Goal: Task Accomplishment & Management: Complete application form

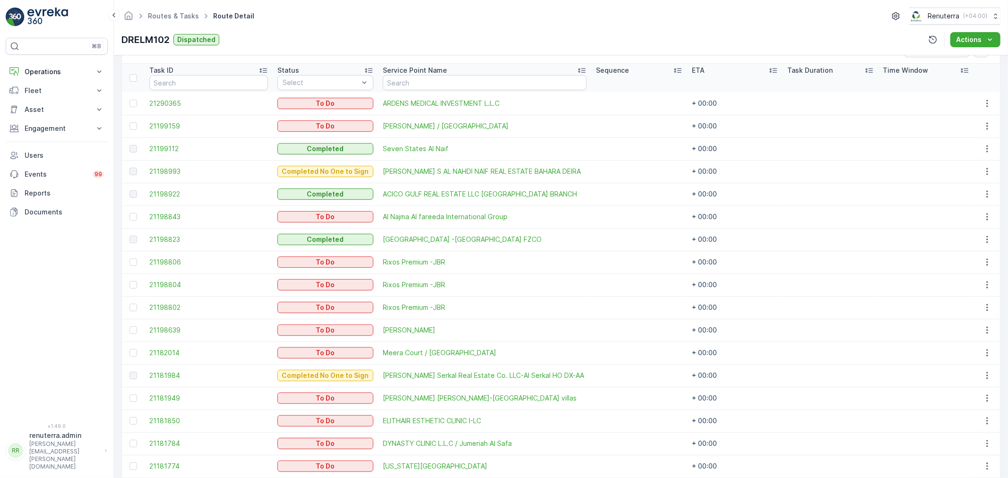
scroll to position [183, 0]
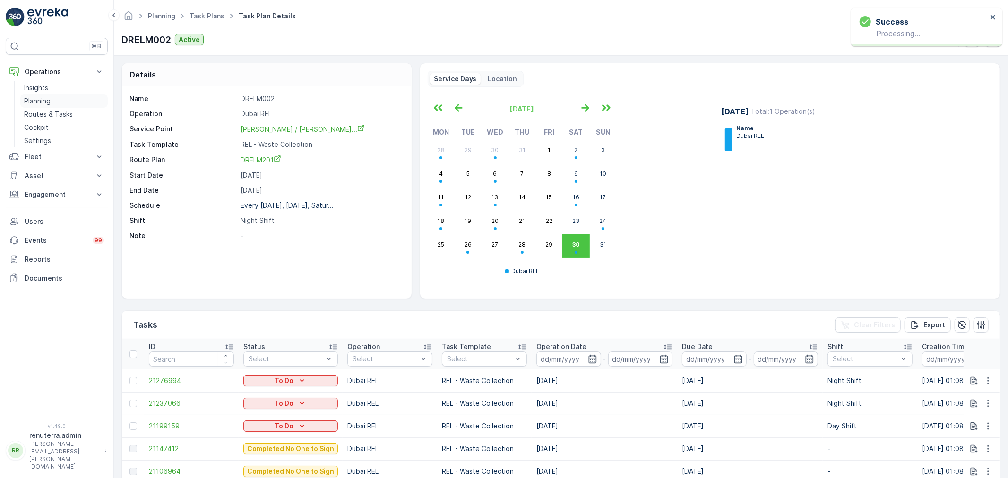
click at [53, 106] on link "Planning" at bounding box center [63, 100] width 87 height 13
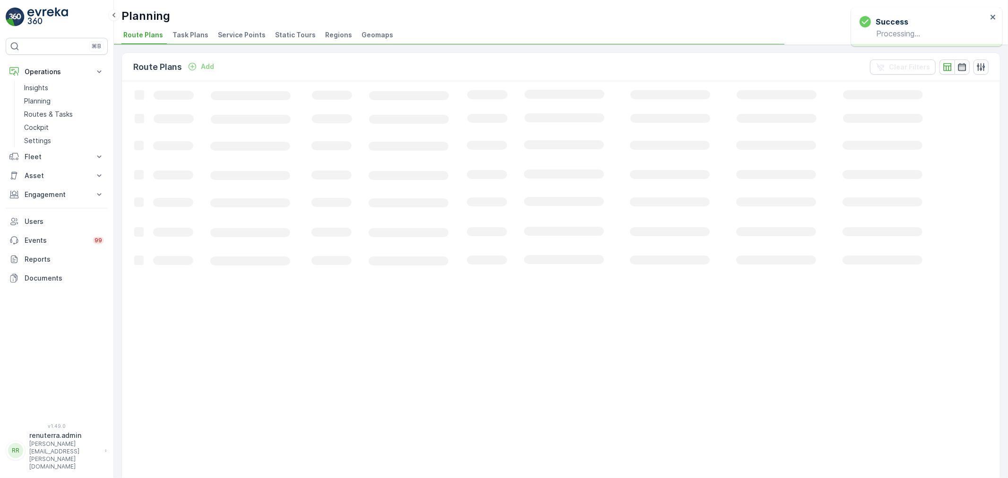
click at [239, 36] on span "Service Points" at bounding box center [242, 34] width 48 height 9
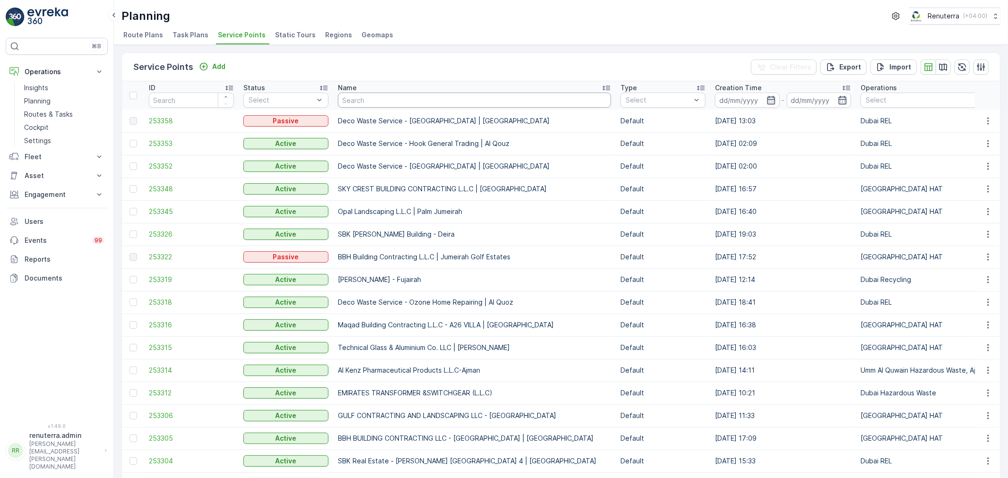
click at [365, 97] on input "text" at bounding box center [474, 100] width 273 height 15
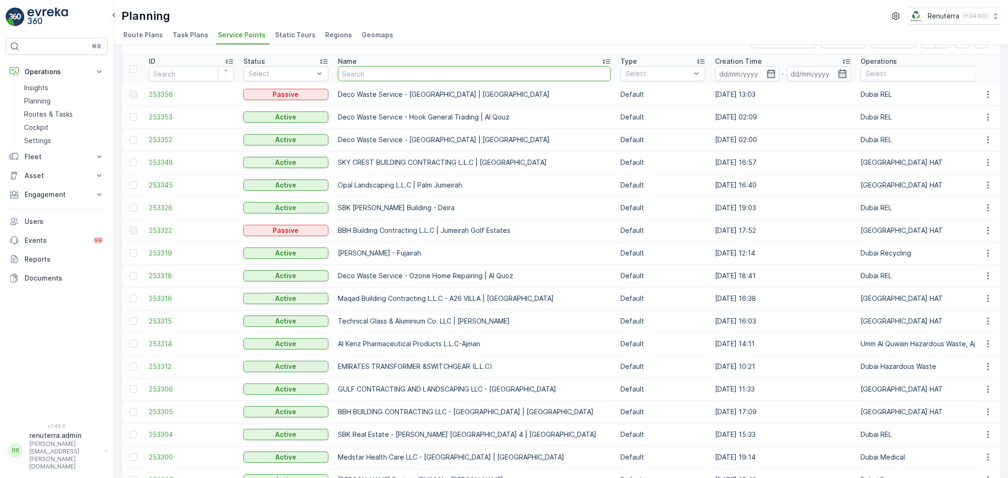
scroll to position [52, 0]
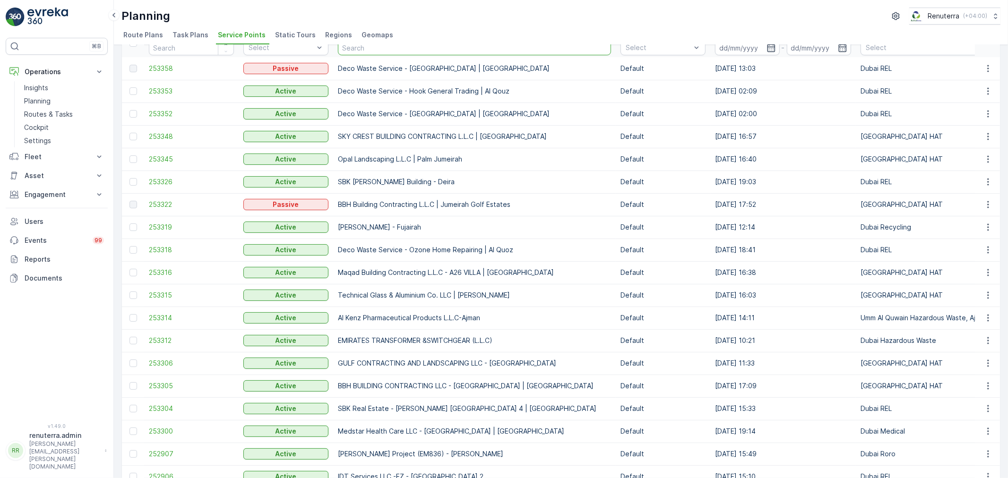
click at [369, 50] on input "text" at bounding box center [474, 47] width 273 height 15
type input "deco"
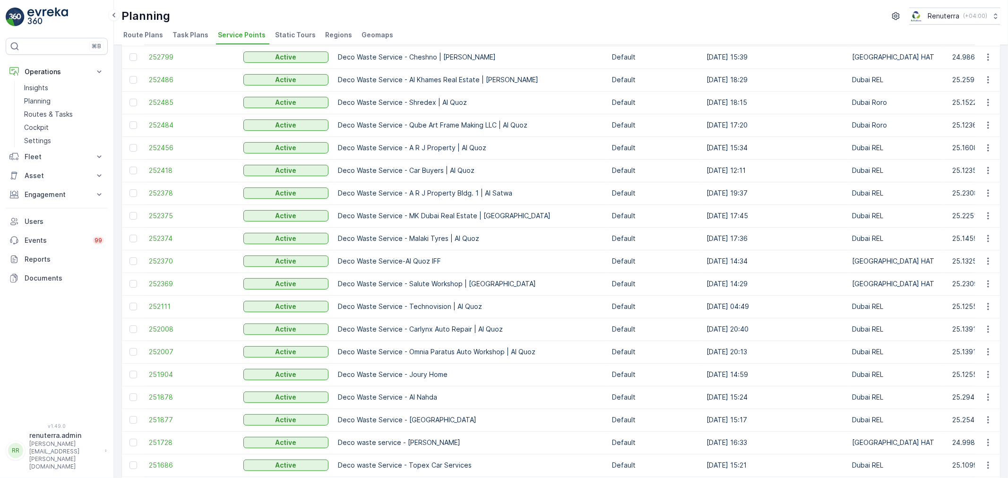
scroll to position [314, 0]
click at [172, 212] on span "252375" at bounding box center [191, 215] width 85 height 9
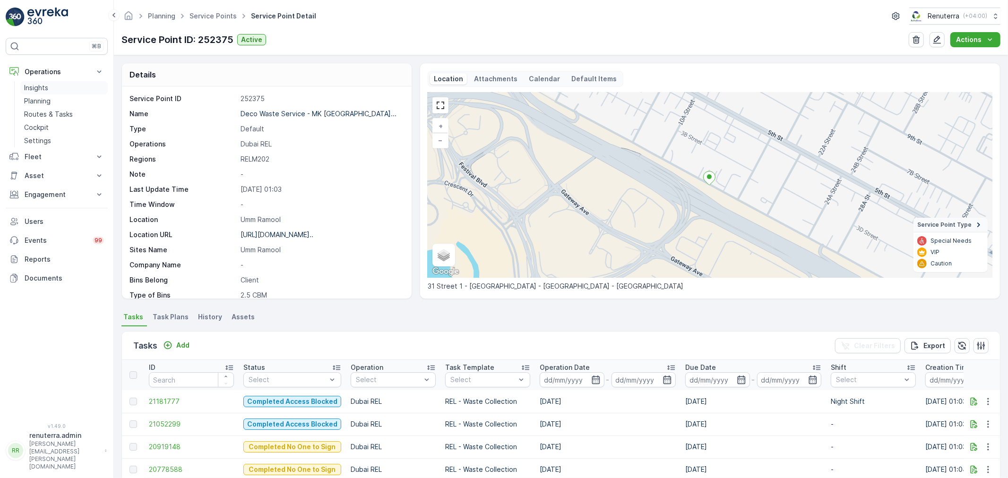
click at [78, 86] on link "Insights" at bounding box center [63, 87] width 87 height 13
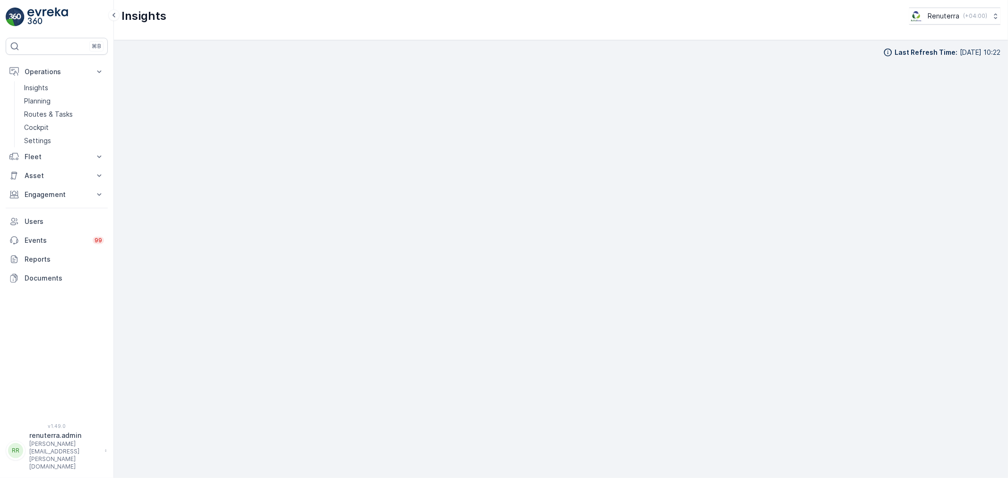
scroll to position [10, 0]
click at [55, 105] on link "Planning" at bounding box center [63, 100] width 87 height 13
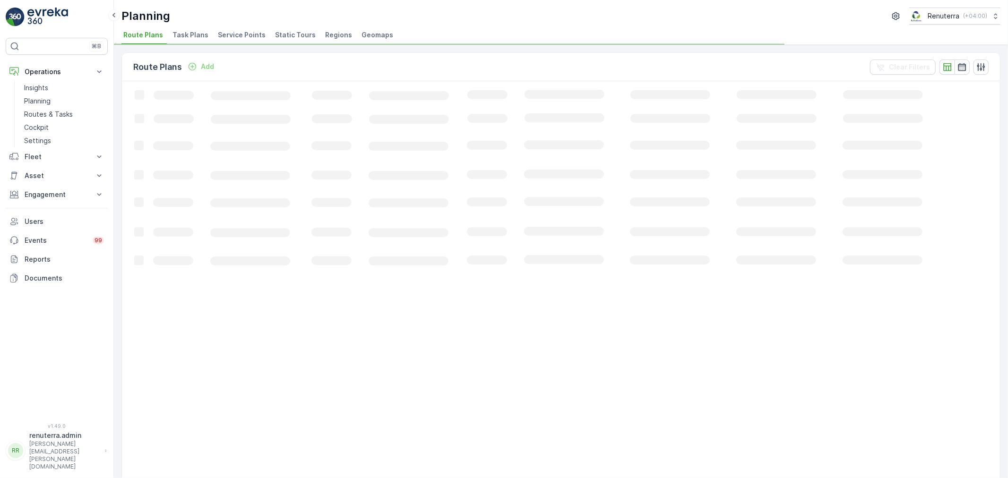
click at [230, 44] on div "Planning Renuterra ( +04:00 ) Route Plans Task Plans Service Points Static Tour…" at bounding box center [561, 22] width 894 height 45
click at [225, 34] on span "Service Points" at bounding box center [242, 34] width 48 height 9
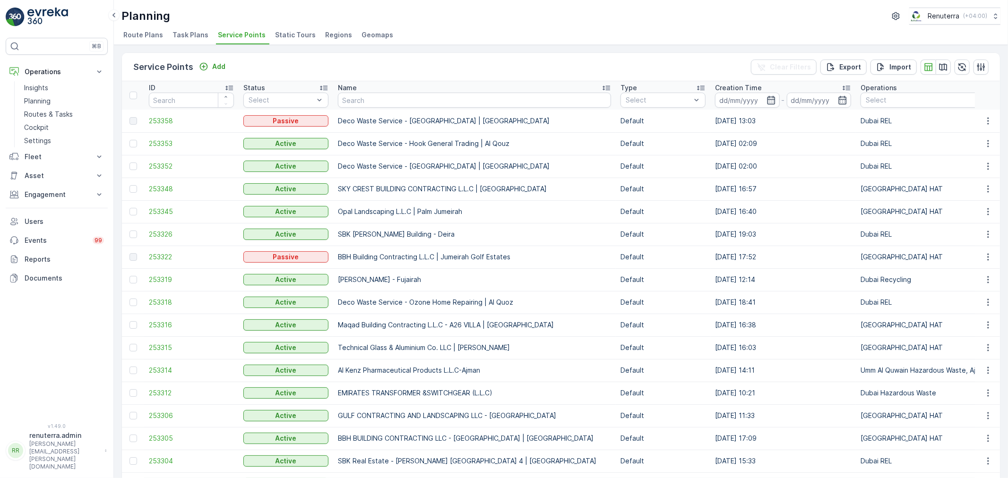
click at [373, 103] on input "text" at bounding box center [474, 100] width 273 height 15
click at [371, 100] on input "text" at bounding box center [474, 100] width 273 height 15
type input "Deco"
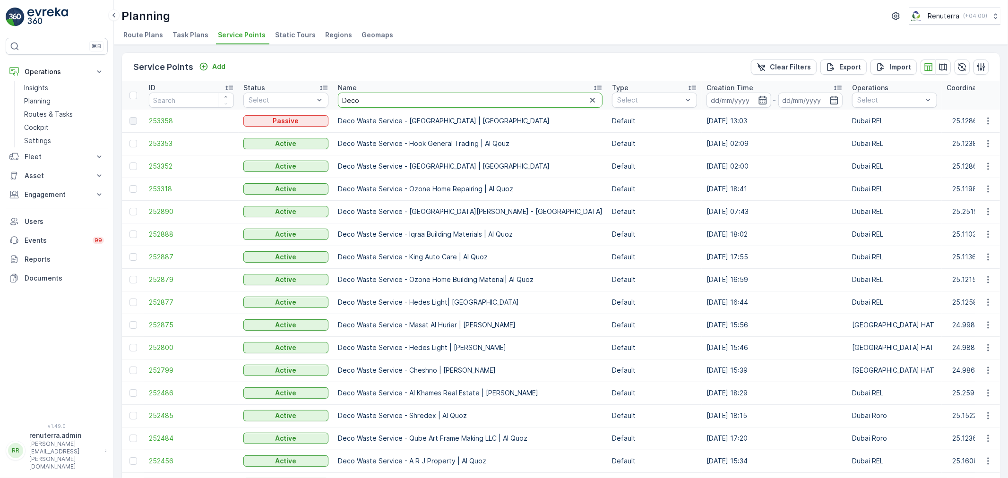
drag, startPoint x: 365, startPoint y: 94, endPoint x: 340, endPoint y: 97, distance: 24.7
click at [341, 97] on input "Deco" at bounding box center [470, 100] width 265 height 15
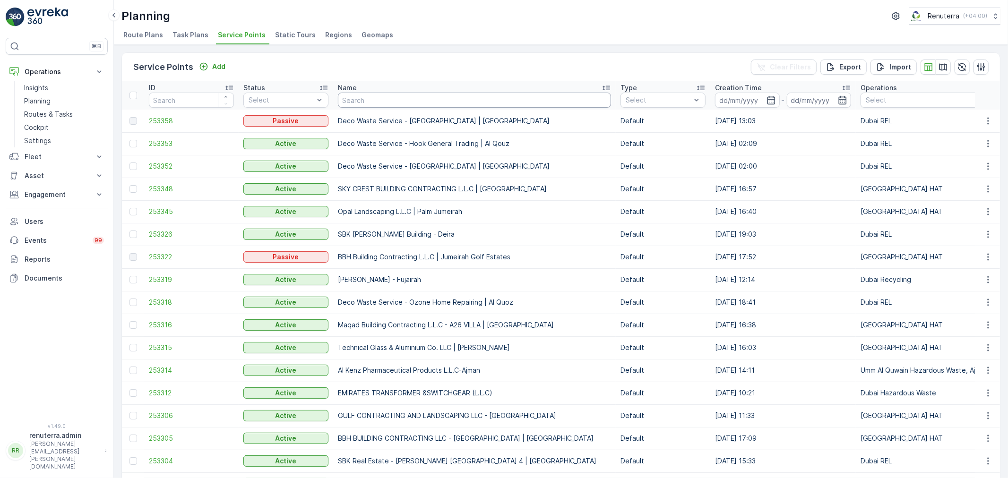
click at [369, 101] on input "text" at bounding box center [474, 100] width 273 height 15
type input "Najm"
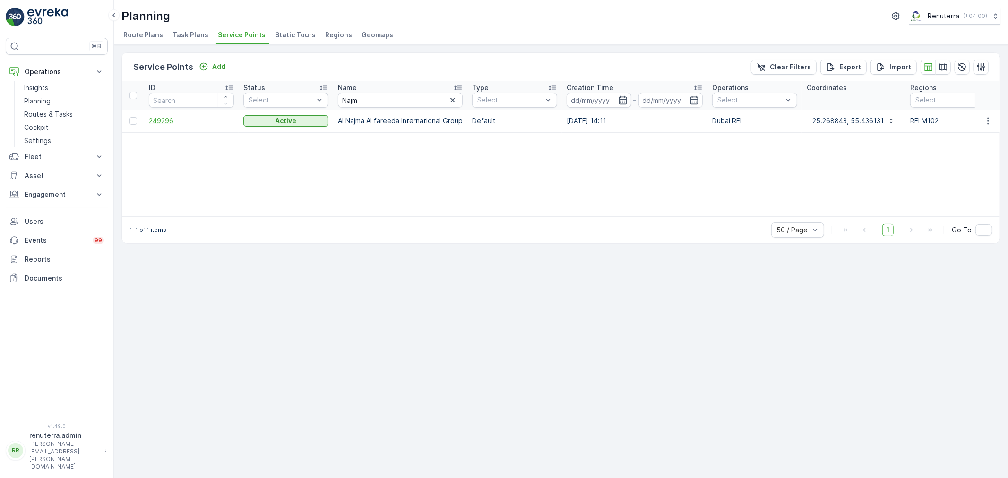
click at [154, 122] on span "249296" at bounding box center [191, 120] width 85 height 9
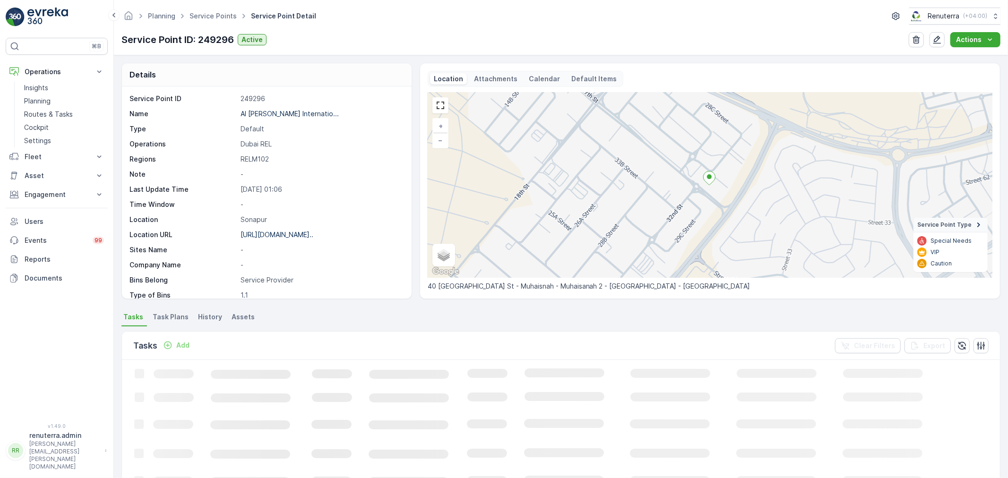
click at [178, 340] on button "Add" at bounding box center [176, 345] width 34 height 11
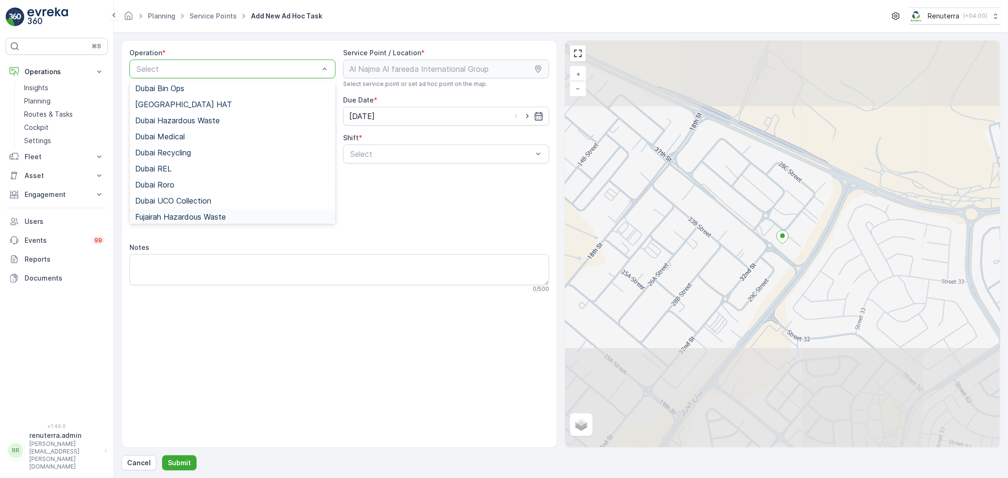
scroll to position [105, 0]
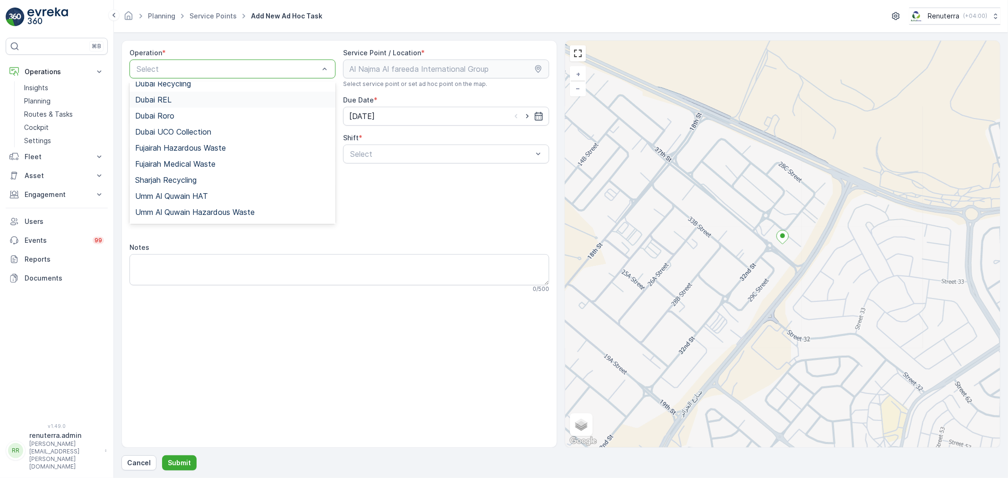
click at [177, 99] on div "Dubai REL" at bounding box center [232, 99] width 195 height 9
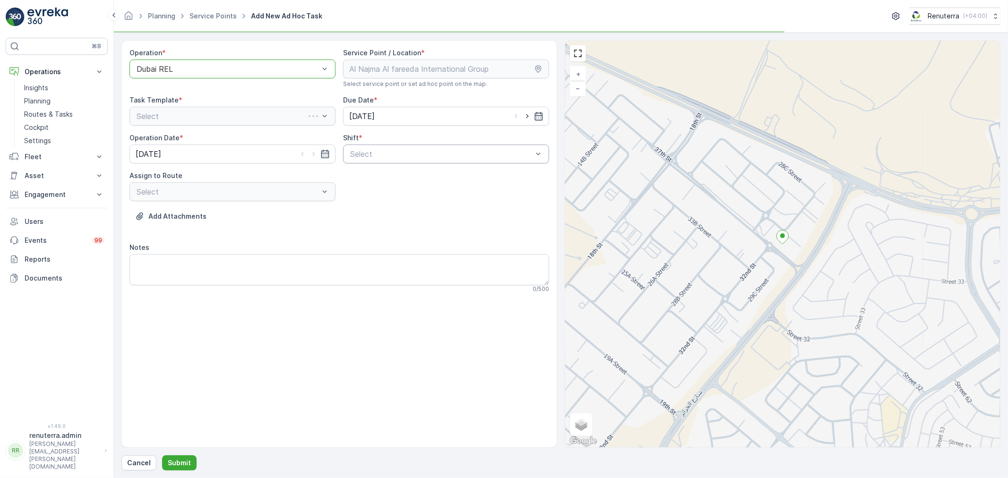
click at [360, 163] on div "Select" at bounding box center [446, 154] width 206 height 19
click at [361, 176] on span "Day Shift" at bounding box center [366, 177] width 34 height 9
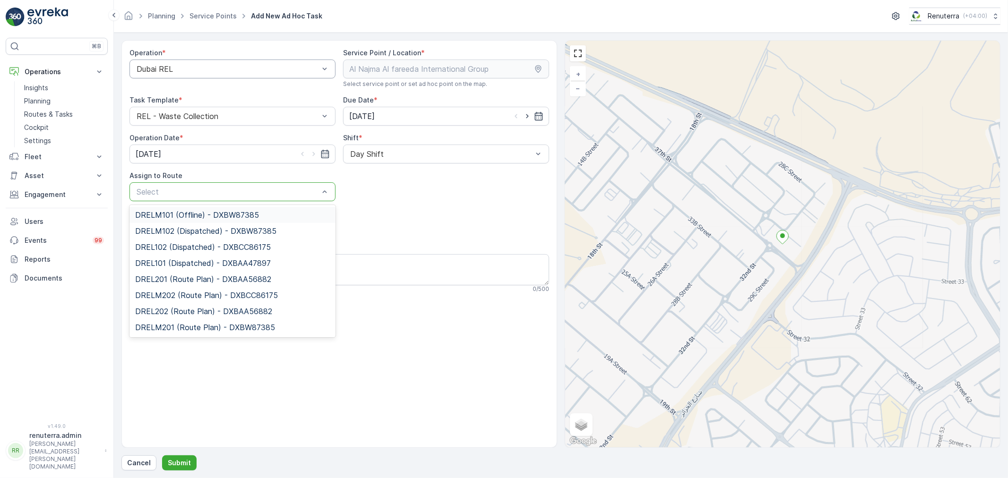
click at [314, 194] on div at bounding box center [228, 192] width 184 height 9
click at [207, 227] on span "DRELM102 (Dispatched) - DXBW87385" at bounding box center [205, 231] width 141 height 9
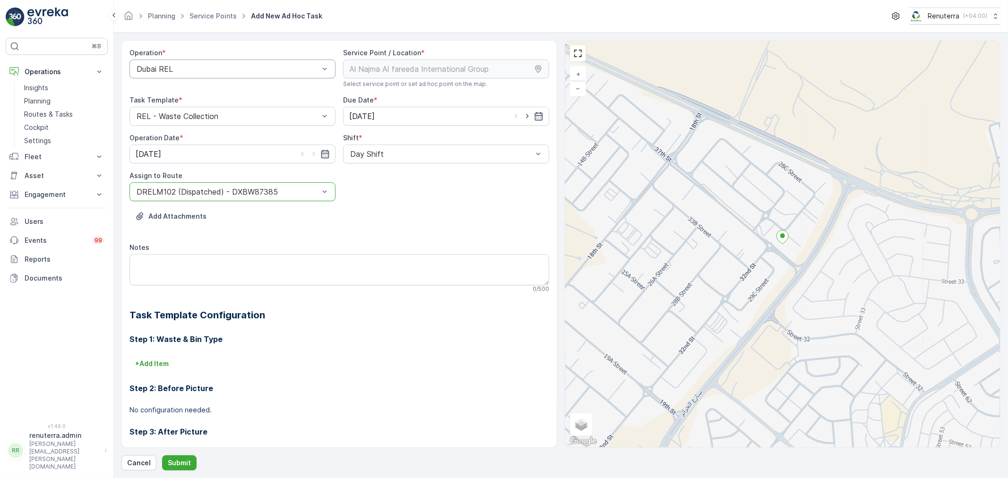
click at [178, 454] on div "Operation * Dubai REL Service Point / Location * Select service point or set ad…" at bounding box center [560, 255] width 879 height 430
click at [178, 460] on p "Submit" at bounding box center [179, 462] width 23 height 9
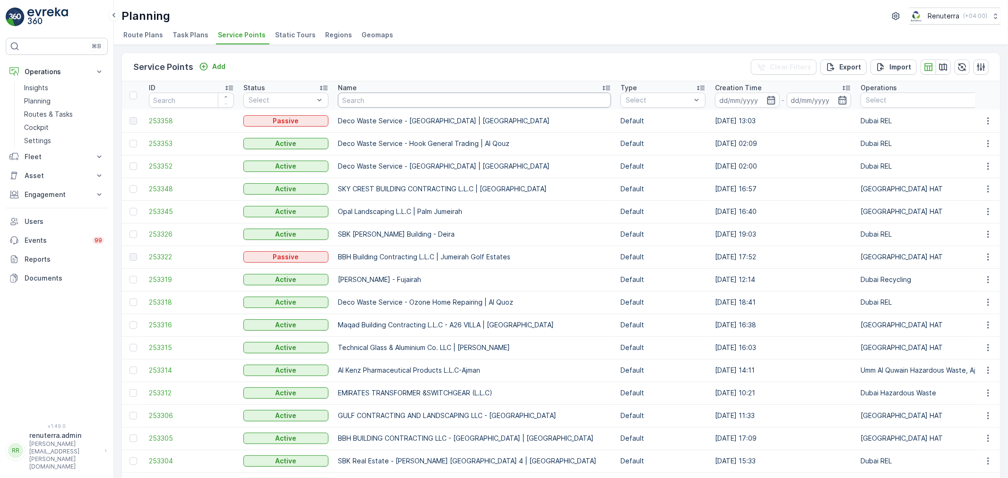
click at [377, 97] on input "text" at bounding box center [474, 100] width 273 height 15
type input "mou"
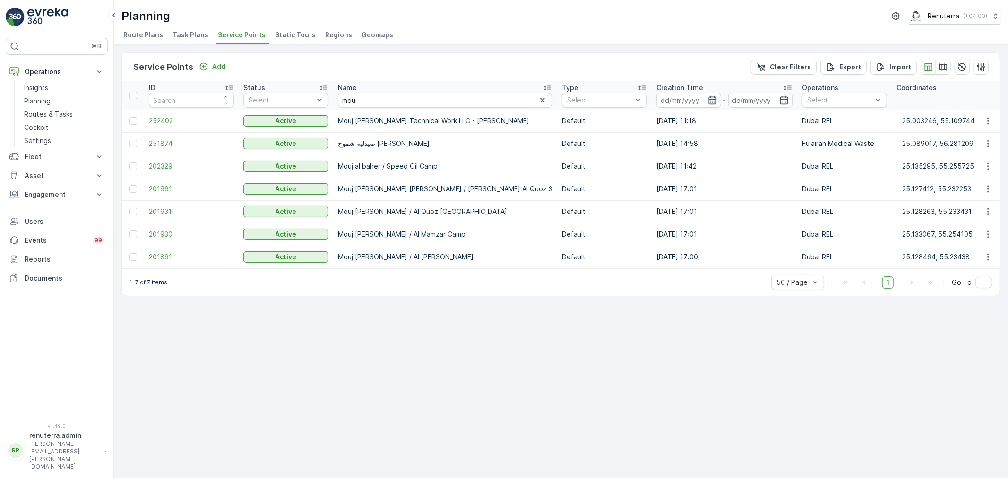
click at [173, 112] on td "252402" at bounding box center [191, 121] width 94 height 23
click at [172, 124] on span "252402" at bounding box center [191, 120] width 85 height 9
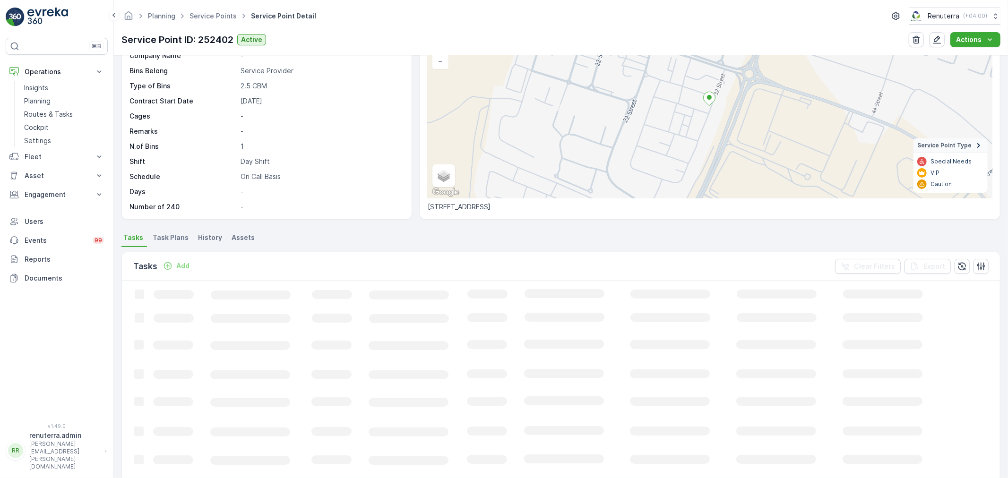
scroll to position [52, 0]
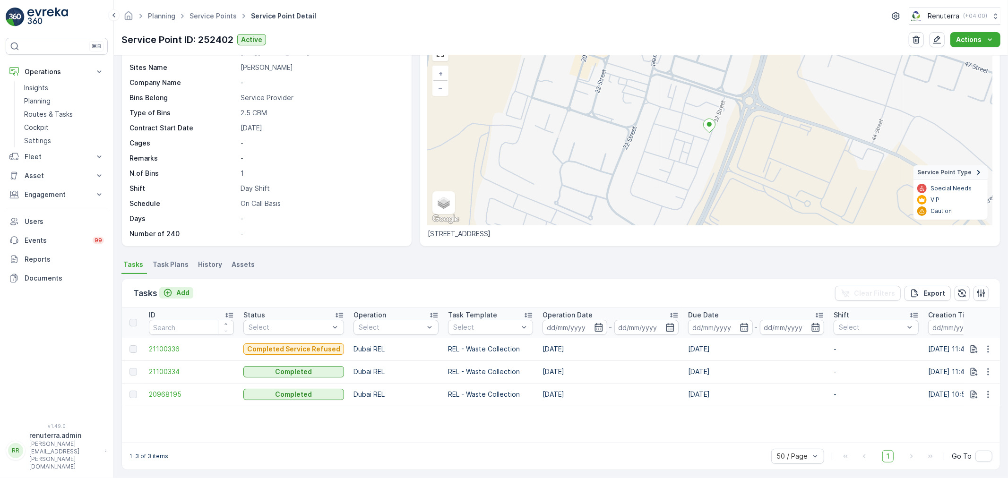
click at [178, 294] on p "Add" at bounding box center [182, 292] width 13 height 9
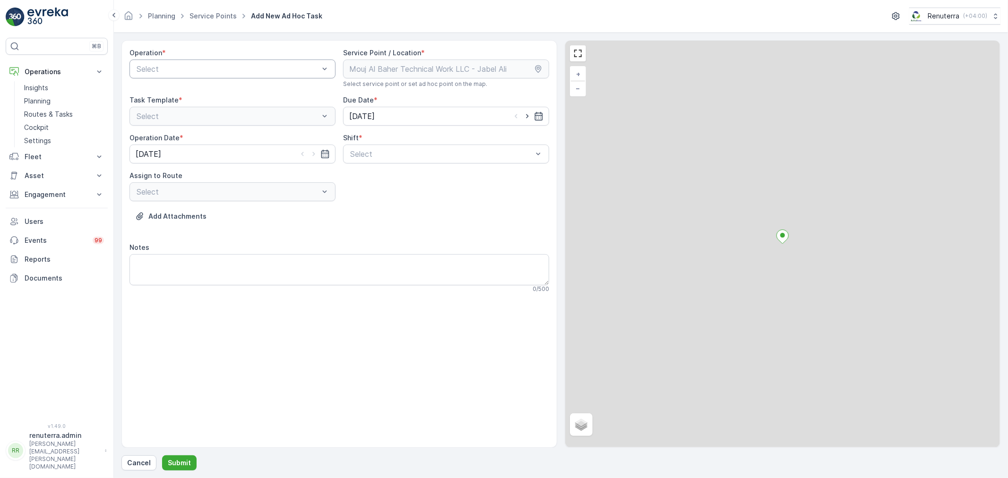
click at [181, 69] on div at bounding box center [228, 69] width 184 height 9
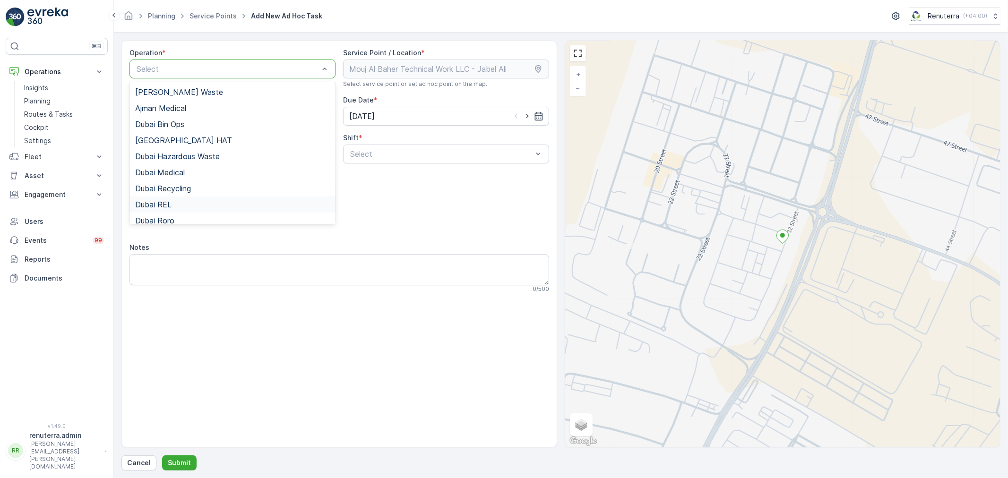
scroll to position [52, 0]
click at [194, 150] on div "Dubai REL" at bounding box center [232, 152] width 195 height 9
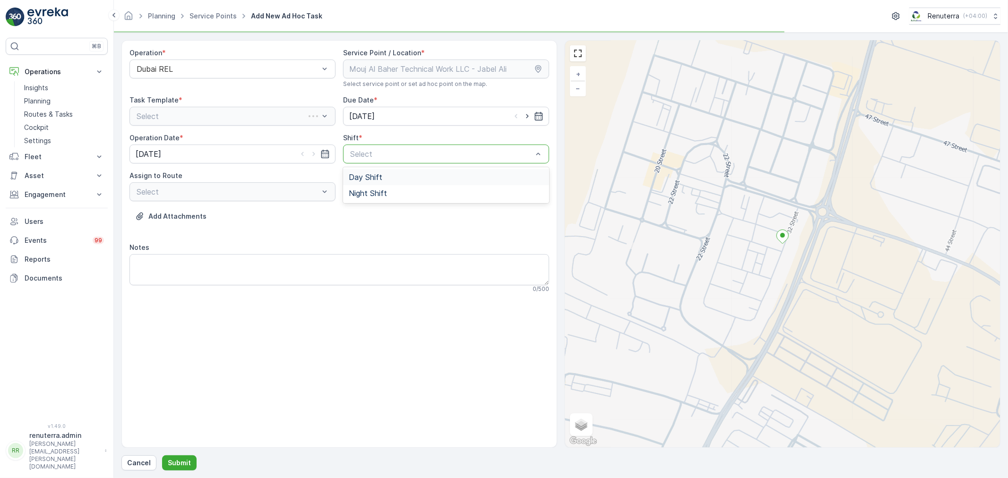
drag, startPoint x: 396, startPoint y: 159, endPoint x: 393, endPoint y: 168, distance: 9.6
click at [388, 173] on div "Day Shift" at bounding box center [446, 177] width 195 height 9
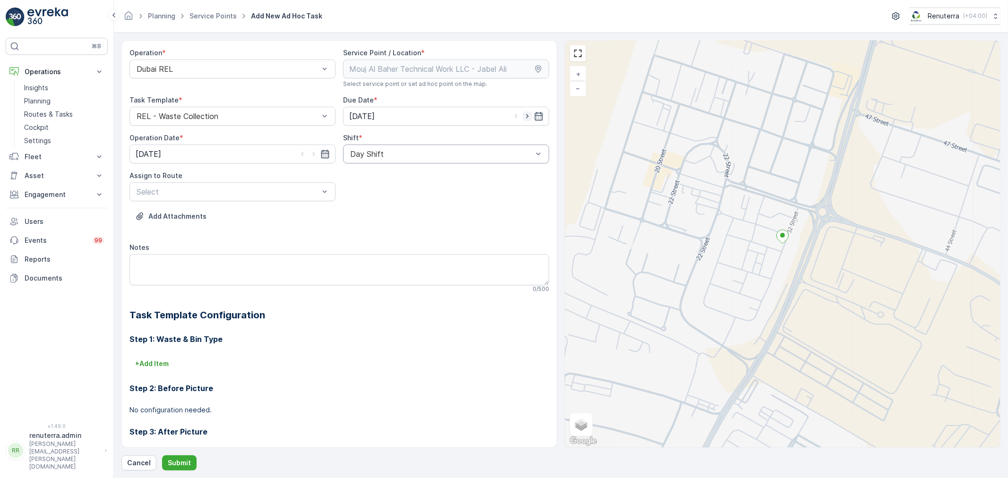
click at [523, 112] on icon "button" at bounding box center [527, 116] width 9 height 9
type input "31.08.2025"
click at [309, 154] on icon "button" at bounding box center [313, 153] width 9 height 9
type input "31.08.2025"
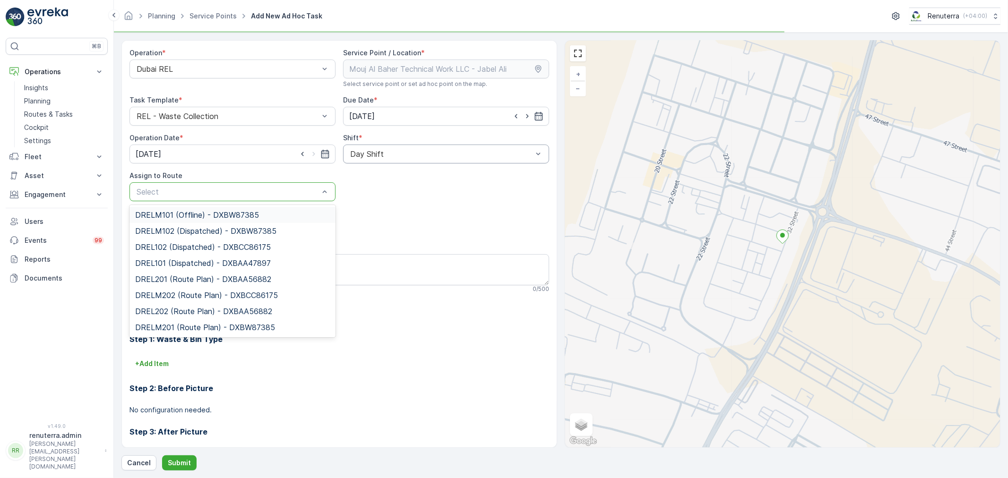
click at [308, 188] on div at bounding box center [228, 192] width 184 height 9
type input "101"
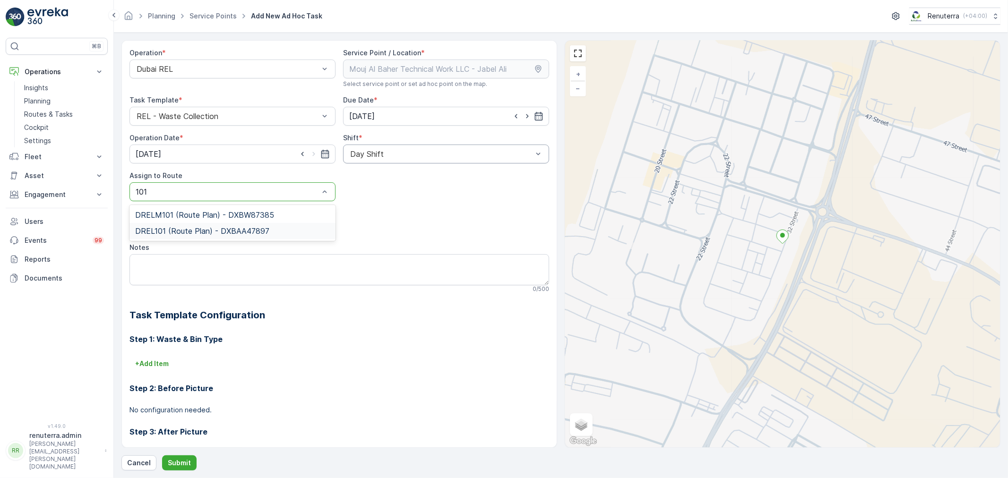
click at [188, 227] on span "DREL101 (Route Plan) - DXBAA47897" at bounding box center [202, 231] width 134 height 9
click at [167, 457] on button "Submit" at bounding box center [179, 462] width 34 height 15
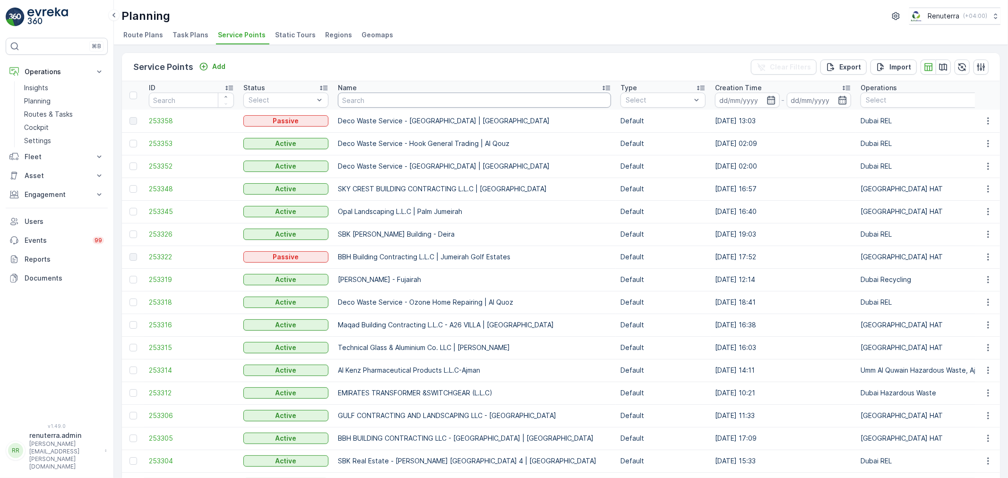
click at [410, 97] on input "text" at bounding box center [474, 100] width 273 height 15
type input "mouj"
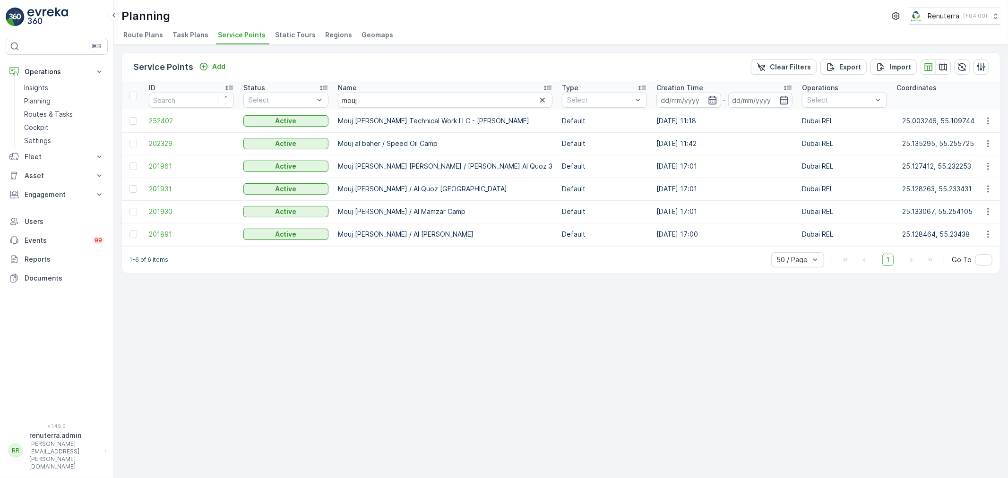
click at [159, 123] on span "252402" at bounding box center [191, 120] width 85 height 9
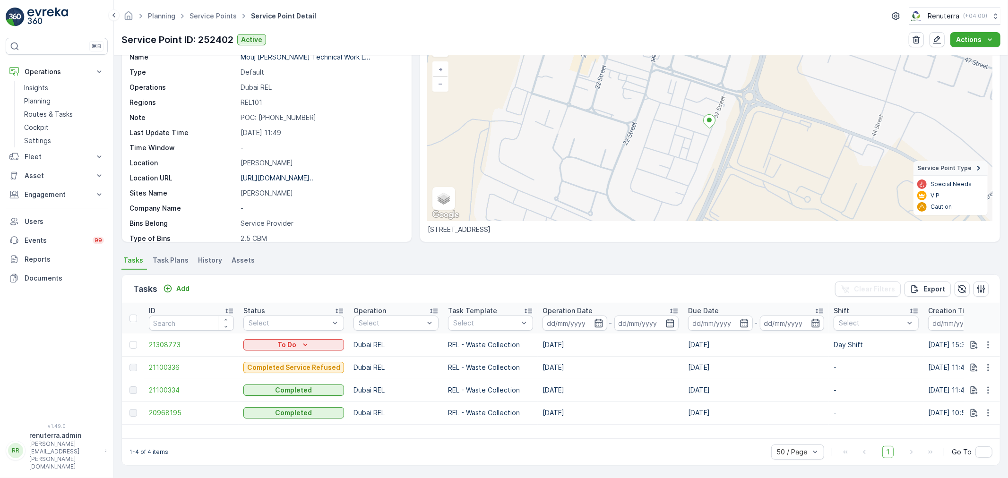
scroll to position [57, 0]
click at [174, 360] on td "21100336" at bounding box center [191, 367] width 94 height 23
click at [173, 364] on span "21100336" at bounding box center [191, 367] width 85 height 9
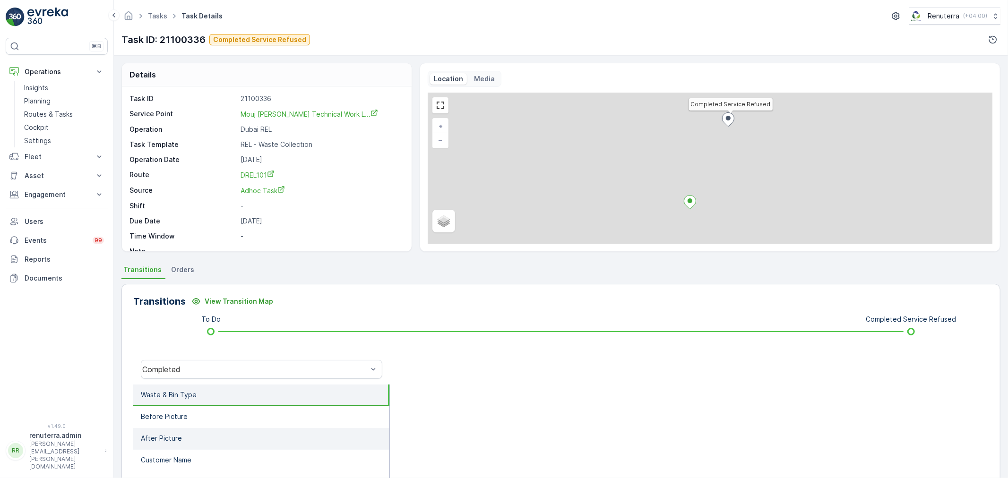
scroll to position [105, 0]
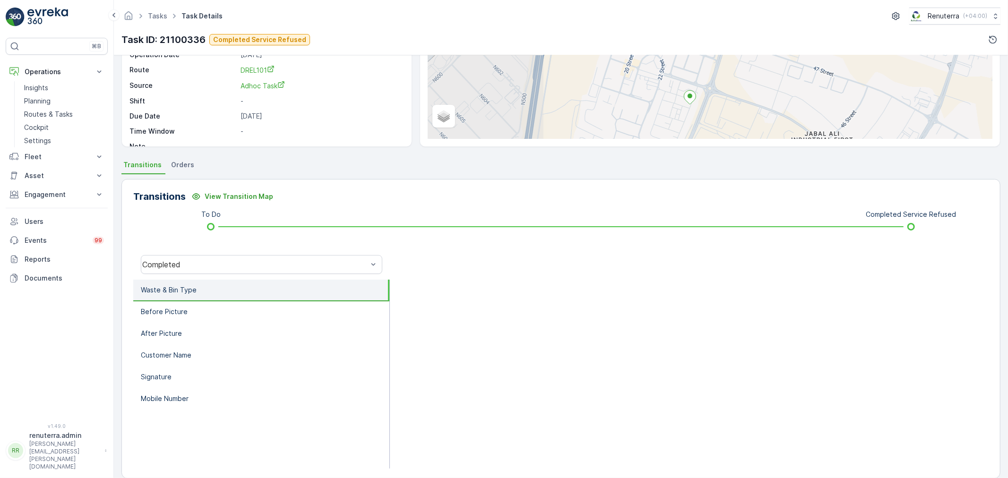
click at [220, 249] on div "Completed" at bounding box center [261, 264] width 257 height 30
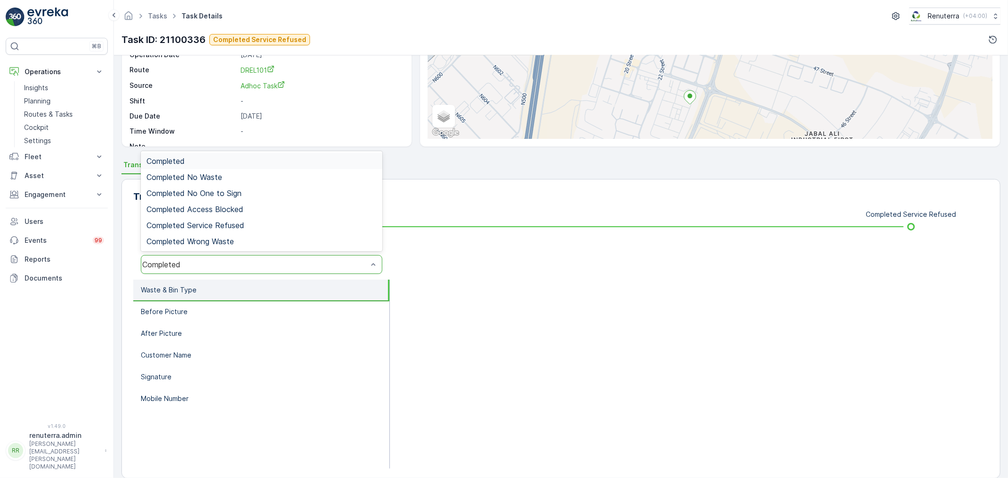
click at [228, 273] on div "Completed" at bounding box center [261, 264] width 241 height 19
click at [216, 227] on span "Completed Service Refused" at bounding box center [195, 225] width 98 height 9
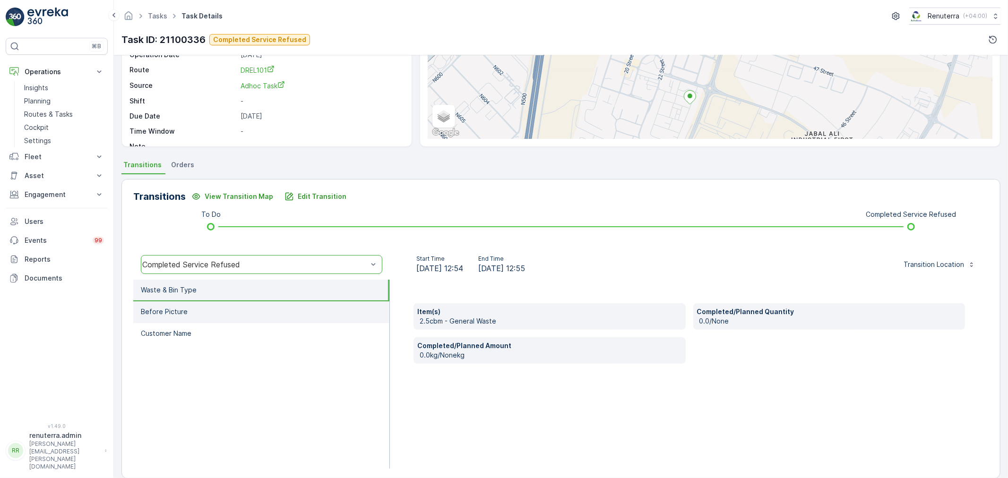
click at [223, 309] on li "Before Picture" at bounding box center [261, 312] width 256 height 22
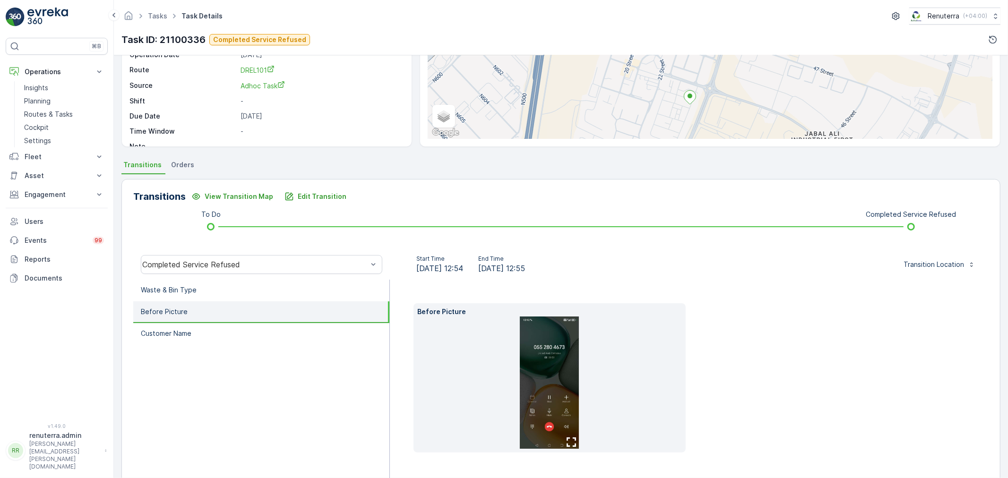
click at [565, 371] on img at bounding box center [549, 383] width 59 height 132
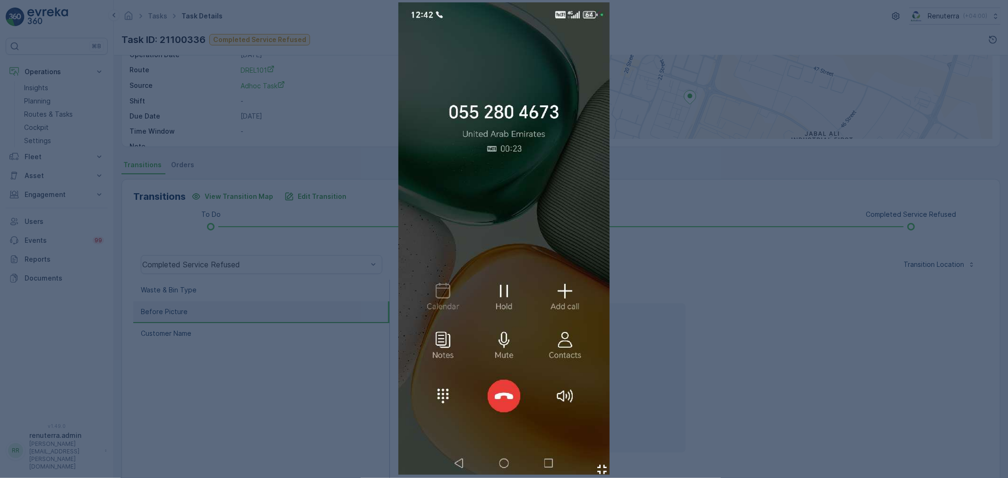
click at [836, 373] on div at bounding box center [504, 239] width 1008 height 478
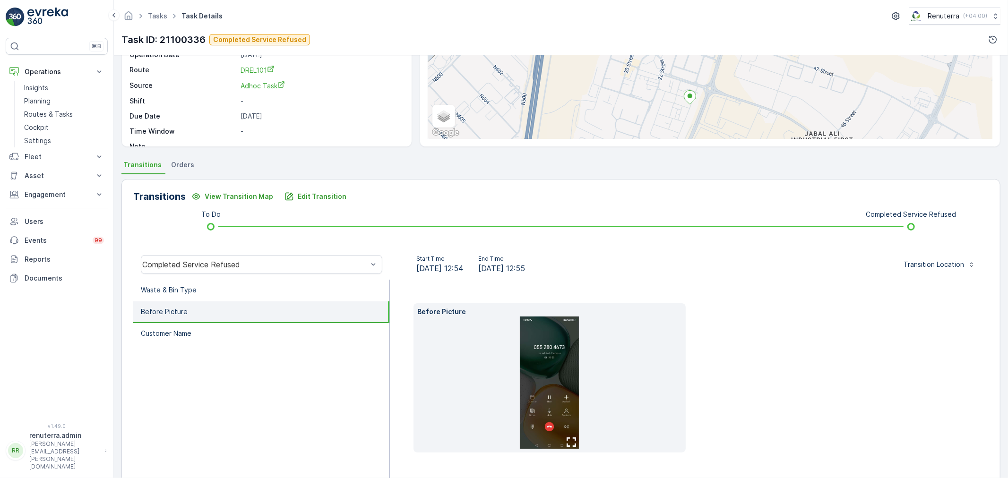
click at [175, 318] on li "Before Picture" at bounding box center [261, 312] width 256 height 22
click at [175, 323] on li "Customer Name" at bounding box center [261, 334] width 256 height 22
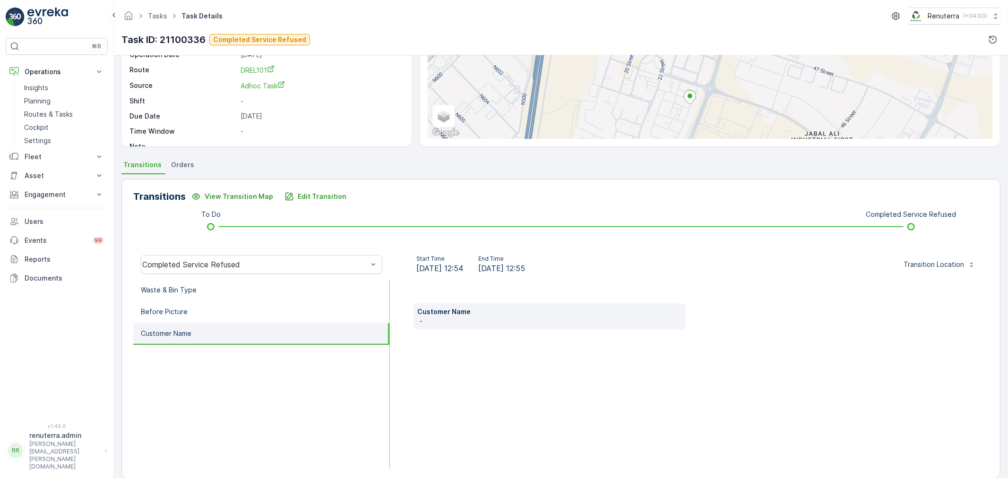
scroll to position [117, 0]
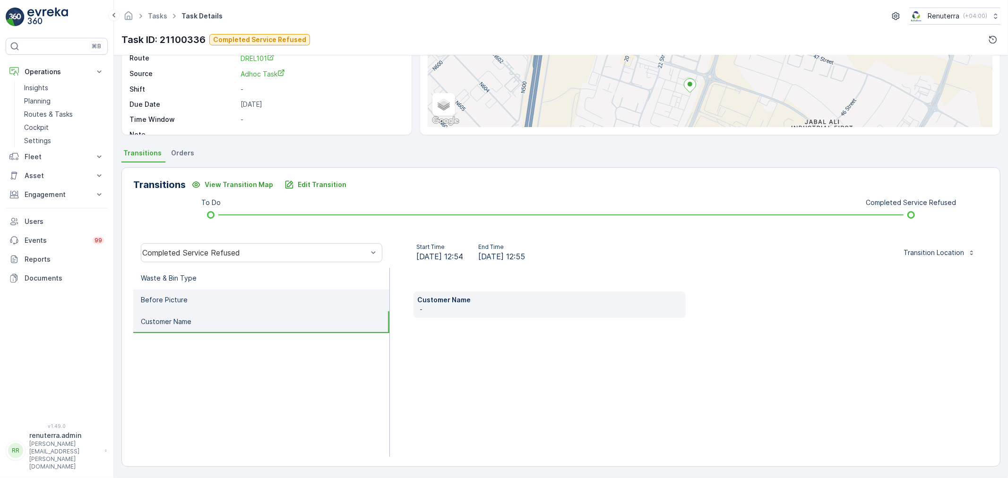
click at [157, 290] on li "Before Picture" at bounding box center [261, 301] width 256 height 22
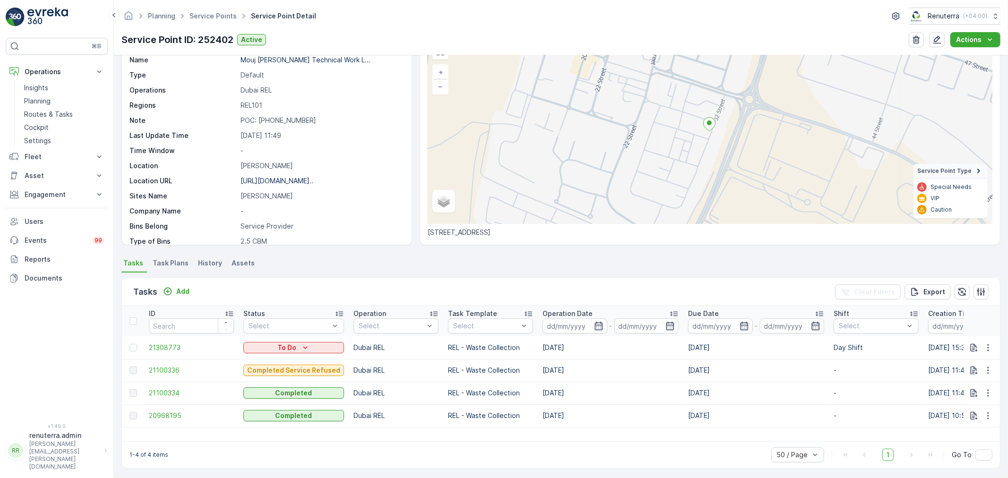
scroll to position [56, 0]
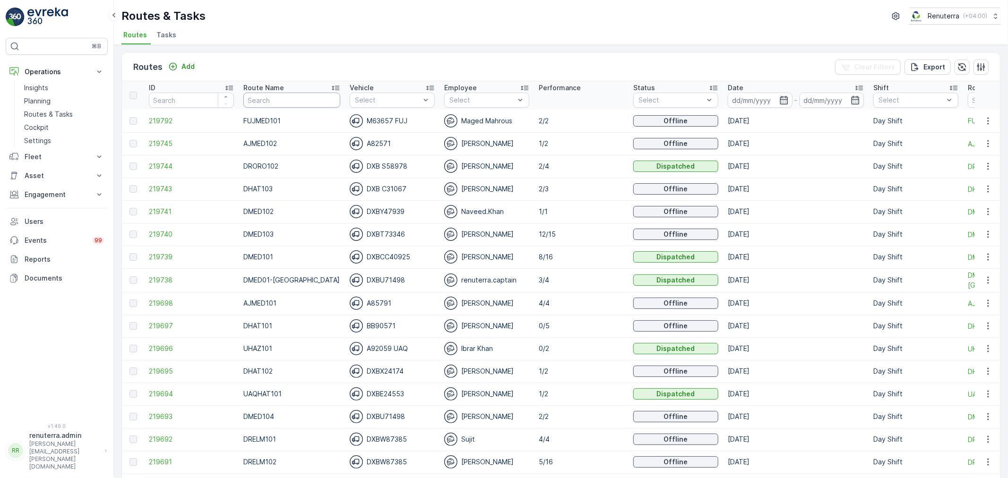
click at [319, 96] on input "text" at bounding box center [291, 100] width 97 height 15
type input "RORO"
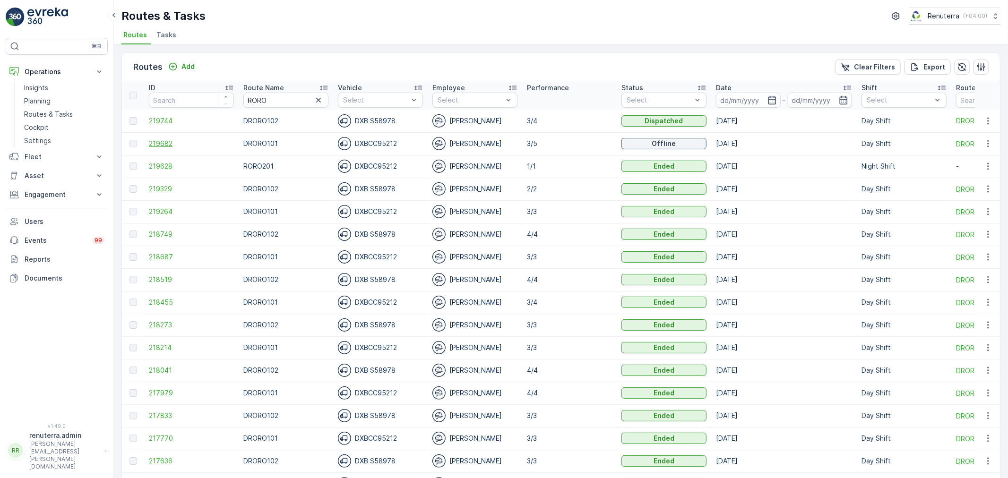
click at [157, 145] on span "219682" at bounding box center [191, 143] width 85 height 9
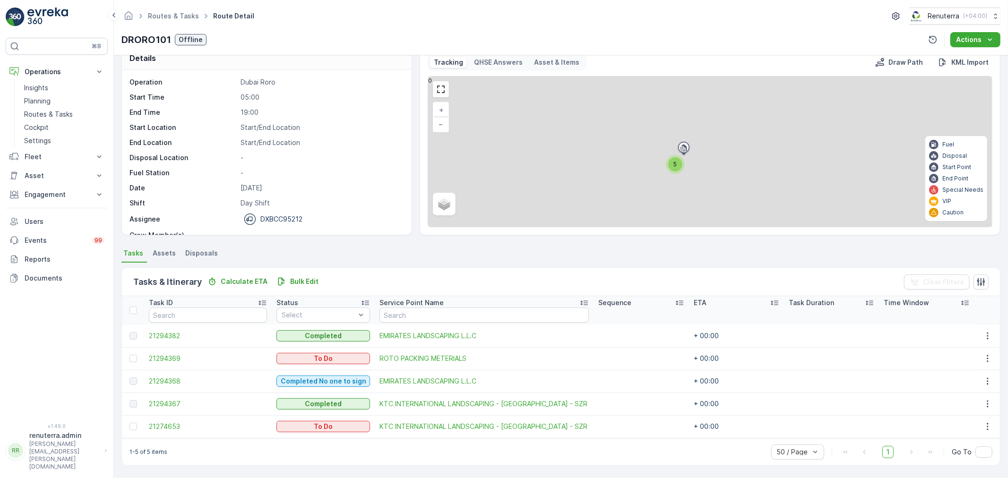
scroll to position [16, 0]
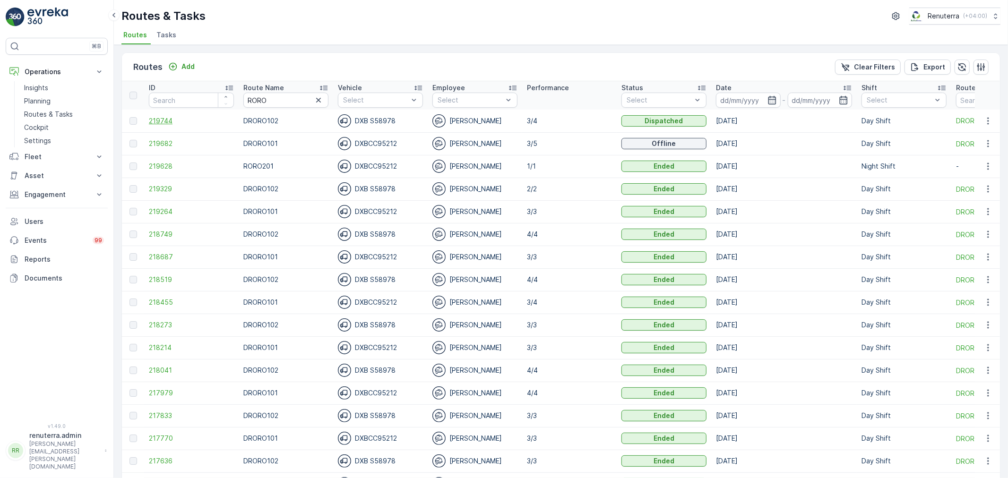
click at [173, 121] on span "219744" at bounding box center [191, 120] width 85 height 9
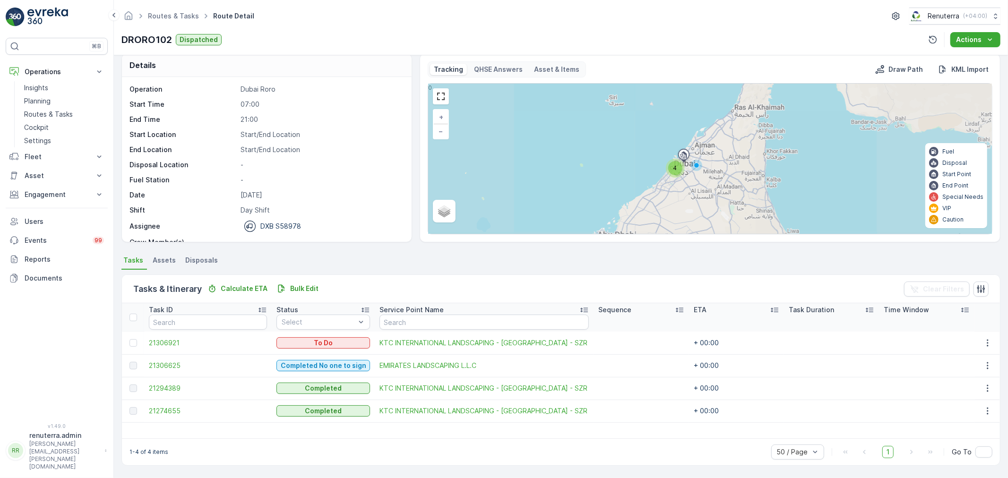
scroll to position [9, 0]
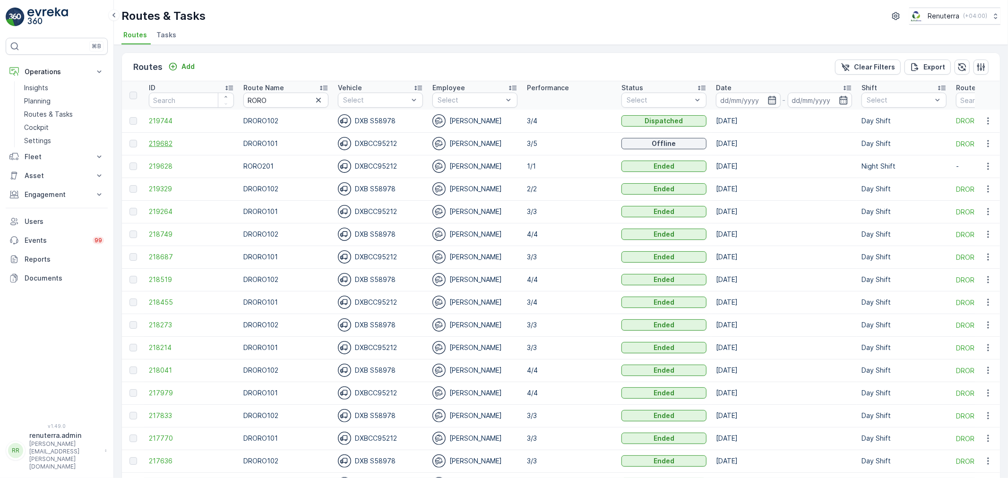
click at [172, 146] on span "219682" at bounding box center [191, 143] width 85 height 9
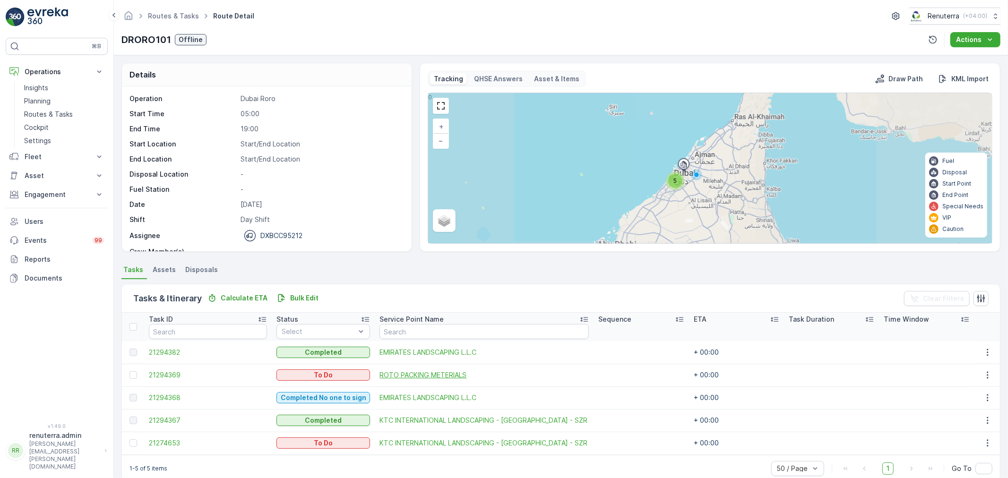
scroll to position [16, 0]
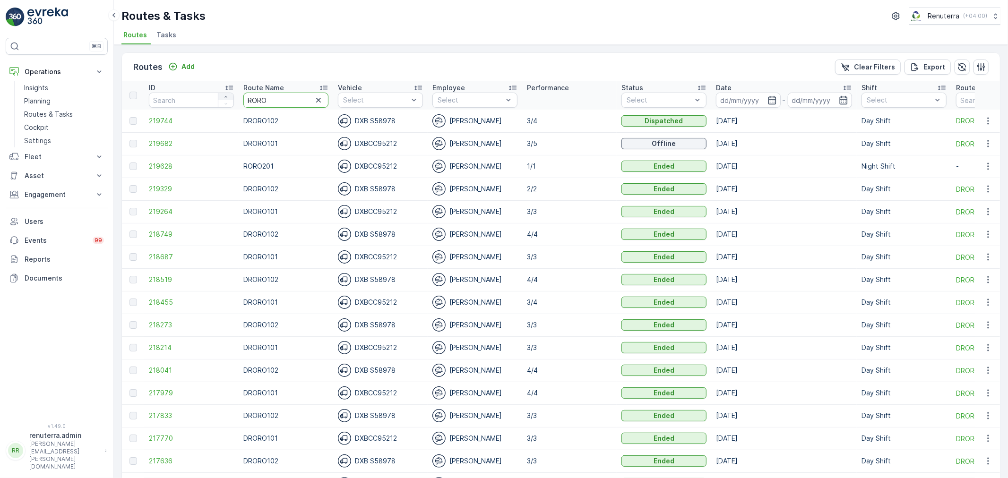
drag, startPoint x: 273, startPoint y: 100, endPoint x: 233, endPoint y: 97, distance: 39.8
click at [233, 97] on tr "ID Route Name RORO Vehicle Select Employee Select Performance Status Select Dat…" at bounding box center [596, 95] width 949 height 28
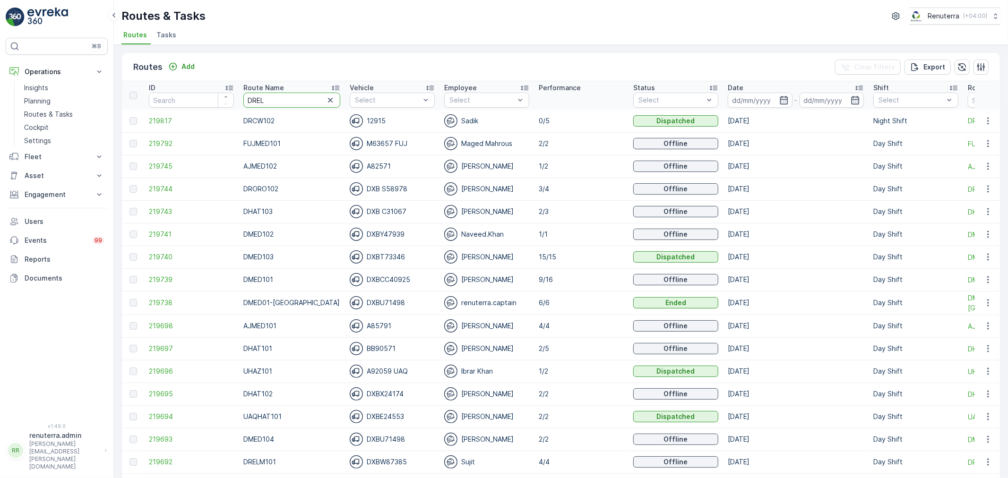
type input "DRELM"
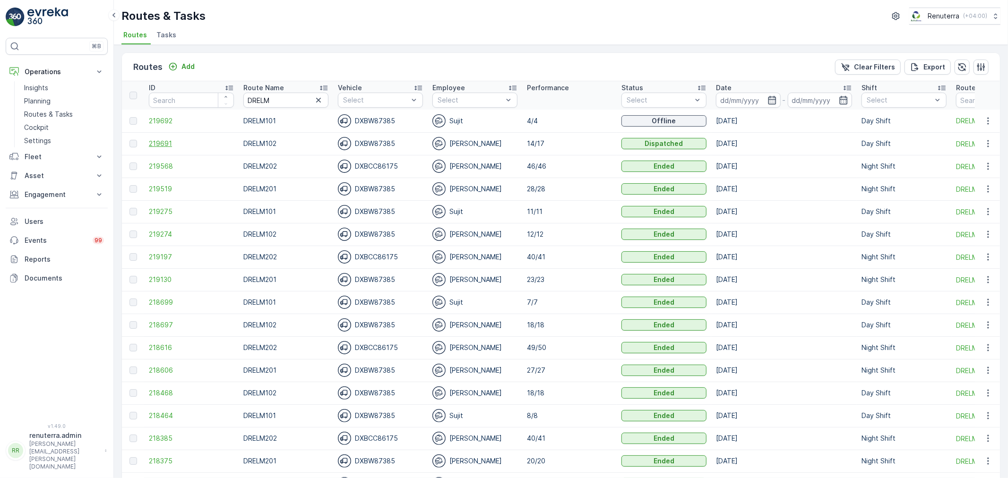
click at [172, 145] on span "219691" at bounding box center [191, 143] width 85 height 9
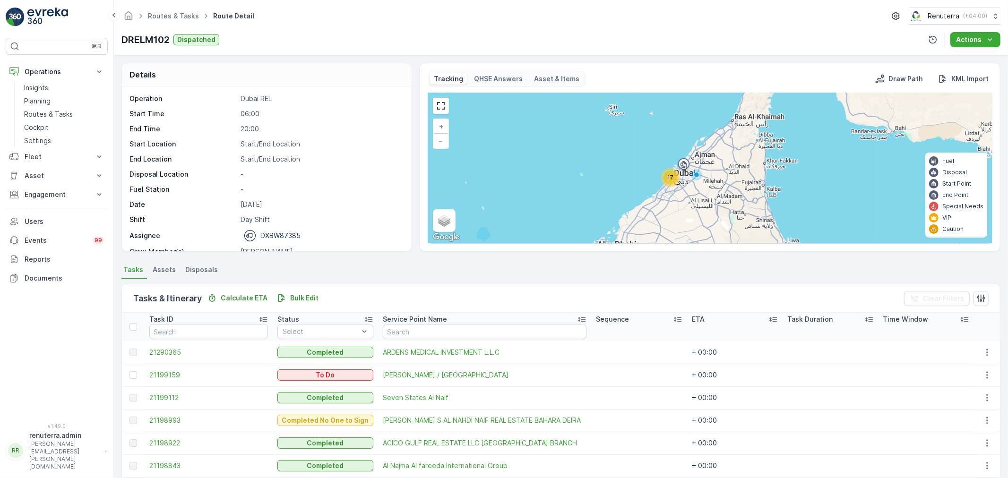
click at [663, 182] on div "17" at bounding box center [670, 177] width 19 height 19
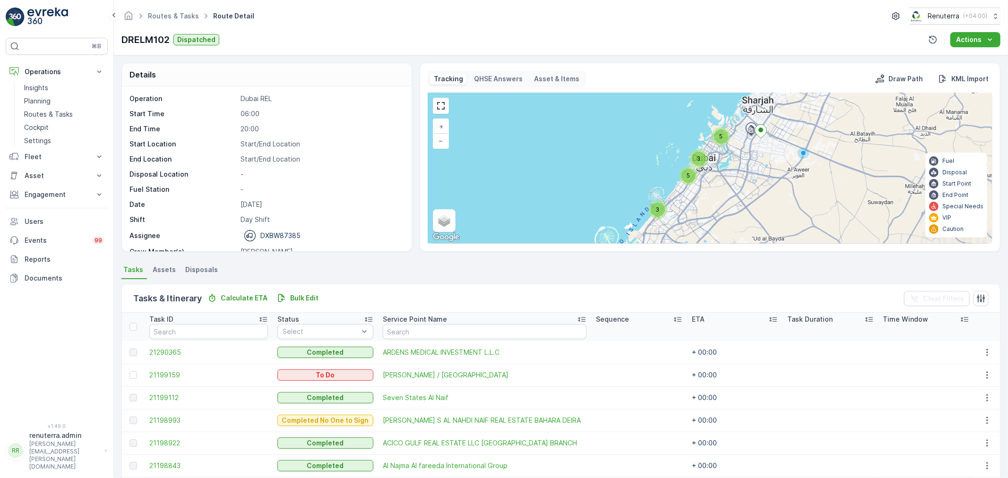
click at [701, 154] on div "3" at bounding box center [699, 159] width 14 height 14
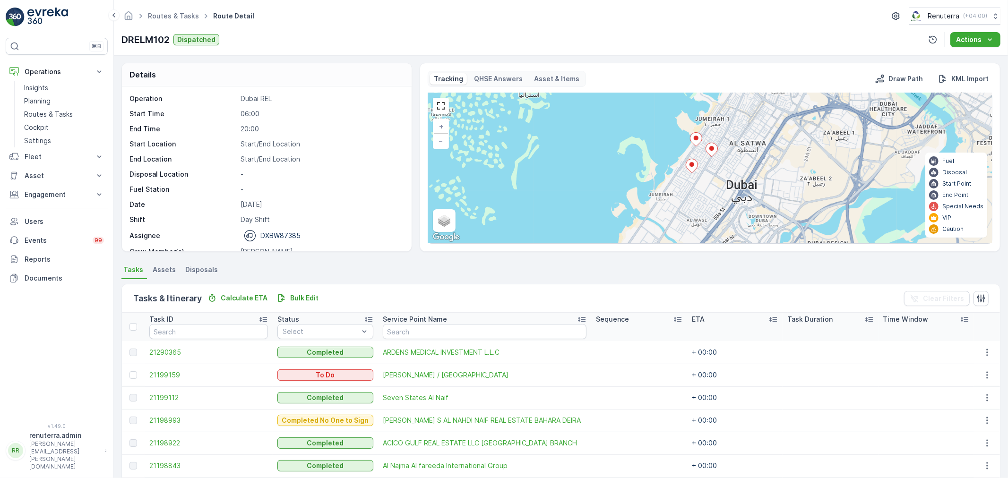
drag, startPoint x: 738, startPoint y: 196, endPoint x: 698, endPoint y: 143, distance: 65.8
click at [698, 143] on div "2 2 2 3 + − Satellite Roadmap Terrain Hybrid Leaflet Keyboard shortcuts Map Dat…" at bounding box center [710, 168] width 564 height 150
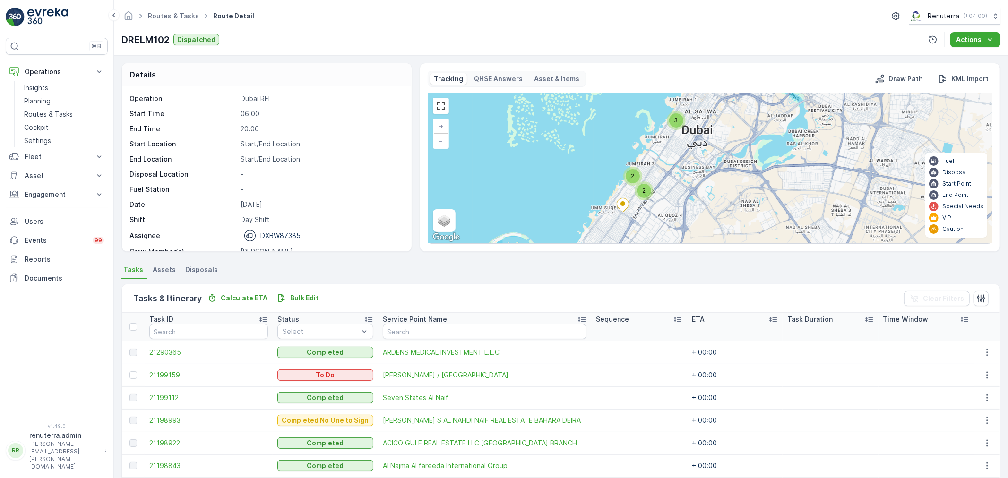
click at [674, 128] on div "3" at bounding box center [676, 120] width 19 height 19
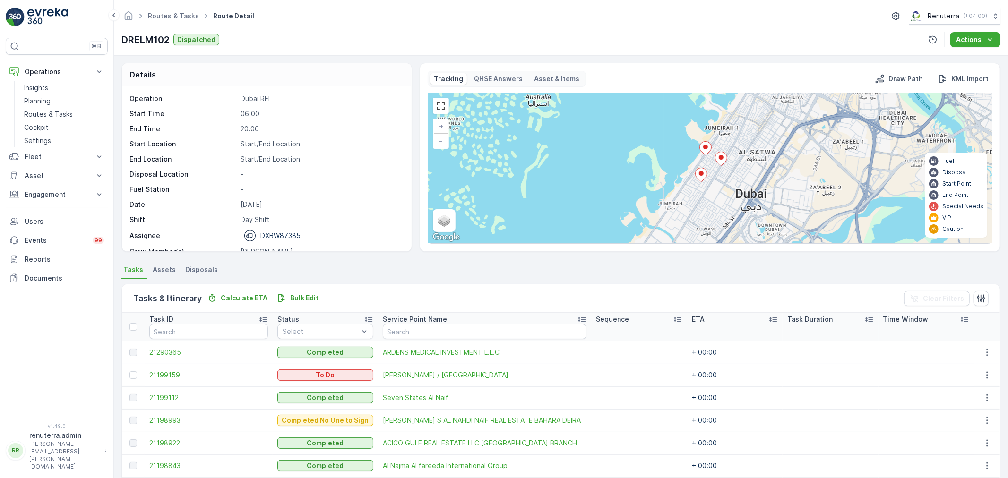
drag, startPoint x: 739, startPoint y: 192, endPoint x: 678, endPoint y: 149, distance: 74.2
click at [681, 153] on div "2 2 2 3 + − Satellite Roadmap Terrain Hybrid Leaflet Keyboard shortcuts Map Dat…" at bounding box center [710, 168] width 564 height 150
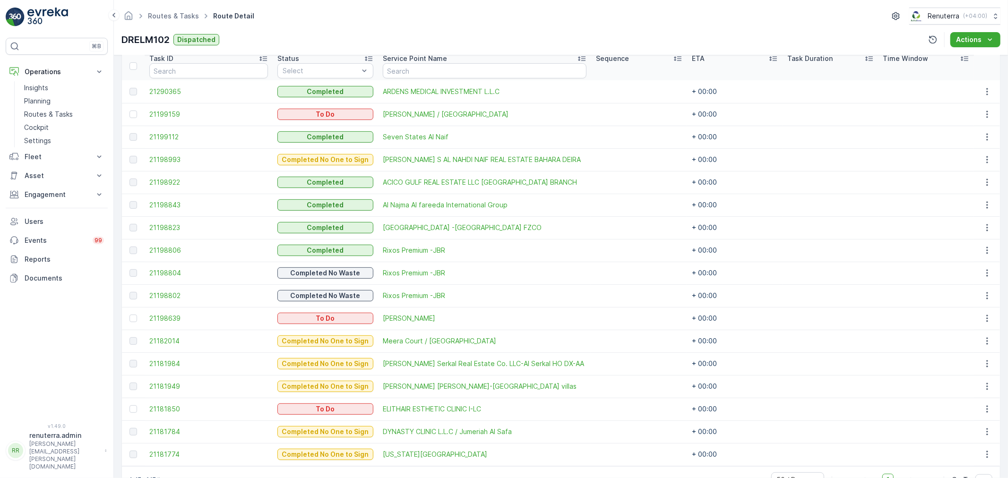
scroll to position [262, 0]
click at [158, 201] on span "21198843" at bounding box center [208, 203] width 119 height 9
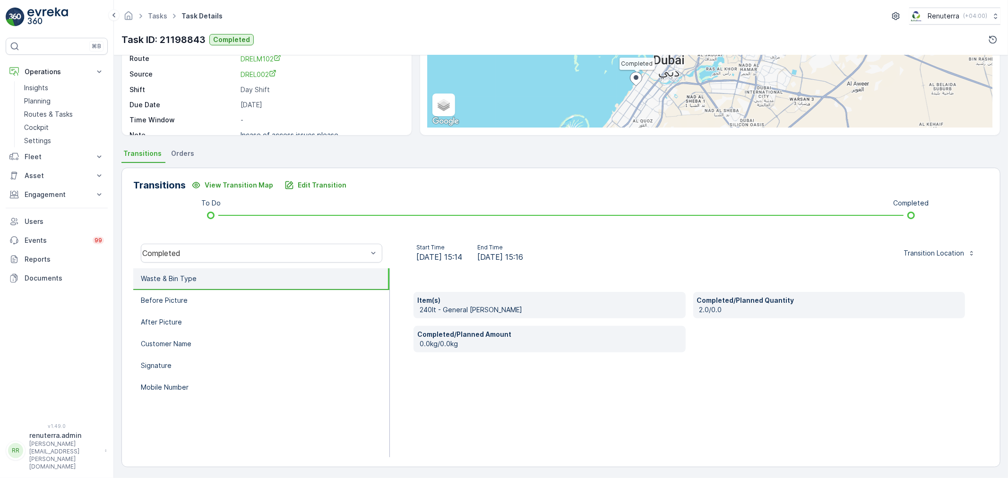
scroll to position [117, 0]
click at [243, 305] on li "Before Picture" at bounding box center [261, 301] width 256 height 22
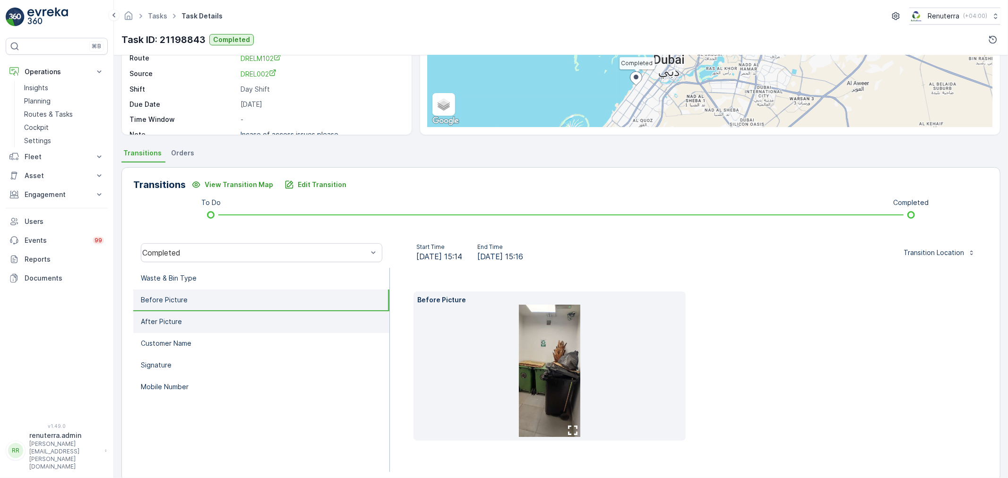
click at [244, 315] on li "After Picture" at bounding box center [261, 322] width 256 height 22
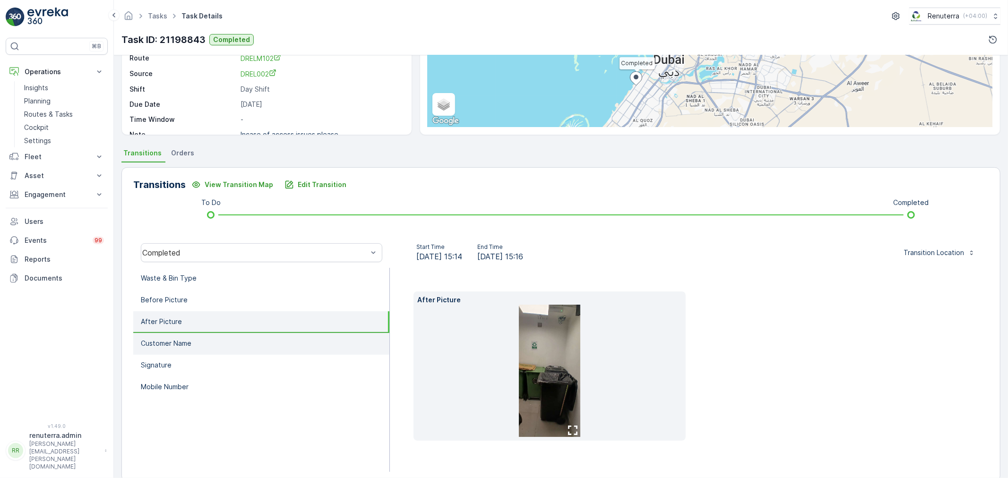
drag, startPoint x: 229, startPoint y: 343, endPoint x: 244, endPoint y: 360, distance: 23.8
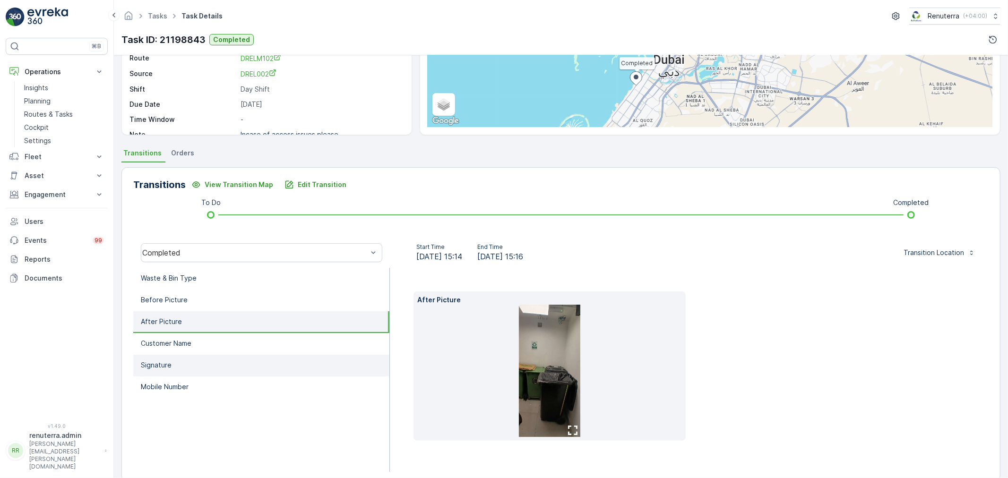
click at [228, 343] on li "Customer Name" at bounding box center [261, 344] width 256 height 22
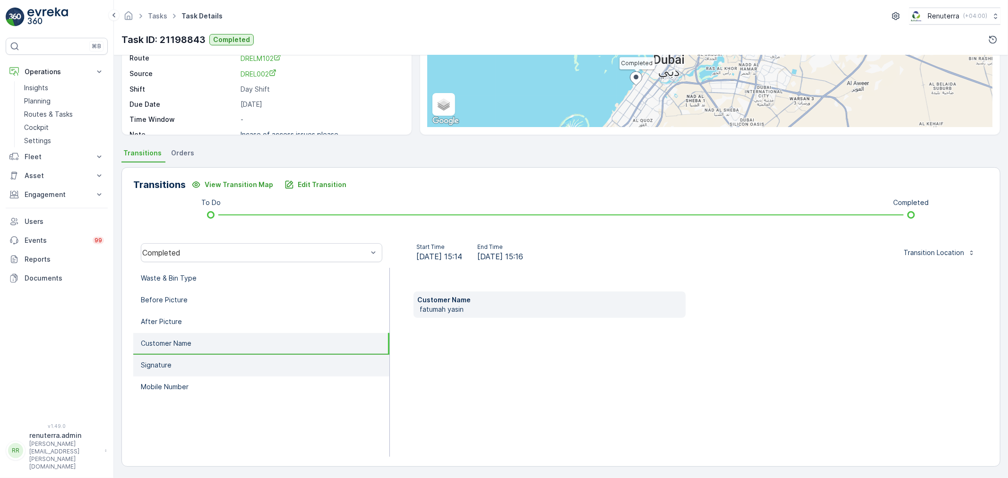
click at [248, 363] on li "Signature" at bounding box center [261, 366] width 256 height 22
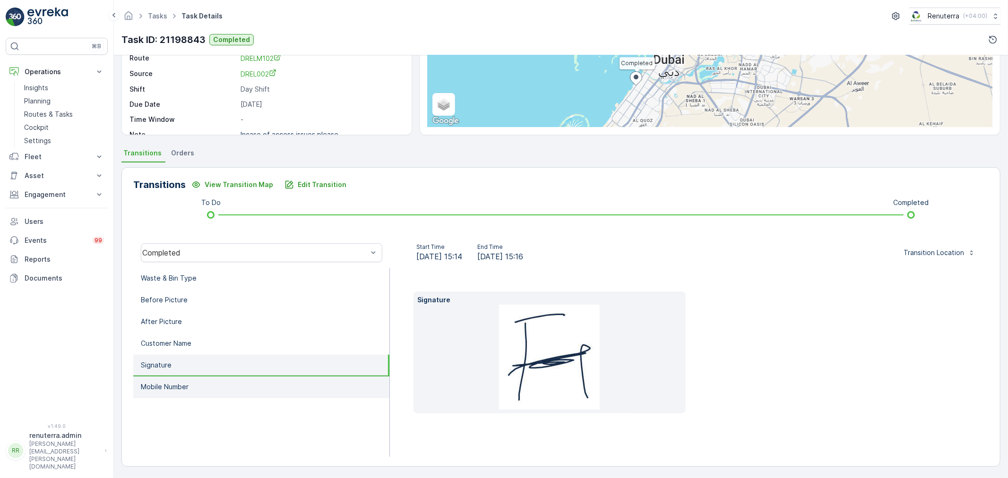
click at [246, 383] on li "Mobile Number" at bounding box center [261, 388] width 256 height 22
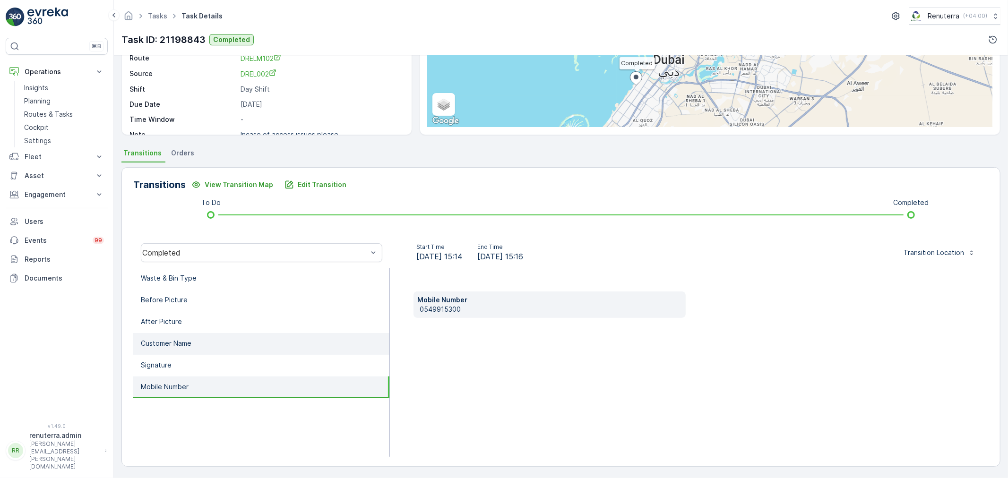
click at [241, 349] on li "Customer Name" at bounding box center [261, 344] width 256 height 22
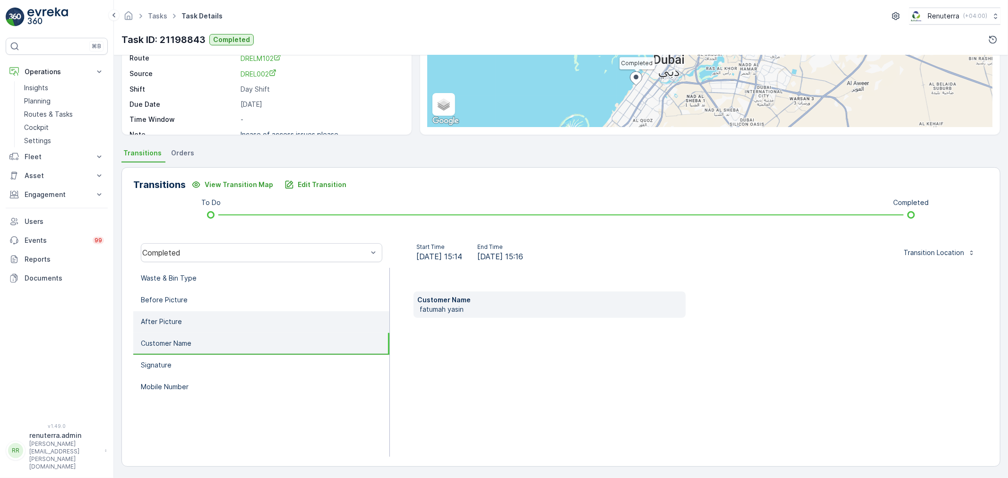
click at [232, 311] on li "After Picture" at bounding box center [261, 322] width 256 height 22
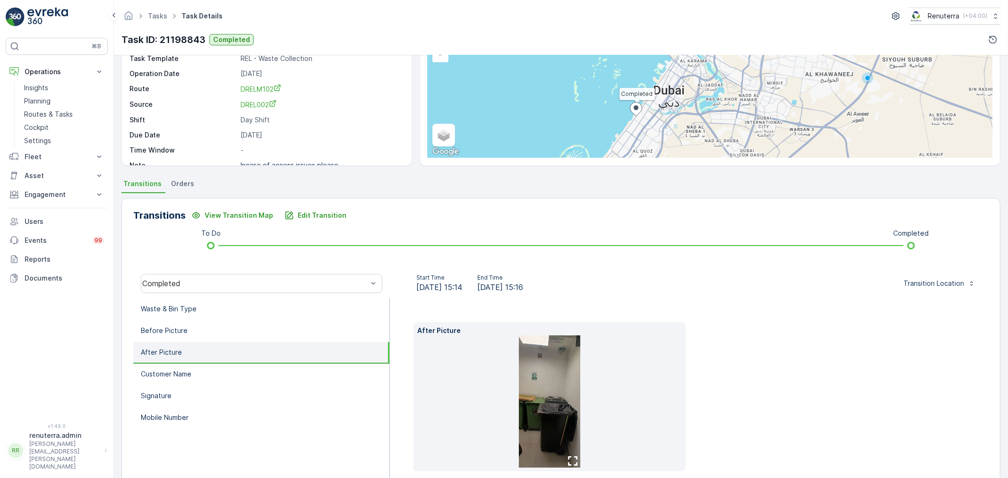
scroll to position [132, 0]
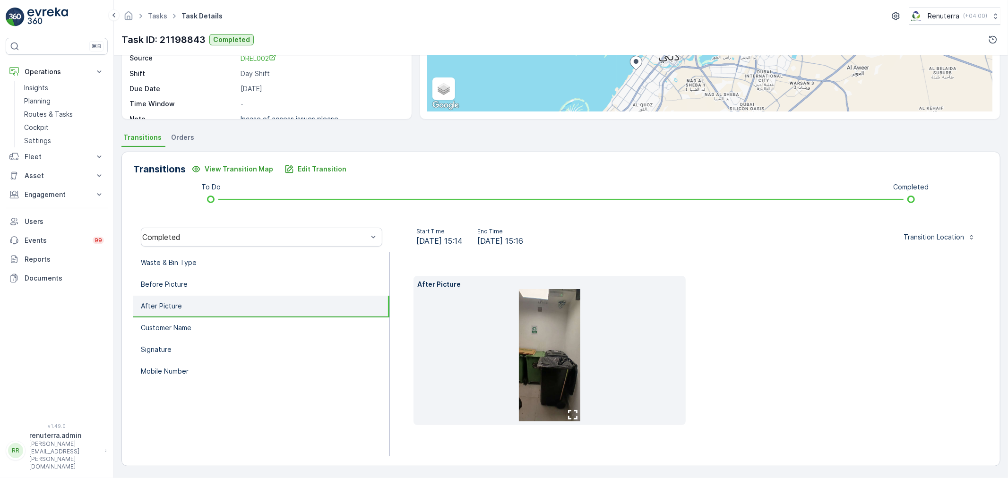
click at [538, 375] on img at bounding box center [549, 355] width 61 height 132
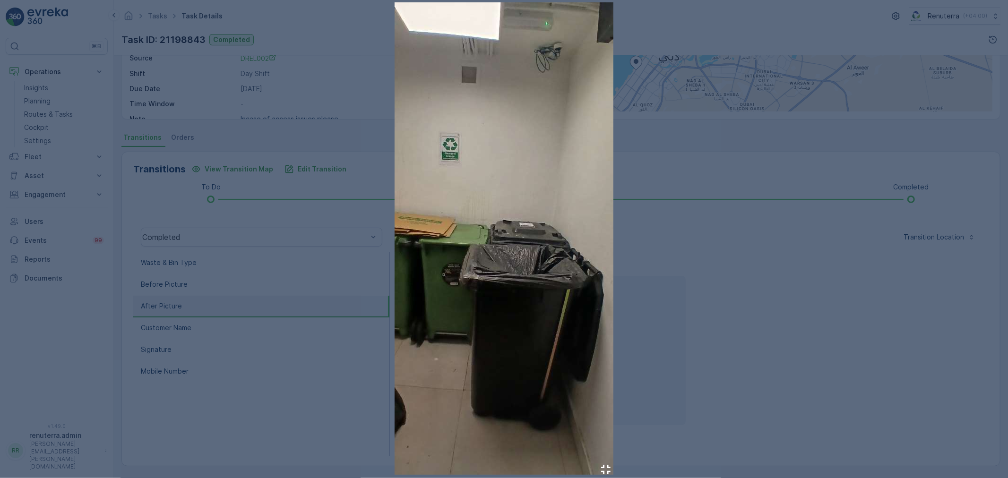
click at [837, 395] on div at bounding box center [504, 239] width 1008 height 478
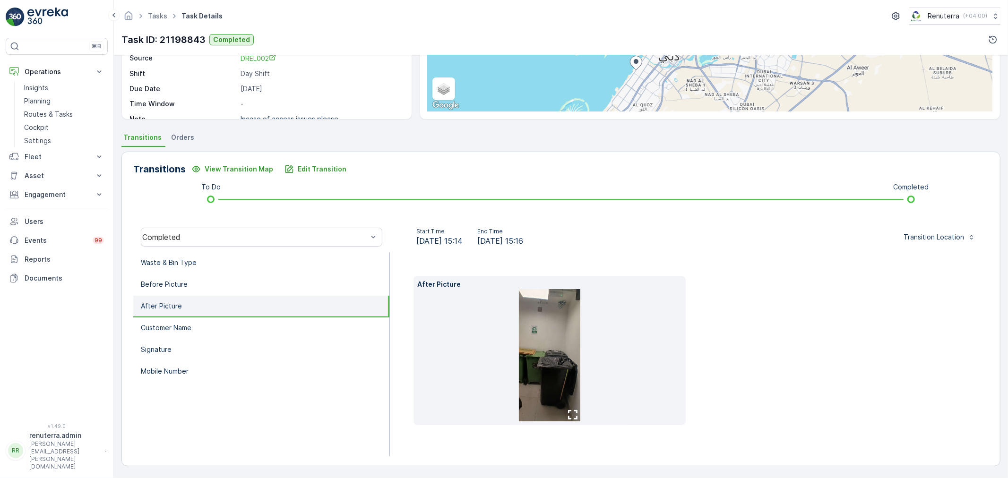
click at [254, 309] on li "After Picture" at bounding box center [261, 307] width 256 height 22
drag, startPoint x: 234, startPoint y: 288, endPoint x: 230, endPoint y: 269, distance: 19.5
click at [234, 287] on li "Before Picture" at bounding box center [261, 285] width 256 height 22
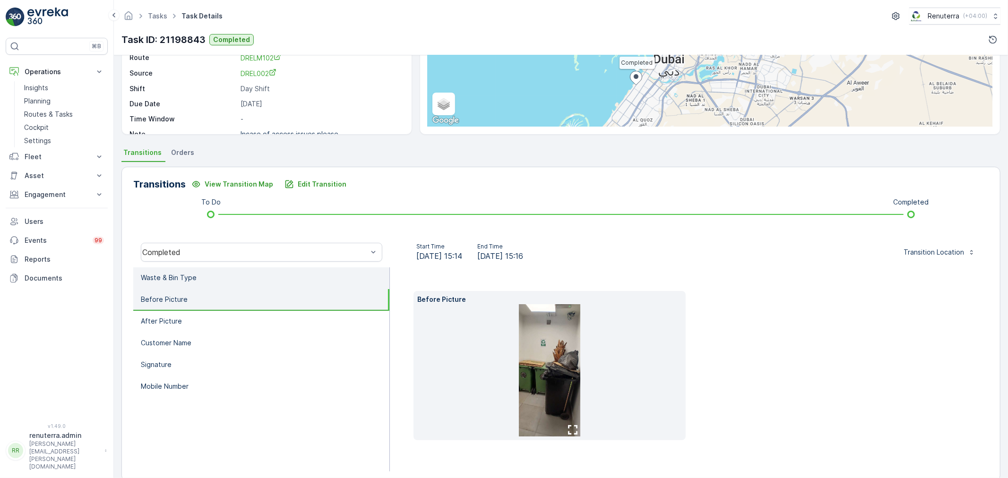
click at [228, 267] on li "Waste & Bin Type" at bounding box center [261, 278] width 256 height 22
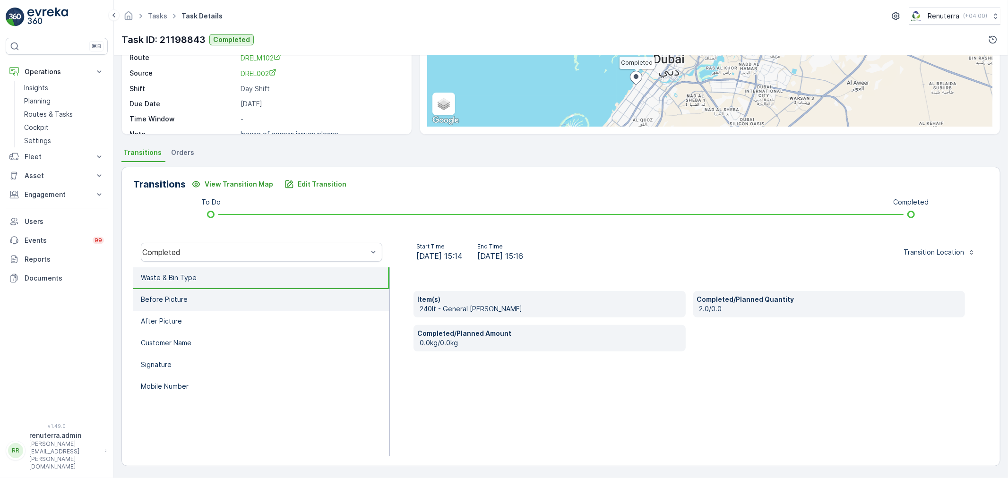
click at [241, 299] on li "Before Picture" at bounding box center [261, 300] width 256 height 22
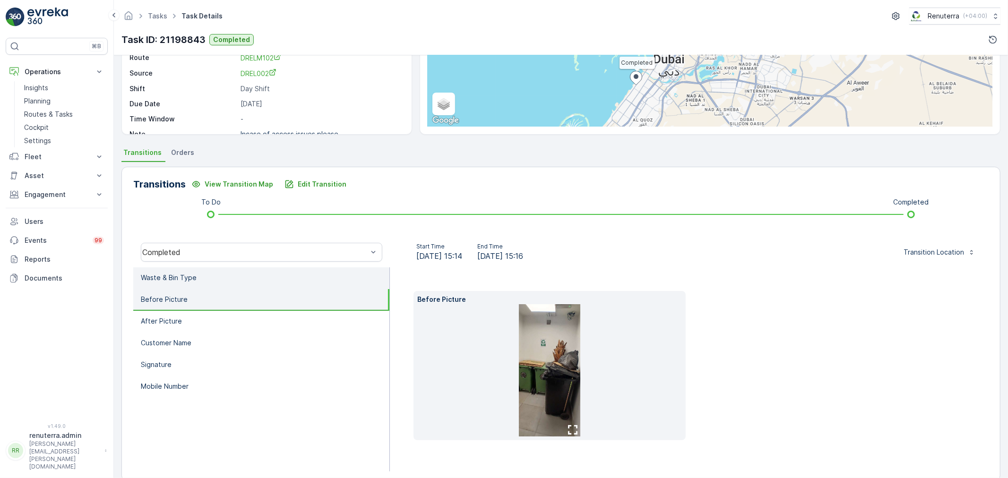
click at [233, 282] on li "Waste & Bin Type" at bounding box center [261, 278] width 256 height 22
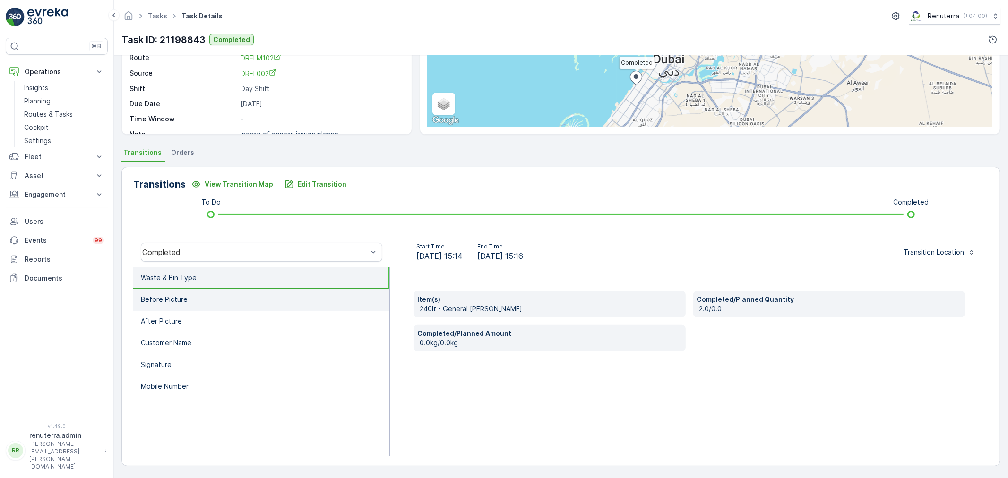
click at [240, 300] on li "Before Picture" at bounding box center [261, 300] width 256 height 22
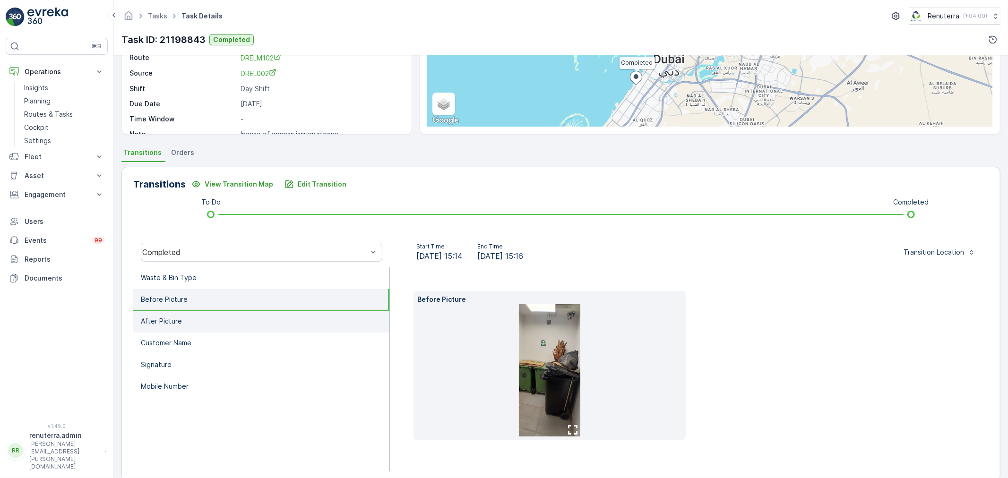
click at [247, 321] on li "After Picture" at bounding box center [261, 322] width 256 height 22
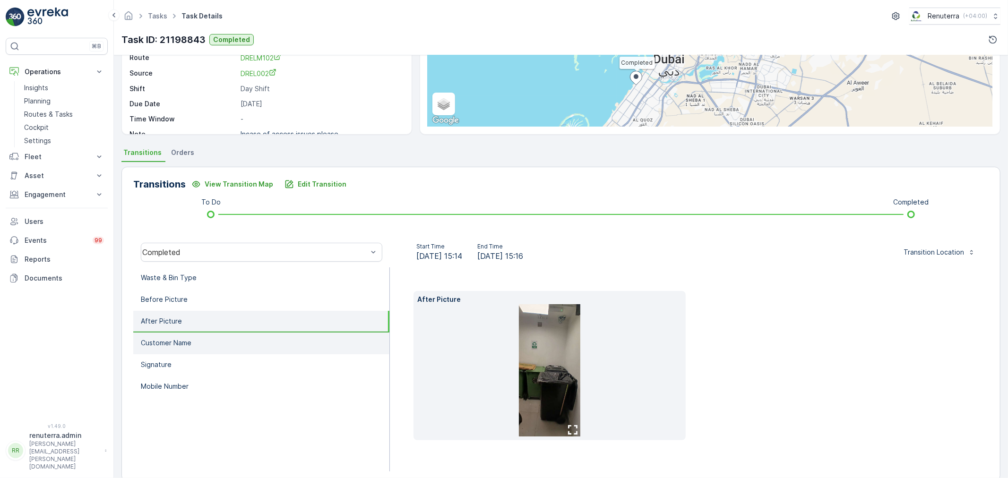
click at [248, 350] on li "Customer Name" at bounding box center [261, 344] width 256 height 22
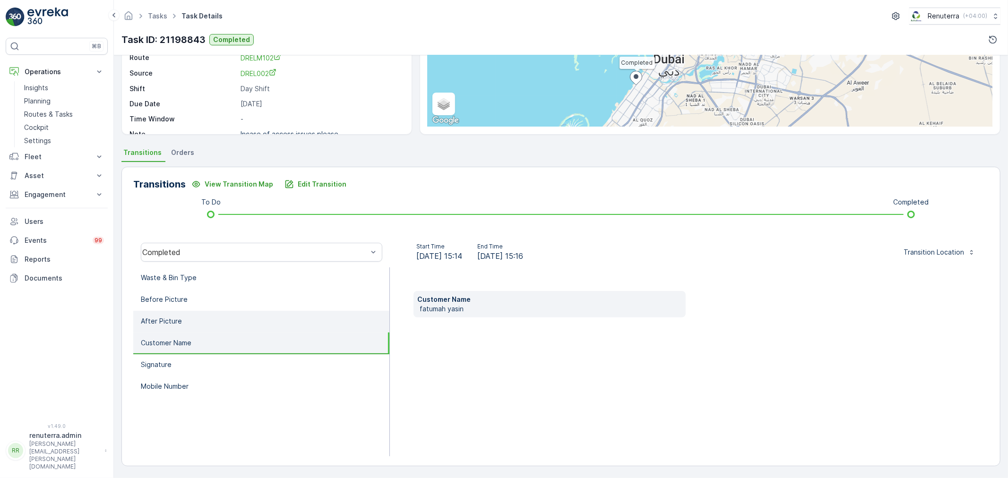
click at [225, 320] on li "After Picture" at bounding box center [261, 322] width 256 height 22
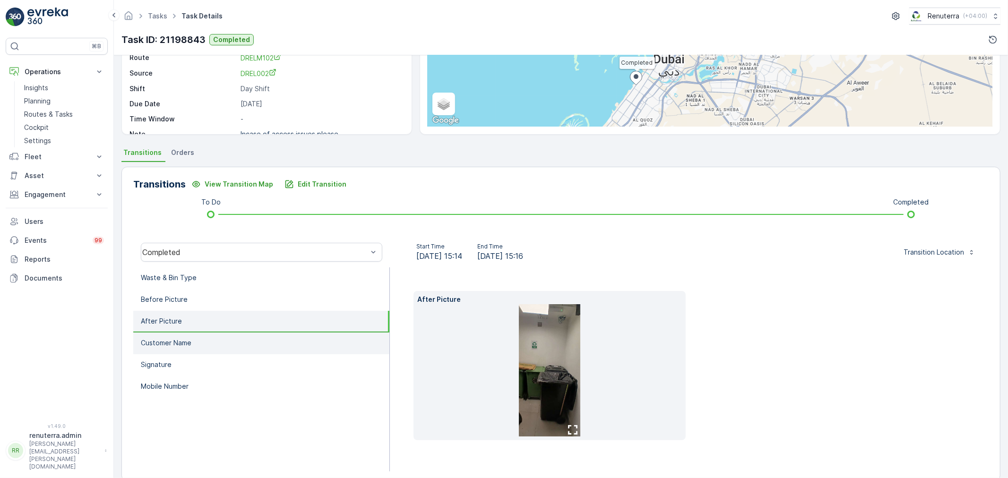
drag, startPoint x: 209, startPoint y: 329, endPoint x: 215, endPoint y: 335, distance: 8.0
click at [210, 329] on li "After Picture" at bounding box center [261, 322] width 256 height 22
click at [215, 336] on li "Customer Name" at bounding box center [261, 344] width 256 height 22
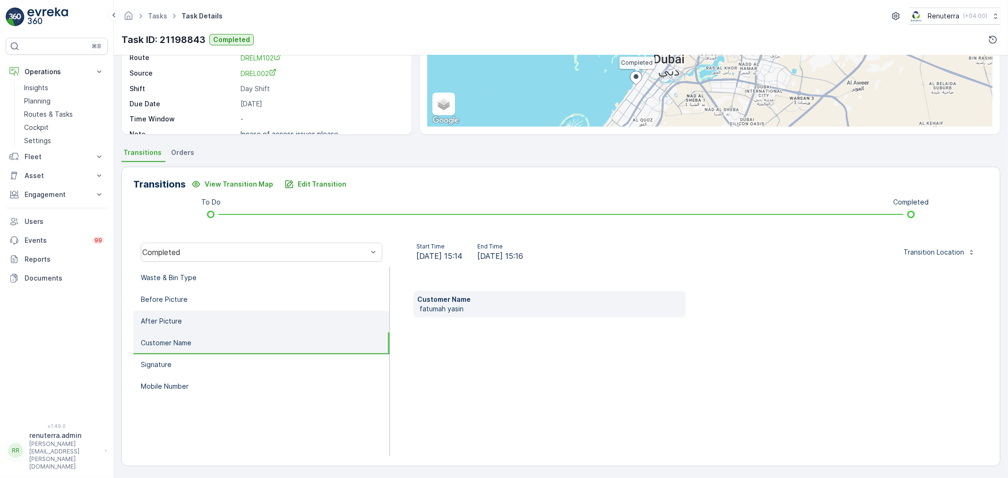
click at [206, 318] on li "After Picture" at bounding box center [261, 322] width 256 height 22
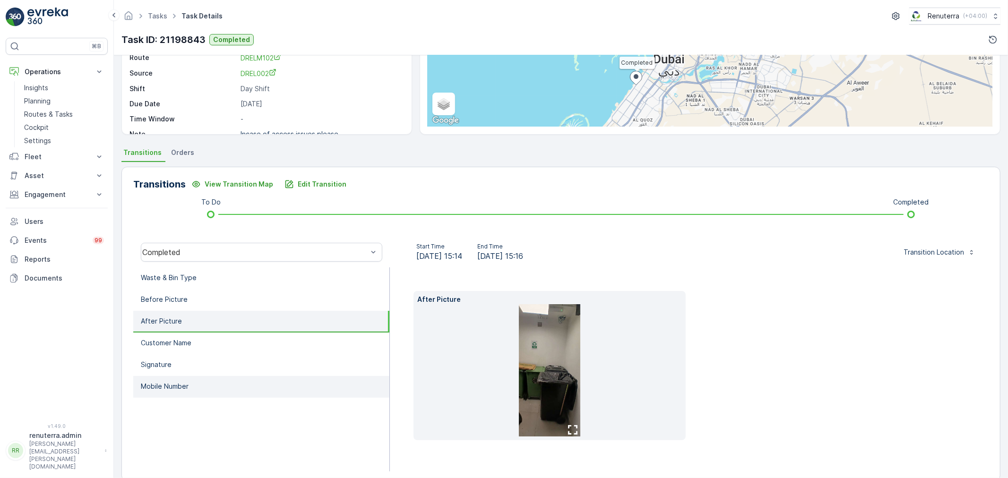
click at [225, 355] on li "Signature" at bounding box center [261, 365] width 256 height 22
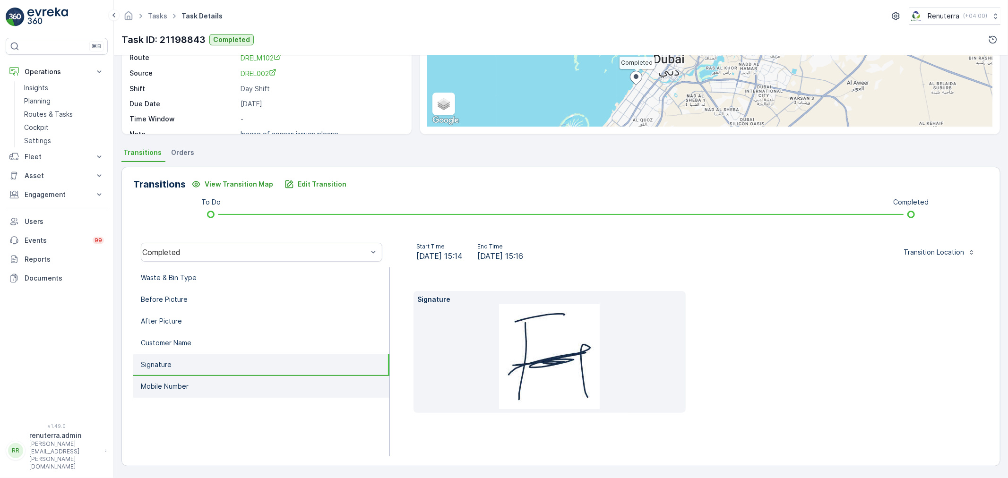
click at [230, 381] on li "Mobile Number" at bounding box center [261, 387] width 256 height 22
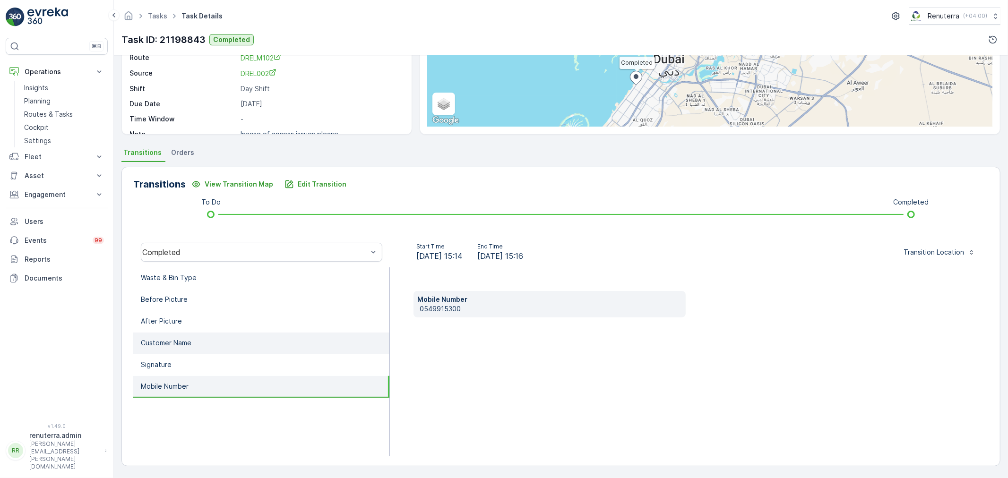
click at [216, 350] on li "Customer Name" at bounding box center [261, 344] width 256 height 22
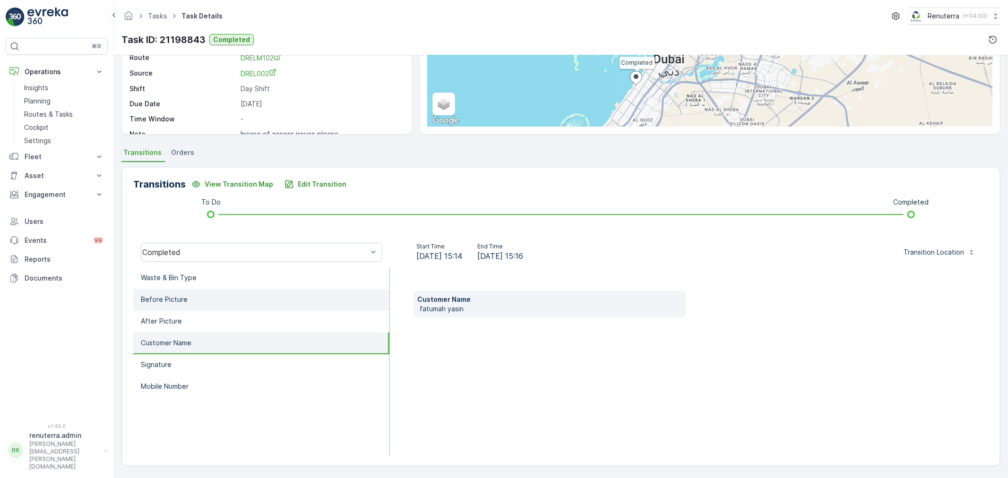
drag, startPoint x: 211, startPoint y: 338, endPoint x: 196, endPoint y: 301, distance: 40.0
click at [209, 333] on li "Customer Name" at bounding box center [261, 344] width 256 height 22
click at [190, 293] on li "Before Picture" at bounding box center [261, 300] width 256 height 22
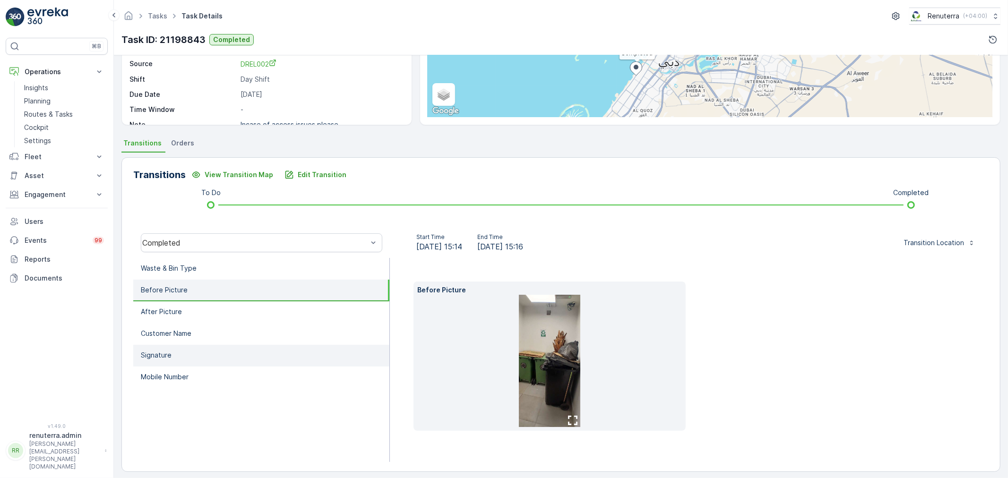
scroll to position [132, 0]
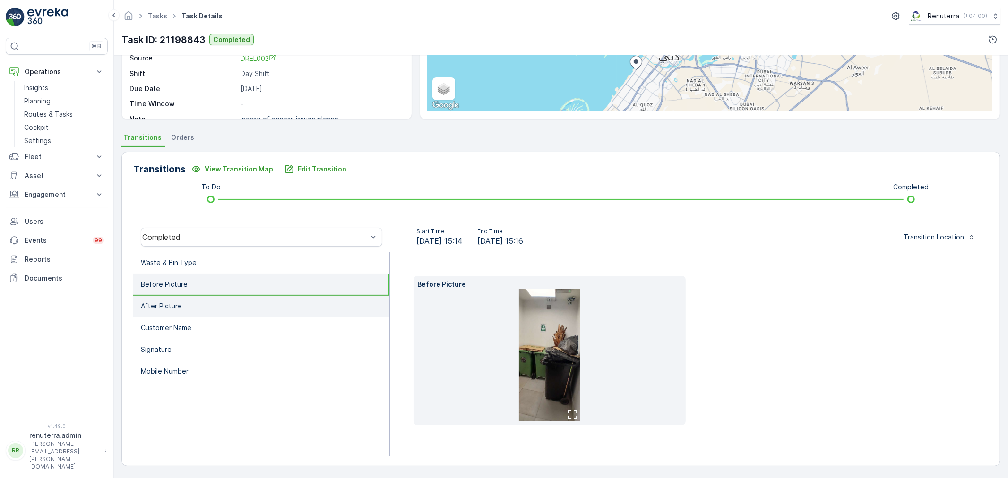
click at [296, 309] on li "After Picture" at bounding box center [261, 307] width 256 height 22
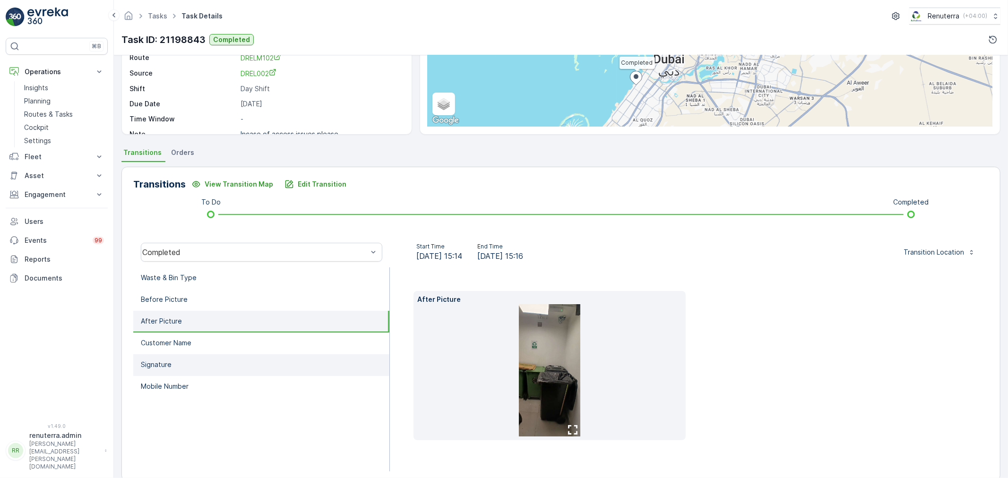
click at [157, 354] on li "Signature" at bounding box center [261, 365] width 256 height 22
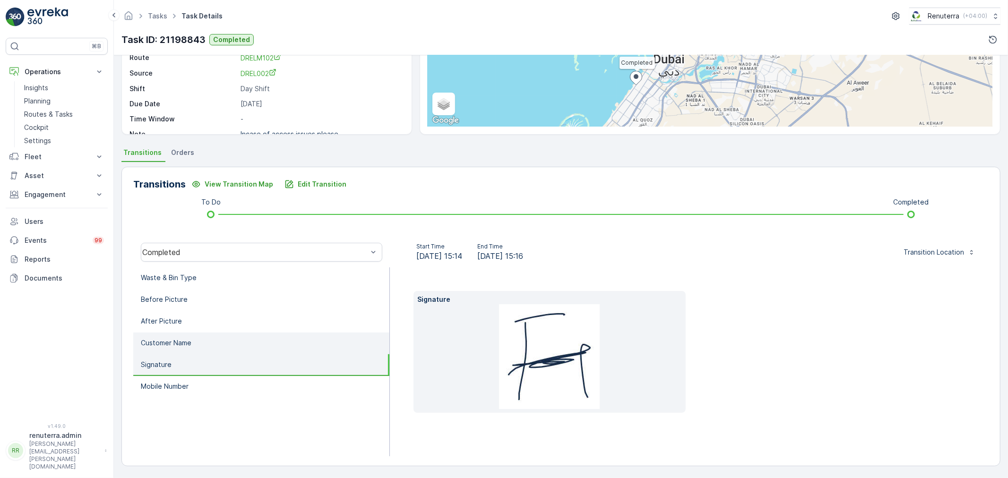
click at [167, 341] on p "Customer Name" at bounding box center [166, 342] width 51 height 9
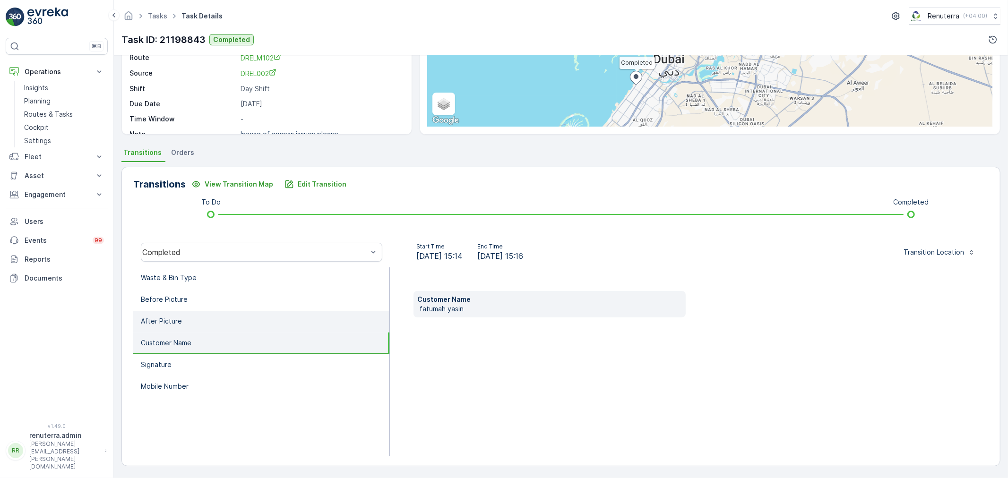
click at [180, 315] on li "After Picture" at bounding box center [261, 322] width 256 height 22
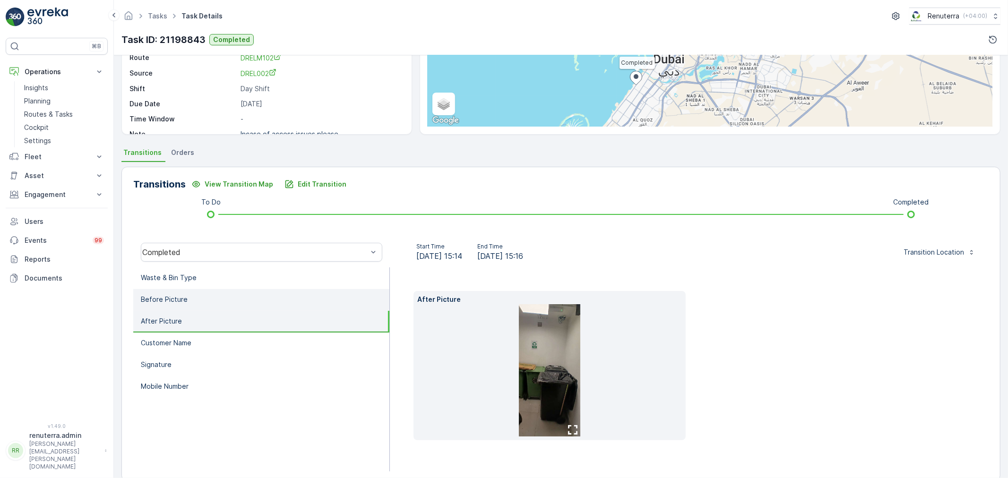
click at [186, 294] on li "Before Picture" at bounding box center [261, 300] width 256 height 22
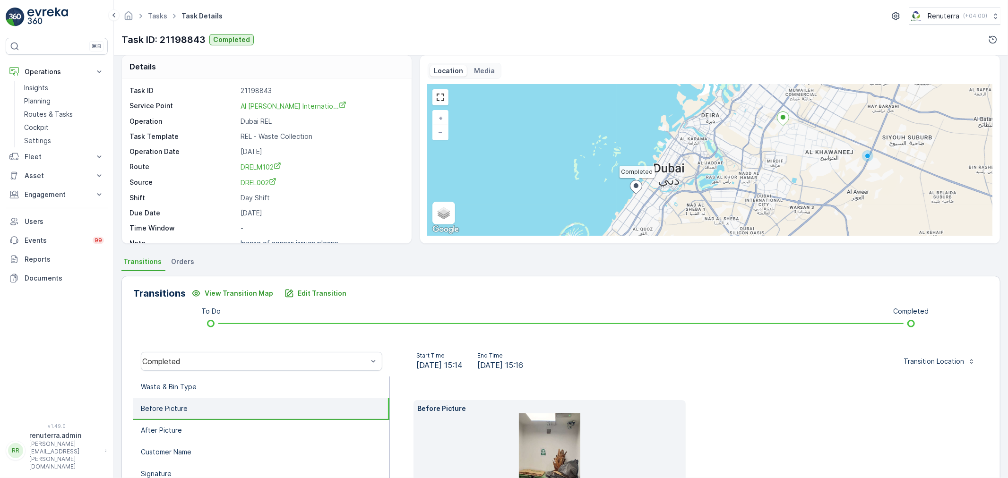
scroll to position [0, 0]
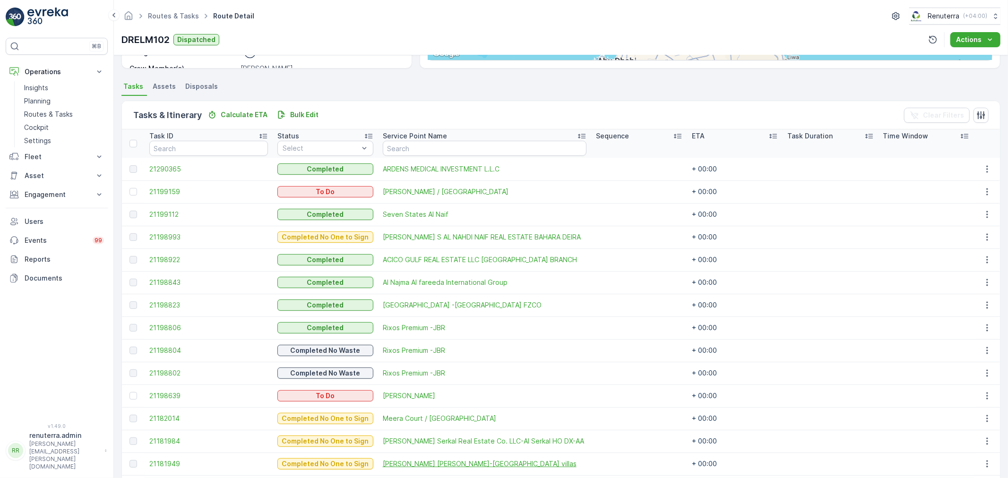
scroll to position [183, 0]
click at [183, 162] on td "21290365" at bounding box center [209, 169] width 128 height 23
click at [180, 167] on span "21290365" at bounding box center [208, 169] width 119 height 9
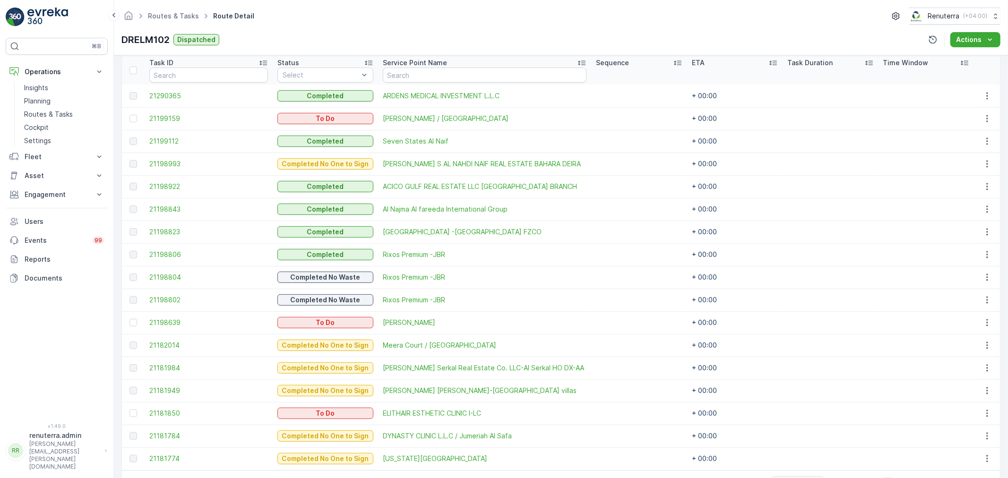
scroll to position [262, 0]
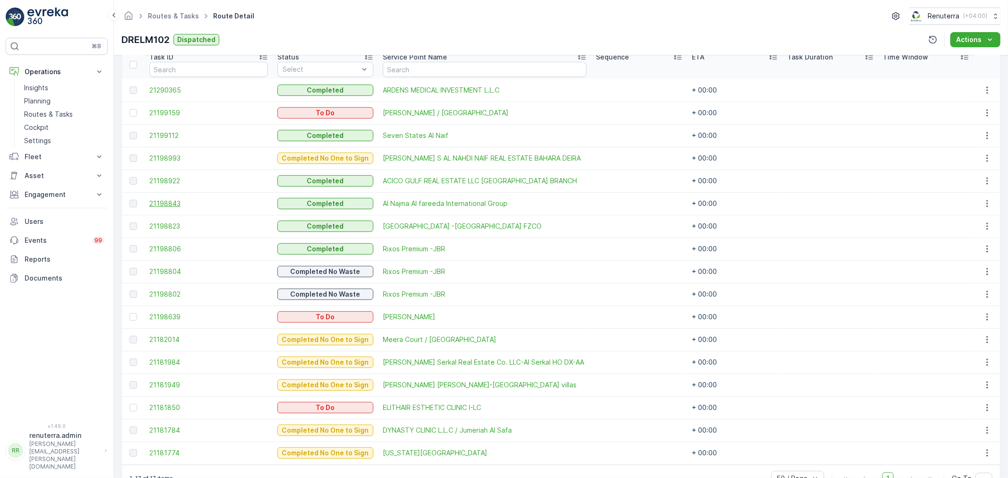
click at [163, 199] on span "21198843" at bounding box center [208, 203] width 119 height 9
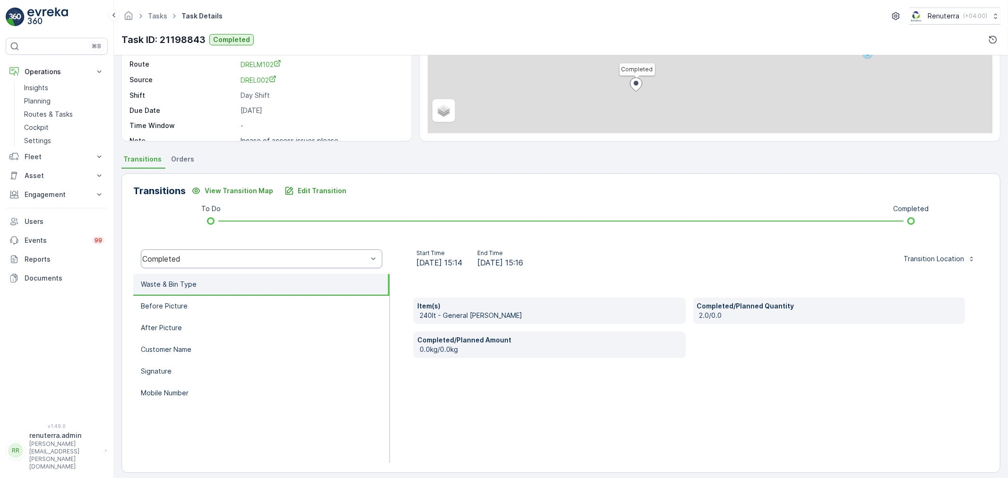
scroll to position [117, 0]
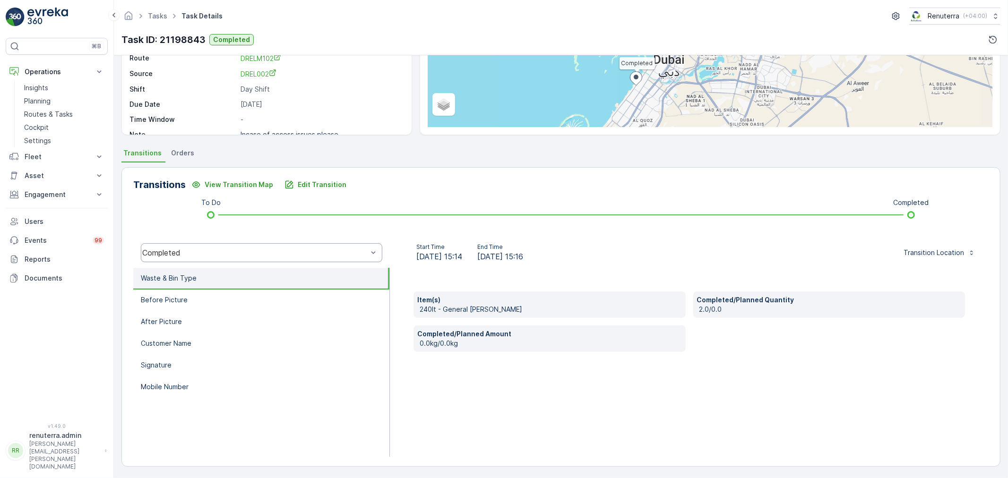
click at [212, 251] on div "Completed" at bounding box center [254, 253] width 225 height 9
click at [433, 381] on div "Item(s) 240lt - General Waste Completed/Planned Quantity 2.0/0.0 Completed/Plan…" at bounding box center [689, 362] width 599 height 189
click at [189, 290] on li "Before Picture" at bounding box center [261, 301] width 256 height 22
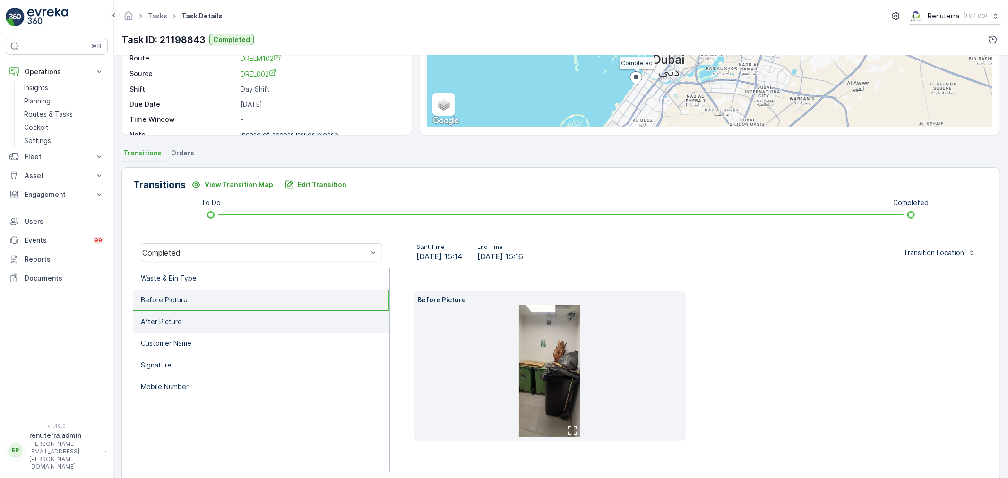
click at [213, 314] on li "After Picture" at bounding box center [261, 322] width 256 height 22
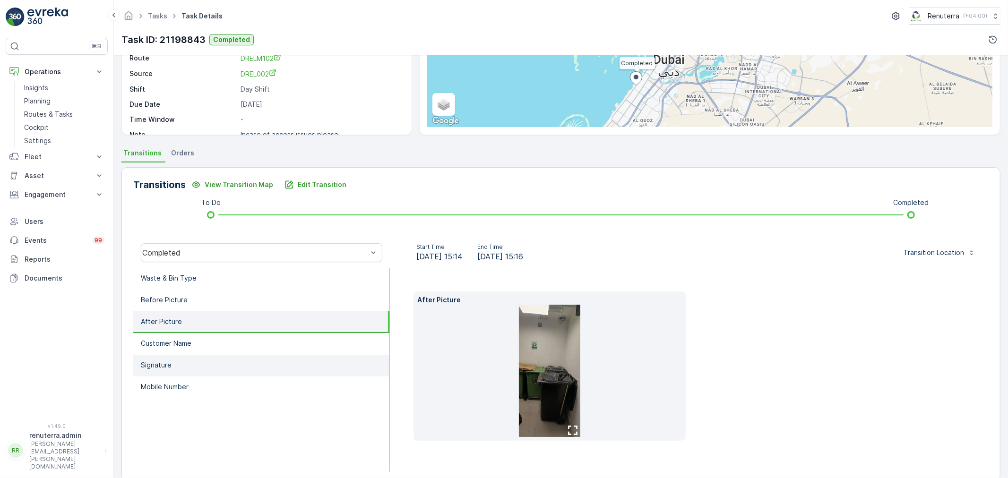
drag, startPoint x: 225, startPoint y: 333, endPoint x: 234, endPoint y: 355, distance: 23.5
click at [225, 334] on li "Customer Name" at bounding box center [261, 344] width 256 height 22
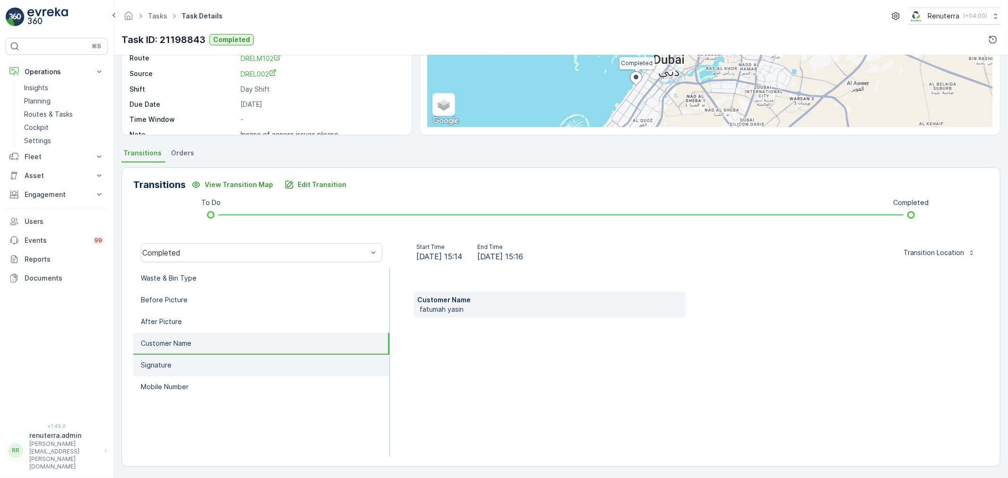
click at [234, 357] on li "Signature" at bounding box center [261, 366] width 256 height 22
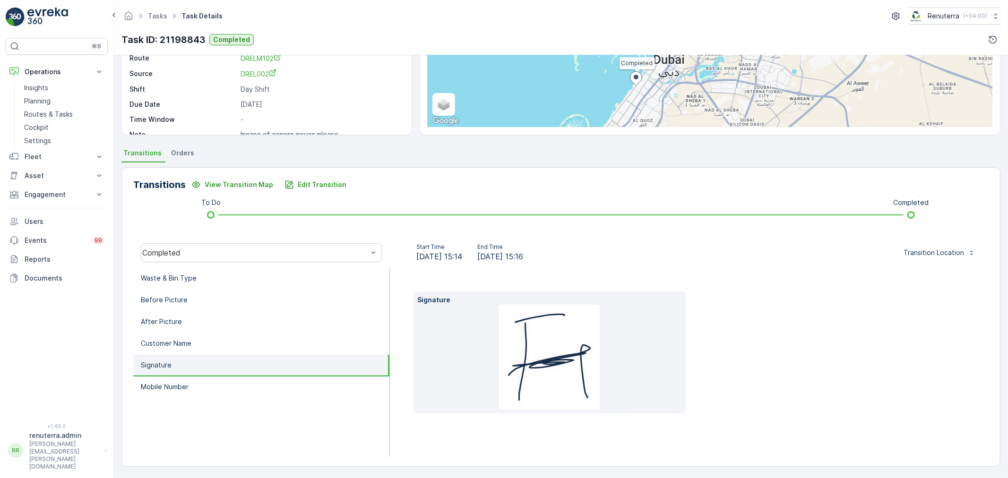
click at [233, 373] on li "Signature" at bounding box center [261, 366] width 256 height 22
drag, startPoint x: 236, startPoint y: 381, endPoint x: 225, endPoint y: 357, distance: 26.2
click at [235, 380] on li "Mobile Number" at bounding box center [261, 388] width 256 height 22
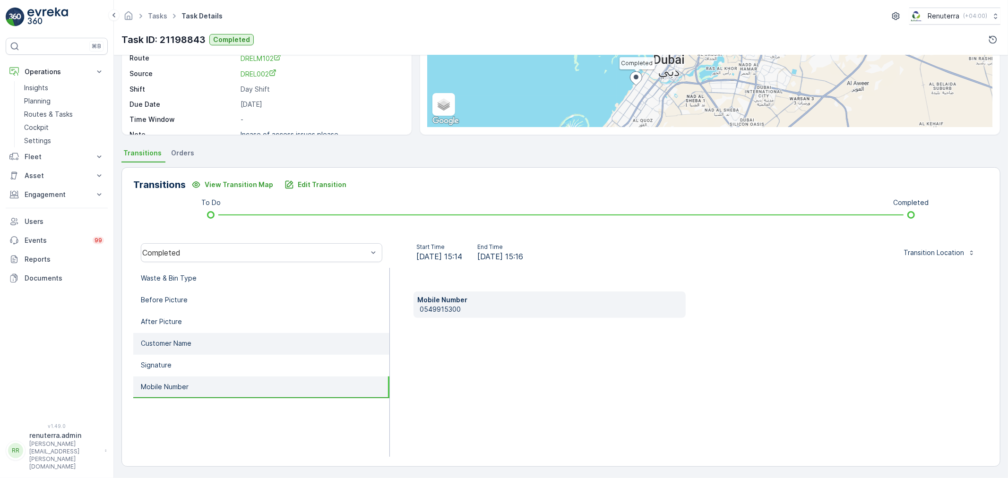
click at [219, 344] on li "Customer Name" at bounding box center [261, 344] width 256 height 22
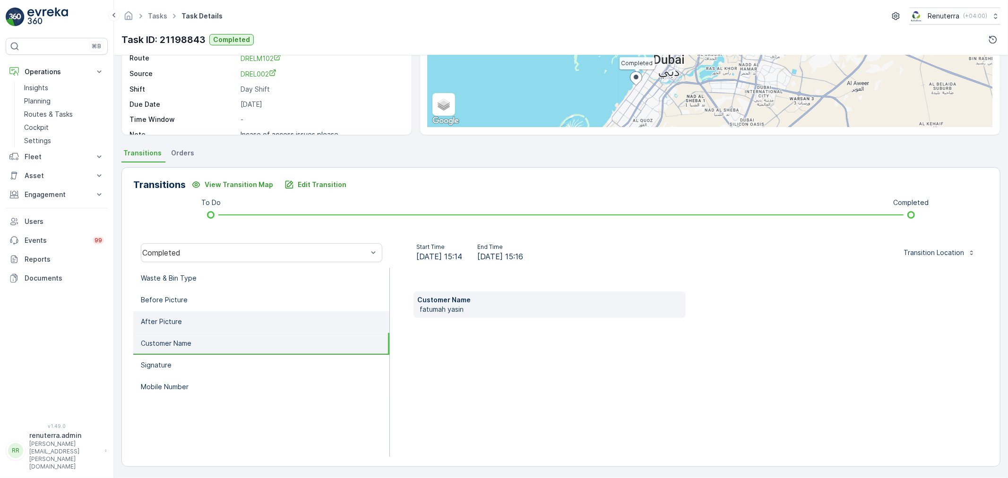
click at [220, 317] on li "After Picture" at bounding box center [261, 322] width 256 height 22
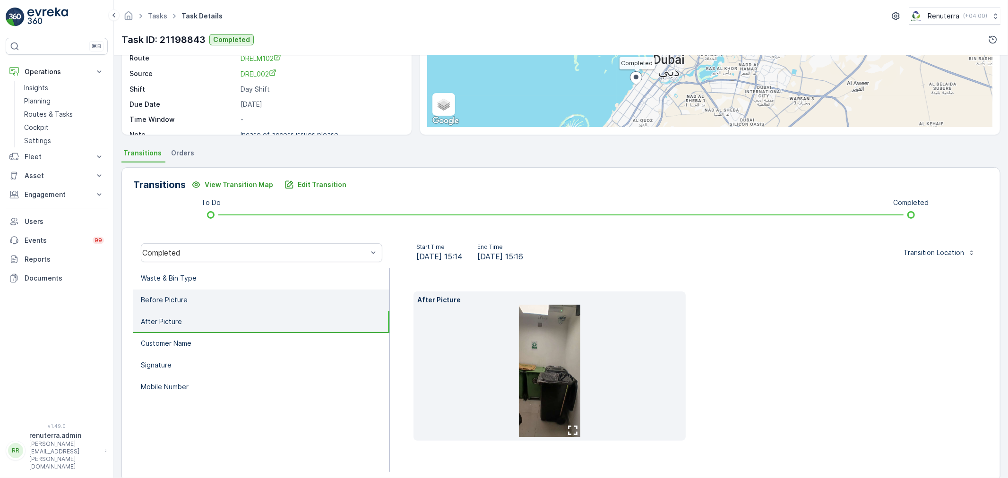
click at [206, 293] on li "Before Picture" at bounding box center [261, 301] width 256 height 22
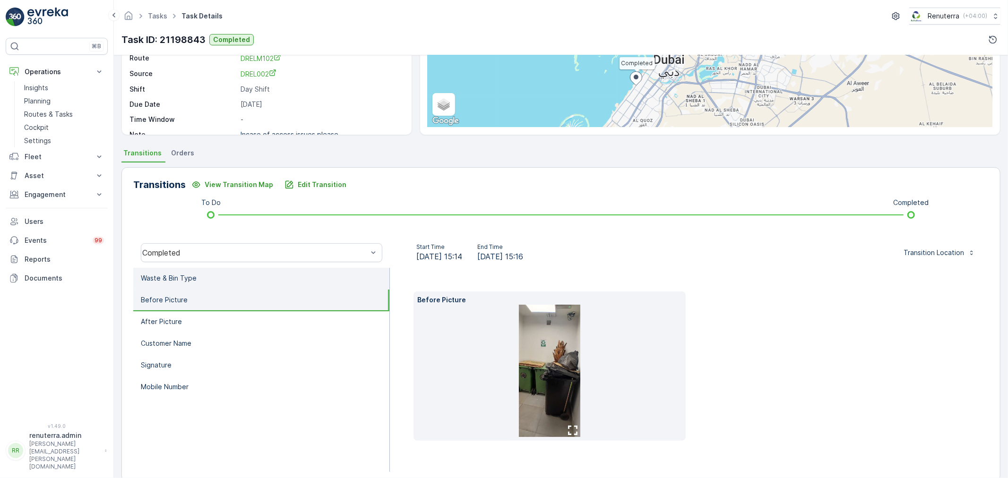
click at [202, 278] on li "Waste & Bin Type" at bounding box center [261, 279] width 256 height 22
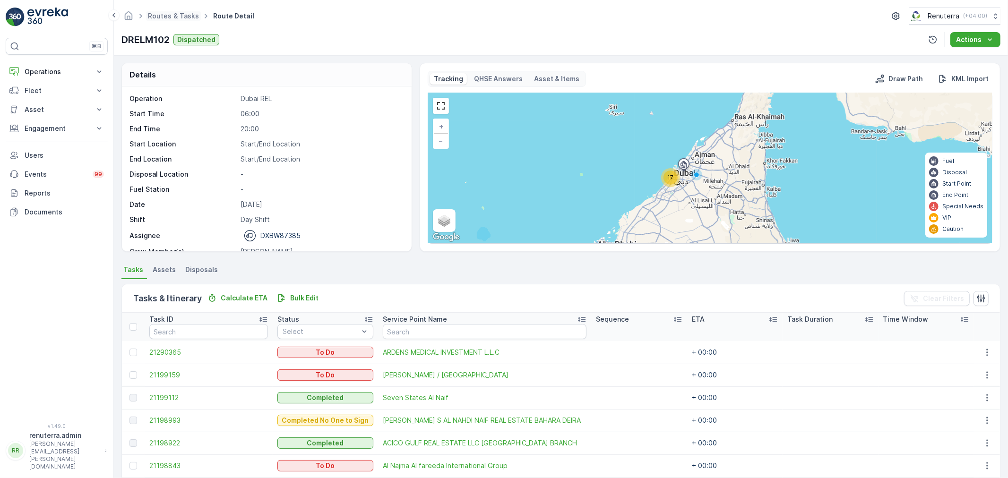
click at [167, 11] on span "Routes & Tasks" at bounding box center [173, 15] width 55 height 9
click at [173, 19] on link "Routes & Tasks" at bounding box center [173, 16] width 51 height 8
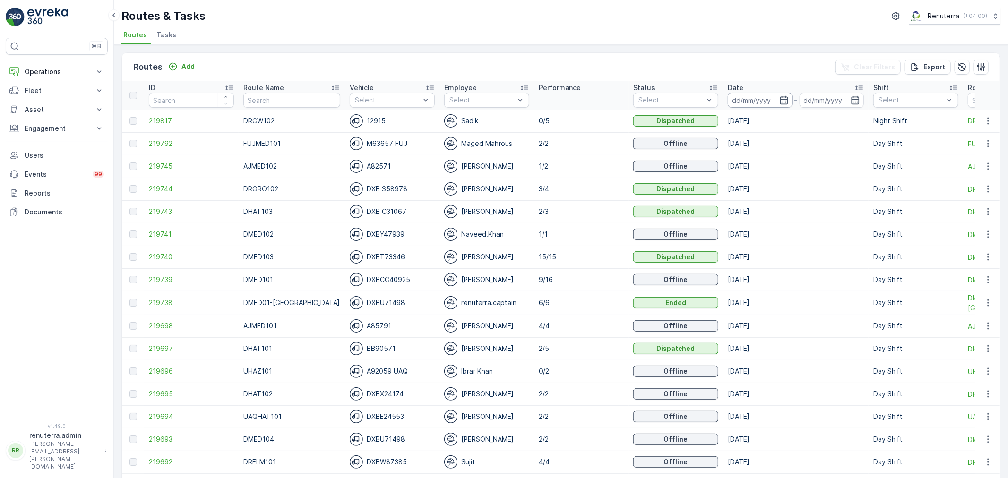
click at [754, 103] on input at bounding box center [760, 100] width 65 height 15
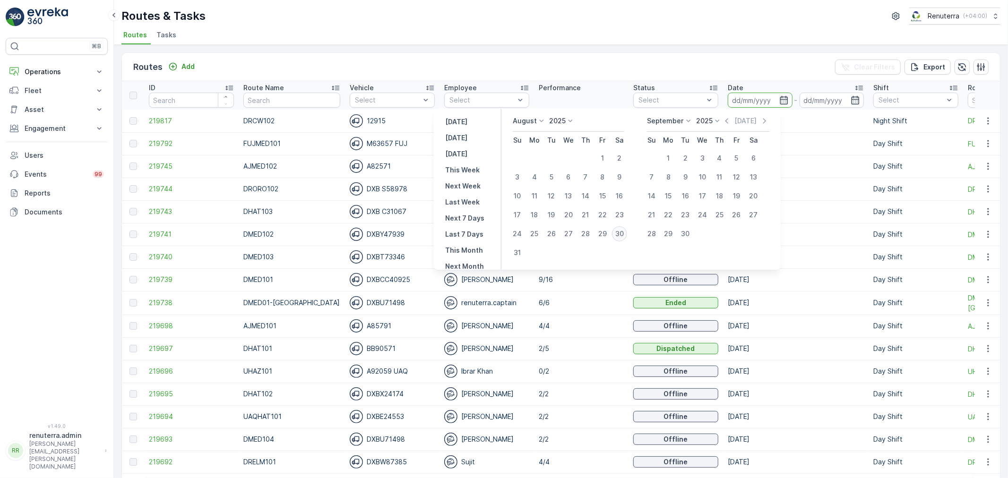
click at [619, 231] on div "30" at bounding box center [619, 233] width 15 height 15
type input "[DATE]"
click at [619, 231] on div "30" at bounding box center [619, 233] width 15 height 15
type input "[DATE]"
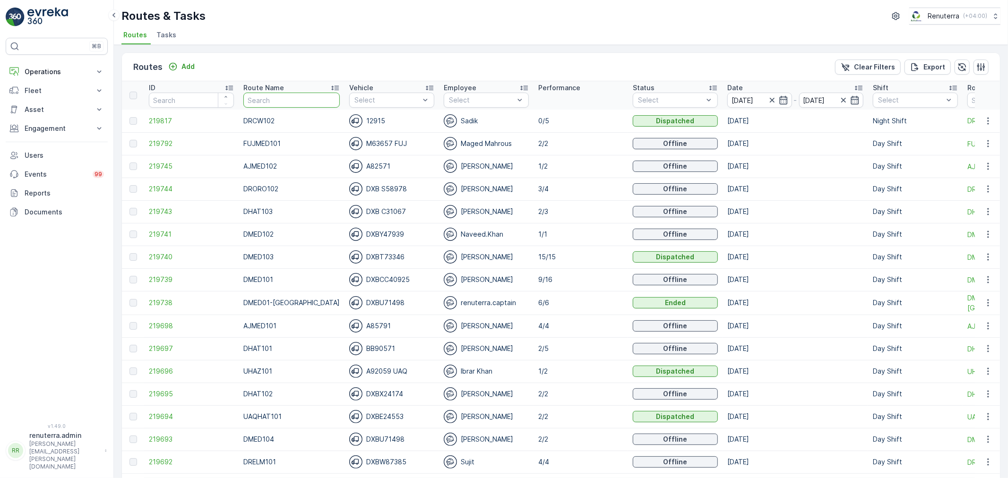
click at [302, 99] on input "text" at bounding box center [291, 100] width 96 height 15
type input "DREL101"
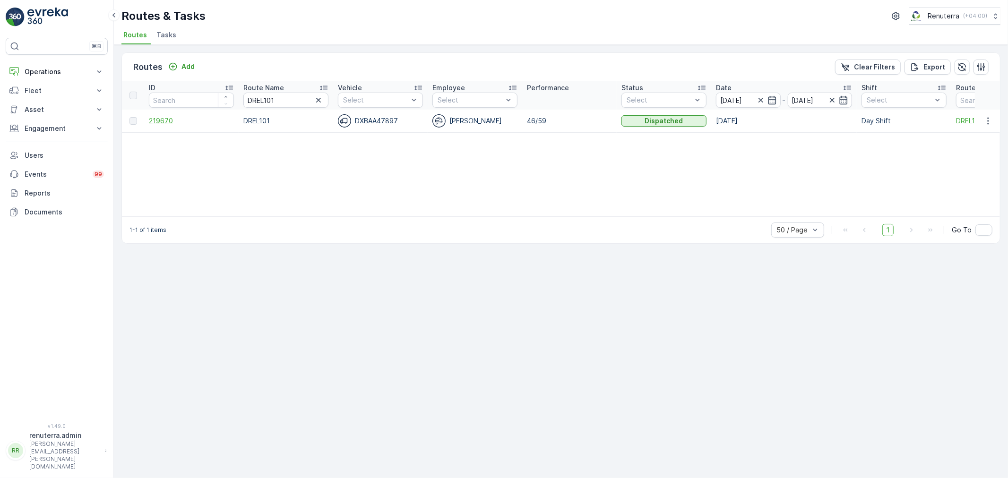
click at [180, 119] on span "219670" at bounding box center [191, 120] width 85 height 9
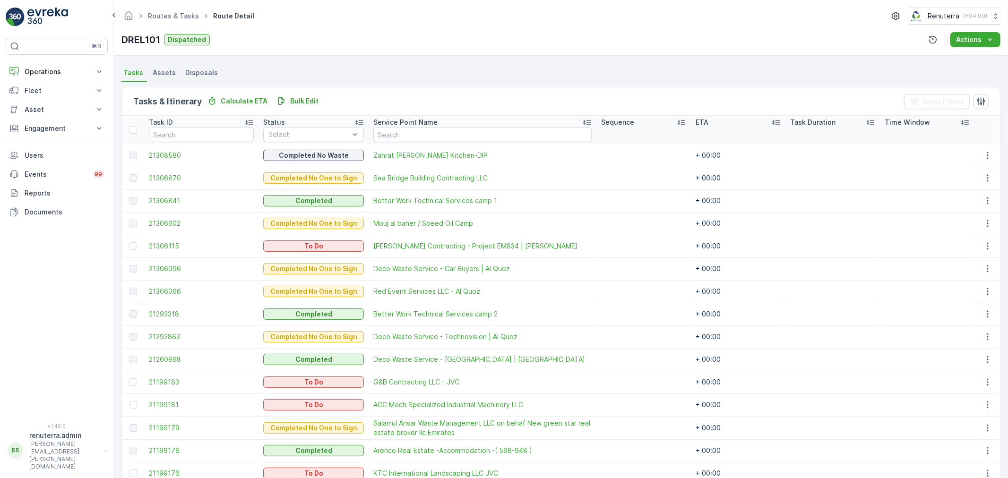
scroll to position [105, 0]
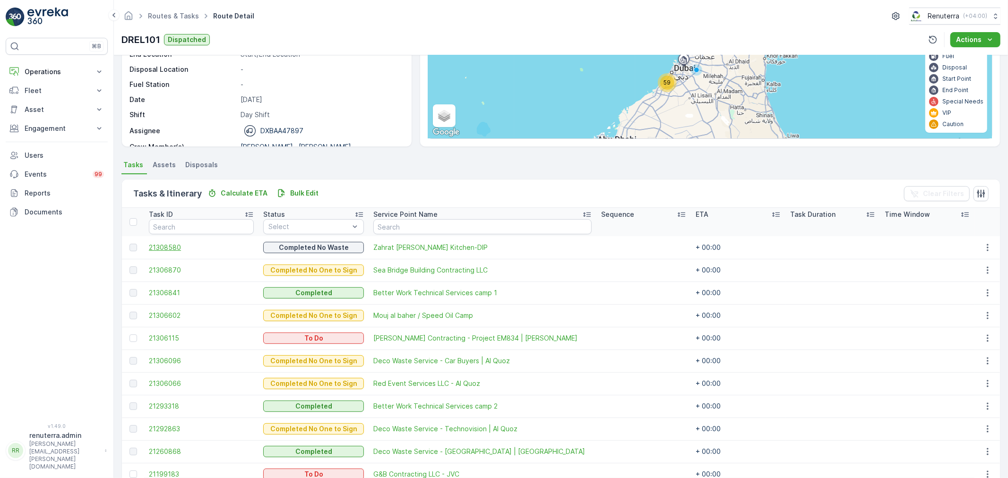
click at [188, 250] on span "21308580" at bounding box center [201, 247] width 105 height 9
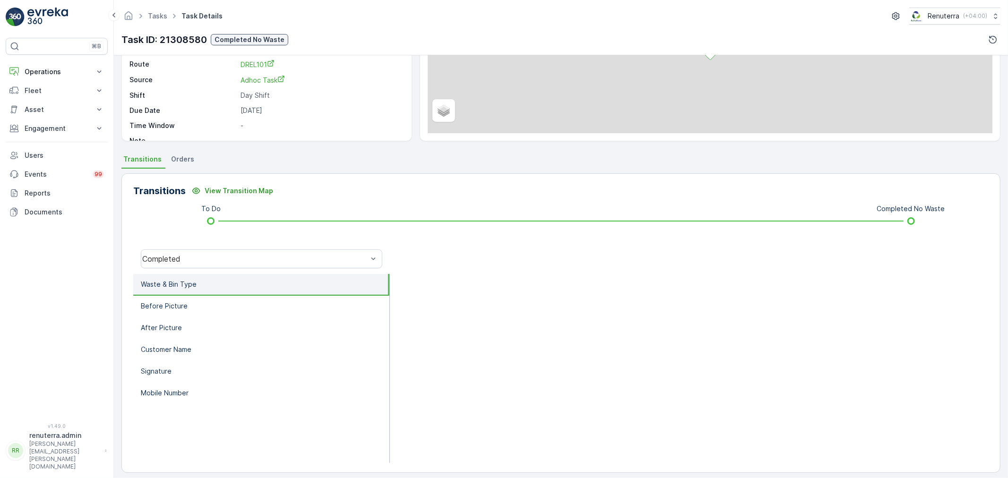
scroll to position [117, 0]
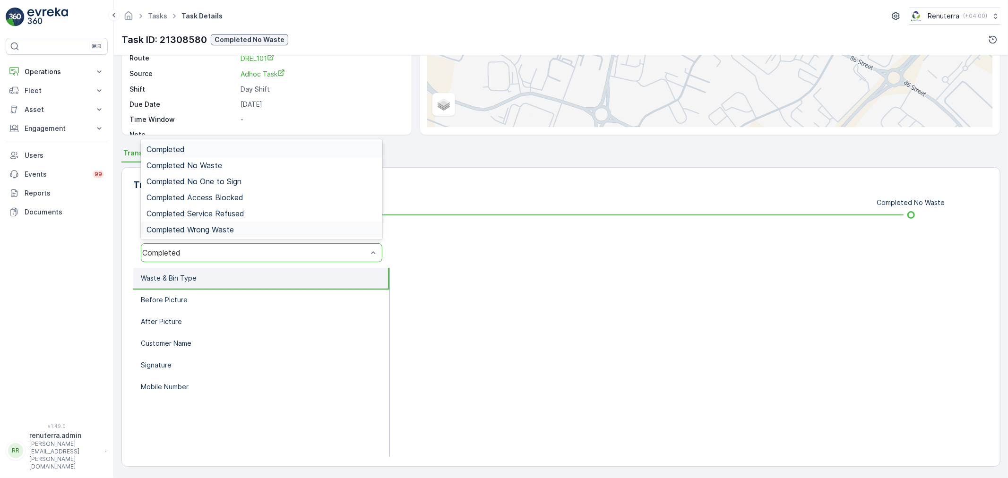
drag, startPoint x: 225, startPoint y: 253, endPoint x: 216, endPoint y: 229, distance: 25.7
click at [225, 252] on div "Completed" at bounding box center [254, 253] width 225 height 9
click at [225, 164] on div "Completed No Waste" at bounding box center [261, 165] width 230 height 9
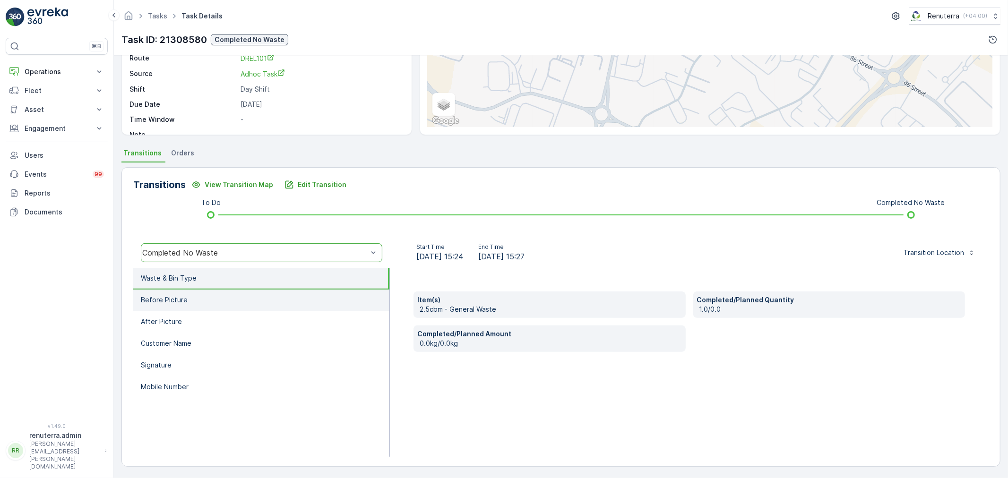
click at [221, 296] on li "Before Picture" at bounding box center [261, 301] width 256 height 22
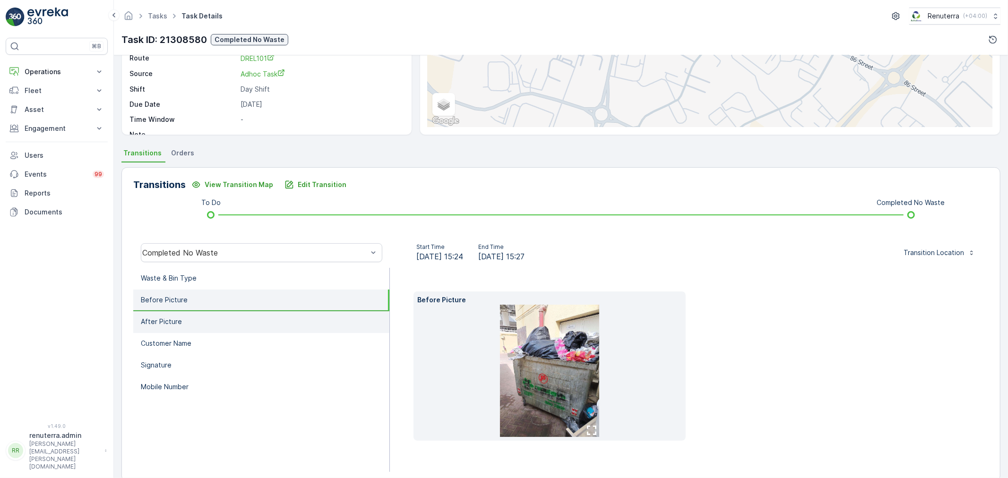
click at [225, 325] on li "After Picture" at bounding box center [261, 322] width 256 height 22
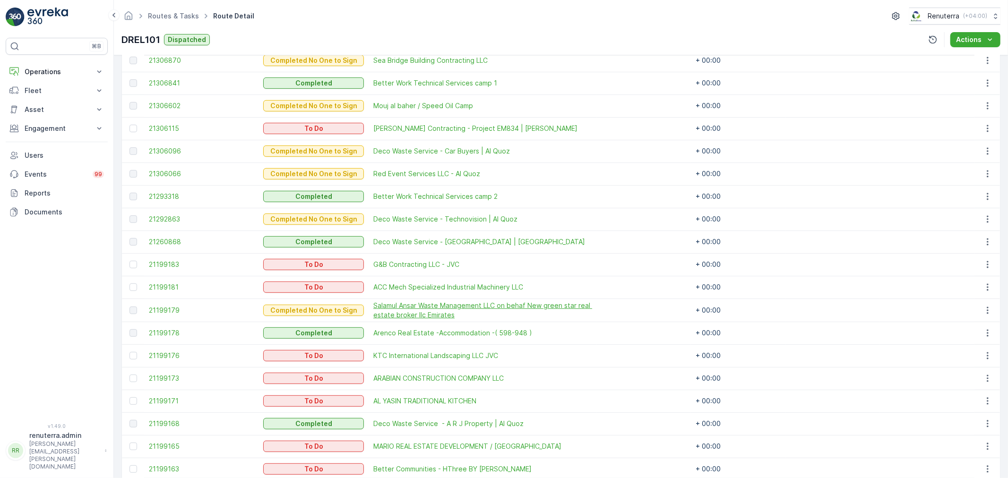
scroll to position [367, 0]
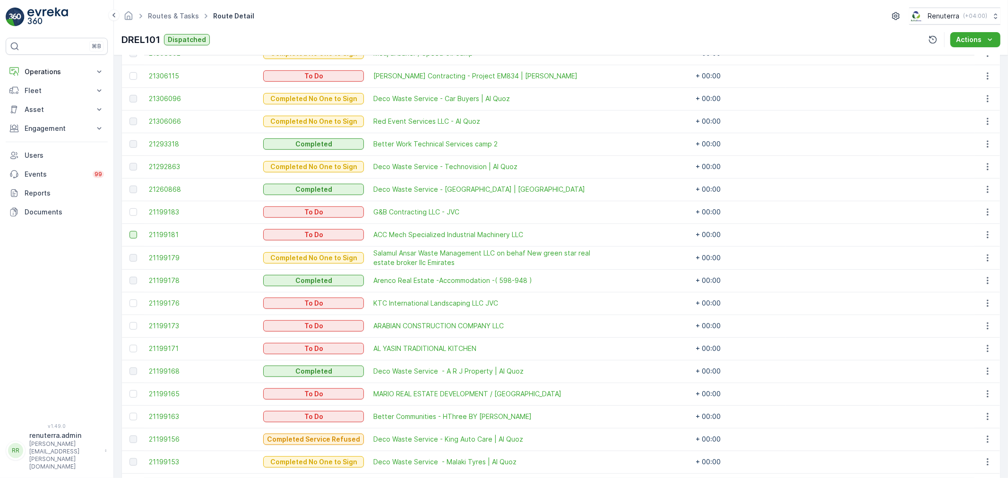
click at [130, 232] on div at bounding box center [133, 235] width 8 height 8
click at [129, 231] on input "checkbox" at bounding box center [129, 231] width 0 height 0
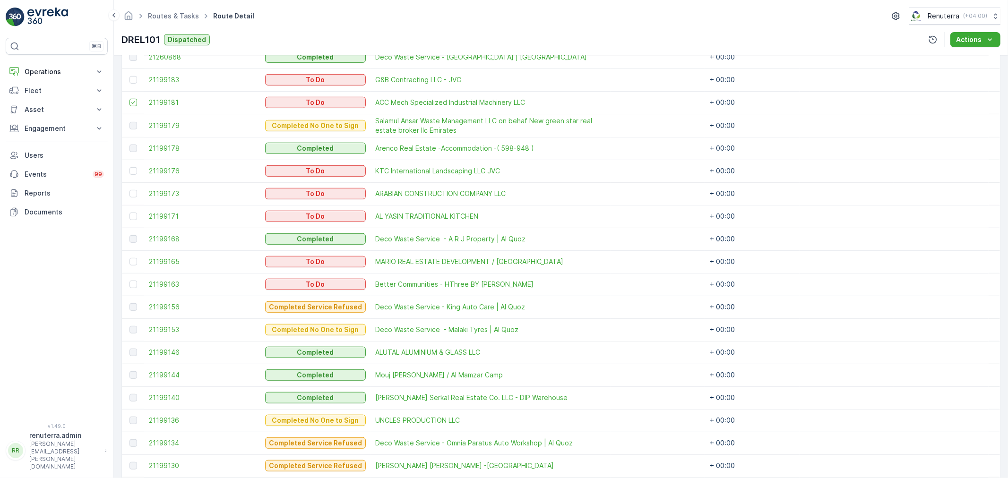
scroll to position [459, 0]
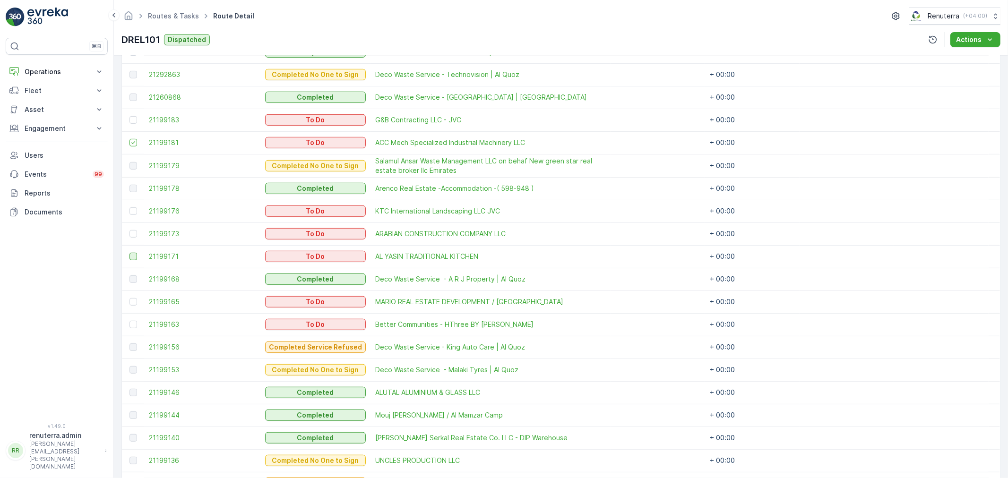
click at [134, 253] on div at bounding box center [133, 257] width 8 height 8
click at [129, 253] on input "checkbox" at bounding box center [129, 253] width 0 height 0
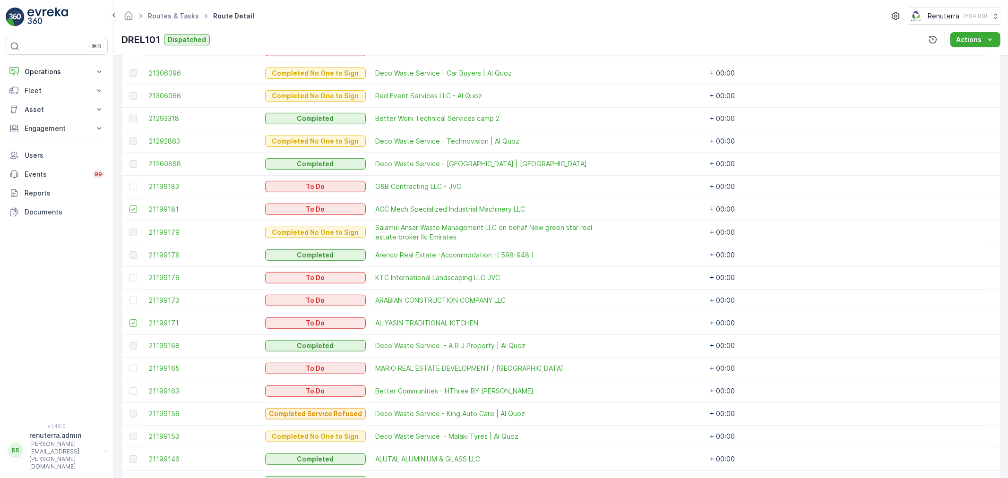
scroll to position [407, 0]
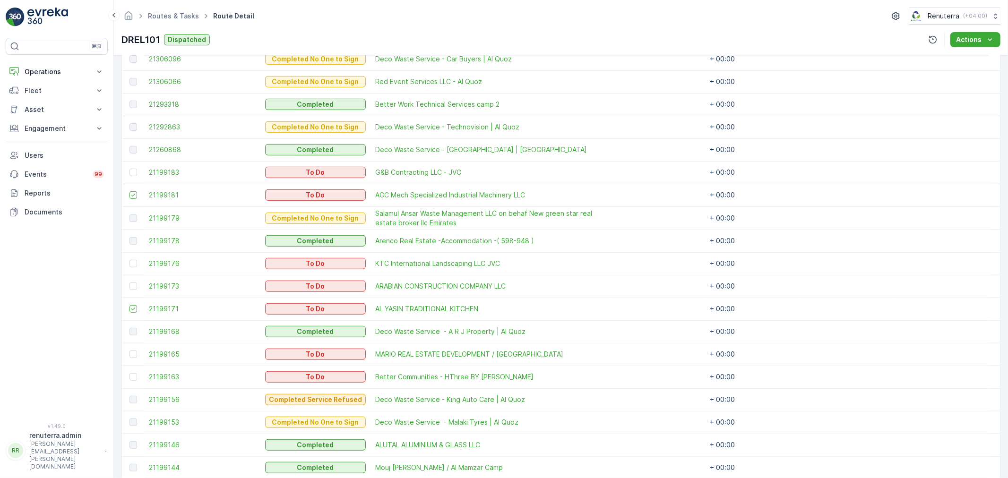
click at [136, 287] on div at bounding box center [133, 287] width 8 height 8
click at [129, 283] on input "checkbox" at bounding box center [129, 283] width 0 height 0
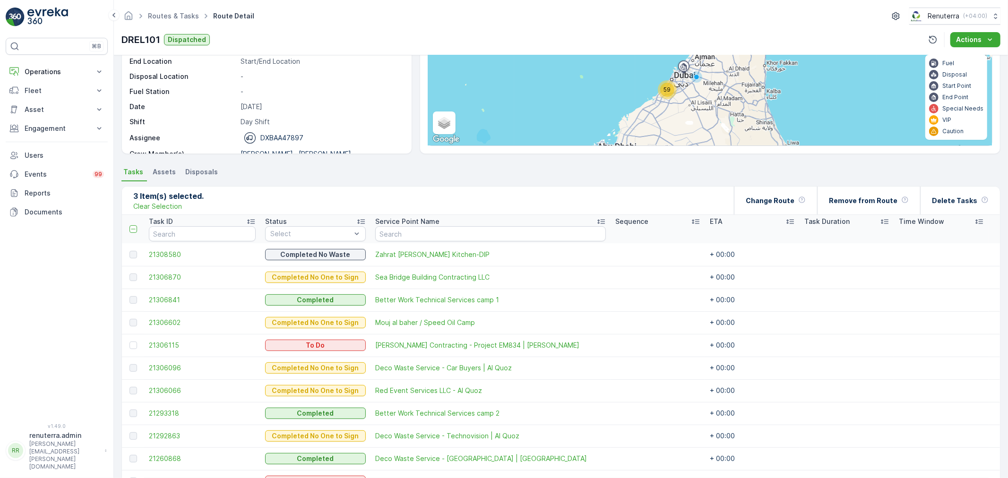
scroll to position [92, 0]
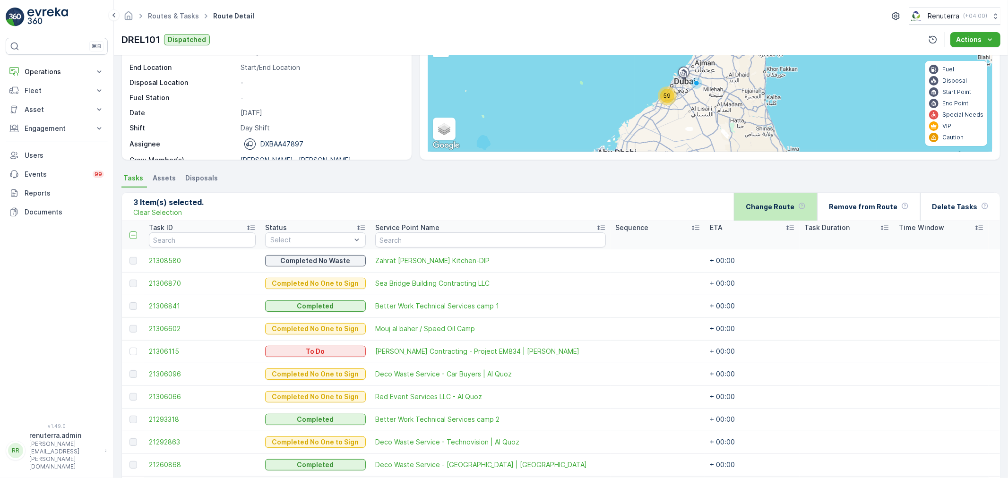
click at [777, 200] on div "Change Route" at bounding box center [776, 207] width 60 height 28
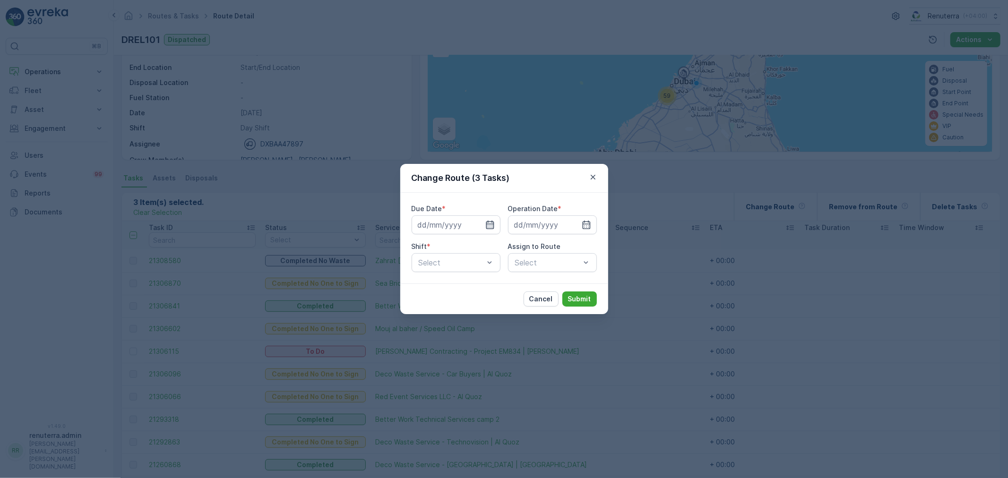
click at [485, 224] on icon "button" at bounding box center [489, 224] width 9 height 9
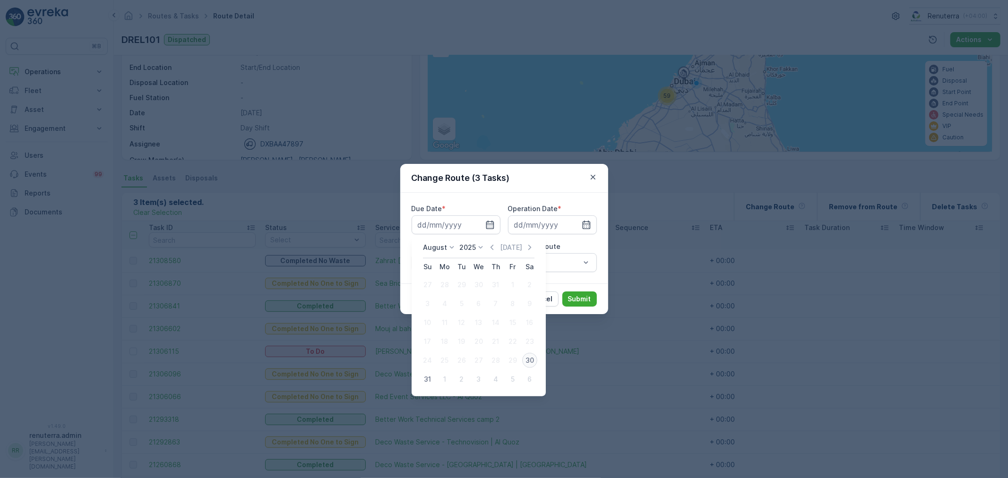
click at [534, 358] on div "30" at bounding box center [529, 360] width 15 height 15
type input "30.08.2025"
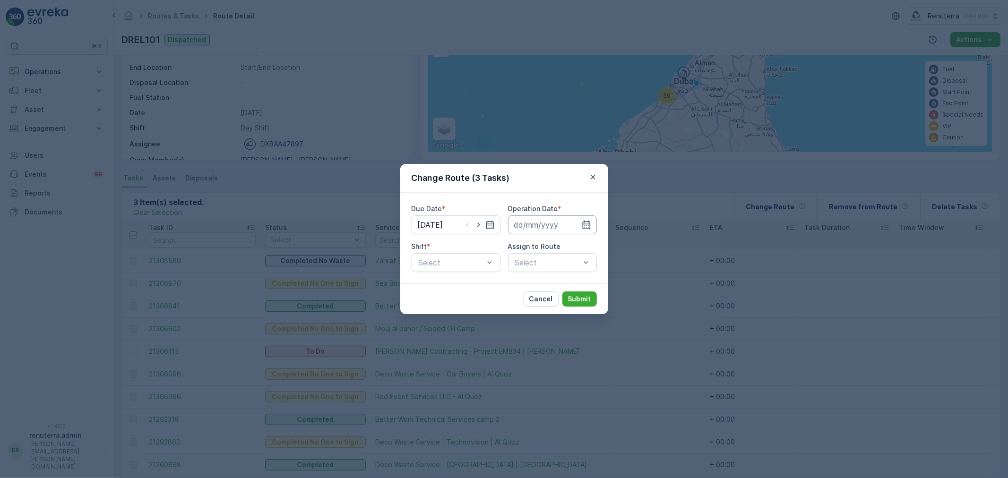
click at [541, 216] on input at bounding box center [552, 224] width 89 height 19
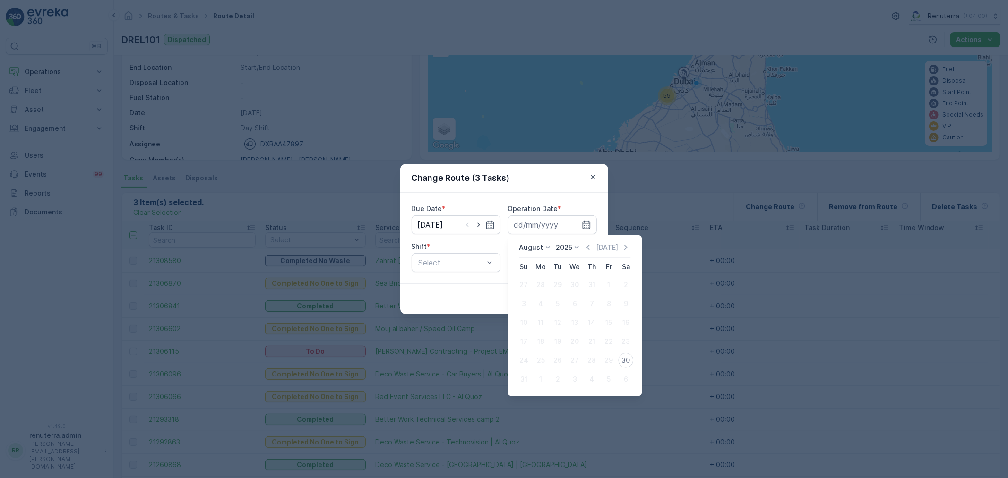
drag, startPoint x: 544, startPoint y: 222, endPoint x: 566, endPoint y: 253, distance: 37.9
click at [545, 222] on input at bounding box center [552, 224] width 89 height 19
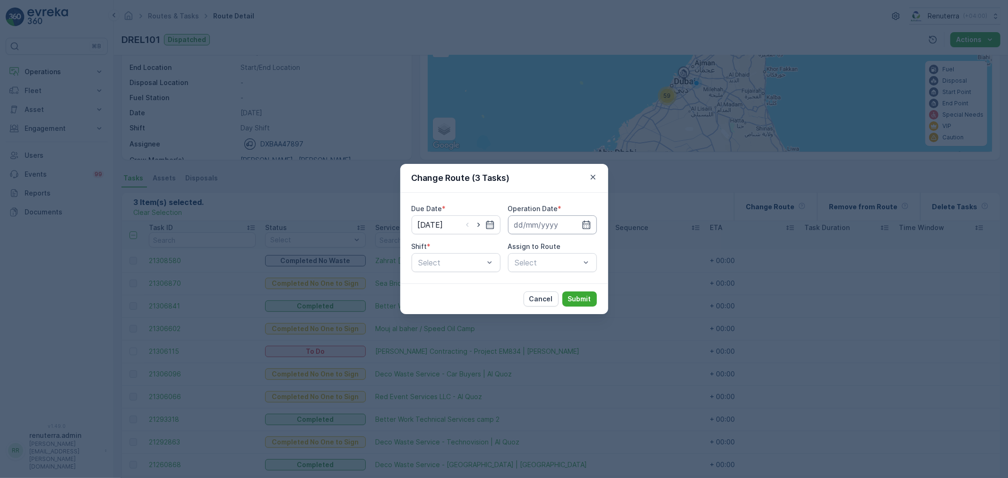
click at [570, 224] on input at bounding box center [552, 224] width 89 height 19
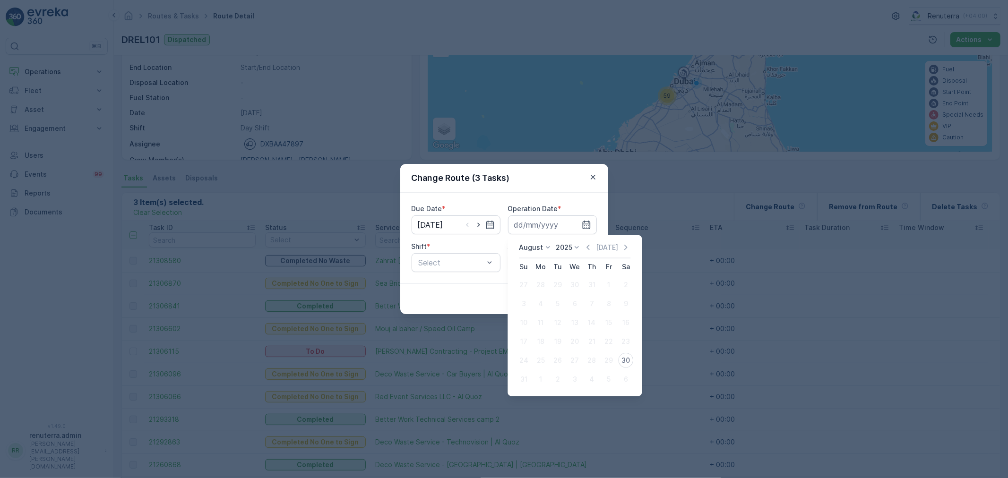
click at [631, 360] on div "30" at bounding box center [625, 360] width 15 height 15
type input "30.08.2025"
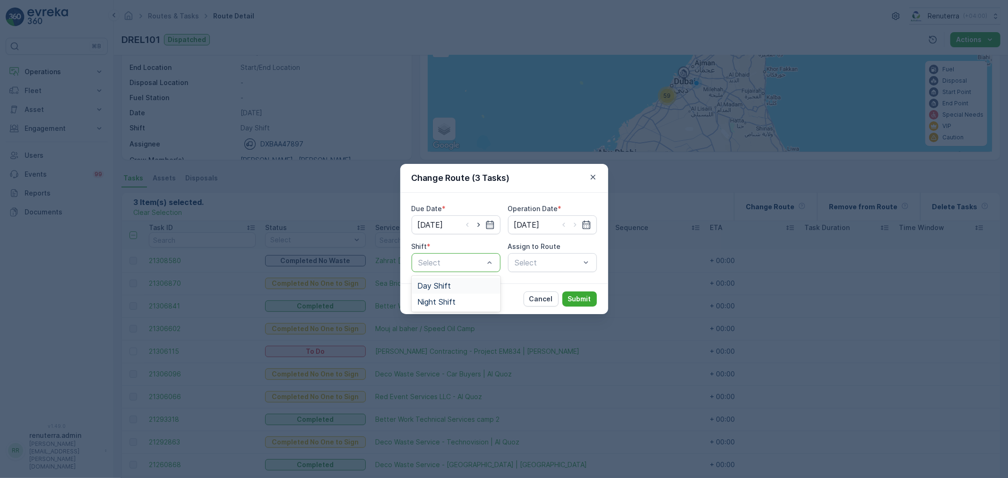
drag, startPoint x: 485, startPoint y: 273, endPoint x: 511, endPoint y: 273, distance: 26.0
click at [475, 281] on div "Day Shift" at bounding box center [456, 286] width 89 height 16
click at [534, 266] on div "Select" at bounding box center [552, 262] width 89 height 19
click at [534, 266] on div at bounding box center [547, 262] width 67 height 9
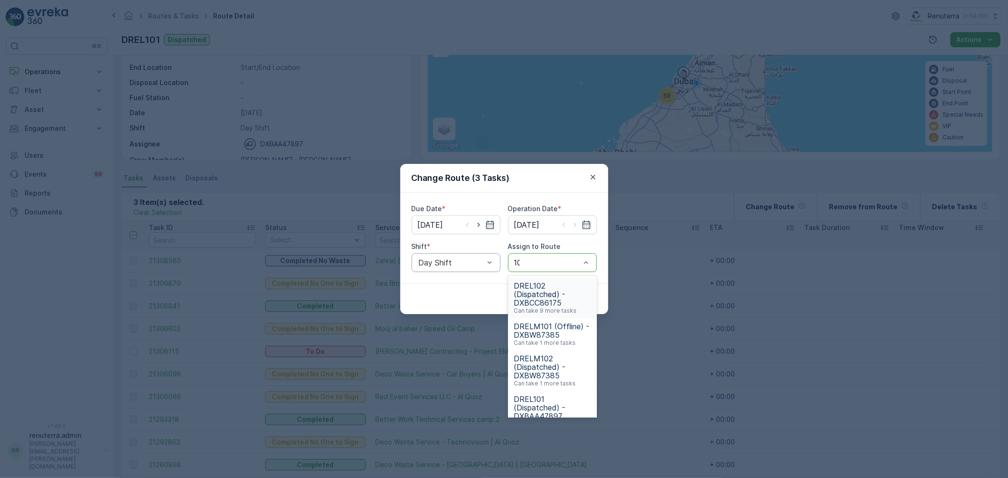
type input "101"
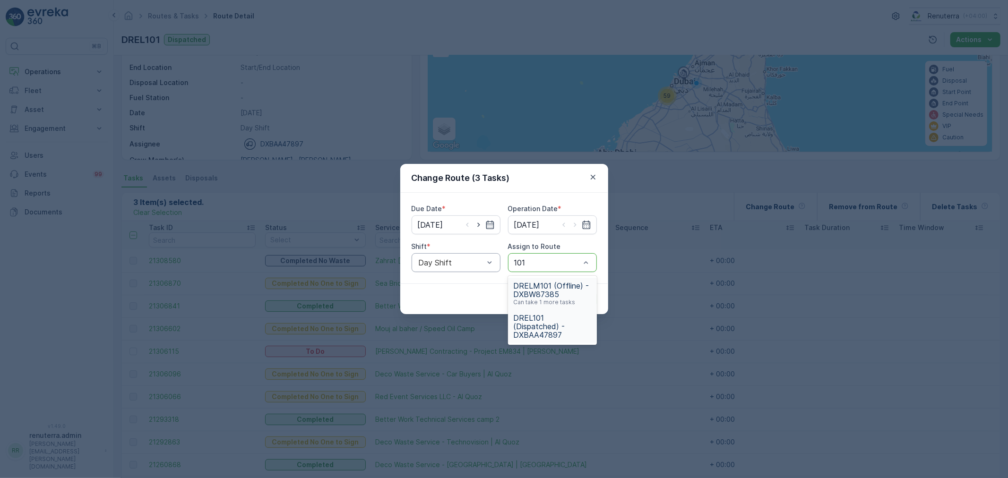
click at [541, 325] on span "DREL101 (Dispatched) - DXBAA47897" at bounding box center [552, 327] width 77 height 26
click at [569, 300] on p "Submit" at bounding box center [579, 298] width 23 height 9
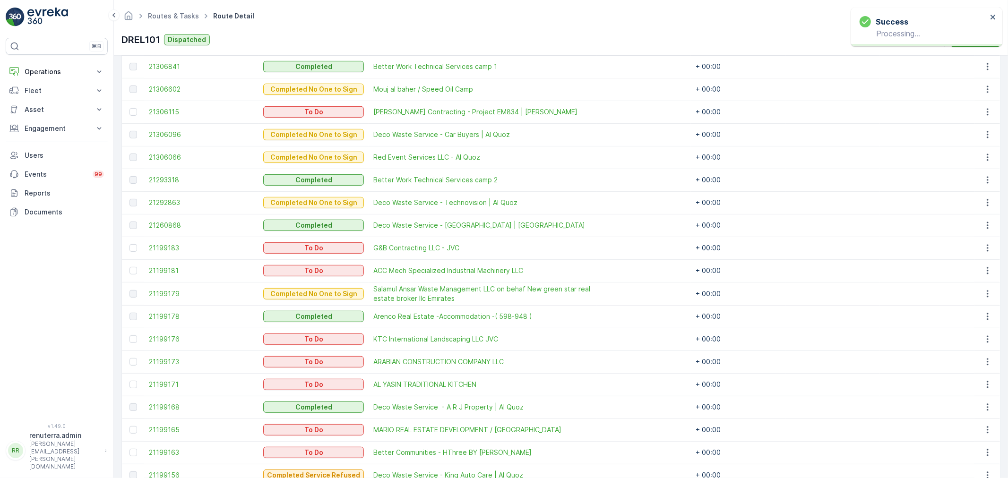
scroll to position [354, 0]
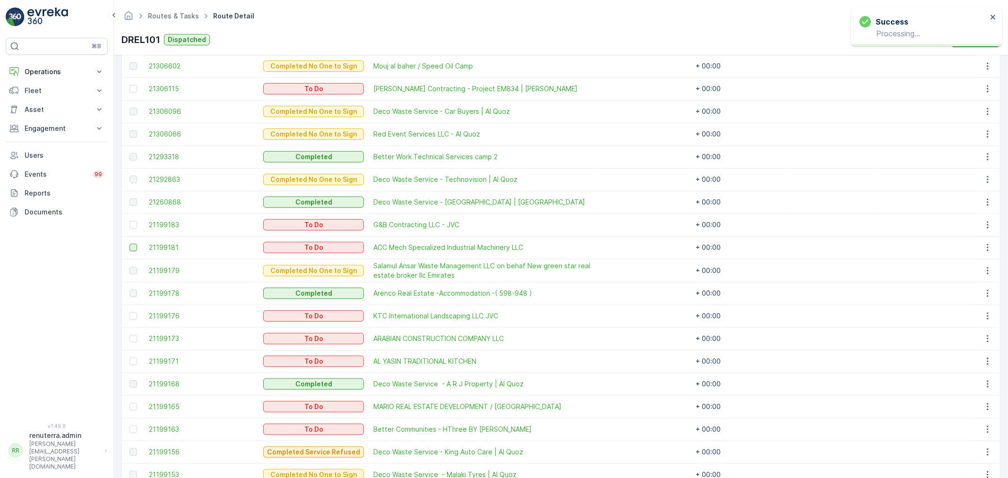
click at [135, 247] on div at bounding box center [133, 248] width 8 height 8
click at [129, 244] on input "checkbox" at bounding box center [129, 244] width 0 height 0
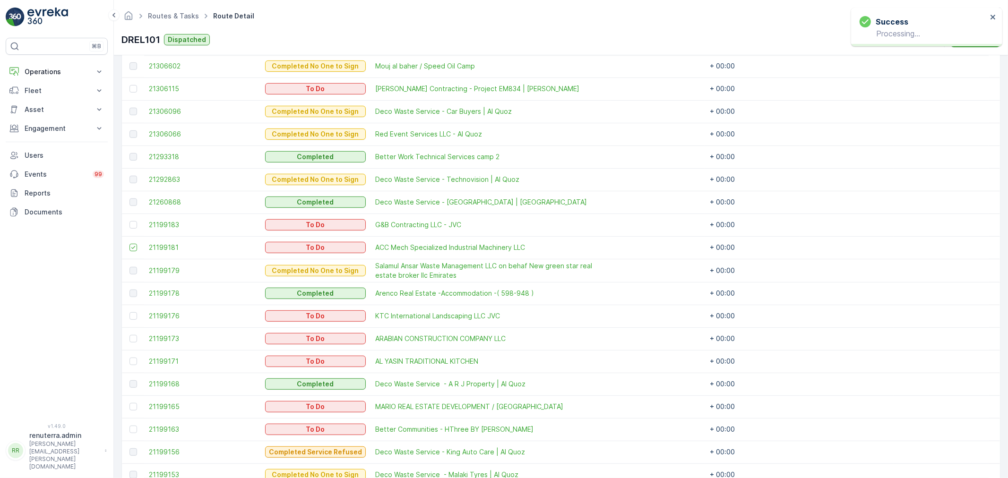
scroll to position [407, 0]
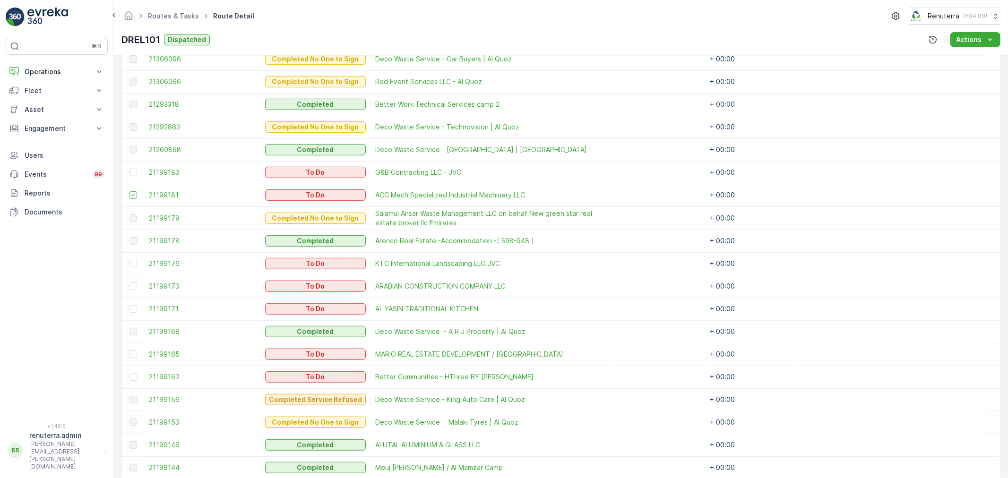
drag, startPoint x: 135, startPoint y: 285, endPoint x: 145, endPoint y: 305, distance: 22.4
click at [134, 285] on div at bounding box center [133, 287] width 8 height 8
click at [129, 283] on input "checkbox" at bounding box center [129, 283] width 0 height 0
click at [137, 309] on div at bounding box center [133, 309] width 8 height 8
click at [129, 305] on input "checkbox" at bounding box center [129, 305] width 0 height 0
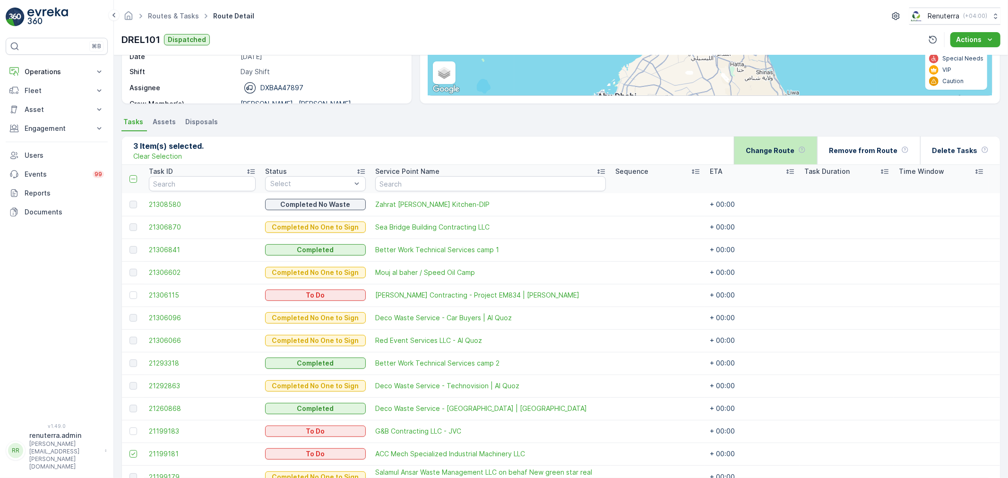
scroll to position [144, 0]
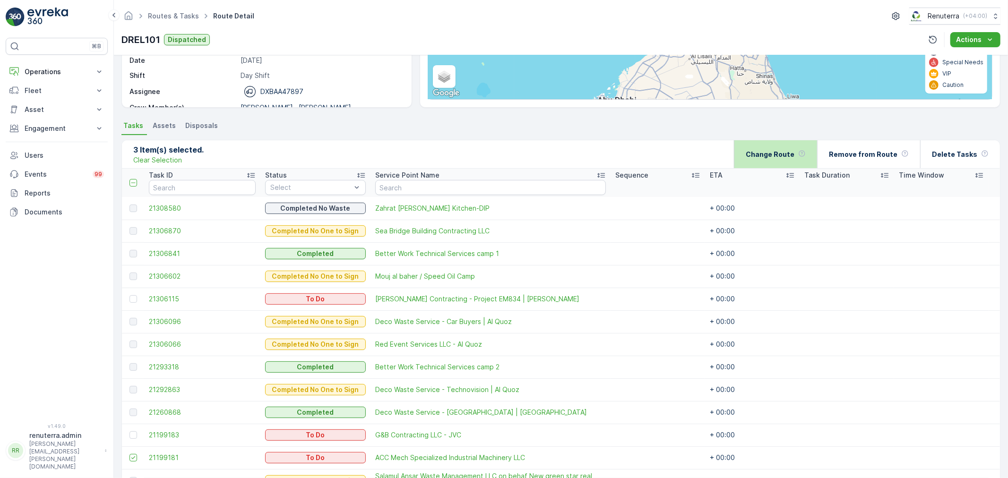
click at [781, 140] on div "Change Route" at bounding box center [776, 154] width 60 height 28
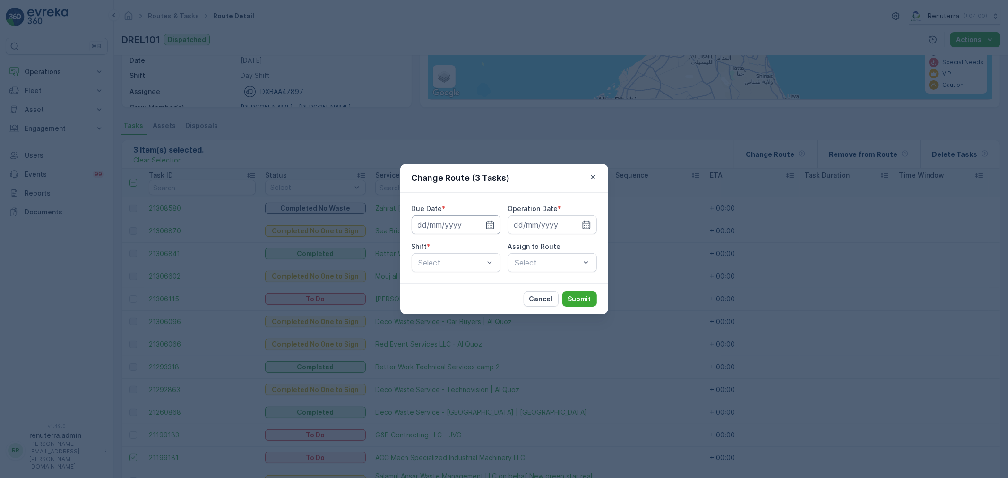
click at [479, 223] on input at bounding box center [456, 224] width 89 height 19
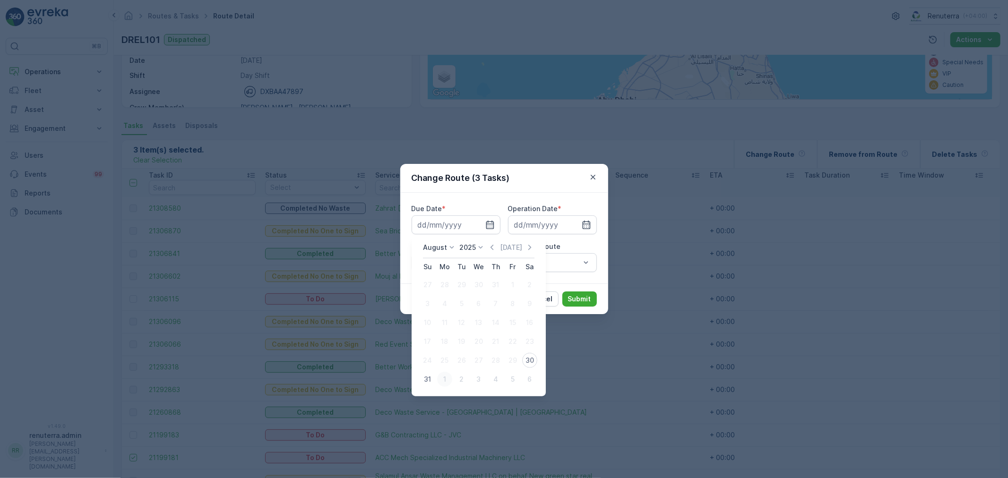
click at [436, 380] on button "1" at bounding box center [444, 379] width 17 height 17
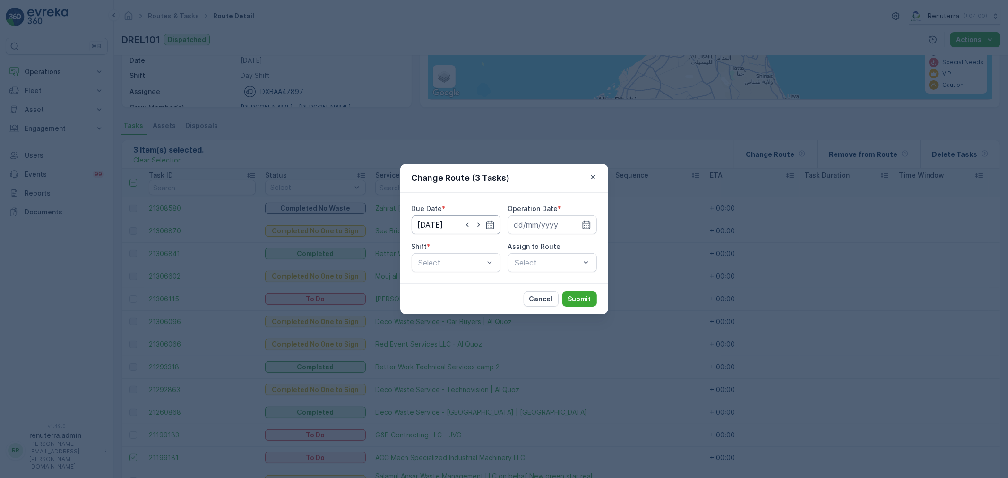
click at [433, 223] on input "01.09.2025" at bounding box center [456, 224] width 89 height 19
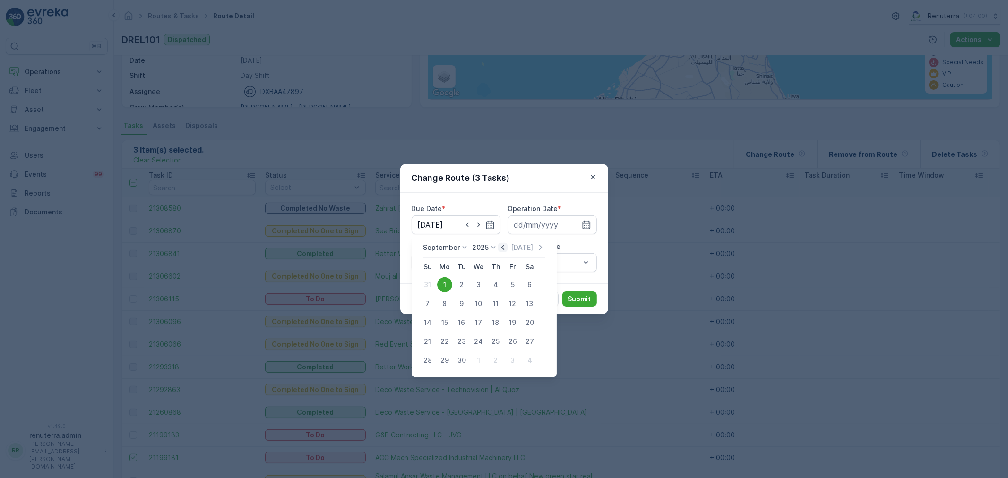
click at [499, 246] on icon "button" at bounding box center [502, 247] width 9 height 9
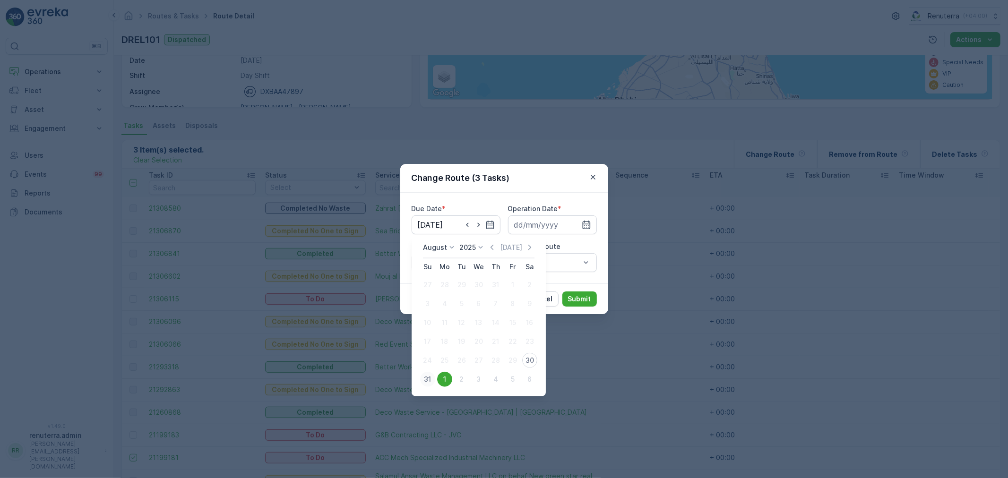
click at [424, 381] on div "31" at bounding box center [427, 379] width 15 height 15
type input "31.08.2025"
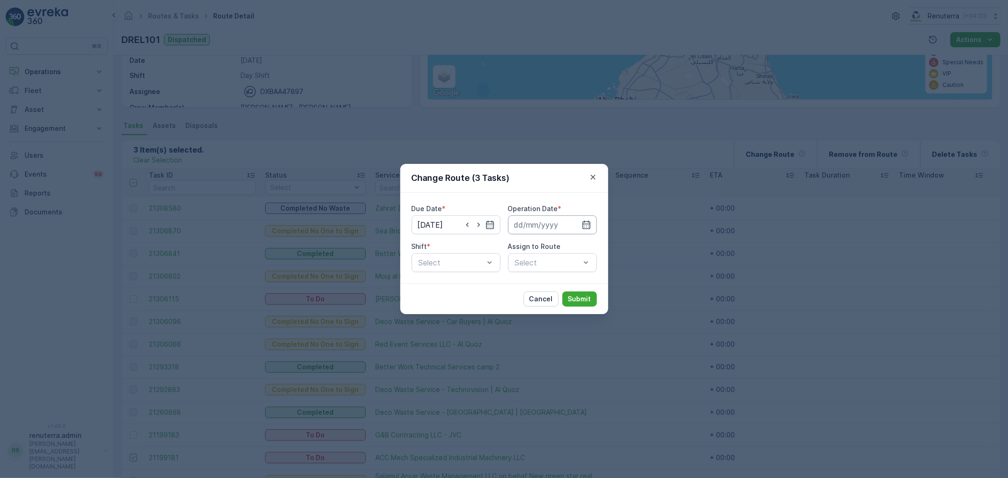
click at [532, 224] on input at bounding box center [552, 224] width 89 height 19
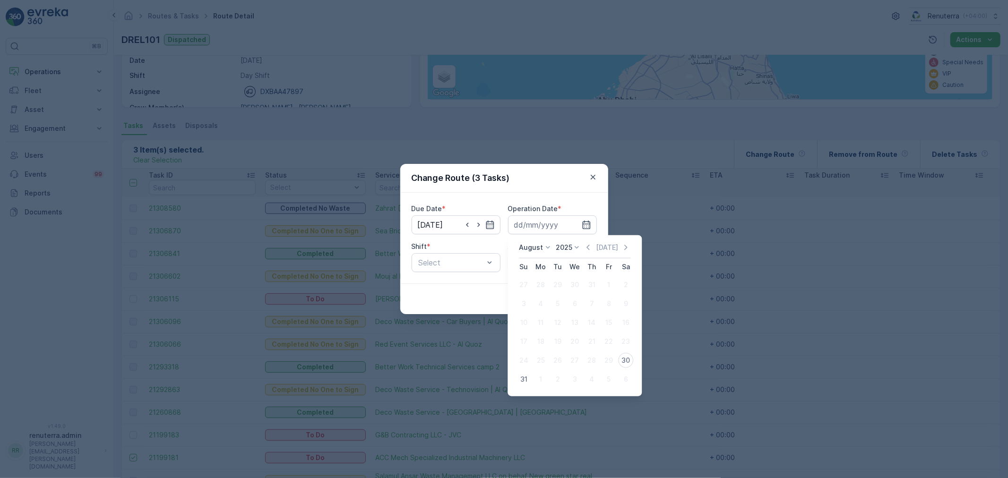
drag, startPoint x: 527, startPoint y: 378, endPoint x: 487, endPoint y: 300, distance: 87.5
click at [526, 378] on div "31" at bounding box center [523, 379] width 15 height 15
type input "31.08.2025"
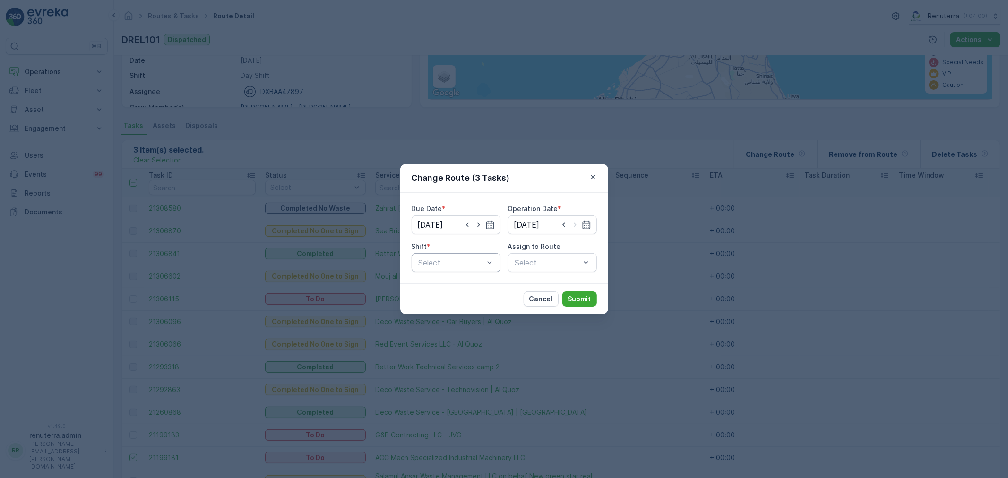
click at [462, 265] on div at bounding box center [451, 262] width 67 height 9
click at [463, 284] on div "Day Shift" at bounding box center [455, 286] width 77 height 9
click at [516, 270] on div "Select" at bounding box center [552, 262] width 89 height 19
click at [516, 268] on div "Select" at bounding box center [552, 262] width 89 height 19
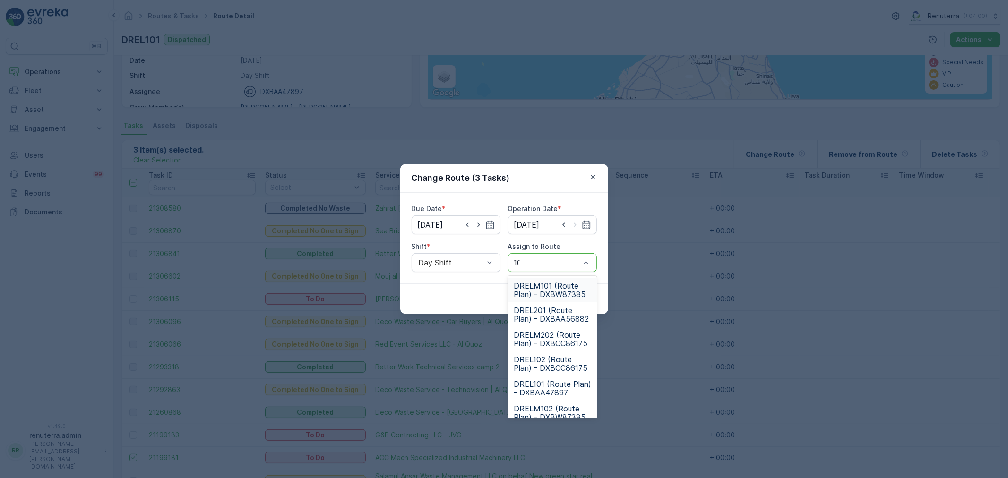
type input "101"
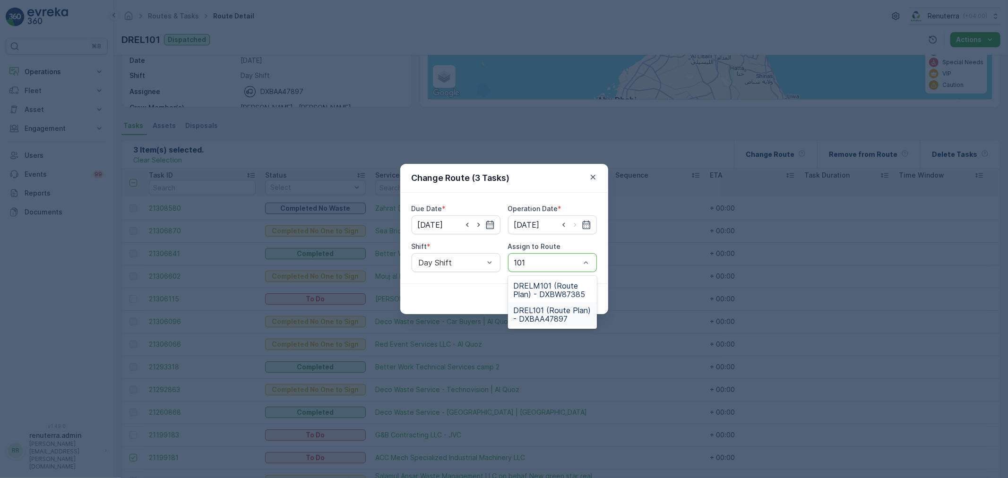
click at [571, 309] on span "DREL101 (Route Plan) - DXBAA47897" at bounding box center [552, 314] width 77 height 17
click at [582, 293] on button "Submit" at bounding box center [579, 299] width 34 height 15
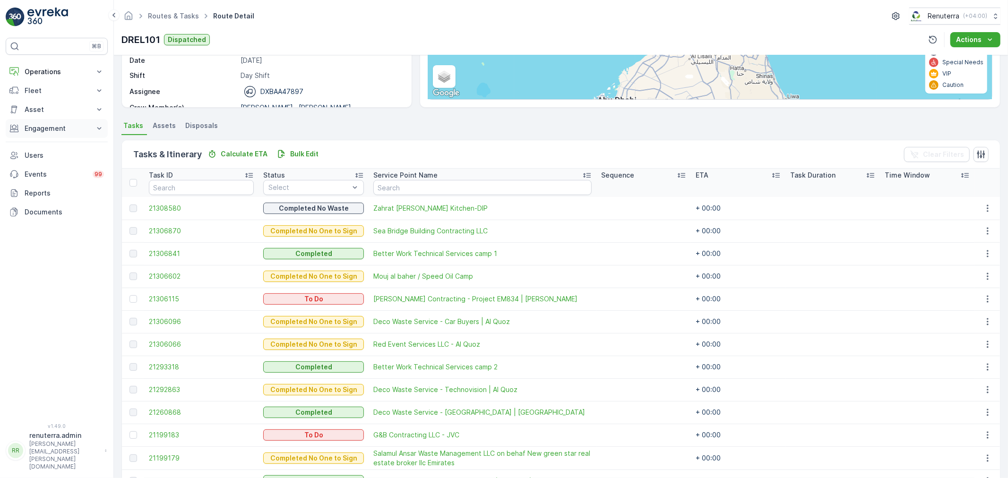
click at [61, 129] on p "Engagement" at bounding box center [57, 128] width 64 height 9
drag, startPoint x: 71, startPoint y: 176, endPoint x: 56, endPoint y: 183, distance: 17.1
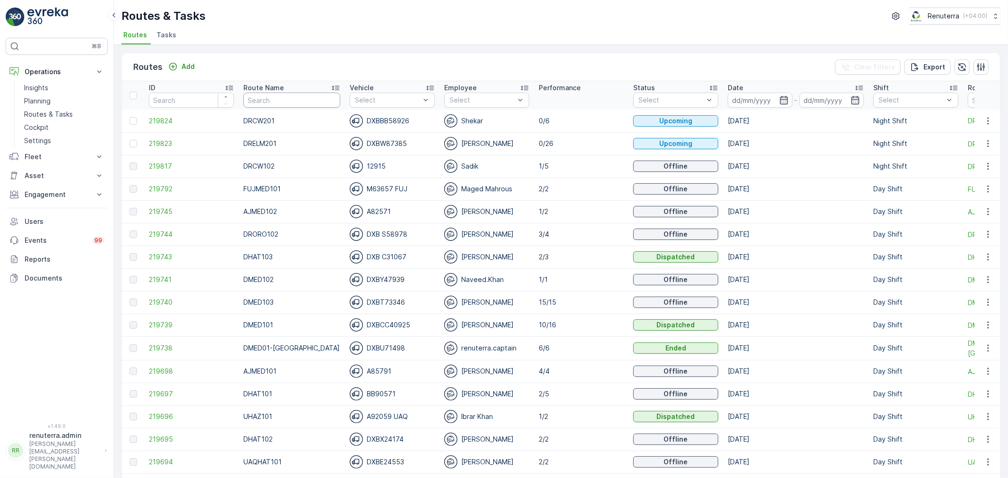
click at [310, 94] on input "text" at bounding box center [291, 100] width 97 height 15
type input "DHAT10"
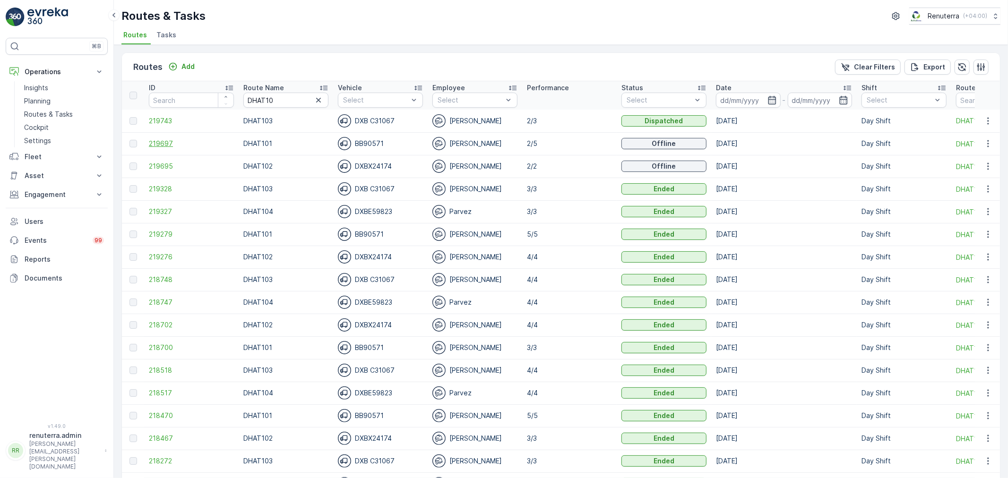
click at [162, 140] on span "219697" at bounding box center [191, 143] width 85 height 9
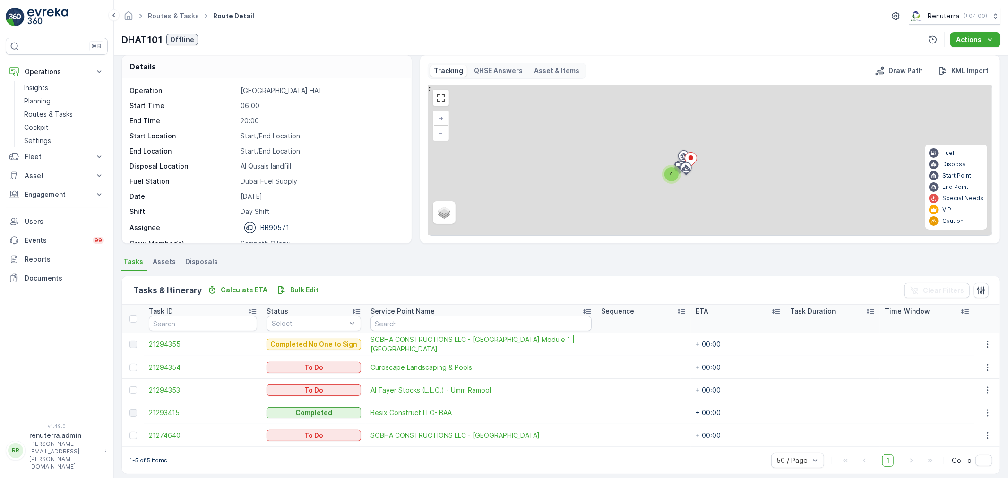
scroll to position [16, 0]
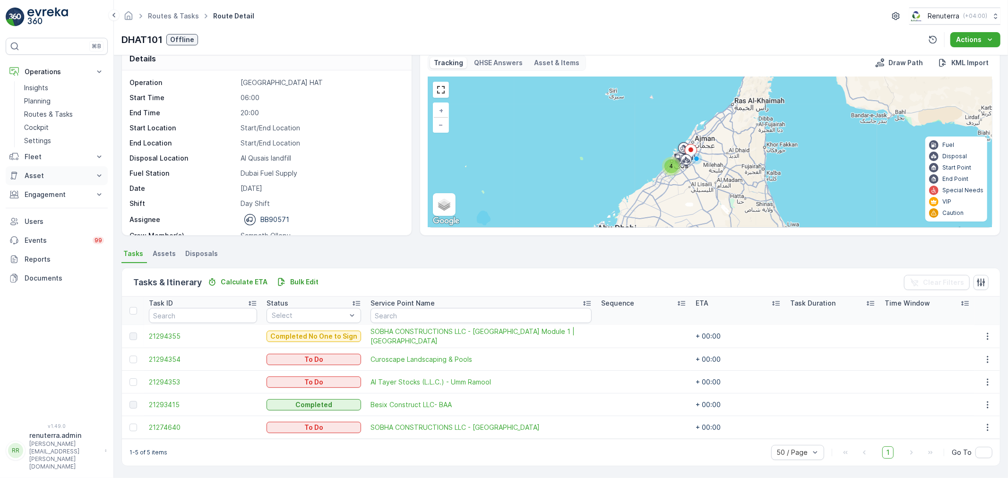
click at [47, 176] on p "Asset" at bounding box center [57, 175] width 64 height 9
drag, startPoint x: 47, startPoint y: 208, endPoint x: 37, endPoint y: 204, distance: 11.2
click at [37, 204] on p "Engagement" at bounding box center [57, 207] width 64 height 9
drag, startPoint x: 42, startPoint y: 233, endPoint x: 52, endPoint y: 235, distance: 10.5
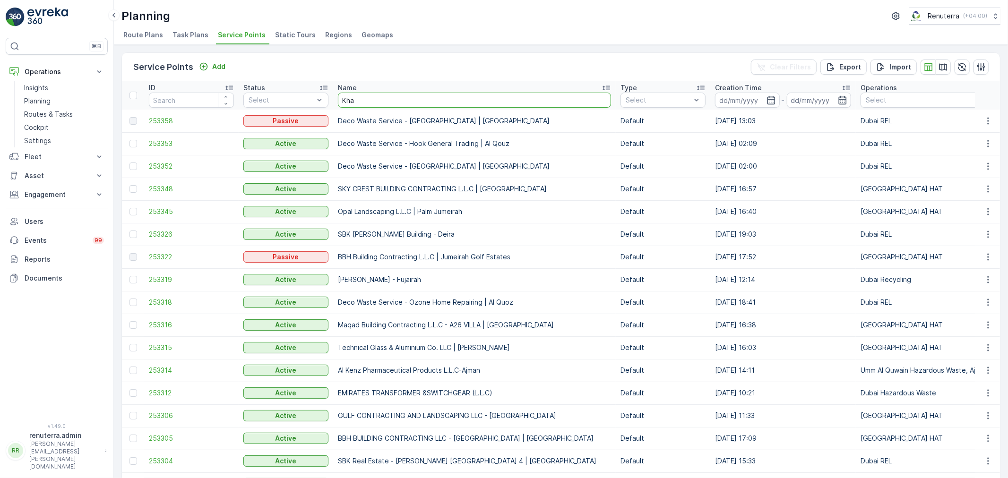
type input "Khan"
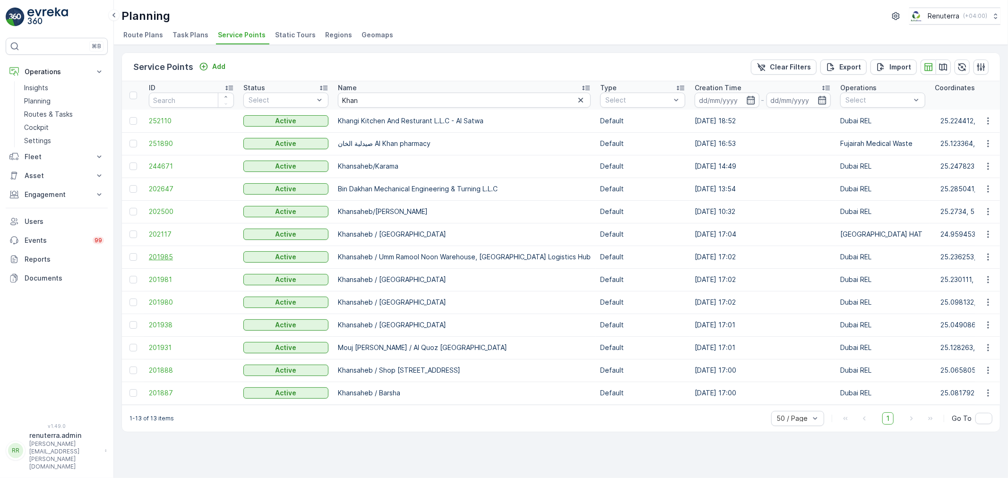
click at [184, 260] on span "201985" at bounding box center [191, 256] width 85 height 9
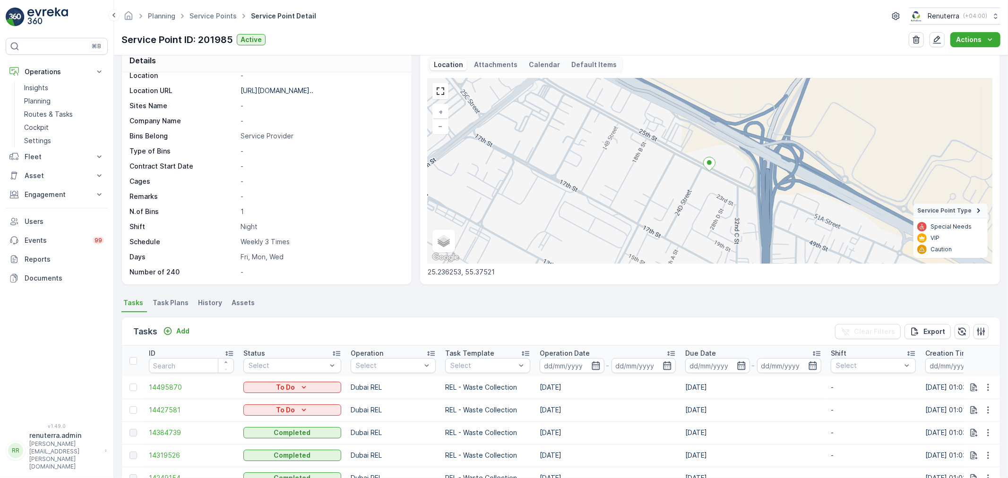
scroll to position [52, 0]
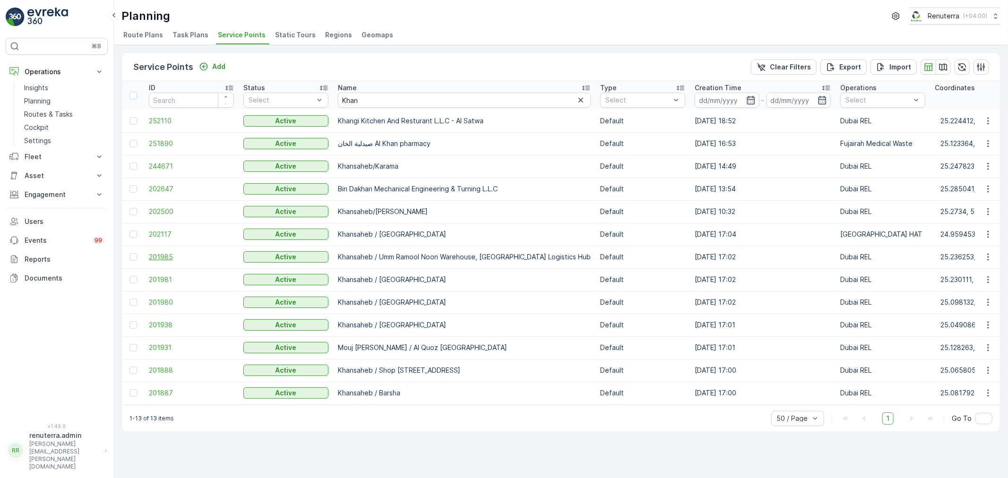
click at [170, 256] on span "201985" at bounding box center [191, 256] width 85 height 9
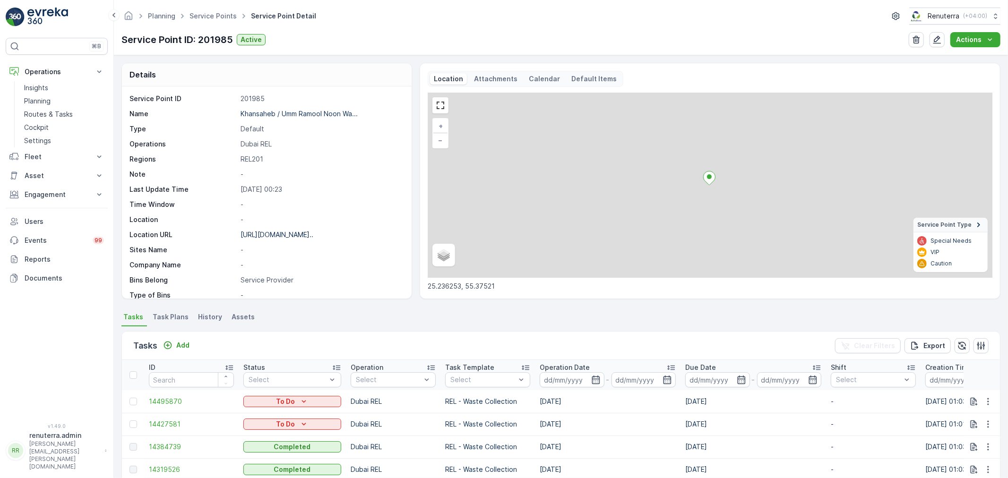
scroll to position [105, 0]
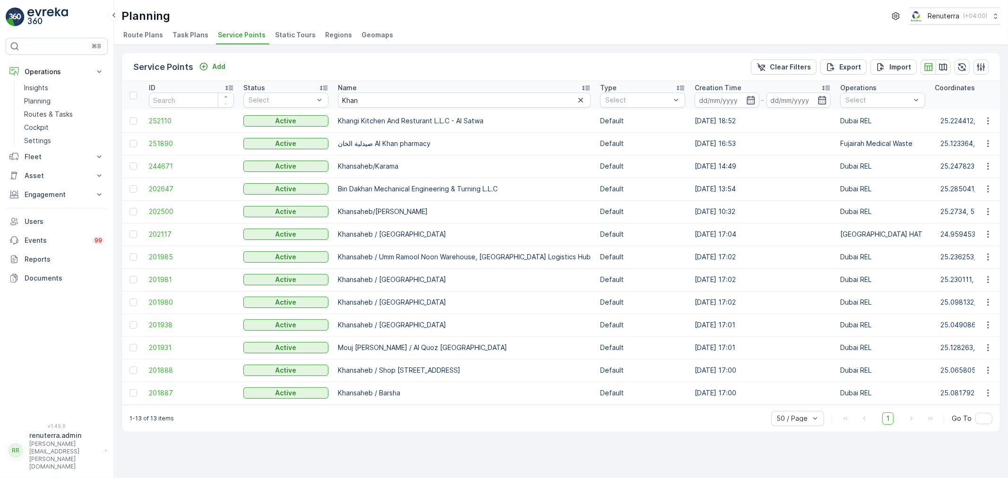
click at [211, 73] on div "Service Points Add Clear Filters Export Import" at bounding box center [561, 67] width 878 height 28
click at [212, 67] on p "Add" at bounding box center [218, 66] width 13 height 9
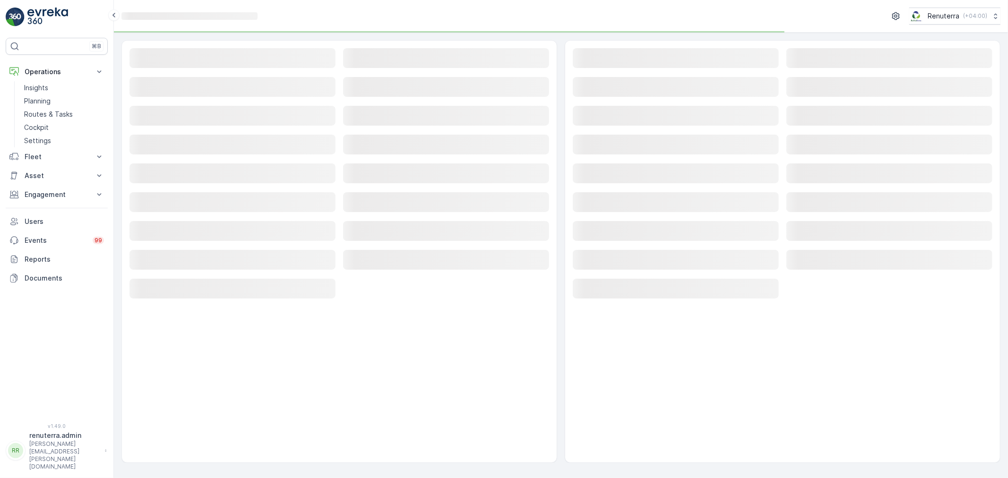
click at [207, 69] on div "Loading..." at bounding box center [232, 58] width 206 height 21
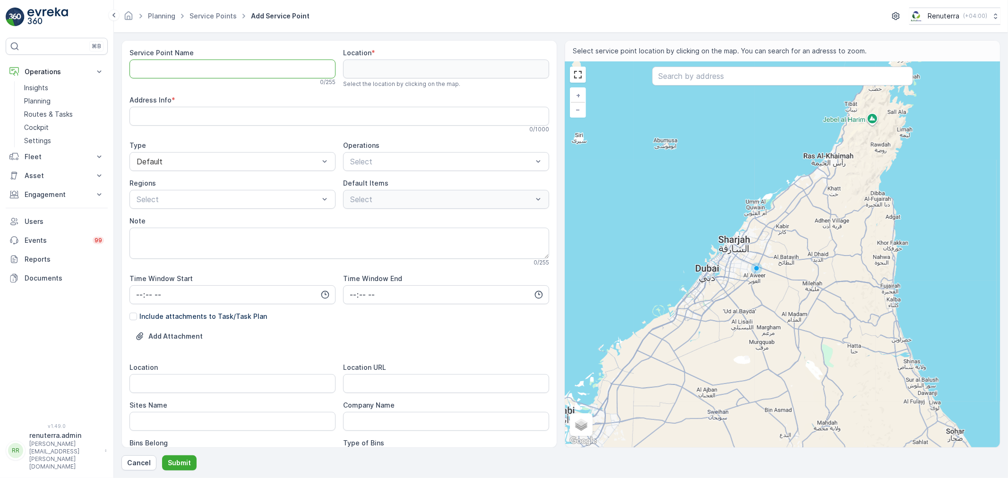
click at [188, 60] on Name "Service Point Name" at bounding box center [232, 69] width 206 height 19
paste Name "Khansaheb Civil Engineering"
click at [248, 71] on Name "Khansaheb Civil Engineering" at bounding box center [232, 69] width 206 height 19
drag, startPoint x: 280, startPoint y: 68, endPoint x: 77, endPoint y: 57, distance: 203.5
click at [77, 57] on div "⌘B Operations Insights Planning Routes & Tasks Cockpit Settings Fleet Live Trac…" at bounding box center [504, 239] width 1008 height 478
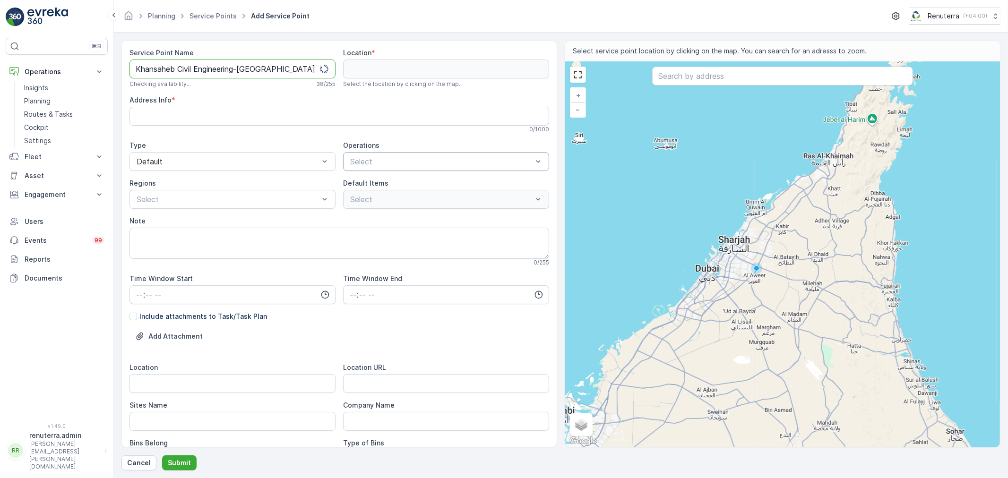
type Name "Khansaheb Civil Engineering-[GEOGRAPHIC_DATA]"
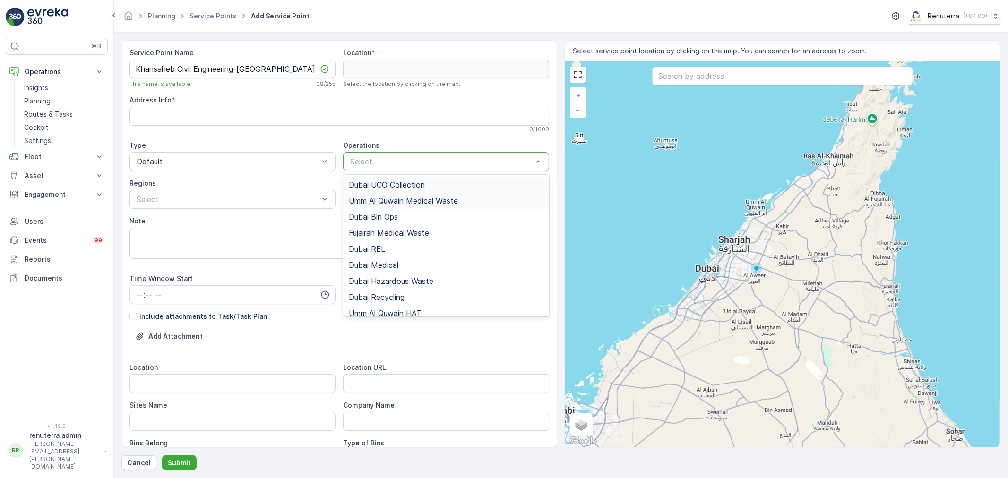
drag, startPoint x: 402, startPoint y: 163, endPoint x: 415, endPoint y: 203, distance: 42.3
click at [404, 166] on div at bounding box center [441, 161] width 184 height 9
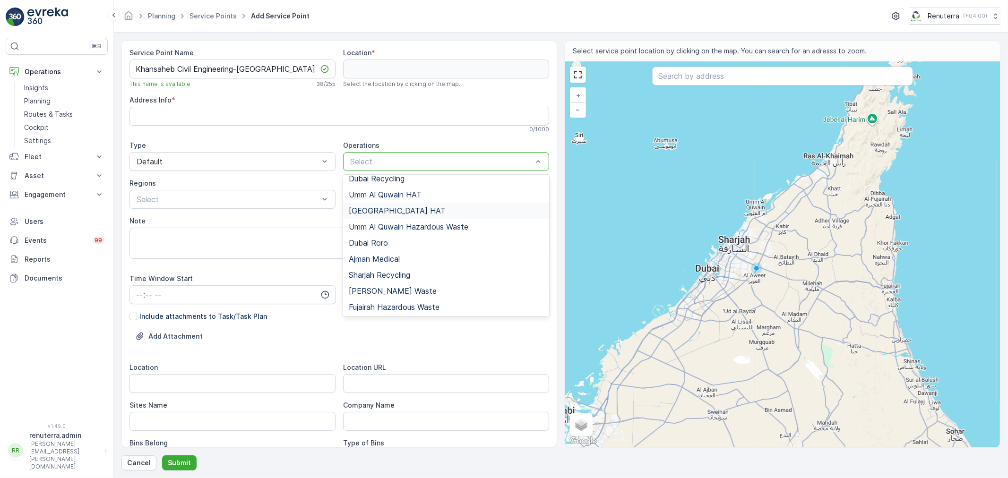
click at [386, 211] on div "[GEOGRAPHIC_DATA] HAT" at bounding box center [446, 210] width 195 height 9
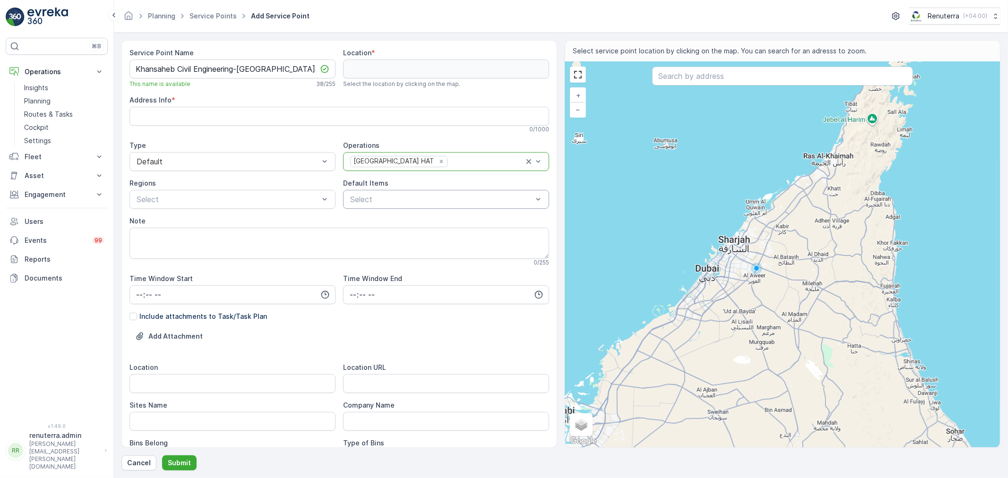
click at [388, 206] on div "Select" at bounding box center [446, 199] width 206 height 19
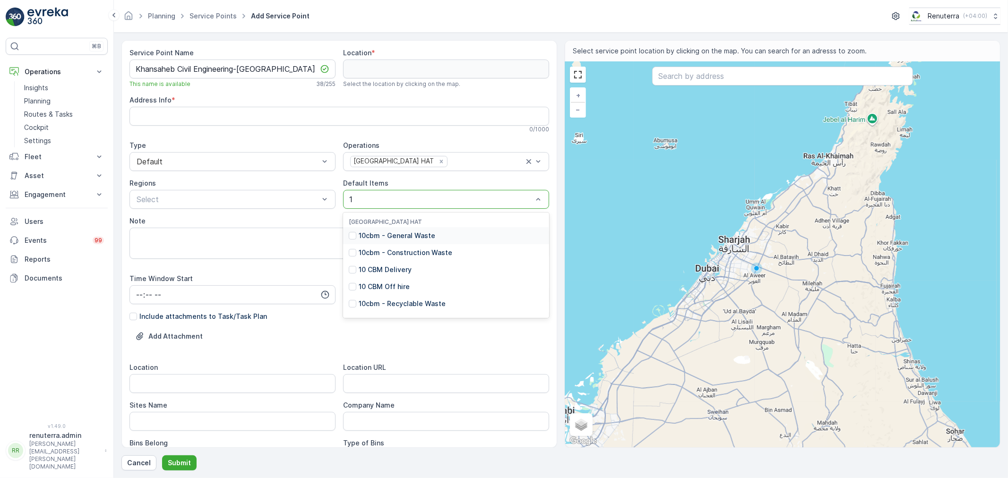
type input "10"
click at [399, 238] on p "10cbm - General Waste" at bounding box center [397, 235] width 77 height 9
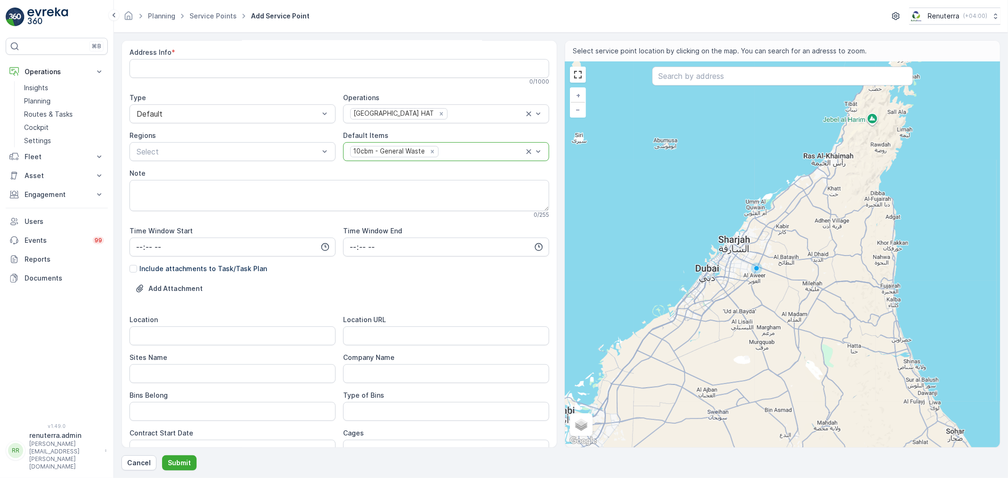
scroll to position [105, 0]
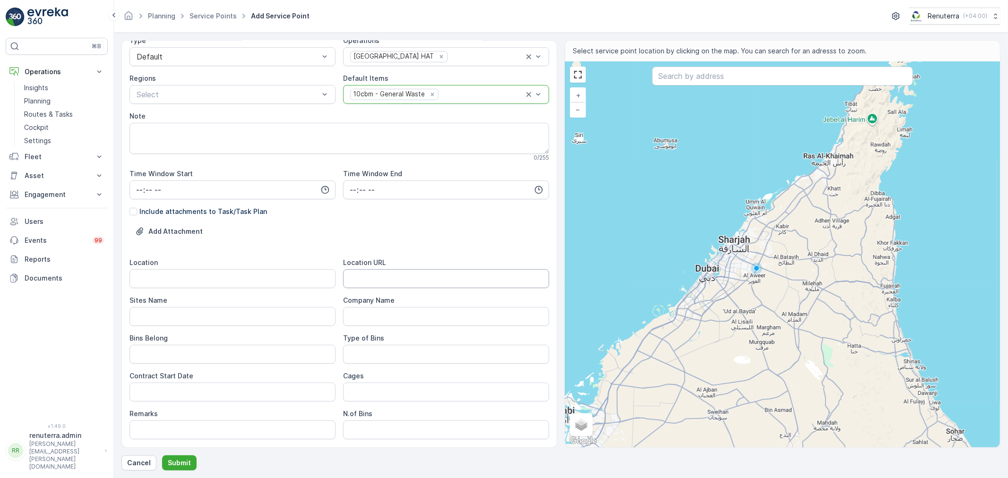
click at [381, 277] on URL "Location URL" at bounding box center [446, 278] width 206 height 19
paste URL "[URL][DOMAIN_NAME]"
type URL "[URL][DOMAIN_NAME]"
click at [266, 279] on input "Location" at bounding box center [232, 278] width 206 height 19
type input "Rashidiya"
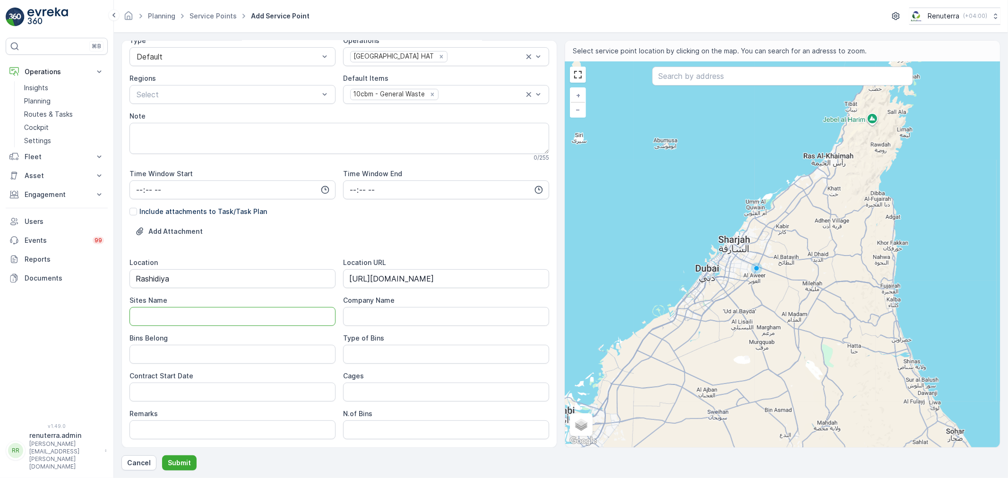
click at [216, 323] on Name "Sites Name" at bounding box center [232, 316] width 206 height 19
drag, startPoint x: 121, startPoint y: 283, endPoint x: 114, endPoint y: 283, distance: 6.6
click at [114, 283] on form "Service Point Name Khansaheb Civil Engineering-[GEOGRAPHIC_DATA] This name is a…" at bounding box center [561, 256] width 894 height 446
click at [161, 320] on Name "Sites Name" at bounding box center [232, 316] width 206 height 19
paste Name "Rashidiya"
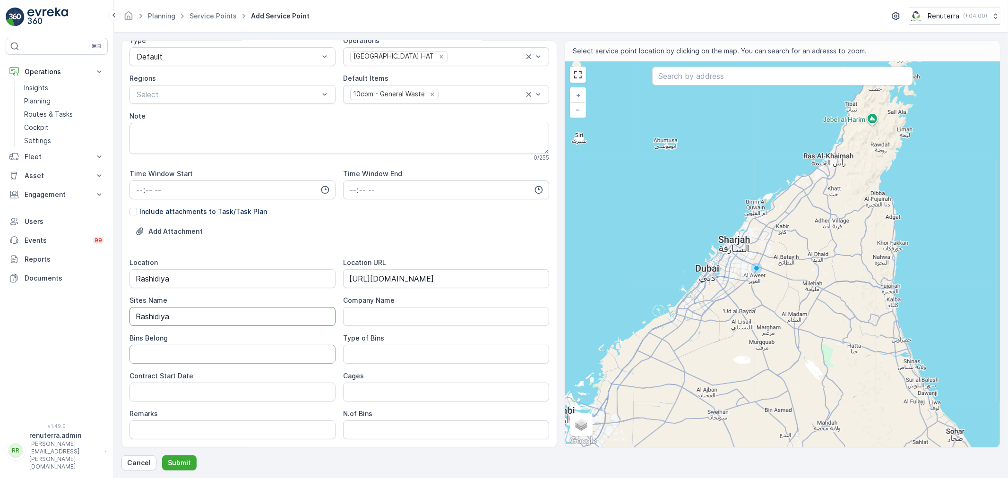
type Name "Rashidiya"
click at [152, 352] on Belong "Bins Belong" at bounding box center [232, 354] width 206 height 19
type Belong "Service provider"
click at [148, 399] on Date "Contract Start Date" at bounding box center [232, 392] width 206 height 19
type Date "[DATE]"
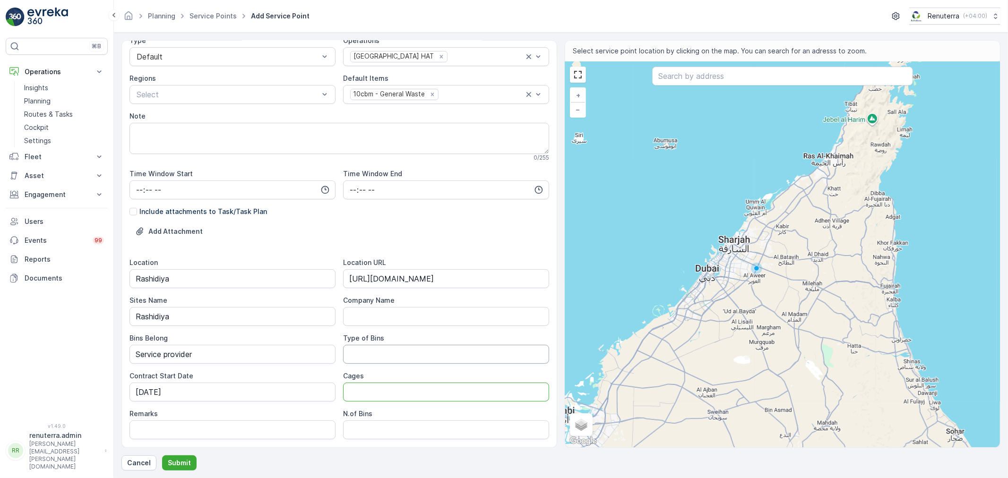
click at [442, 352] on Bins "Type of Bins" at bounding box center [446, 354] width 206 height 19
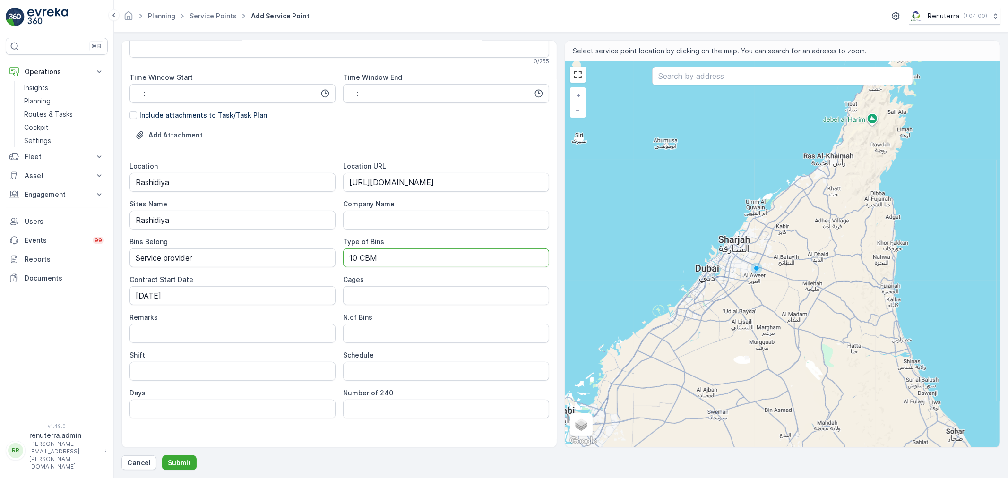
scroll to position [210, 0]
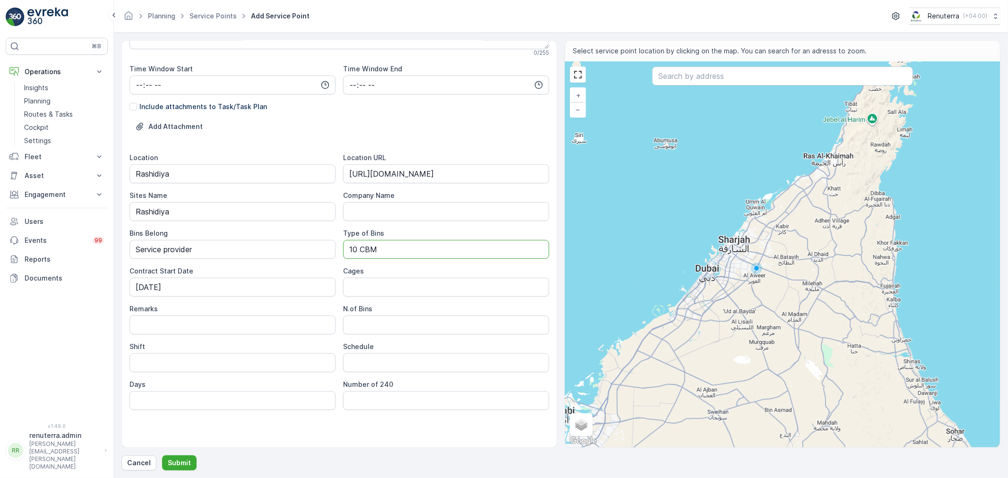
type Bins "10 CBM"
click at [208, 358] on input "Shift" at bounding box center [232, 362] width 206 height 19
type input "Day Shift"
click at [402, 360] on input "Schedule" at bounding box center [446, 362] width 206 height 19
click at [220, 329] on input "Remarks" at bounding box center [232, 325] width 206 height 19
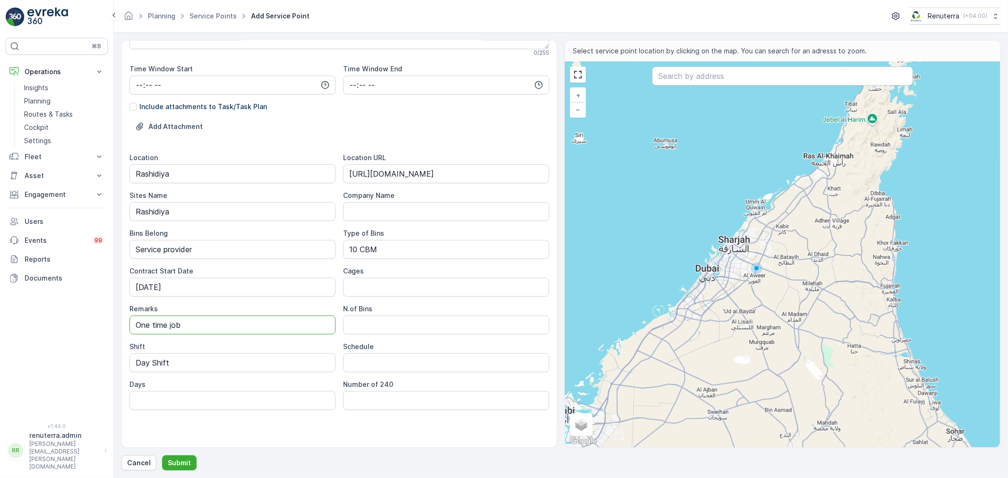
type input "One time job"
click at [352, 375] on div "Location Rashidiya Location URL https://maps.app.goo.gl/FHDw4o3SibXGgFm59 Sites…" at bounding box center [339, 281] width 420 height 257
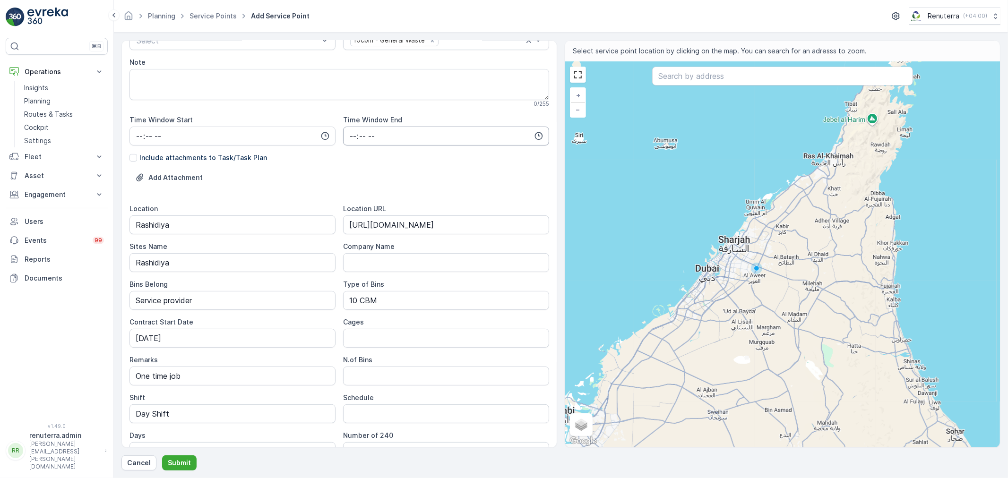
scroll to position [0, 0]
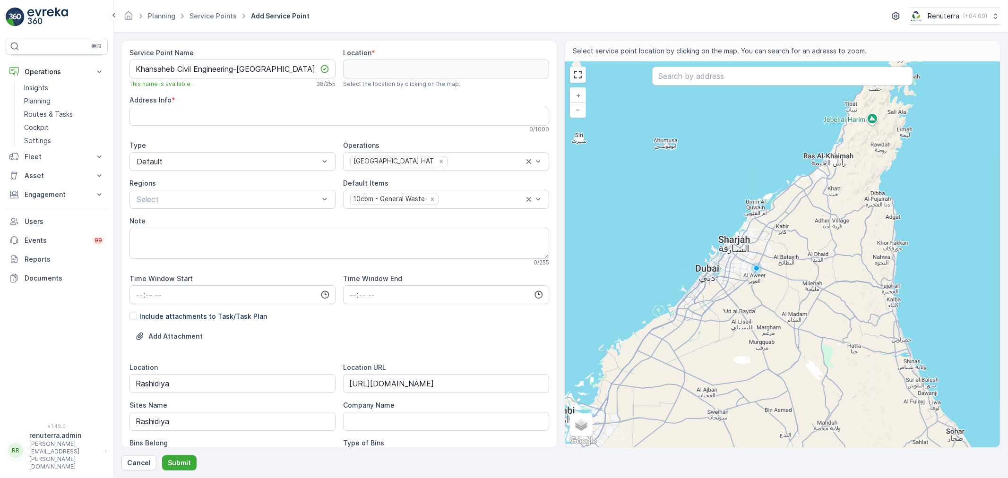
click at [677, 63] on div "+ − Satellite Roadmap Terrain Hybrid Leaflet Keyboard shortcuts Map Data Map da…" at bounding box center [782, 255] width 435 height 386
type input "26.306938766192566,55.092978773682674"
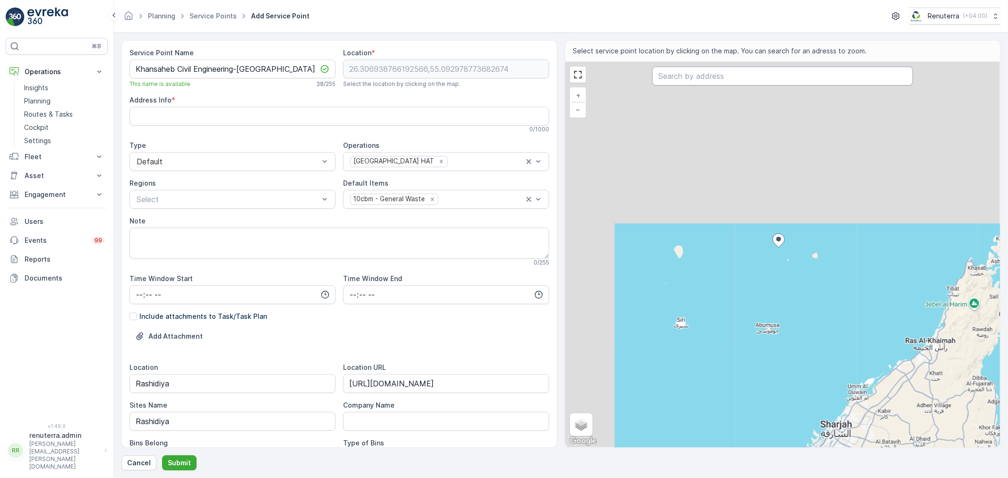
type Info "7HRQ834V+Q5"
click at [677, 70] on input "text" at bounding box center [782, 76] width 261 height 19
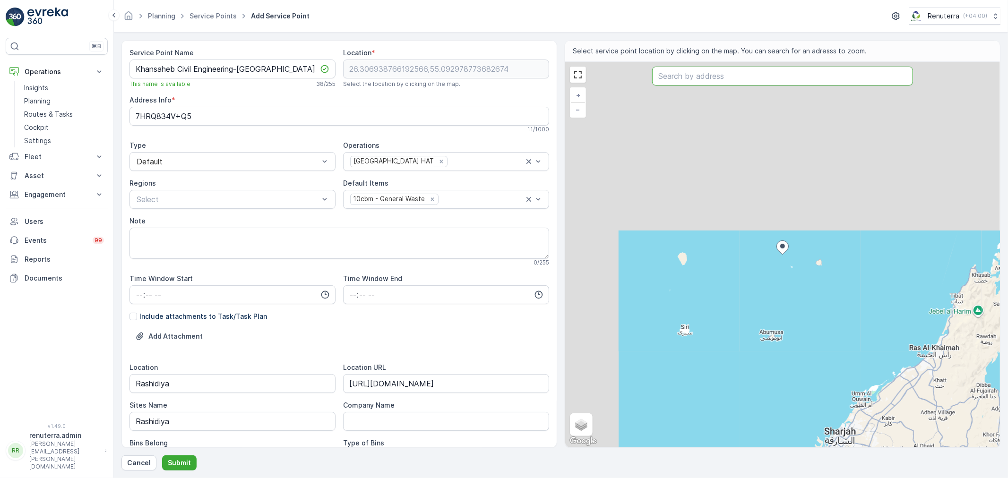
paste input "Khansaheb Civil Engineering"
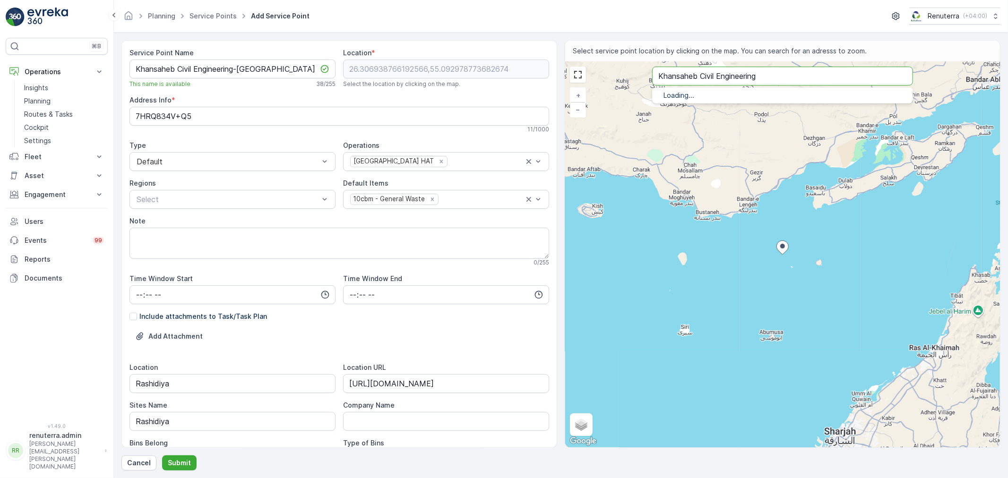
type input "Khansaheb Civil Engineering"
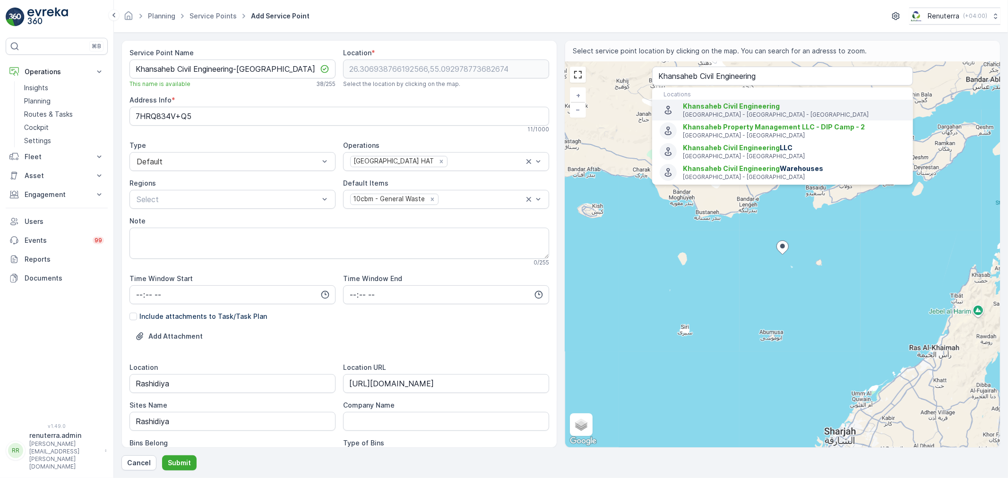
click at [701, 105] on span "Khansaheb Civil Engineering" at bounding box center [731, 106] width 97 height 8
type input "25.2388811,55.3730097"
type Info "Airport Rd - Dubai - United Arab Emirates"
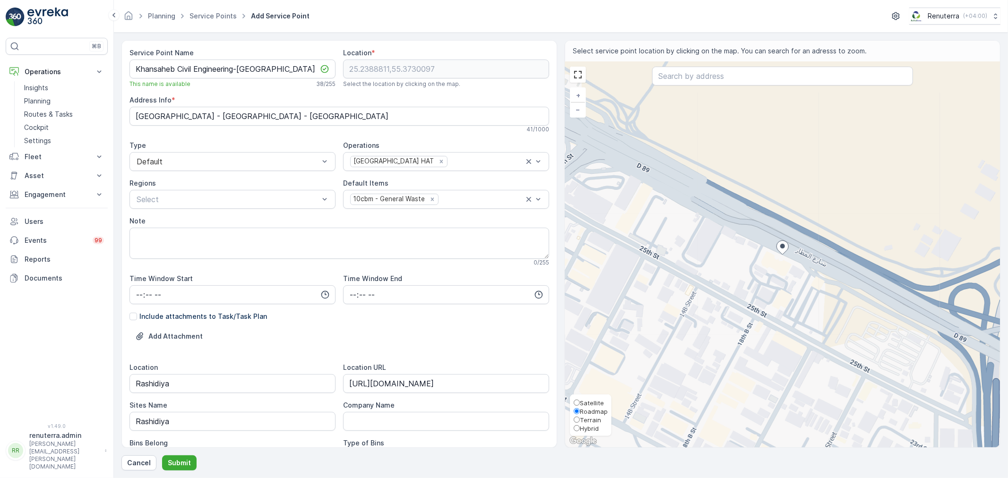
drag, startPoint x: 585, startPoint y: 402, endPoint x: 633, endPoint y: 394, distance: 48.9
click at [585, 402] on span "Satellite" at bounding box center [592, 403] width 24 height 8
click at [580, 402] on input "Satellite" at bounding box center [577, 403] width 6 height 6
radio input "true"
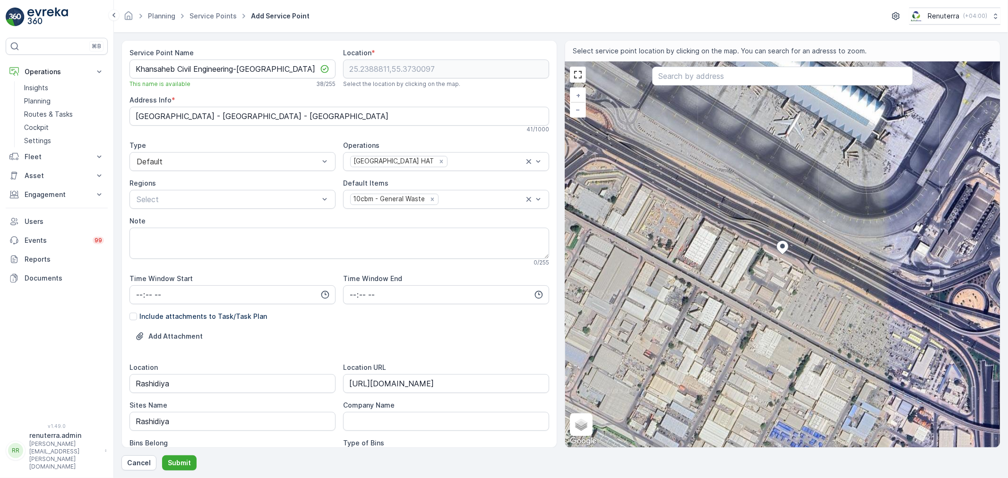
click at [772, 282] on div "+ − Satellite Roadmap Terrain Hybrid Leaflet Keyboard shortcuts Map Data Imager…" at bounding box center [782, 255] width 435 height 386
type input "25.238322945638053,55.372775484746825"
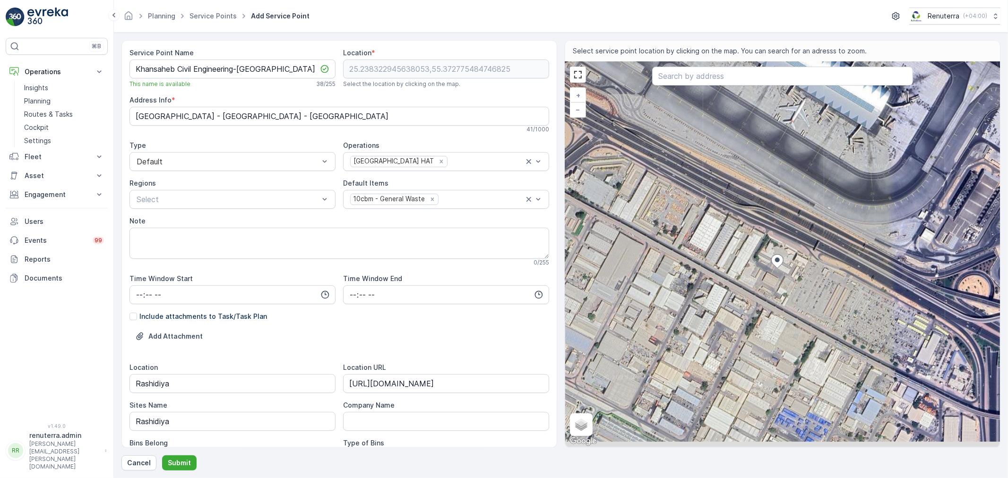
type Info "69QF+F49 - Airport Rd - [GEOGRAPHIC_DATA] - [GEOGRAPHIC_DATA]"
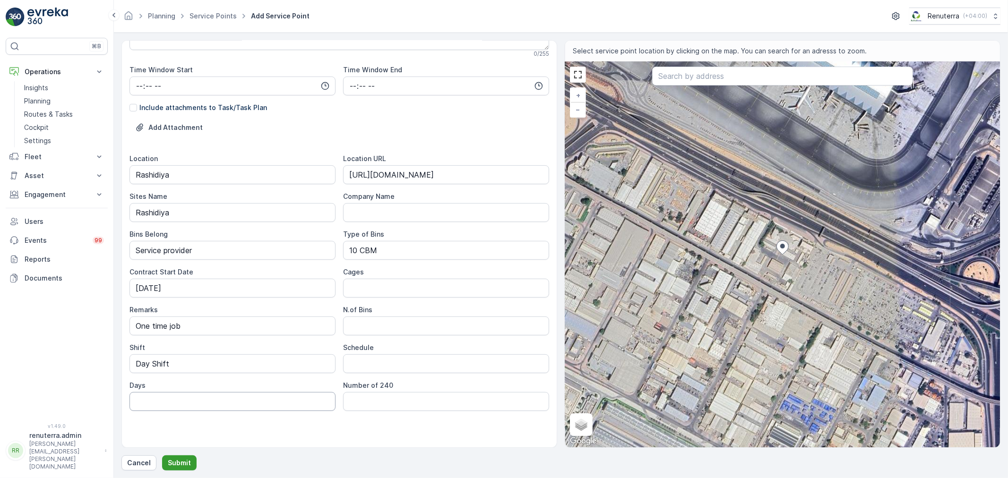
scroll to position [210, 0]
click at [184, 461] on p "Submit" at bounding box center [179, 462] width 23 height 9
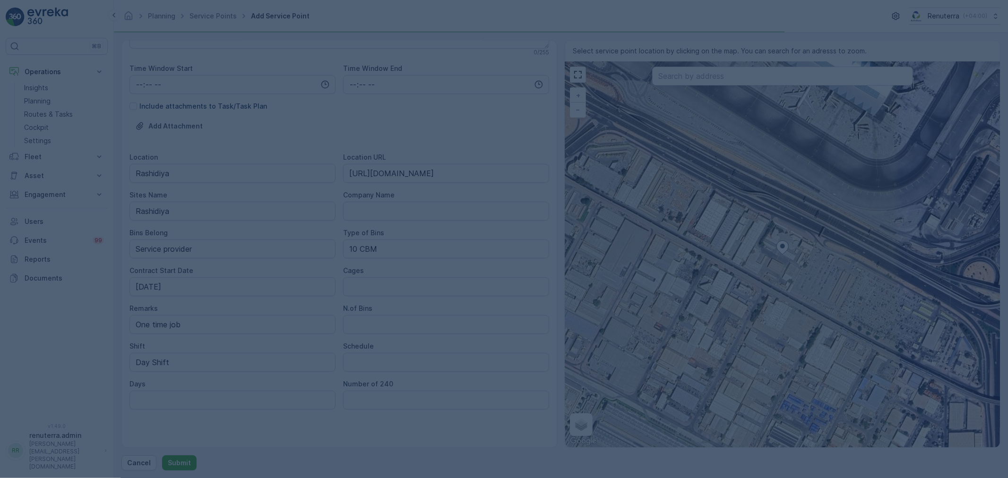
click at [439, 280] on div at bounding box center [504, 239] width 1008 height 478
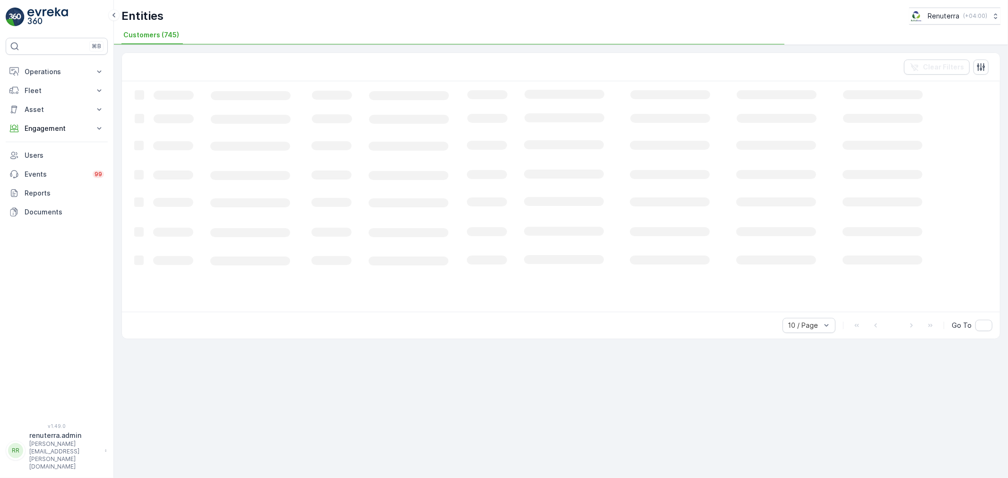
click at [183, 68] on div "Clear Filters" at bounding box center [561, 67] width 878 height 28
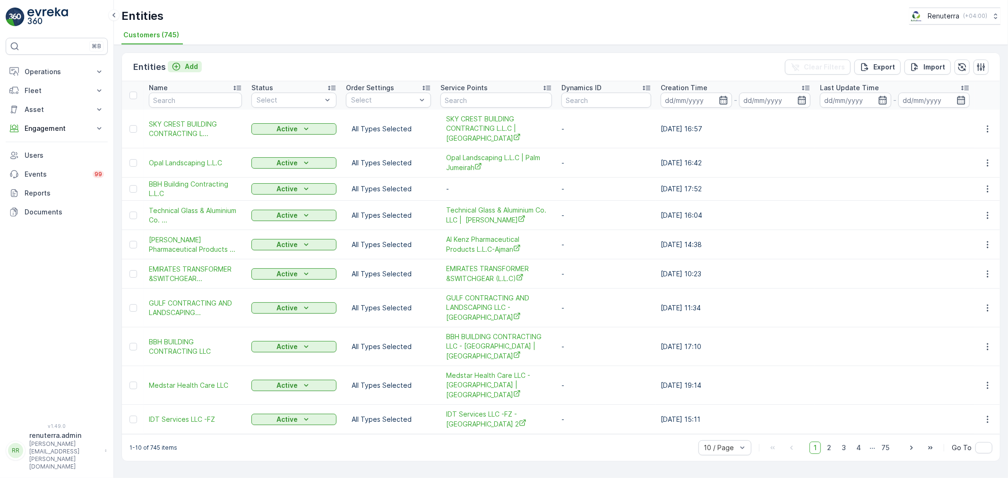
click at [189, 62] on p "Add" at bounding box center [191, 66] width 13 height 9
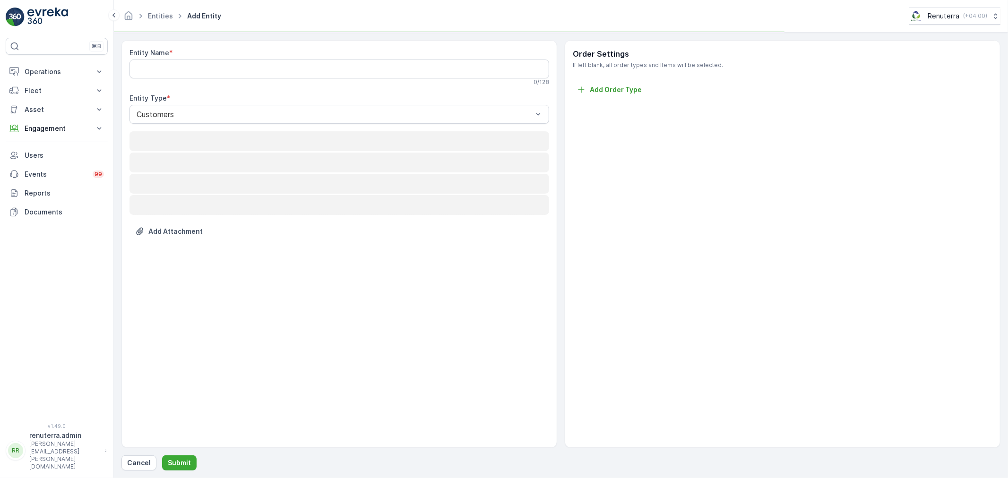
click at [182, 79] on div "0 / 128" at bounding box center [339, 82] width 420 height 8
click at [181, 77] on Name "Entity Name" at bounding box center [339, 69] width 420 height 19
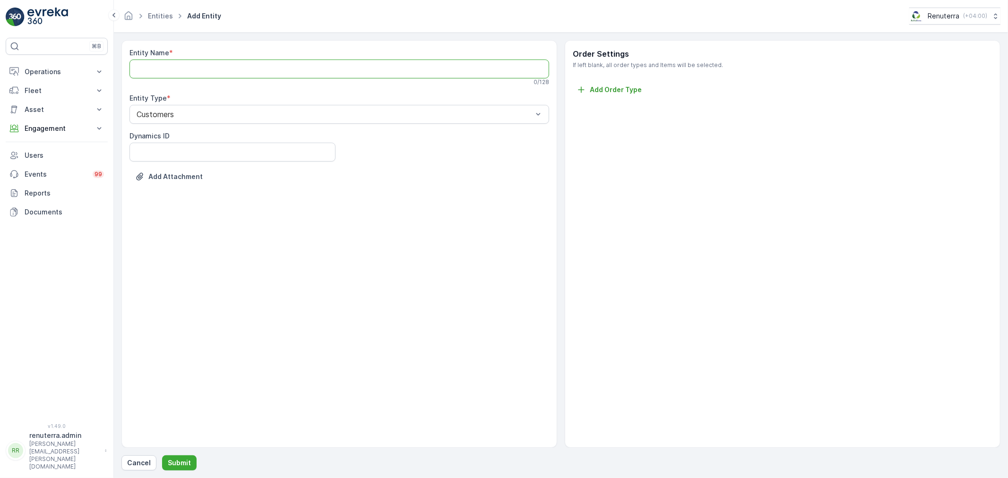
paste Name "Khansaheb Civil Engineering-[GEOGRAPHIC_DATA]"
type Name "Khansaheb Civil Engineering-[GEOGRAPHIC_DATA]"
click at [170, 456] on button "Submit" at bounding box center [179, 462] width 34 height 15
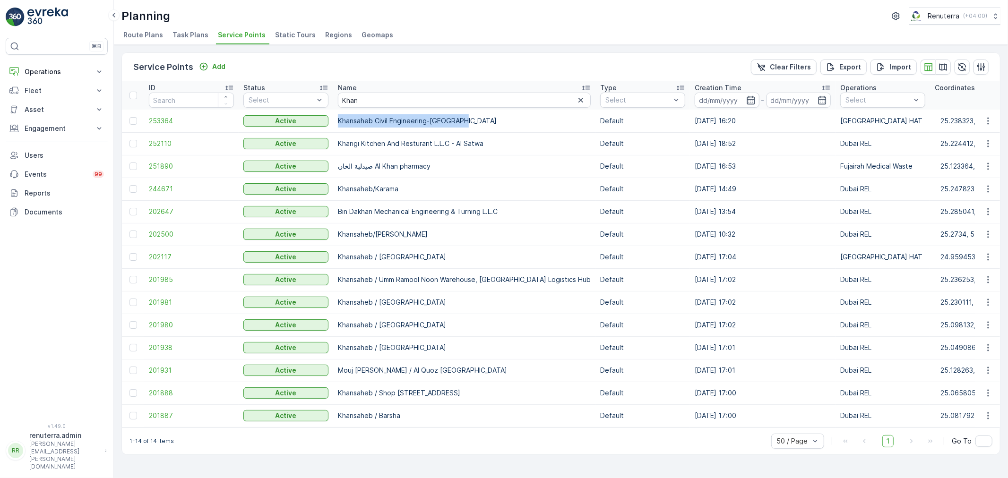
drag, startPoint x: 339, startPoint y: 122, endPoint x: 483, endPoint y: 119, distance: 144.6
click at [483, 119] on td "Khansaheb Civil Engineering-[GEOGRAPHIC_DATA]" at bounding box center [464, 121] width 262 height 23
copy td "Khansaheb Civil Engineering-[GEOGRAPHIC_DATA]"
click at [482, 124] on td "Khansaheb Civil Engineering-[GEOGRAPHIC_DATA]" at bounding box center [464, 121] width 262 height 23
click at [480, 120] on td "Khansaheb Civil Engineering-[GEOGRAPHIC_DATA]" at bounding box center [464, 121] width 262 height 23
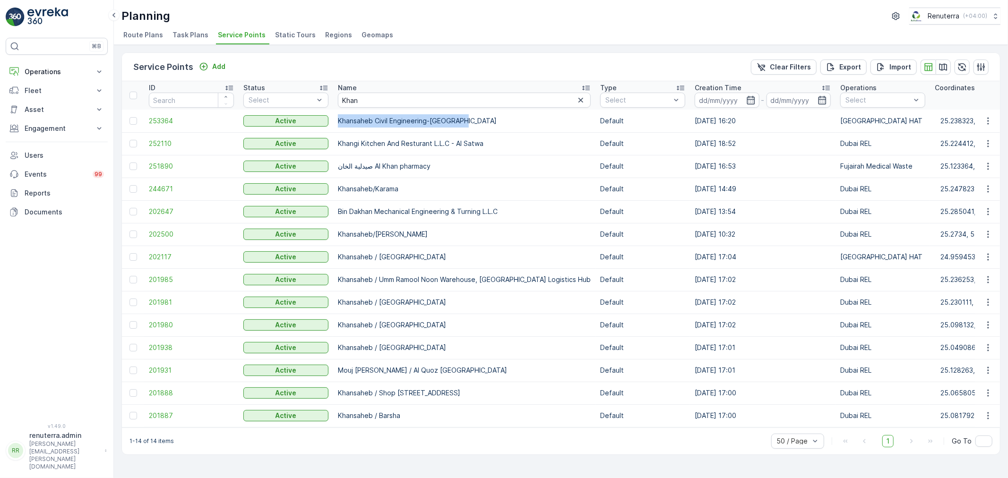
drag, startPoint x: 480, startPoint y: 120, endPoint x: 346, endPoint y: 116, distance: 133.3
click at [346, 116] on td "Khansaheb Civil Engineering-[GEOGRAPHIC_DATA]" at bounding box center [464, 121] width 262 height 23
copy td "Khansaheb Civil Engineering-[GEOGRAPHIC_DATA]"
click at [158, 121] on span "253364" at bounding box center [191, 120] width 85 height 9
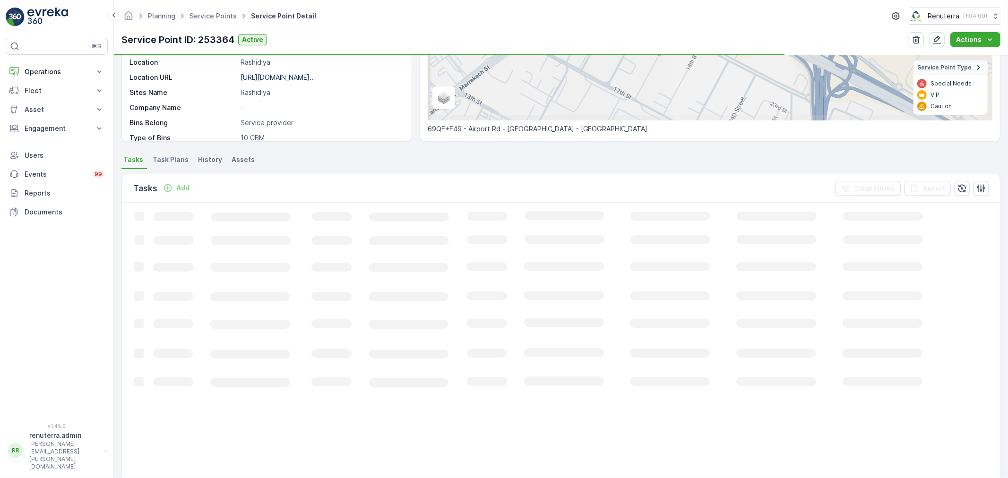
scroll to position [157, 0]
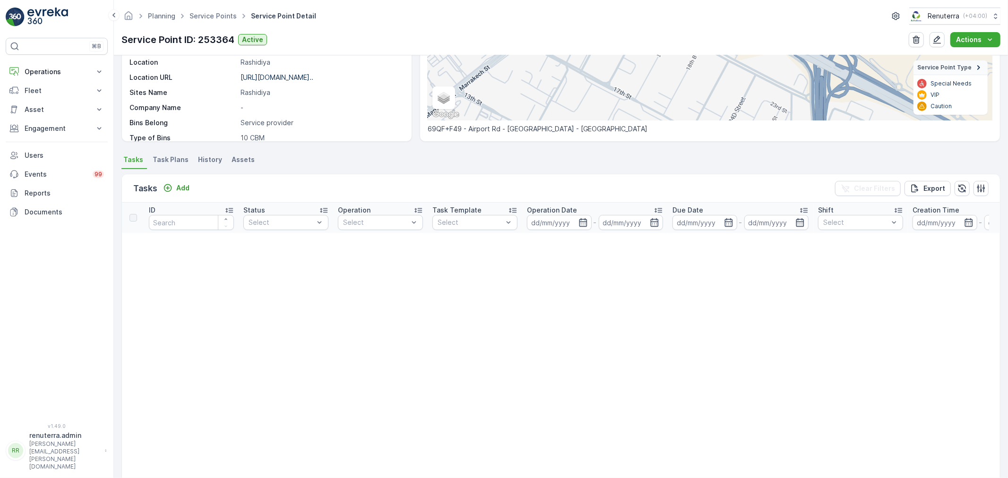
click at [173, 194] on div "Add" at bounding box center [176, 188] width 34 height 12
click at [189, 186] on p "Add" at bounding box center [182, 187] width 13 height 9
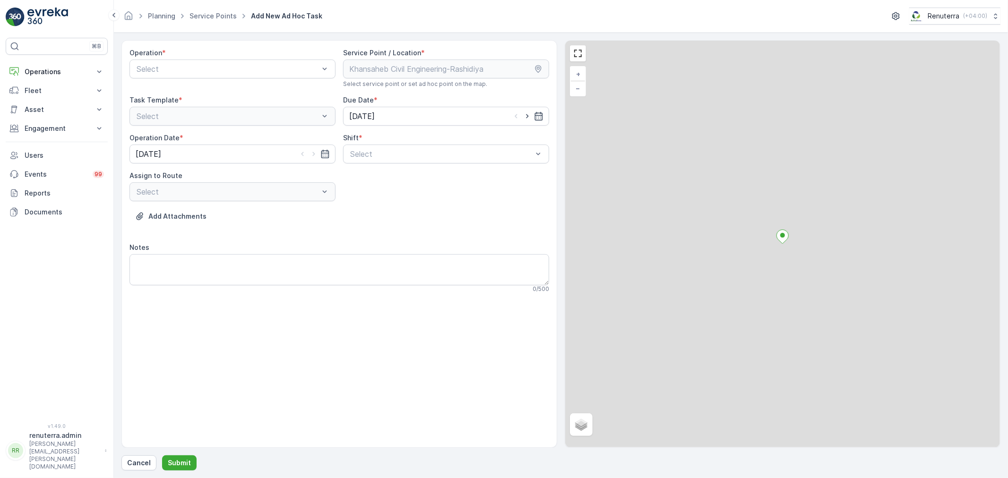
click at [195, 58] on div "Operation * Select" at bounding box center [232, 68] width 206 height 40
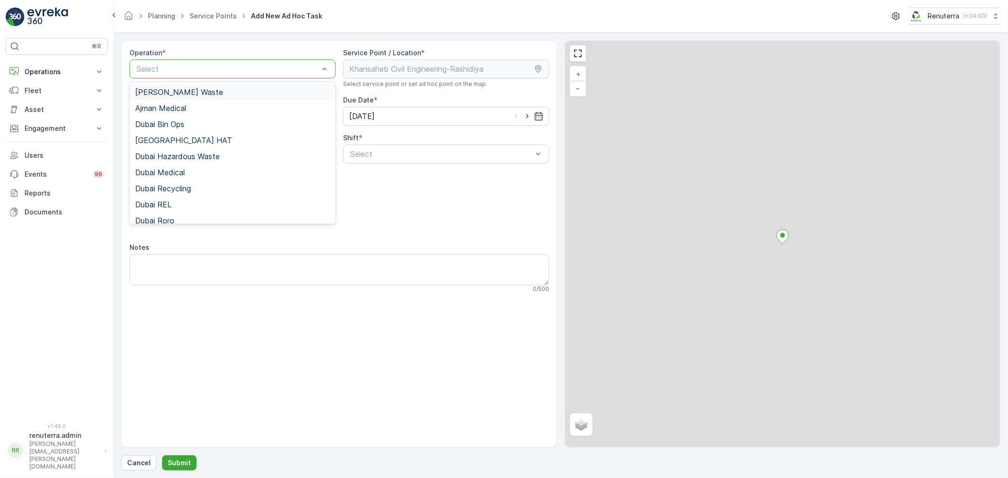
click at [202, 69] on div at bounding box center [228, 69] width 184 height 9
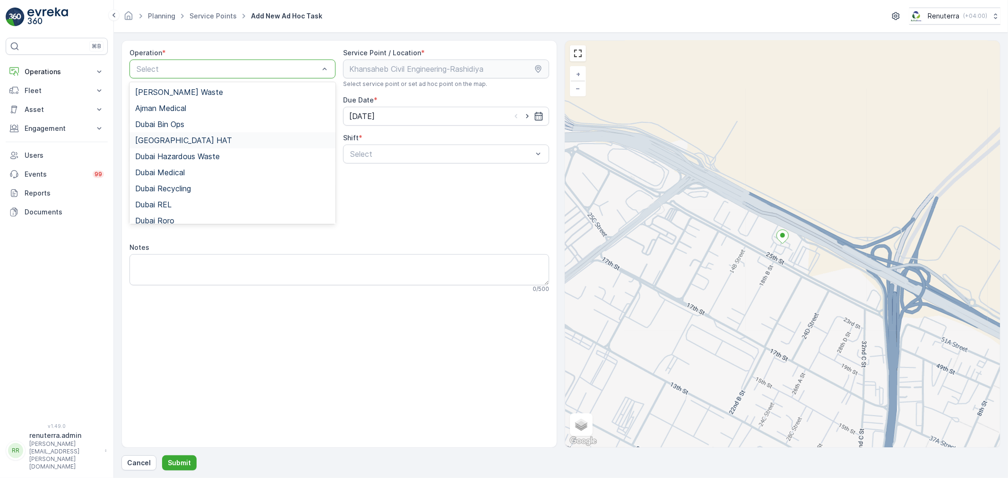
click at [164, 142] on span "Dubai HAT" at bounding box center [183, 140] width 97 height 9
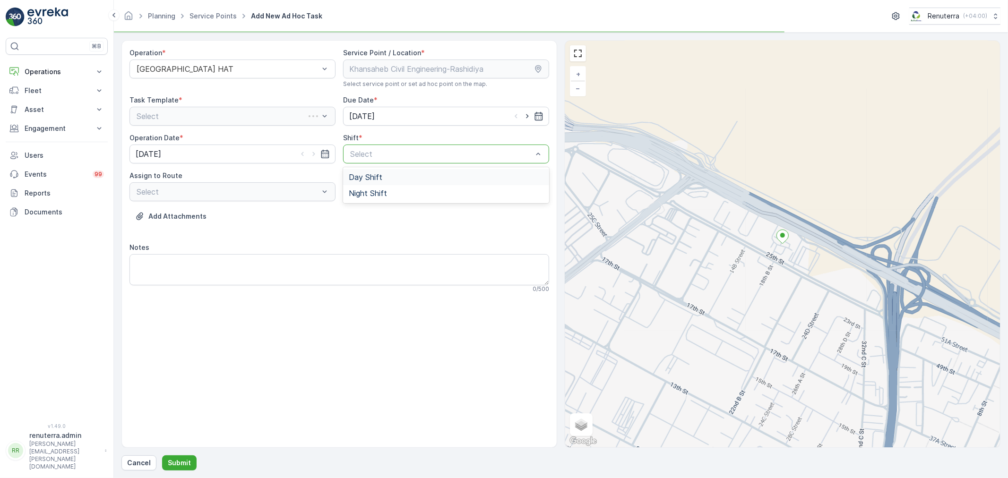
click at [365, 154] on div at bounding box center [441, 154] width 184 height 9
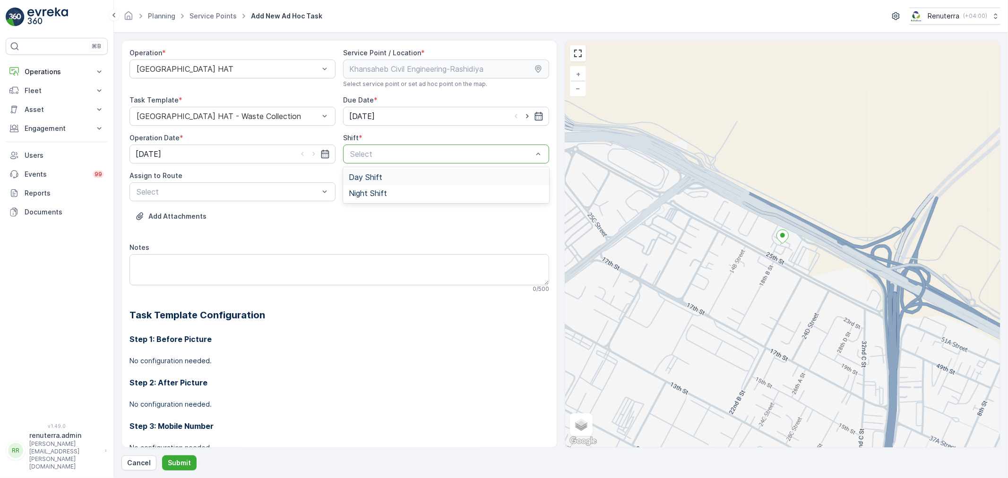
click at [343, 180] on div "Day Shift" at bounding box center [446, 177] width 206 height 16
click at [292, 191] on div at bounding box center [228, 192] width 184 height 9
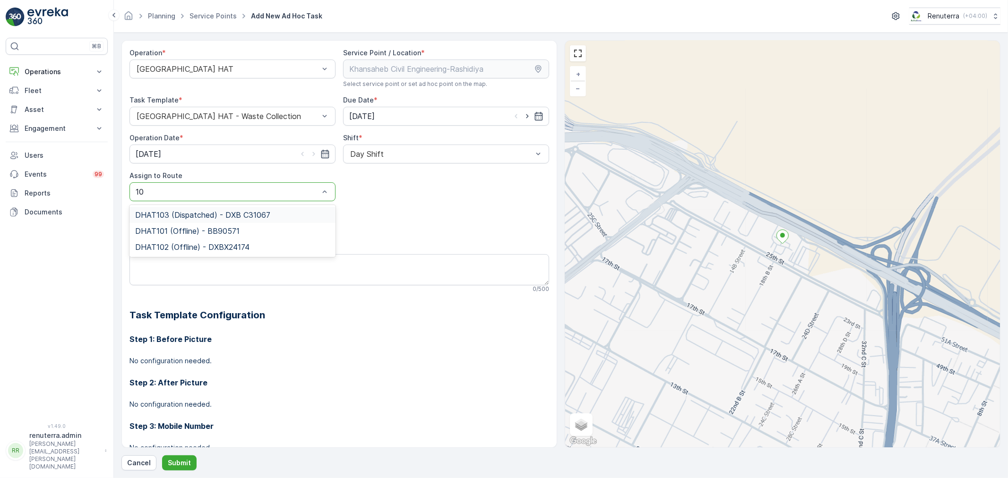
type input "103"
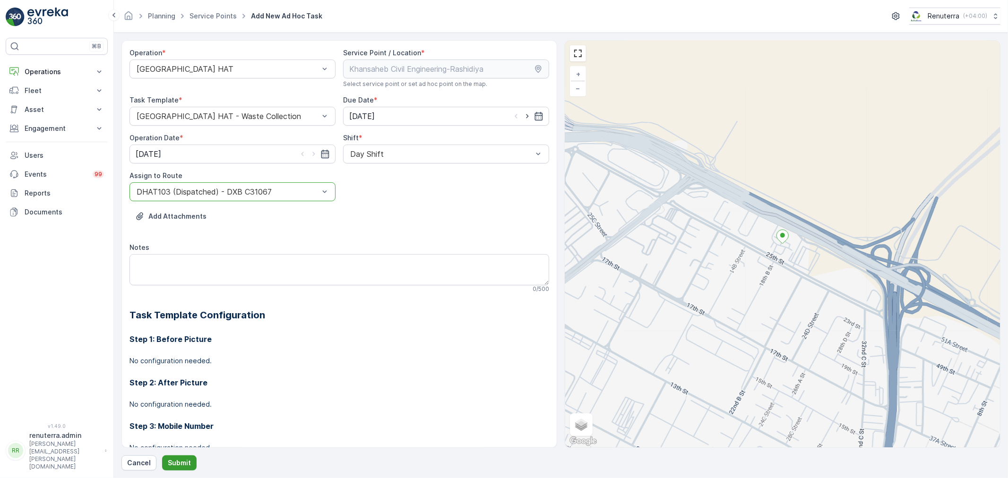
click at [177, 469] on button "Submit" at bounding box center [179, 462] width 34 height 15
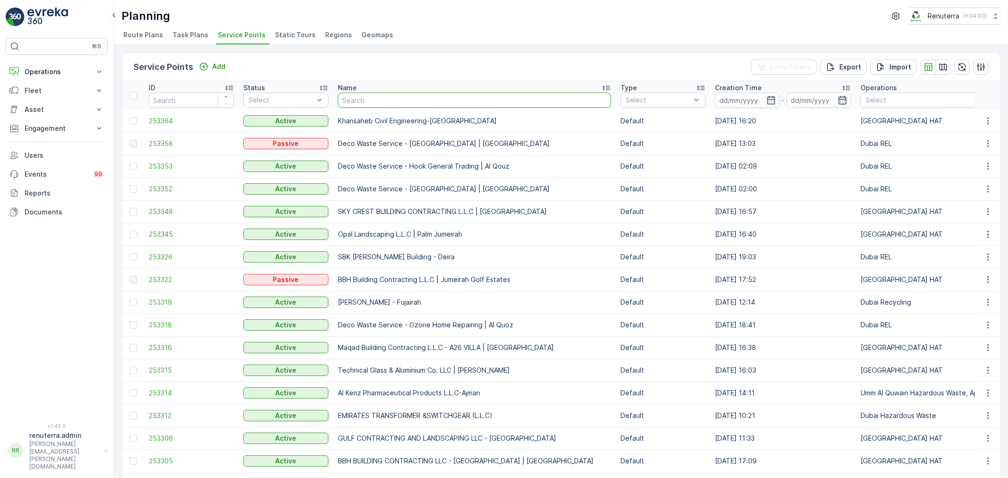
click at [385, 104] on input "text" at bounding box center [474, 100] width 273 height 15
type input "Otto"
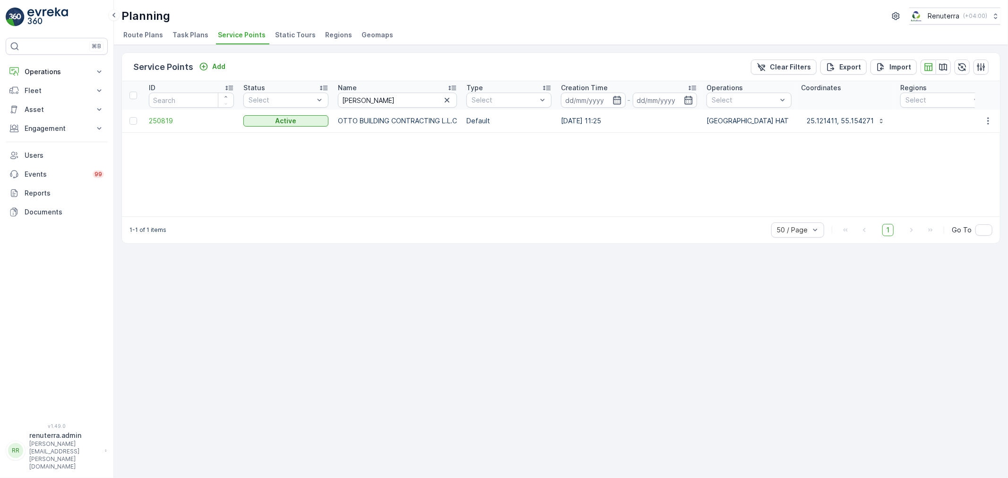
drag, startPoint x: 320, startPoint y: 112, endPoint x: 312, endPoint y: 112, distance: 8.0
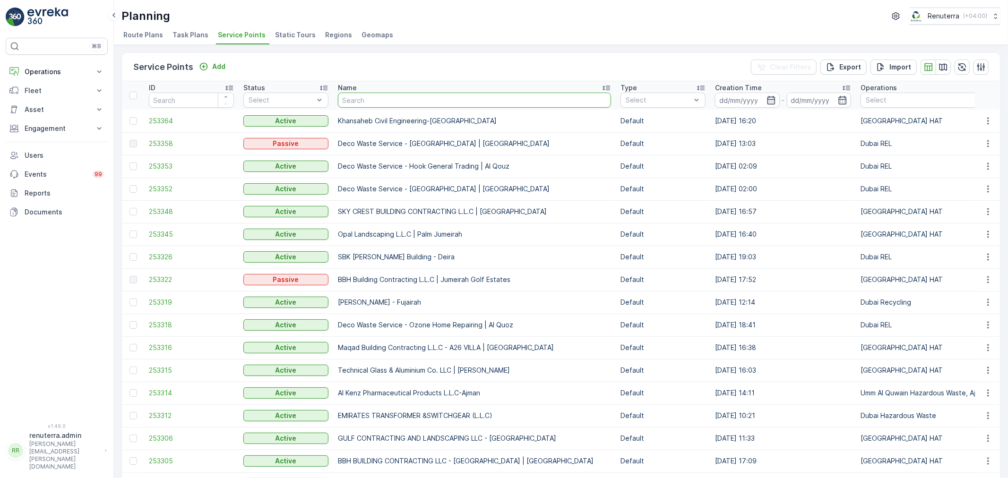
click at [387, 94] on input "text" at bounding box center [474, 100] width 273 height 15
type input "Wade"
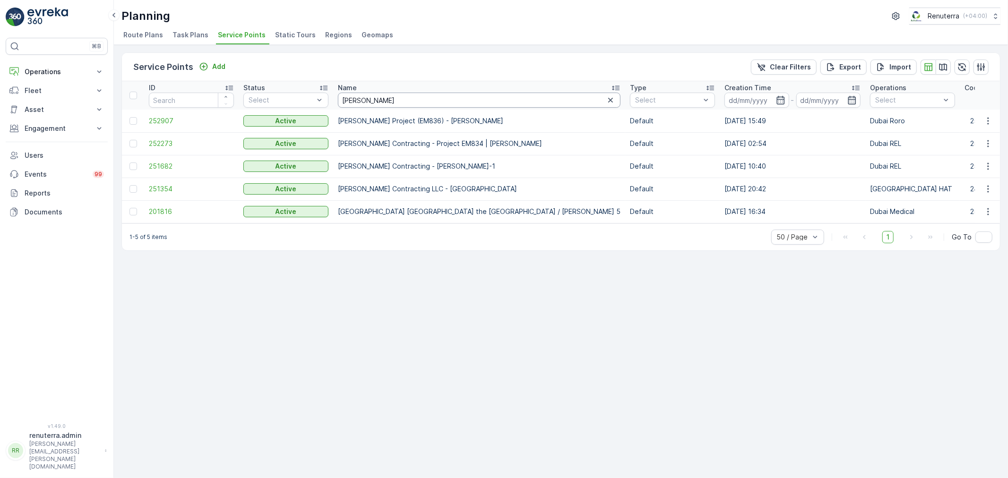
drag, startPoint x: 391, startPoint y: 97, endPoint x: 315, endPoint y: 113, distance: 77.7
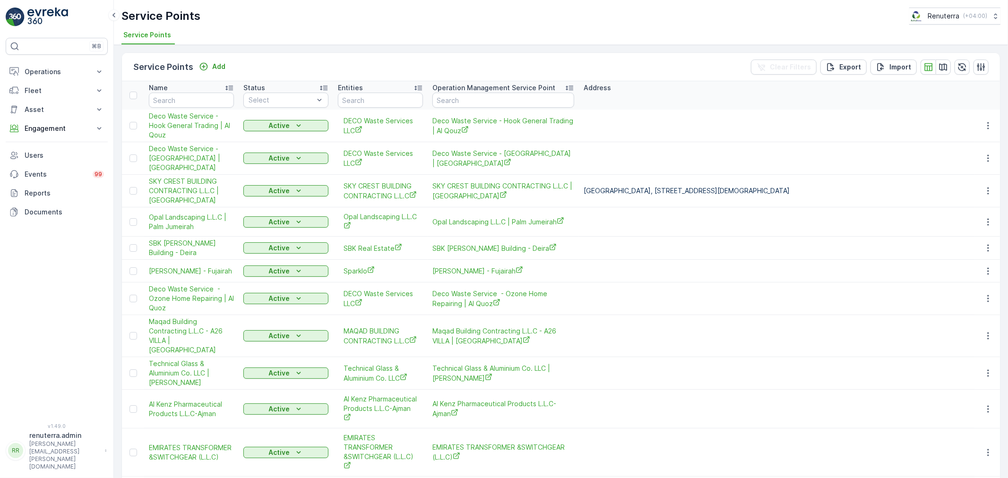
click at [233, 62] on div "Service Points Add Clear Filters Export Import" at bounding box center [561, 67] width 878 height 28
click at [228, 63] on div "Service Points Add Clear Filters Export Import" at bounding box center [561, 67] width 878 height 28
click at [220, 68] on p "Add" at bounding box center [218, 66] width 13 height 9
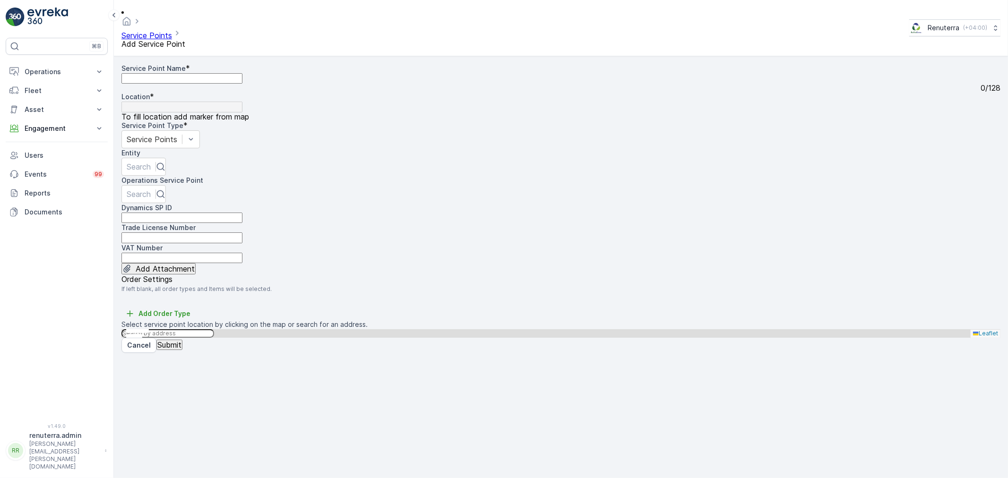
click at [214, 329] on input "text" at bounding box center [167, 333] width 93 height 9
paste input "Khansaheb Civil Engineering"
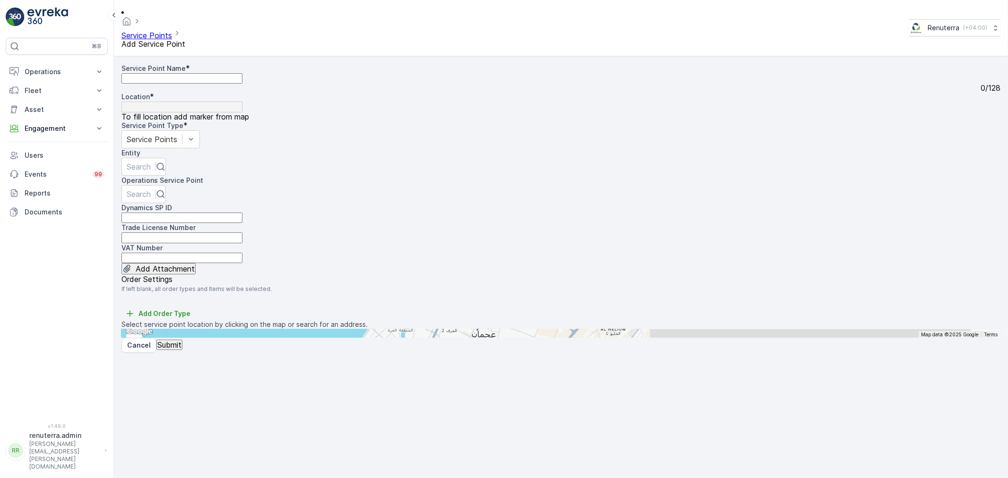
type input "Khansaheb Civil Engineering"
click at [212, 362] on span "Khansaheb Civil Engineering" at bounding box center [172, 365] width 79 height 7
type input "25.2388811,55.3730097"
click at [157, 302] on span "Satellite" at bounding box center [145, 298] width 24 height 8
click at [133, 301] on input "Satellite" at bounding box center [130, 298] width 6 height 6
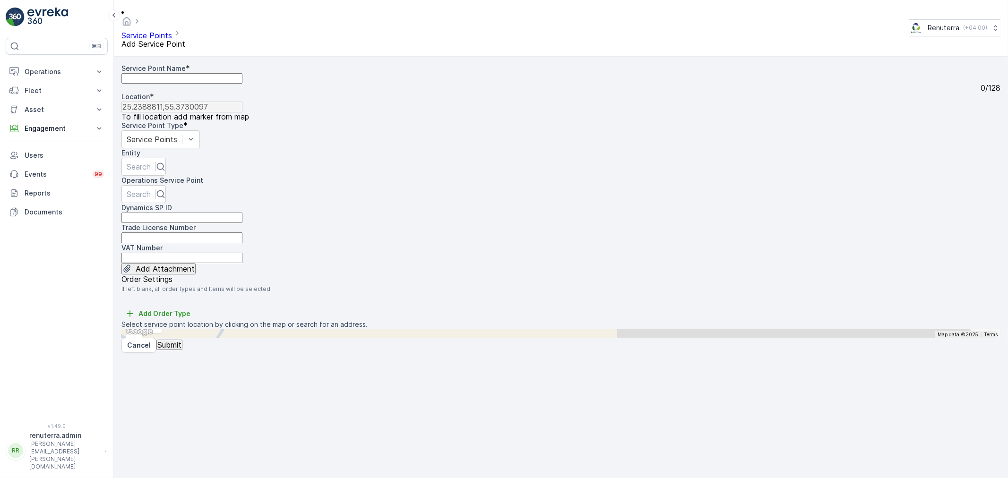
radio input "true"
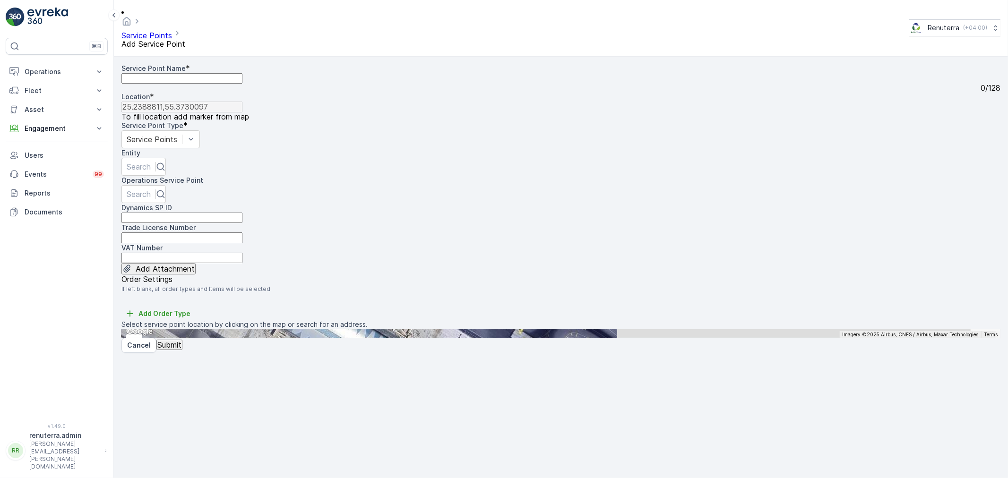
click at [756, 329] on div "+ − Satellite Roadmap Terrain Hybrid Leaflet Keyboard shortcuts Map Data Imager…" at bounding box center [560, 333] width 879 height 9
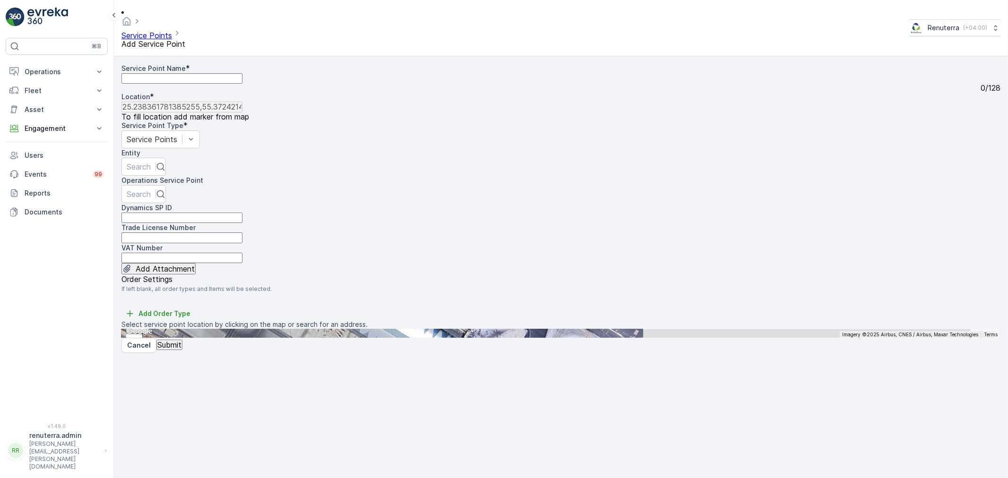
click at [791, 329] on div "+ − Satellite Roadmap Terrain Hybrid Leaflet Keyboard shortcuts Map Data Imager…" at bounding box center [560, 333] width 879 height 9
type input "25.23825521281303,55.37262529761853"
drag, startPoint x: 145, startPoint y: 86, endPoint x: 142, endPoint y: 81, distance: 6.1
click at [142, 83] on div "Service Point Name * 0 / 128" at bounding box center [560, 78] width 879 height 28
click at [138, 73] on Name "Service Point Name" at bounding box center [181, 78] width 121 height 10
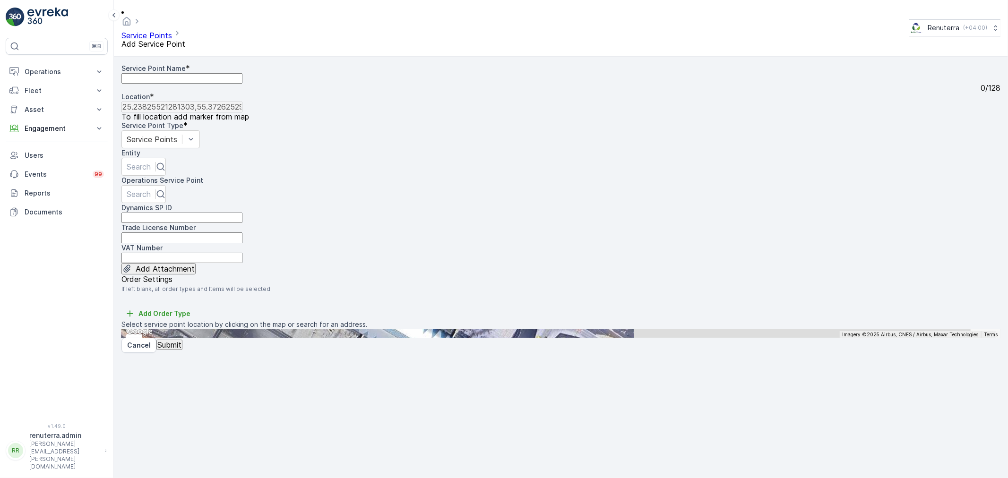
paste Name "Khansaheb Civil Engineering-[GEOGRAPHIC_DATA]"
type Name "Khansaheb Civil Engineering-[GEOGRAPHIC_DATA]"
click at [151, 190] on div at bounding box center [139, 195] width 24 height 10
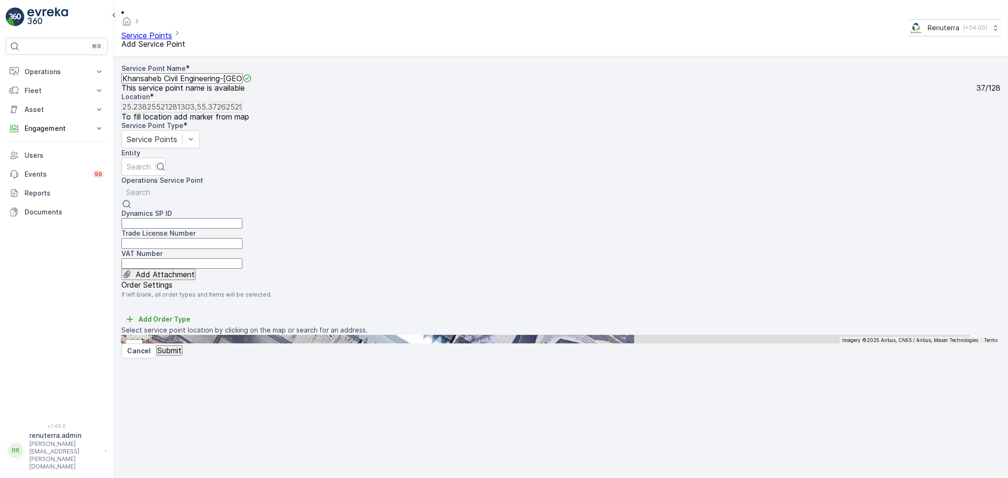
paste input "Khansaheb Civil Engineering-Rashidiya"
type input "Khansaheb Civil Engineering-Rashidiya"
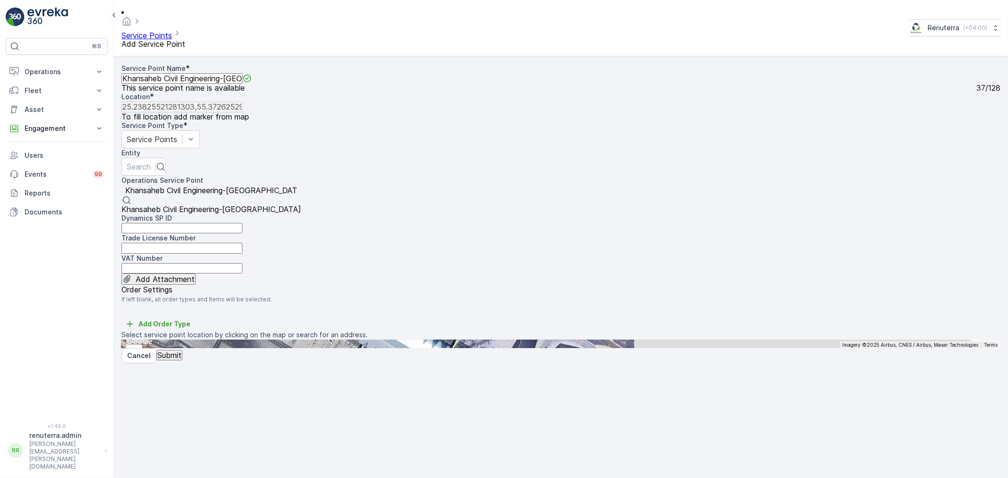
click at [260, 205] on div "Khansaheb Civil Engineering-Rashidiya" at bounding box center [211, 209] width 180 height 9
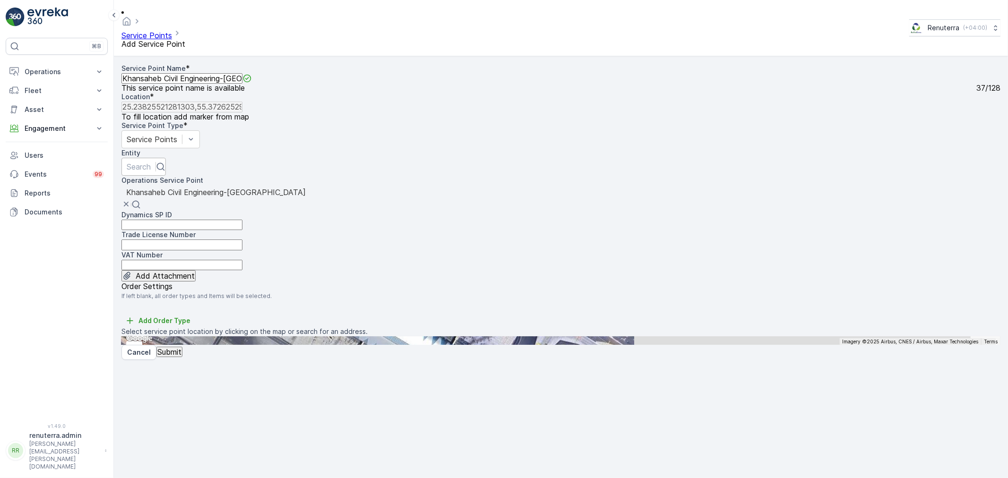
click at [151, 162] on div at bounding box center [139, 167] width 24 height 10
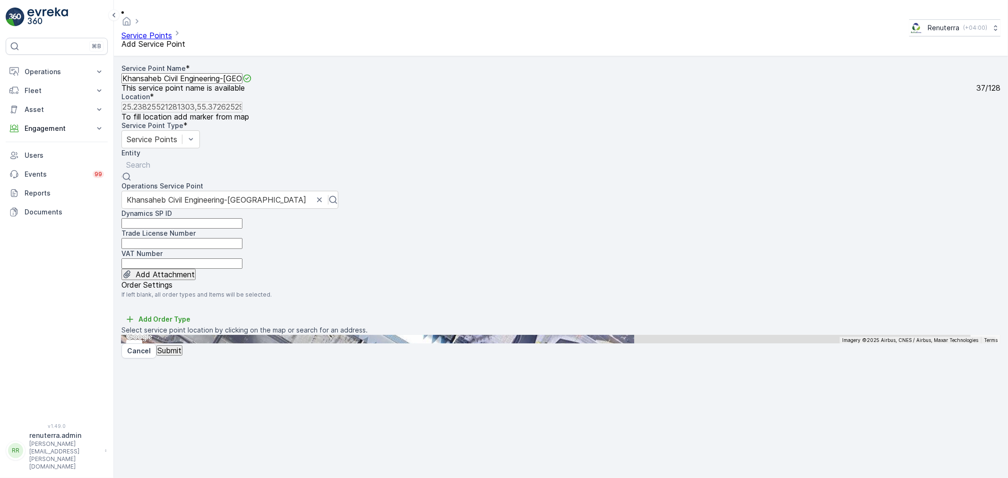
paste input "Khansaheb Civil Engineering-Rashidiya"
type input "Khansaheb Civil Engineering-Rashidiya"
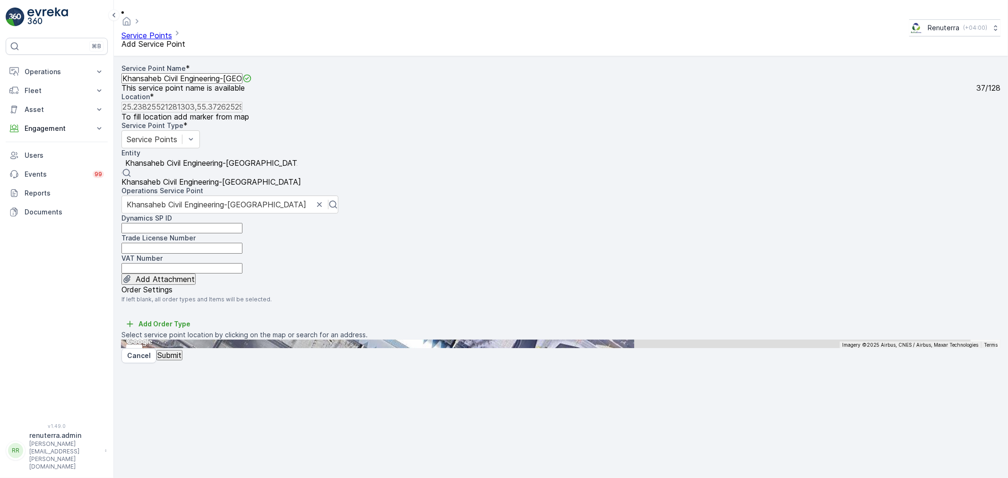
click at [301, 177] on span "Khansaheb Civil Engineering-Rashidiya" at bounding box center [211, 181] width 180 height 9
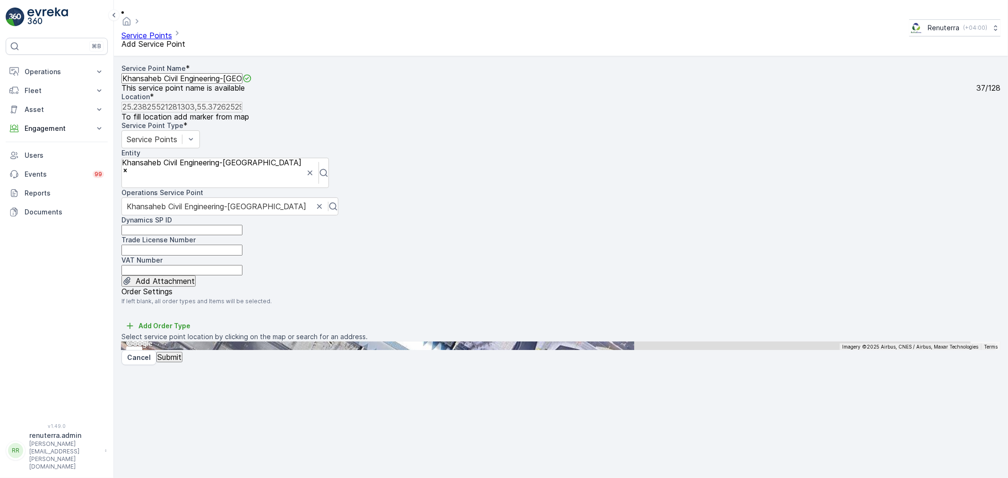
click at [182, 362] on button "Submit" at bounding box center [169, 357] width 26 height 10
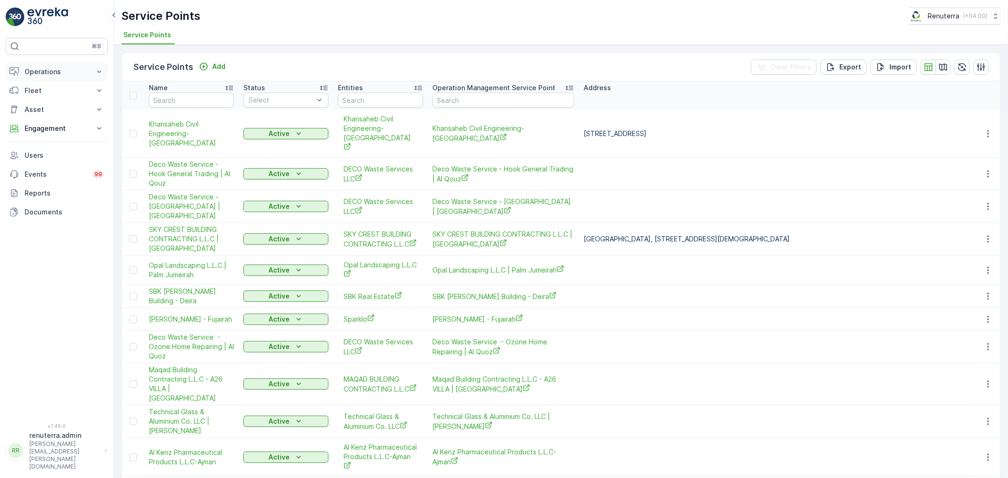
click at [49, 71] on p "Operations" at bounding box center [57, 71] width 64 height 9
click at [59, 100] on link "Planning" at bounding box center [63, 100] width 87 height 13
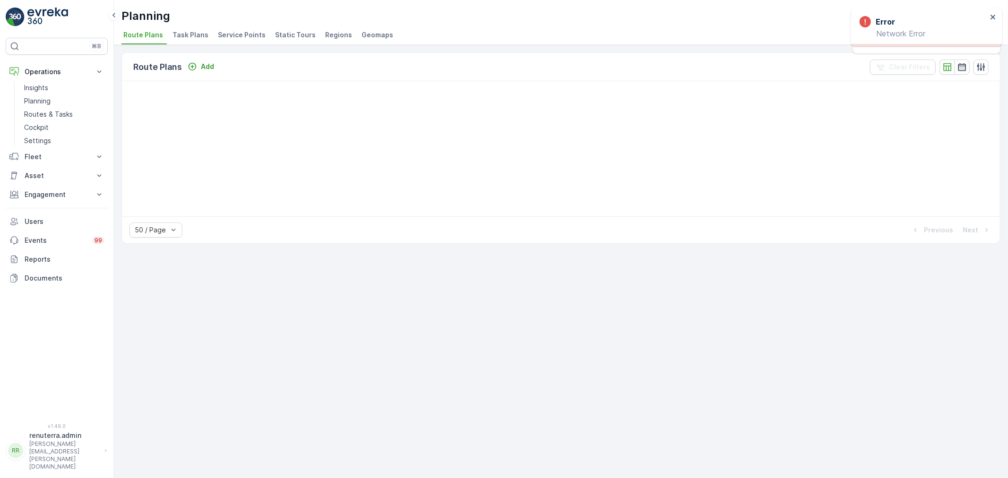
click at [243, 38] on span "Service Points" at bounding box center [242, 34] width 48 height 9
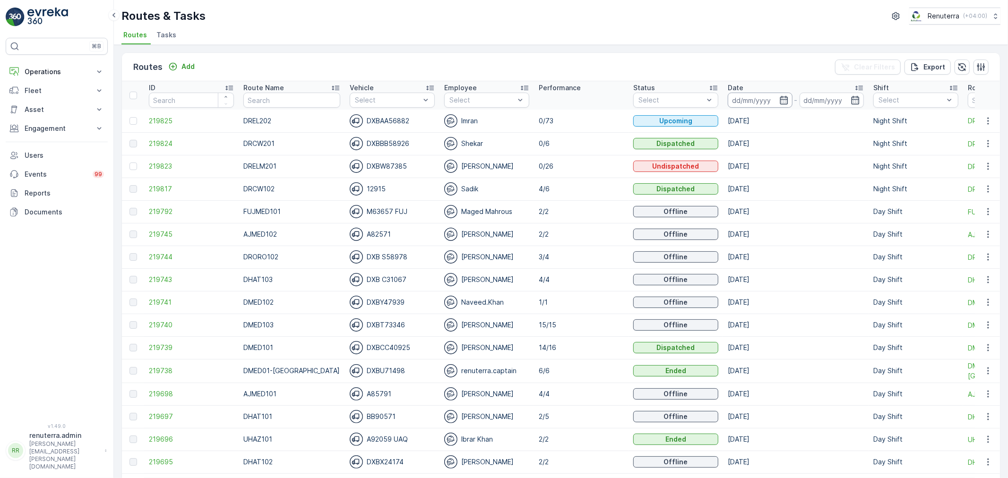
click at [728, 105] on input at bounding box center [760, 100] width 65 height 15
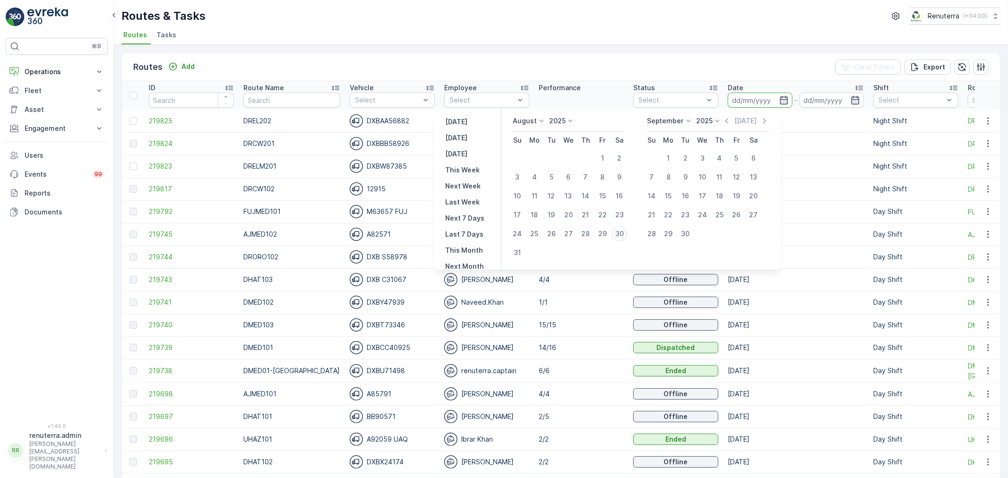
click at [439, 76] on div "Routes Add Clear Filters Export" at bounding box center [561, 67] width 878 height 28
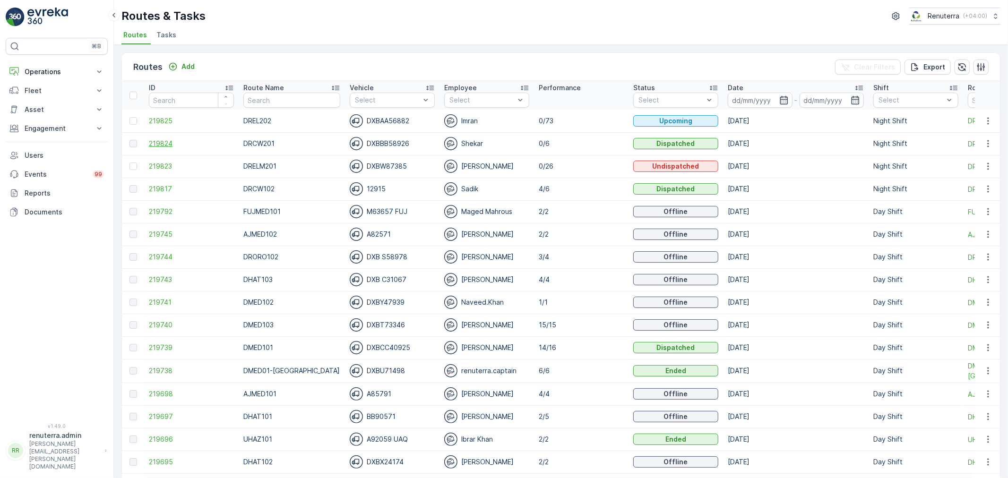
click at [181, 145] on span "219824" at bounding box center [191, 143] width 85 height 9
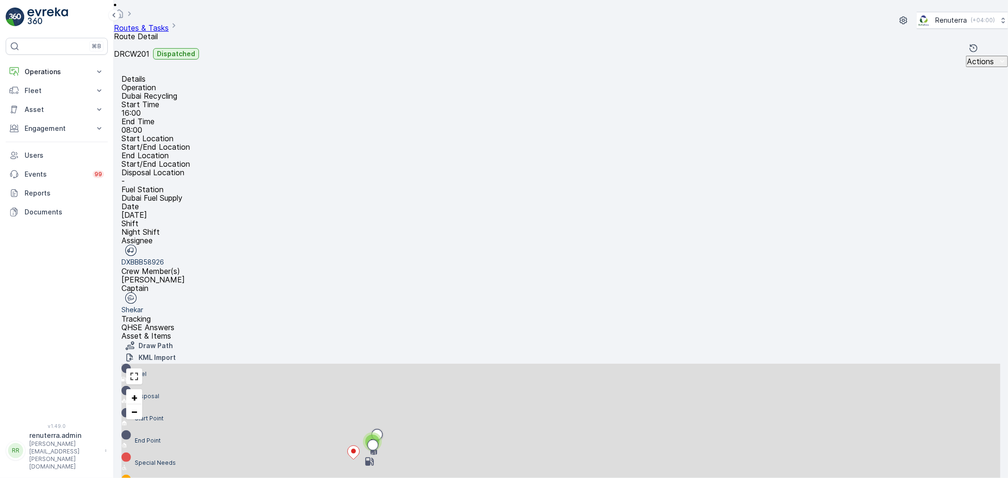
scroll to position [39, 0]
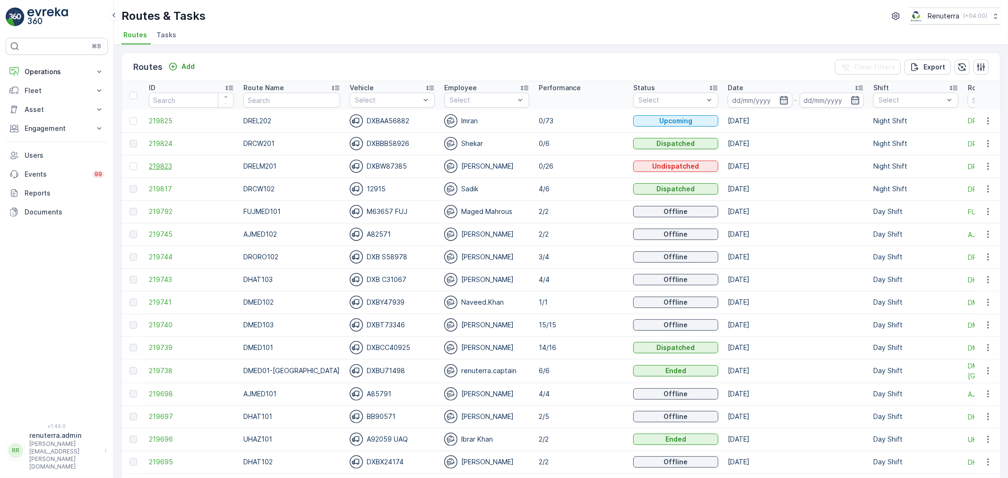
click at [157, 165] on span "219823" at bounding box center [191, 166] width 85 height 9
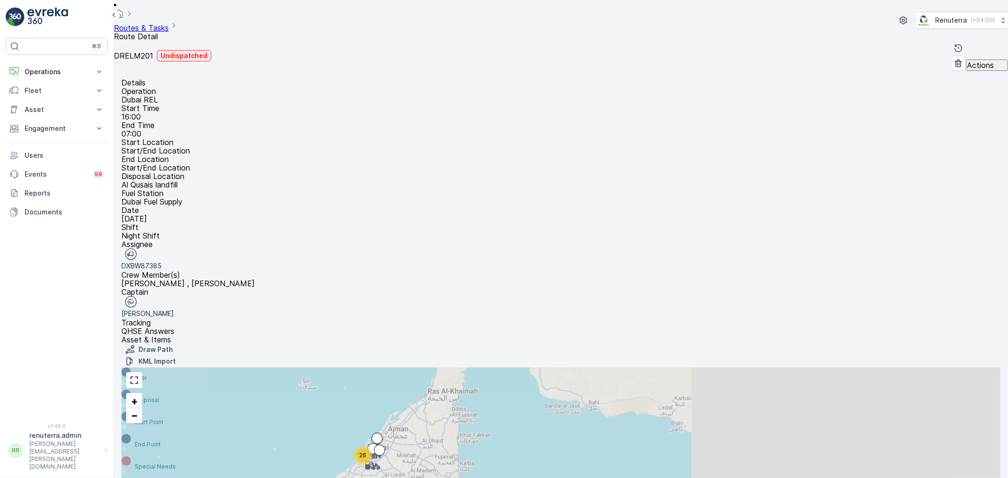
click at [370, 448] on div "26" at bounding box center [363, 455] width 14 height 14
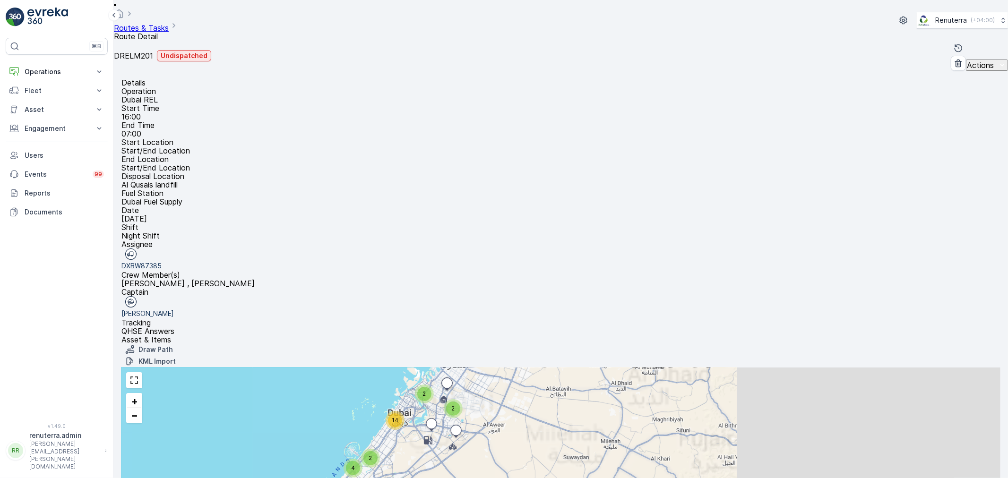
drag, startPoint x: 691, startPoint y: 152, endPoint x: 696, endPoint y: 152, distance: 5.7
click at [691, 368] on div "2 2 14 2 2 4 + − Satellite Roadmap Terrain Hybrid Leaflet Keyboard shortcuts Ma…" at bounding box center [560, 449] width 879 height 162
click at [402, 413] on div "14" at bounding box center [395, 420] width 14 height 14
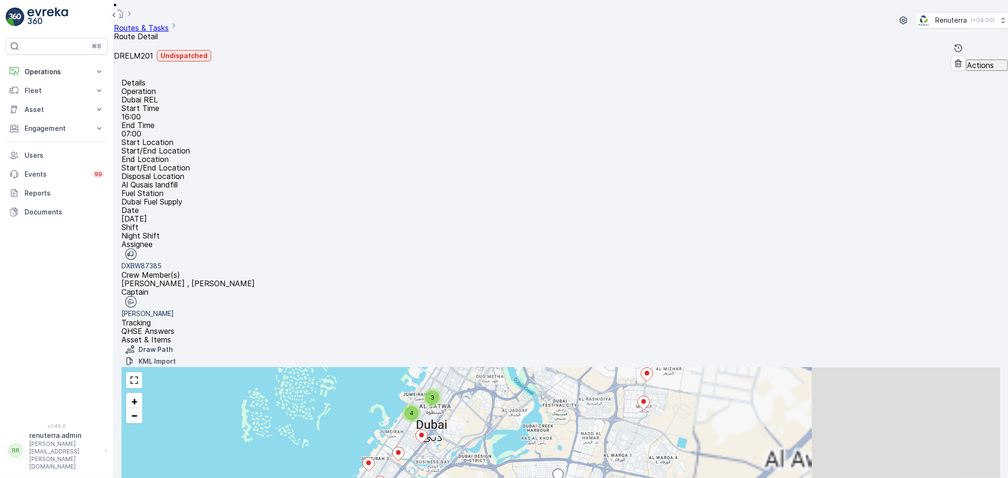
click at [375, 458] on icon at bounding box center [369, 465] width 12 height 14
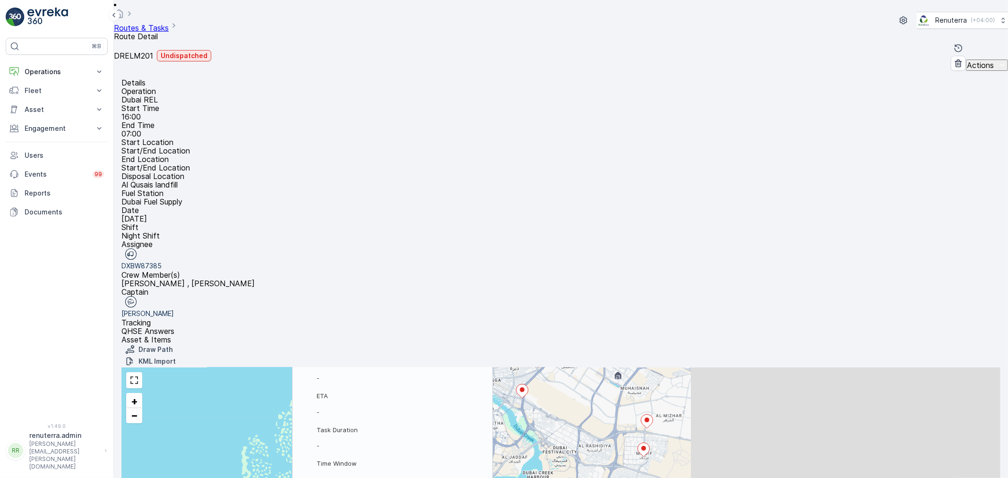
click at [467, 217] on icon "button" at bounding box center [462, 221] width 9 height 9
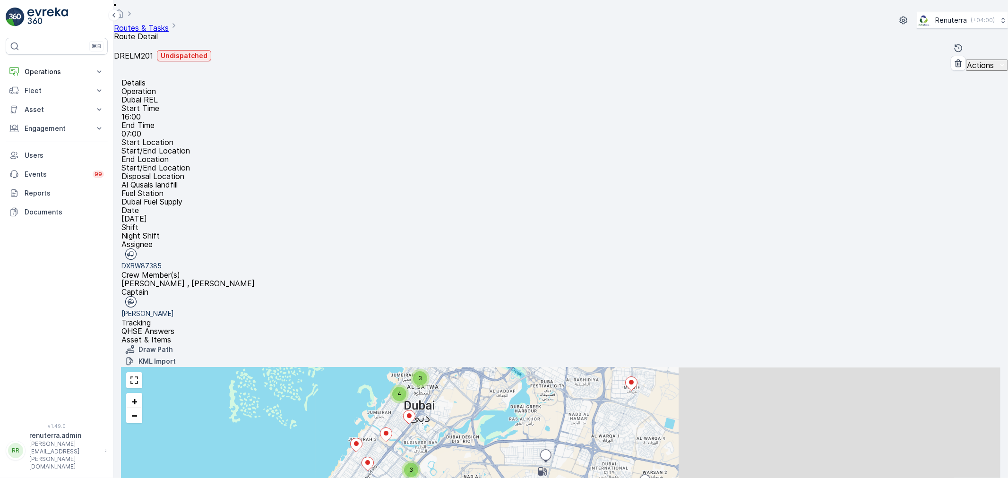
drag, startPoint x: 759, startPoint y: 204, endPoint x: 747, endPoint y: 121, distance: 83.6
click at [747, 368] on div "3 4 3 2 3 + − Satellite Roadmap Terrain Hybrid Leaflet Keyboard shortcuts Map D…" at bounding box center [560, 449] width 879 height 162
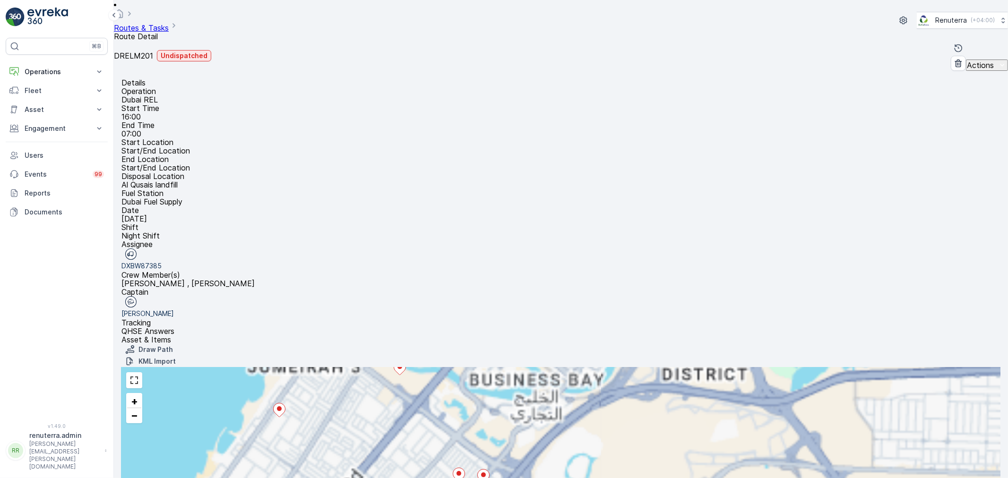
drag, startPoint x: 678, startPoint y: 158, endPoint x: 705, endPoint y: 246, distance: 92.1
click at [705, 318] on div "Tracking QHSE Answers Asset & Items Draw Path KML Import 3 4 3 2 3 2 2 3 + − Sa…" at bounding box center [560, 423] width 879 height 211
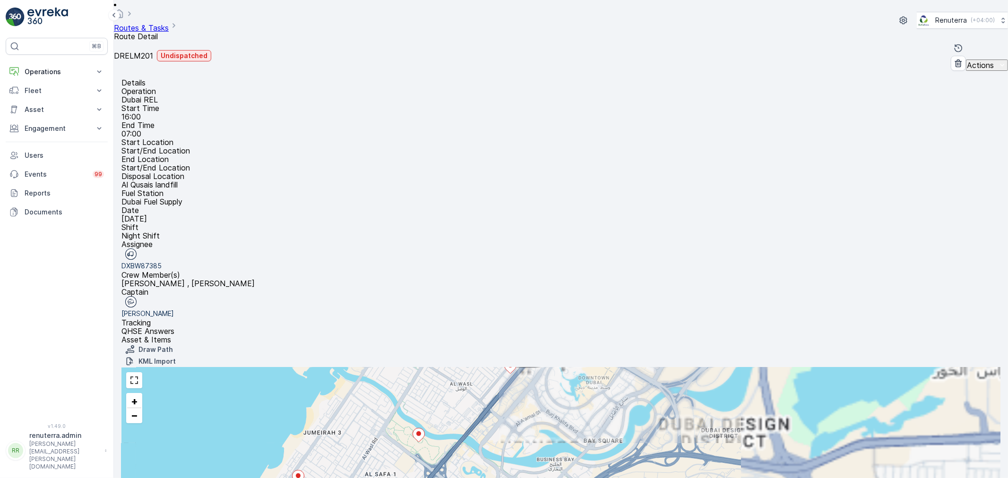
drag, startPoint x: 611, startPoint y: 202, endPoint x: 618, endPoint y: 198, distance: 7.4
click at [610, 368] on div "2 2 3 + − Satellite Roadmap Terrain Hybrid Leaflet Keyboard shortcuts Map Data …" at bounding box center [560, 449] width 879 height 162
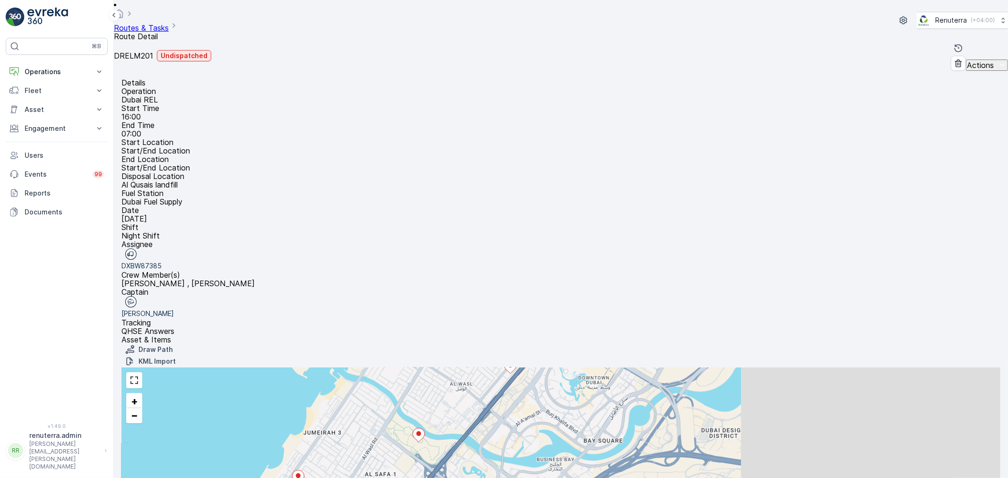
click at [304, 471] on icon at bounding box center [298, 478] width 12 height 14
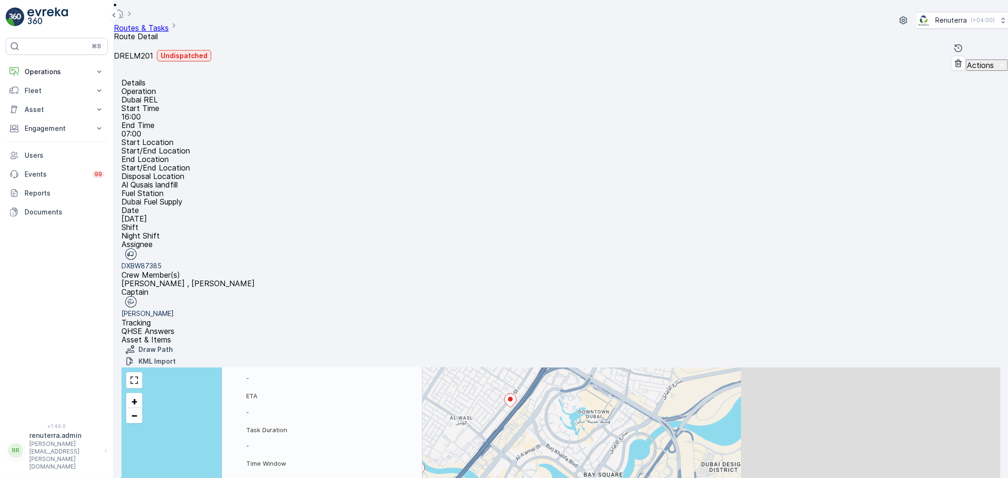
click at [422, 197] on div "21199055 Status To Do Service Point Name SAADI ABDULRAHIM HASSA... Sequence - E…" at bounding box center [322, 349] width 201 height 305
click at [398, 216] on div "21199055" at bounding box center [322, 236] width 152 height 40
click at [381, 232] on icon "button" at bounding box center [375, 236] width 9 height 9
click at [384, 262] on div "Change Route" at bounding box center [361, 266] width 46 height 9
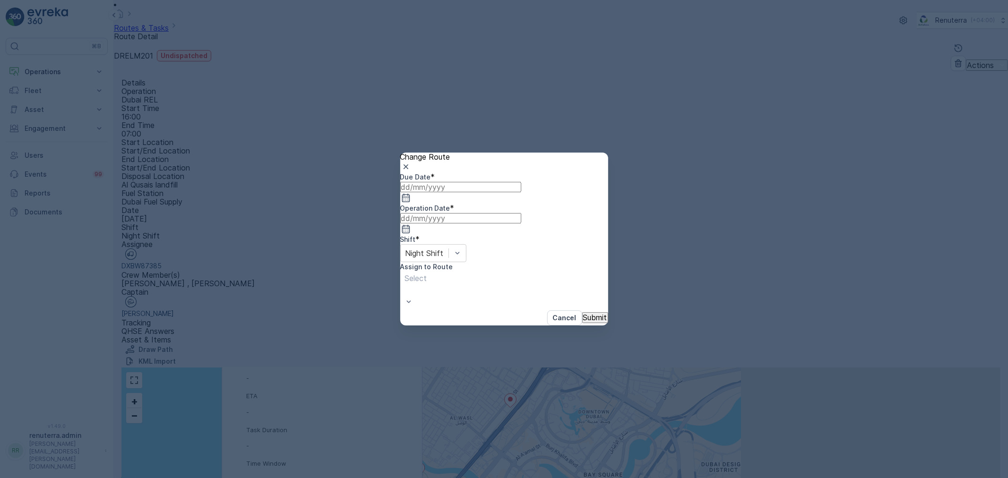
type input "30.08.2025"
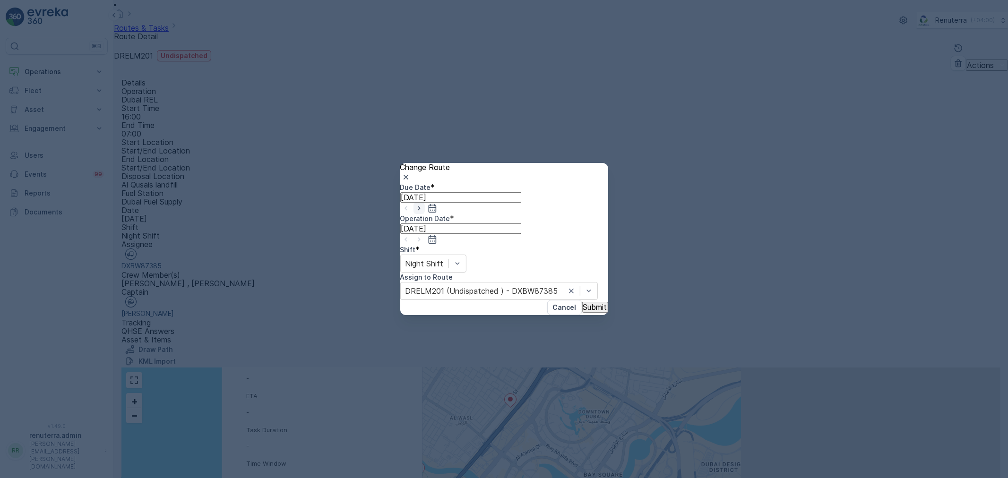
click at [424, 213] on icon "button" at bounding box center [418, 208] width 9 height 9
type input "[DATE]"
click at [466, 257] on div at bounding box center [456, 263] width 17 height 17
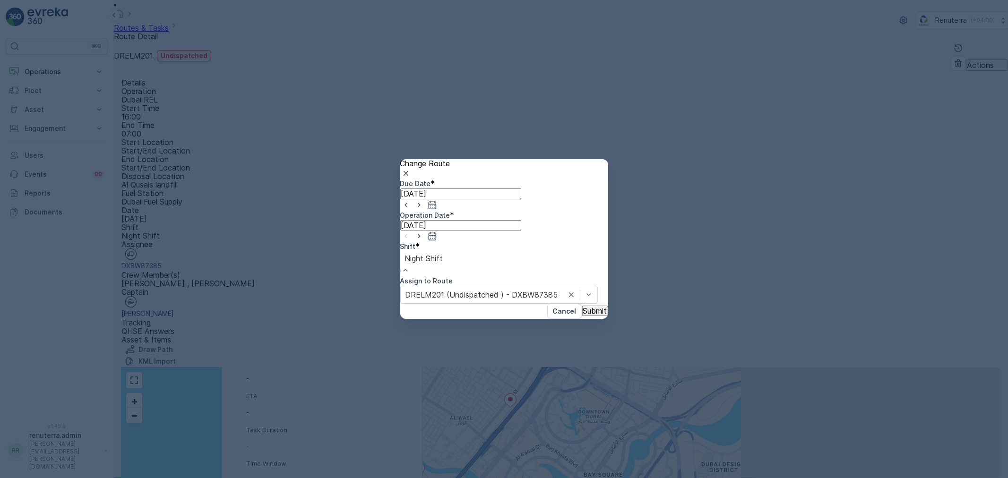
click at [469, 478] on div "Day Shift Night Shift" at bounding box center [504, 486] width 1008 height 17
click at [466, 478] on div "Day Shift" at bounding box center [504, 482] width 1008 height 9
click at [521, 220] on input "[DATE]" at bounding box center [460, 225] width 121 height 10
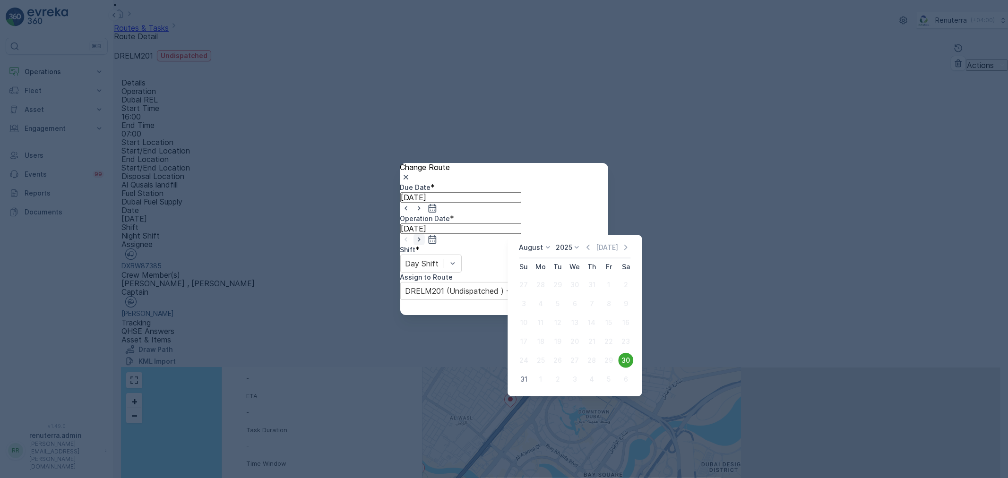
click at [424, 235] on icon "button" at bounding box center [418, 239] width 9 height 9
type input "31.08.2025"
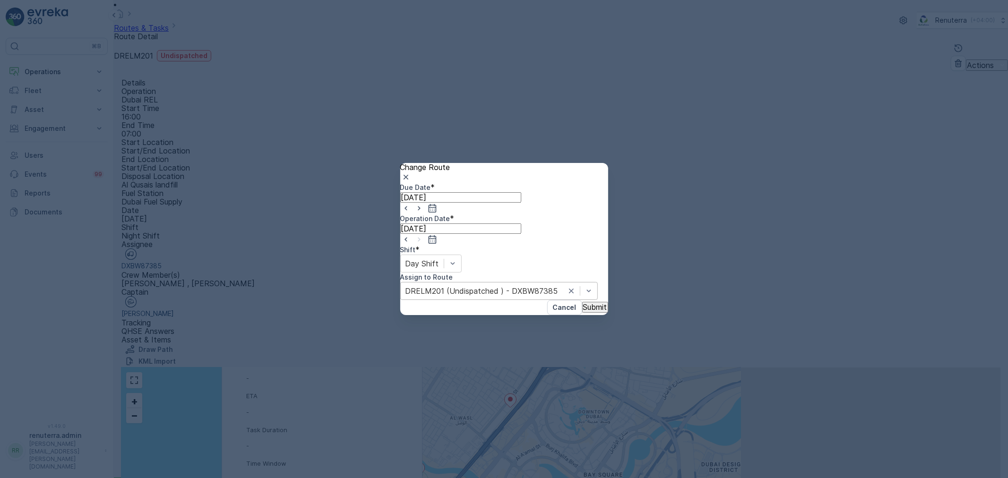
drag, startPoint x: 502, startPoint y: 268, endPoint x: 510, endPoint y: 268, distance: 8.5
click at [501, 268] on div "Due Date * 31.08.2025 Operation Date * 31.08.2025 Shift * Day Shift Assign to R…" at bounding box center [504, 242] width 208 height 118
click at [432, 284] on div "Select" at bounding box center [417, 291] width 32 height 14
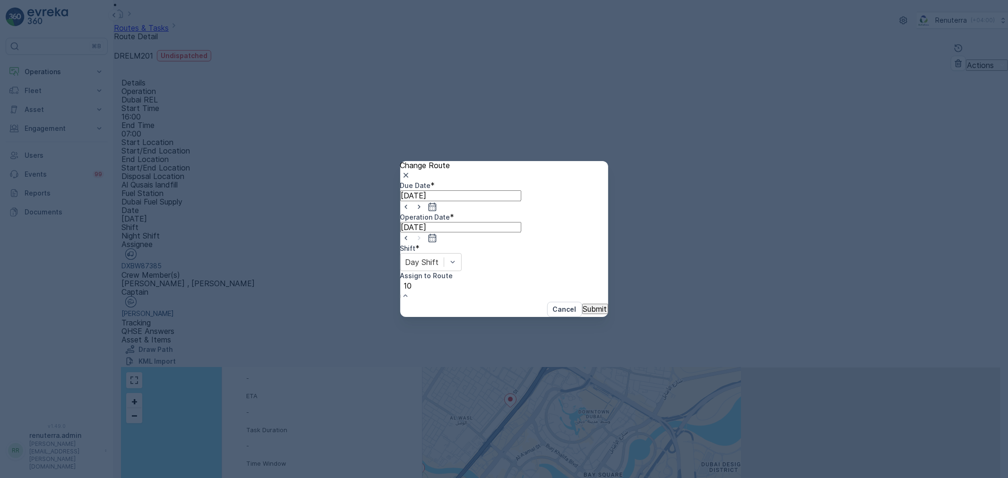
type input "101"
click at [139, 478] on span "DRELM101 (Route Plan) - DXBW87385" at bounding box center [69, 482] width 139 height 9
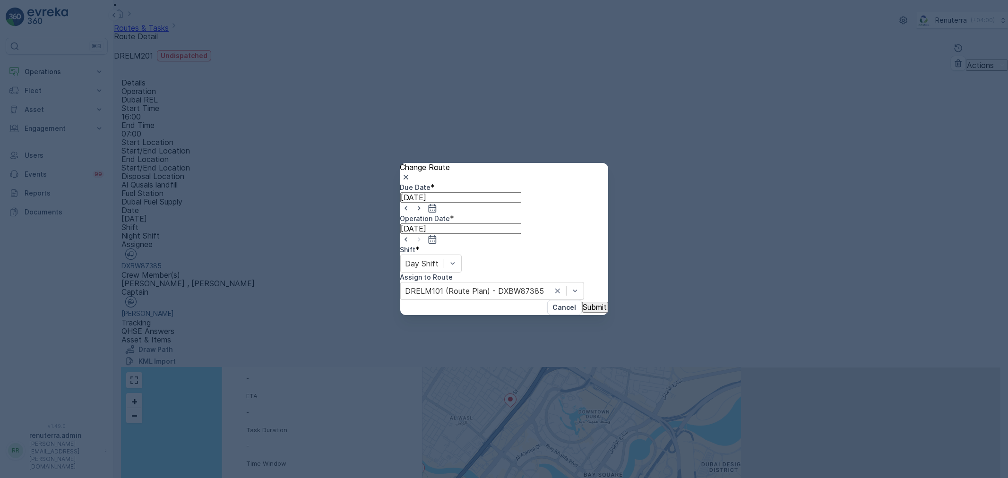
click at [583, 303] on p "Submit" at bounding box center [595, 307] width 24 height 9
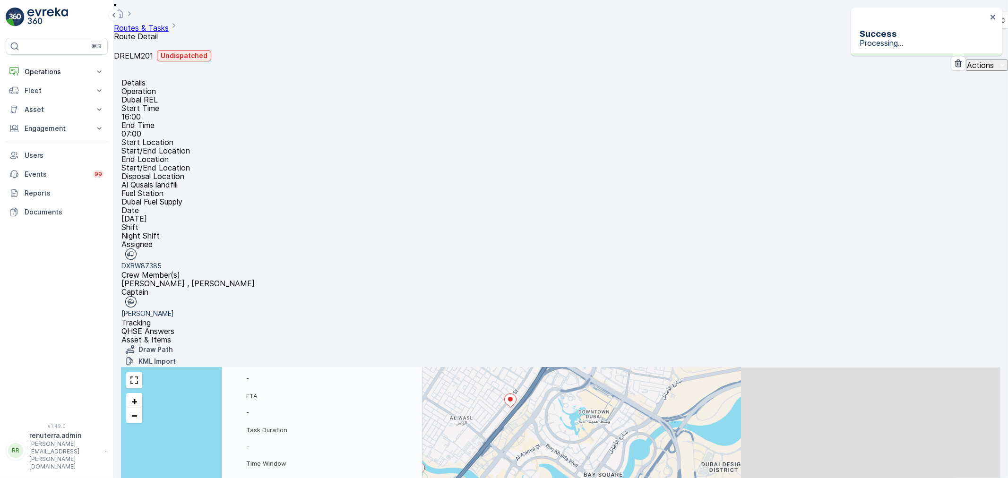
click at [397, 217] on icon "button" at bounding box center [391, 221] width 9 height 9
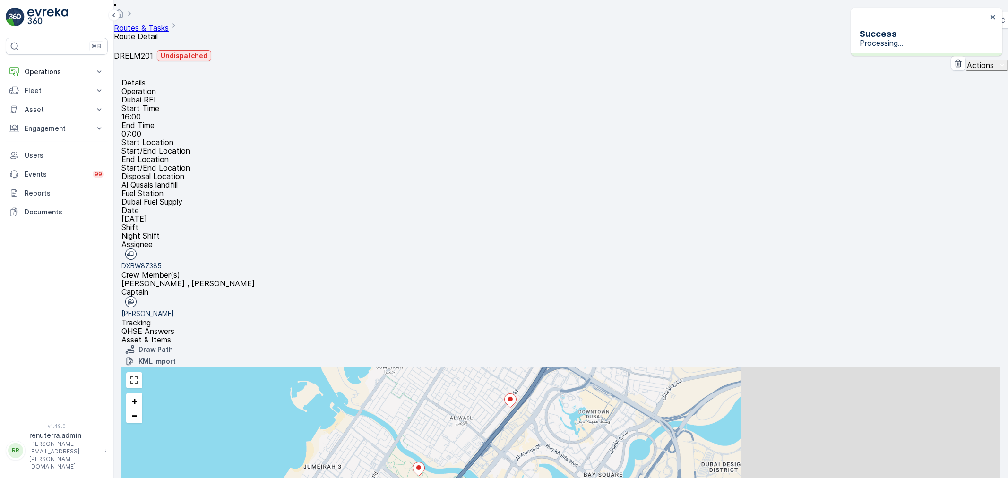
drag, startPoint x: 677, startPoint y: 196, endPoint x: 658, endPoint y: 96, distance: 101.9
click at [658, 368] on div "2 2 3 + − Satellite Roadmap Terrain Hybrid Leaflet Keyboard shortcuts Map Data …" at bounding box center [560, 449] width 879 height 162
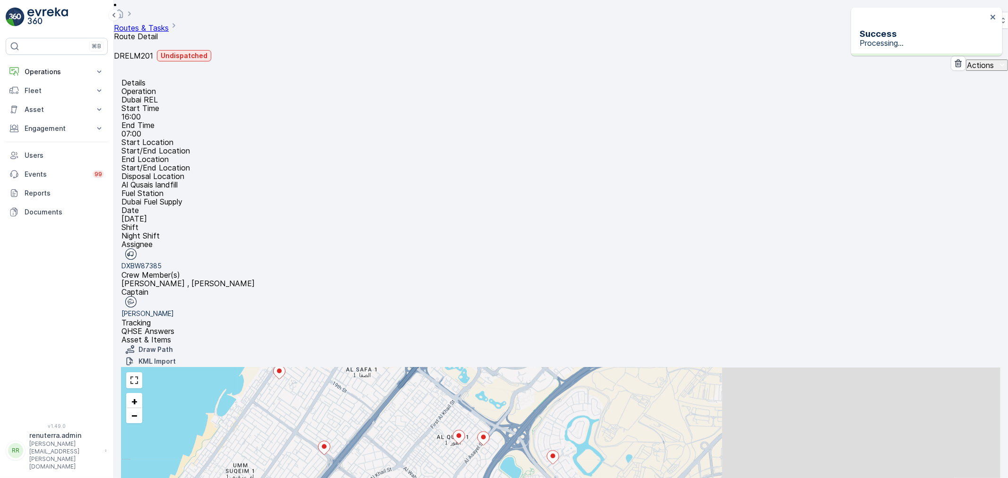
click at [326, 445] on ellipse at bounding box center [324, 447] width 5 height 5
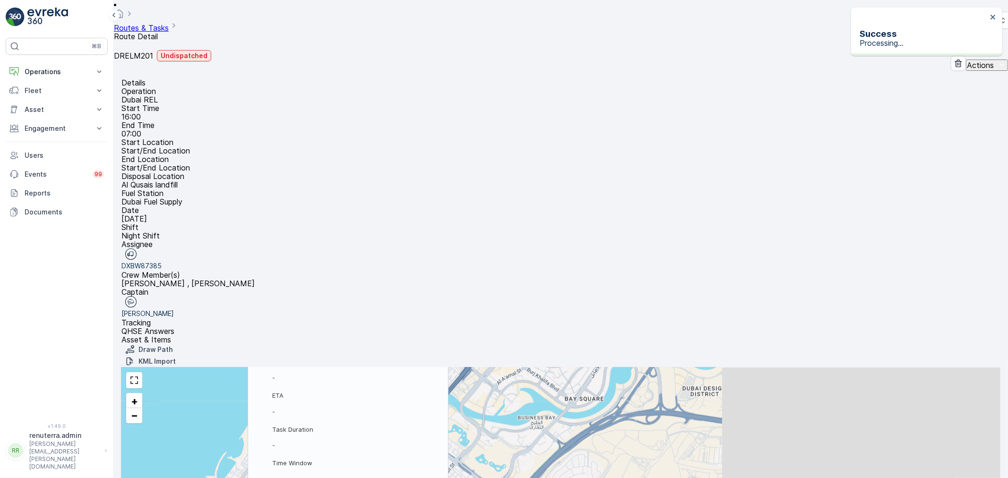
click at [411, 230] on button "button" at bounding box center [402, 235] width 17 height 11
click at [410, 262] on span "Change Route" at bounding box center [387, 266] width 46 height 9
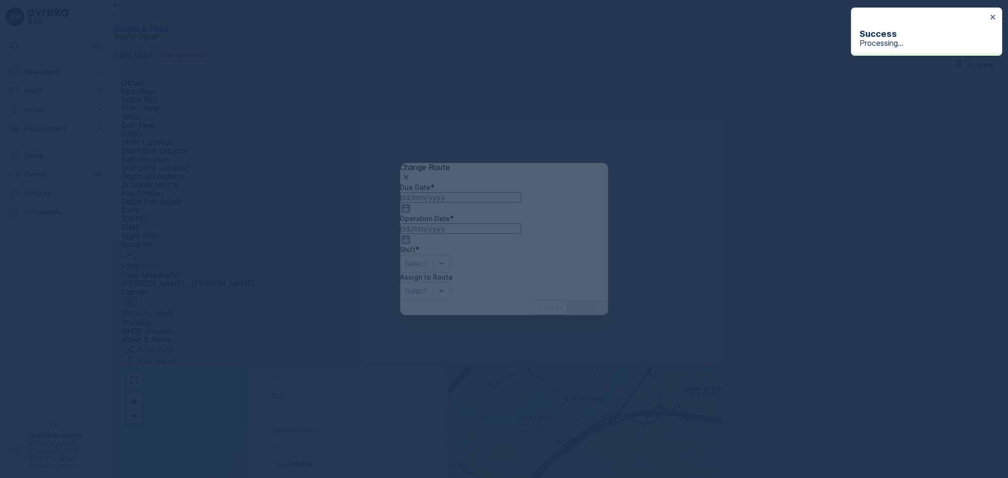
type input "[DATE]"
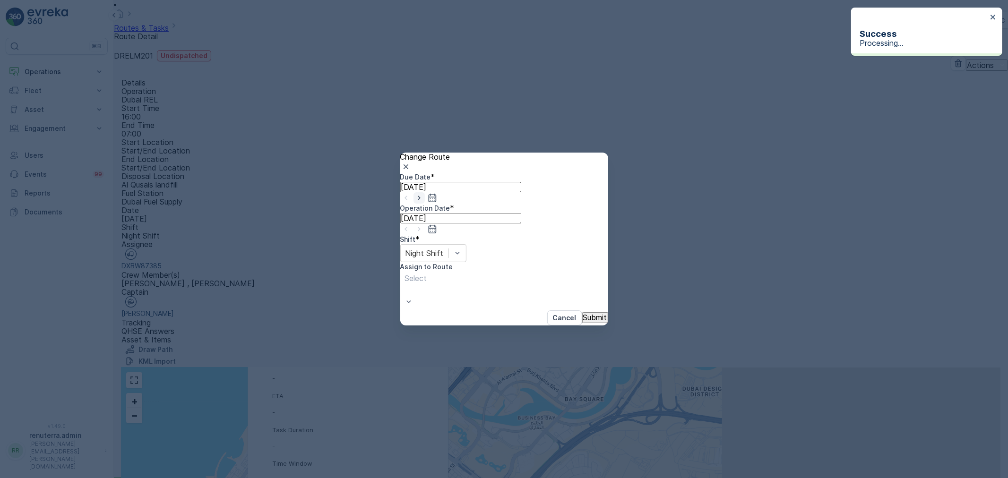
click at [424, 203] on icon "button" at bounding box center [418, 197] width 9 height 9
type input "31.08.2025"
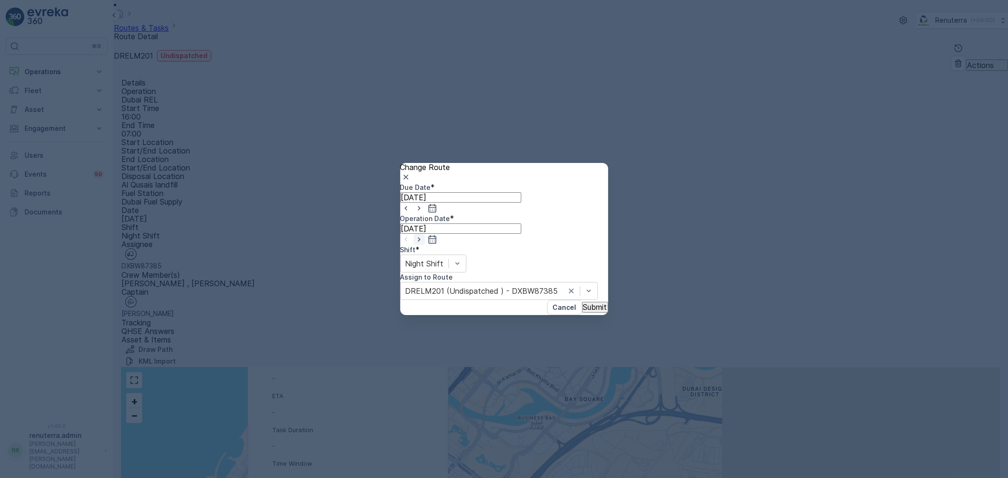
click at [424, 235] on icon "button" at bounding box center [418, 239] width 9 height 9
type input "31.08.2025"
click at [500, 249] on div "Due Date * 31.08.2025 Operation Date * 31.08.2025 Shift * Night Shift Assign to…" at bounding box center [504, 242] width 208 height 118
click at [466, 257] on div at bounding box center [456, 263] width 17 height 17
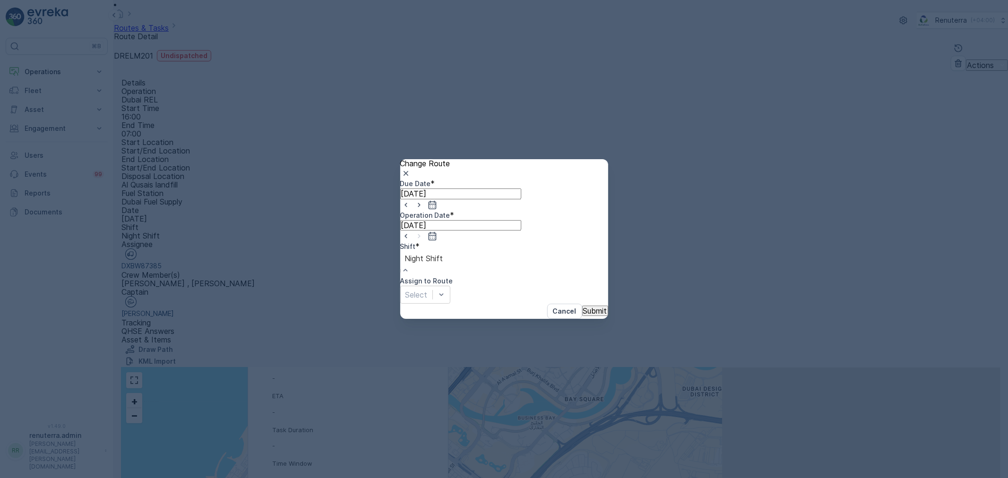
click at [480, 478] on div "Day Shift Night Shift" at bounding box center [504, 486] width 1008 height 17
click at [478, 478] on div "Day Shift" at bounding box center [504, 482] width 1008 height 9
type input "101"
click at [594, 306] on button "Submit" at bounding box center [595, 311] width 26 height 10
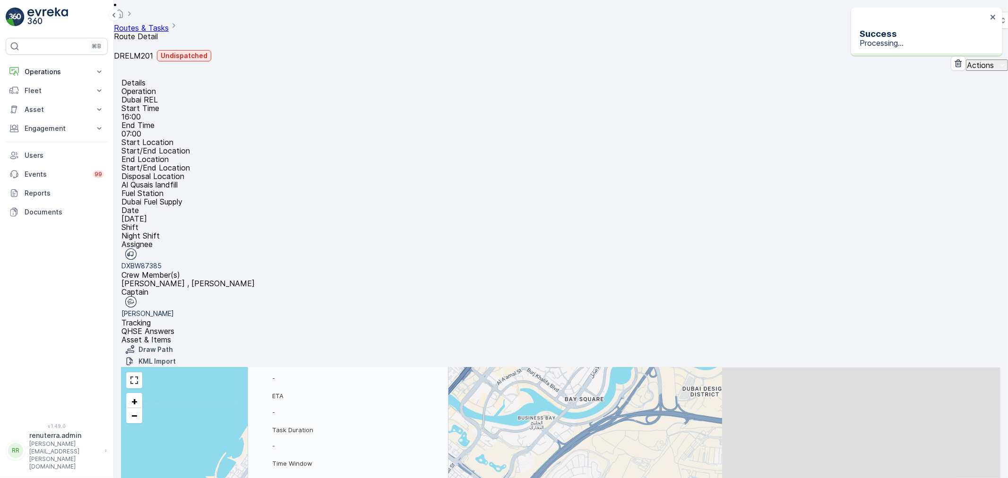
click at [423, 217] on icon "button" at bounding box center [417, 221] width 9 height 9
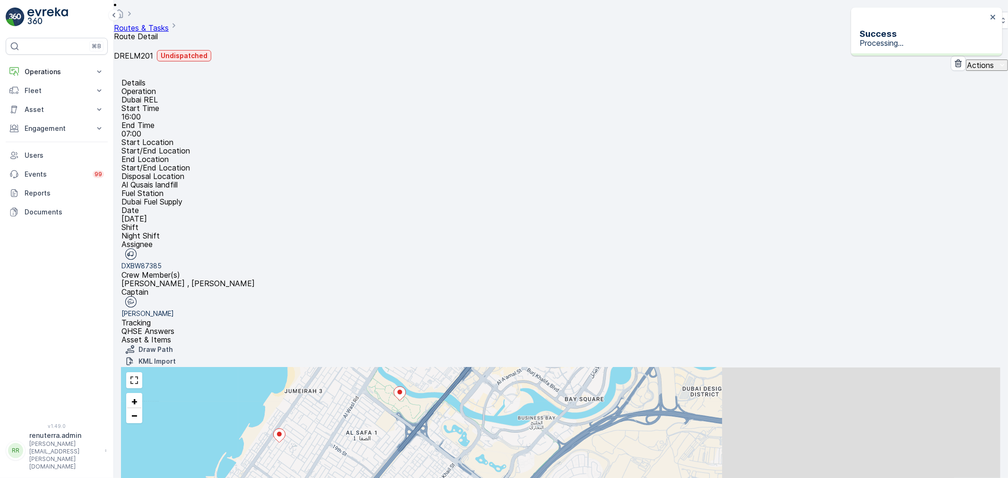
drag, startPoint x: 700, startPoint y: 188, endPoint x: 693, endPoint y: 110, distance: 78.3
click at [693, 368] on div "2 2 3 21198825 Status To Do Service Point Name DYNASTY CLINIC L.L.C /... Sequen…" at bounding box center [560, 449] width 879 height 162
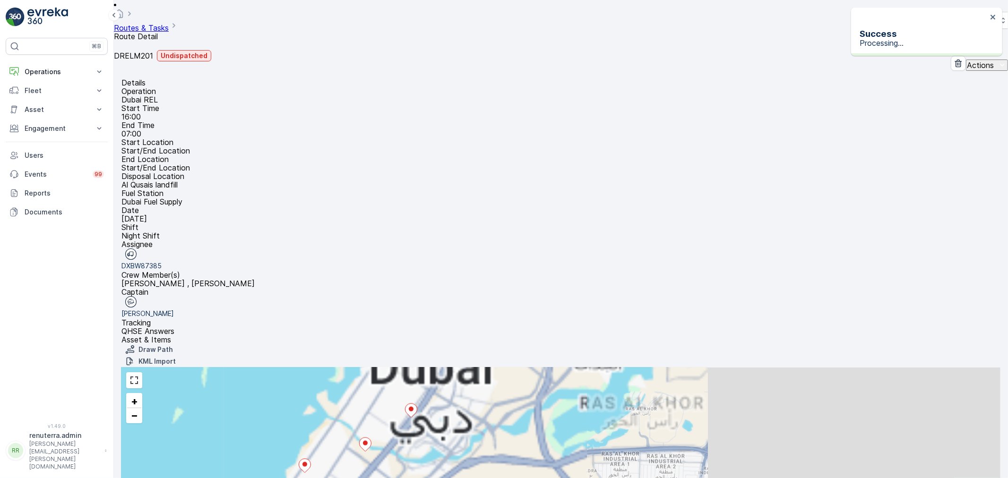
drag, startPoint x: 666, startPoint y: 163, endPoint x: 679, endPoint y: 245, distance: 83.2
click at [681, 318] on div "Tracking QHSE Answers Asset & Items Draw Path KML Import 2 2 2 2 3 + − Satellit…" at bounding box center [560, 423] width 879 height 211
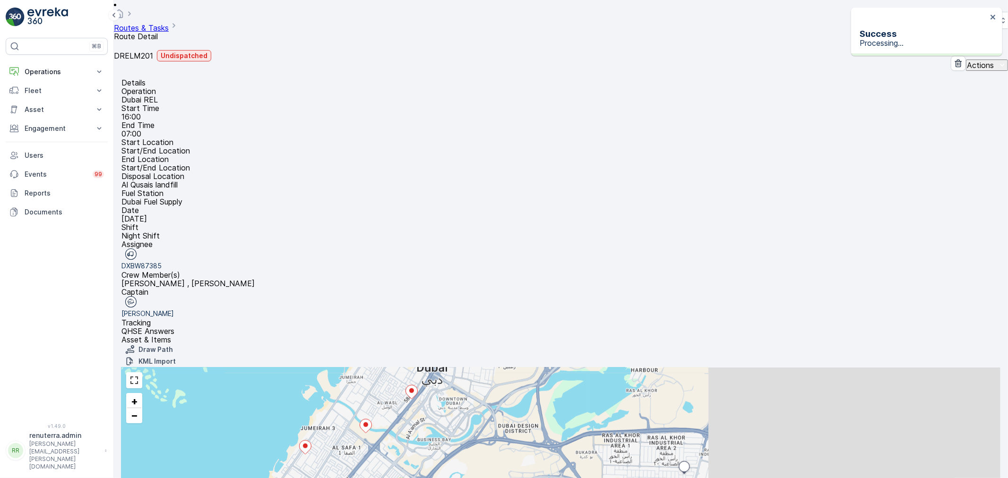
drag, startPoint x: 667, startPoint y: 196, endPoint x: 667, endPoint y: 129, distance: 67.1
click at [667, 368] on div "2 2 2 2 3 + − Satellite Roadmap Terrain Hybrid Leaflet Keyboard shortcuts Map D…" at bounding box center [560, 449] width 879 height 162
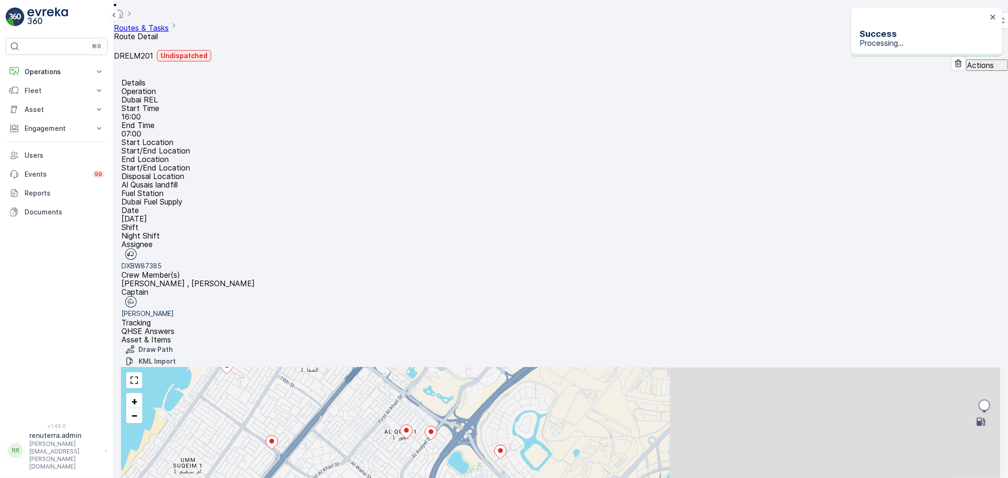
drag, startPoint x: 684, startPoint y: 172, endPoint x: 643, endPoint y: 228, distance: 68.9
click at [643, 368] on div "2 2 2 2 3 + − Satellite Roadmap Terrain Hybrid Leaflet Keyboard shortcuts Map D…" at bounding box center [560, 449] width 879 height 162
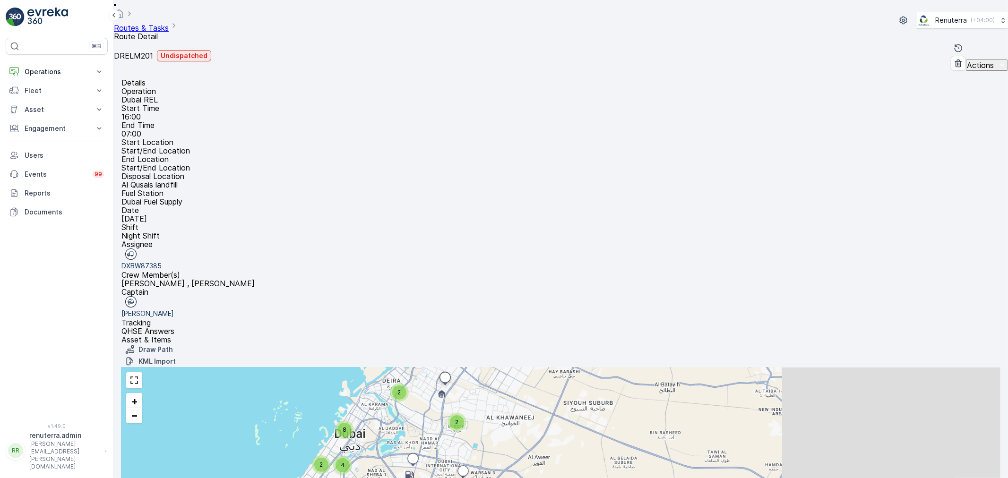
click at [409, 383] on div "2" at bounding box center [399, 392] width 19 height 19
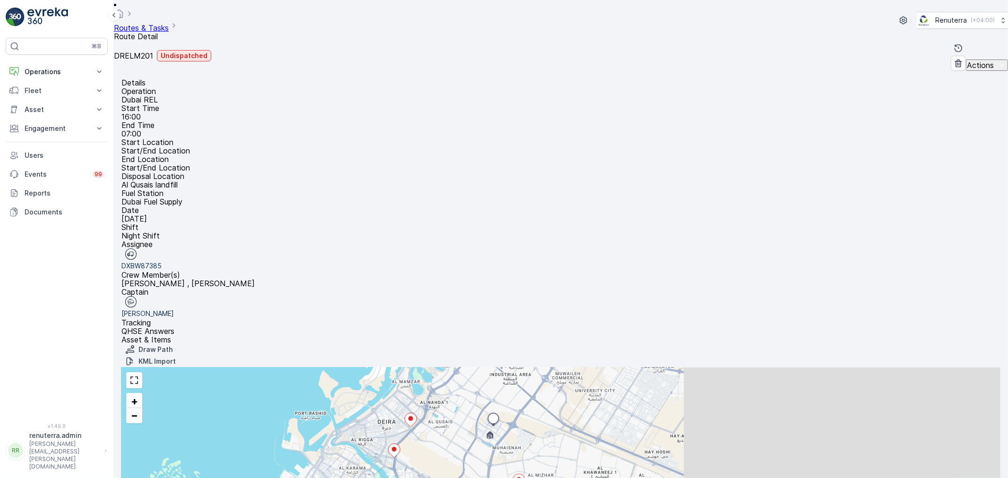
click at [400, 444] on icon at bounding box center [394, 451] width 12 height 14
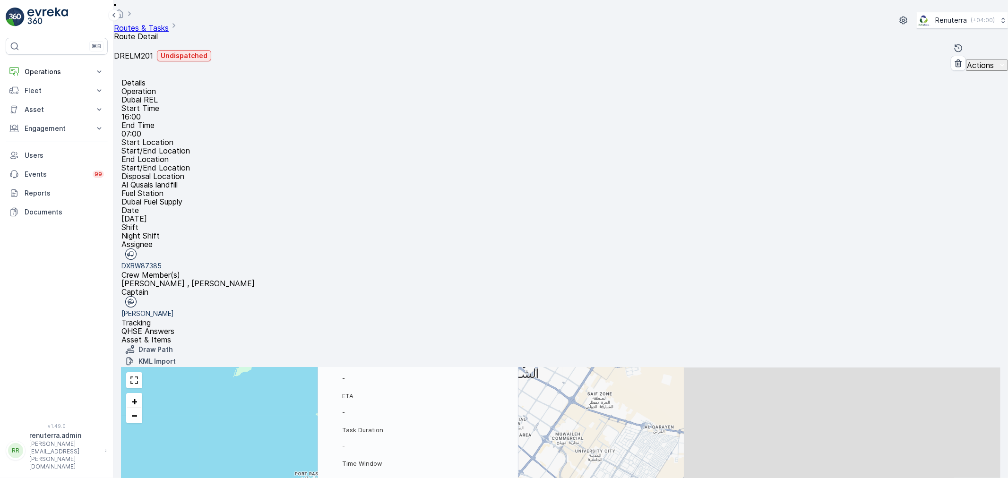
click at [477, 232] on icon "button" at bounding box center [471, 236] width 9 height 9
click at [480, 262] on span "Change Route" at bounding box center [457, 266] width 46 height 9
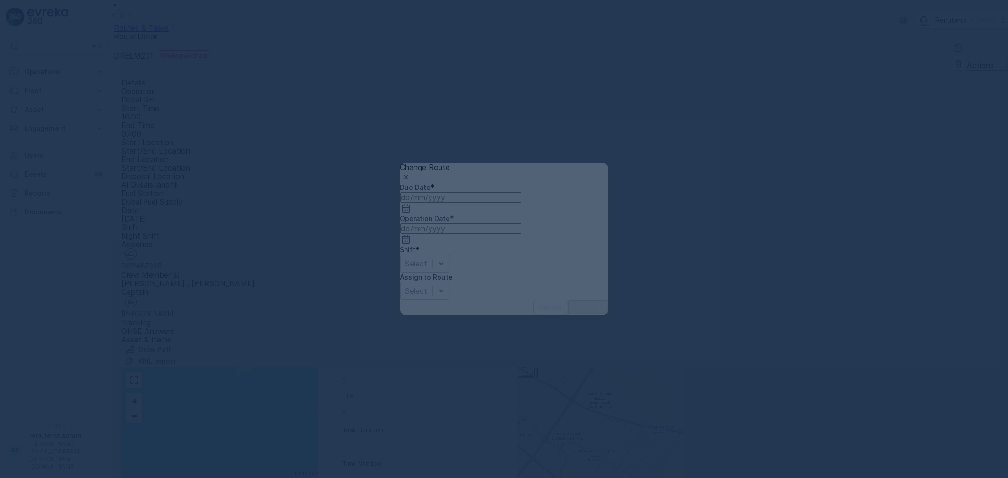
type input "[DATE]"
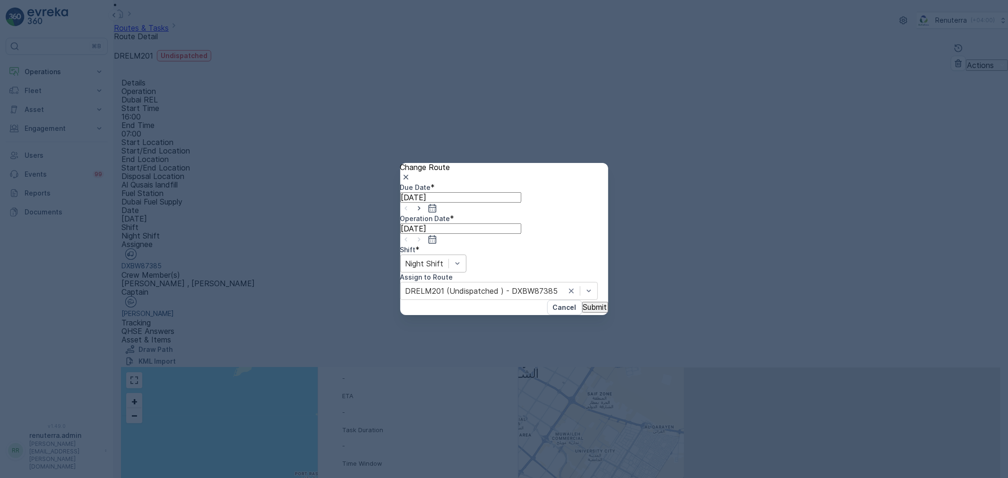
click at [466, 270] on div "Night Shift" at bounding box center [433, 264] width 66 height 18
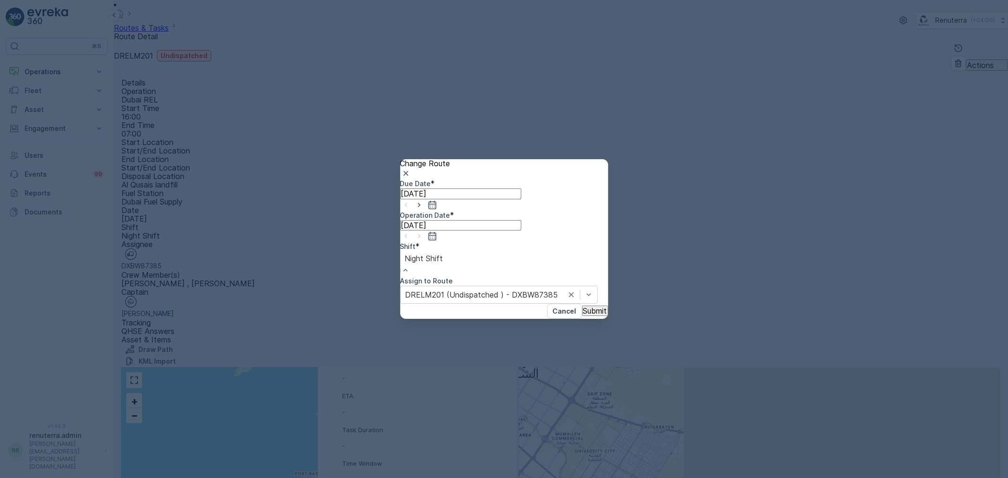
click at [461, 478] on div "Day Shift" at bounding box center [504, 482] width 1008 height 9
click at [424, 210] on icon "button" at bounding box center [418, 204] width 9 height 9
type input "31.08.2025"
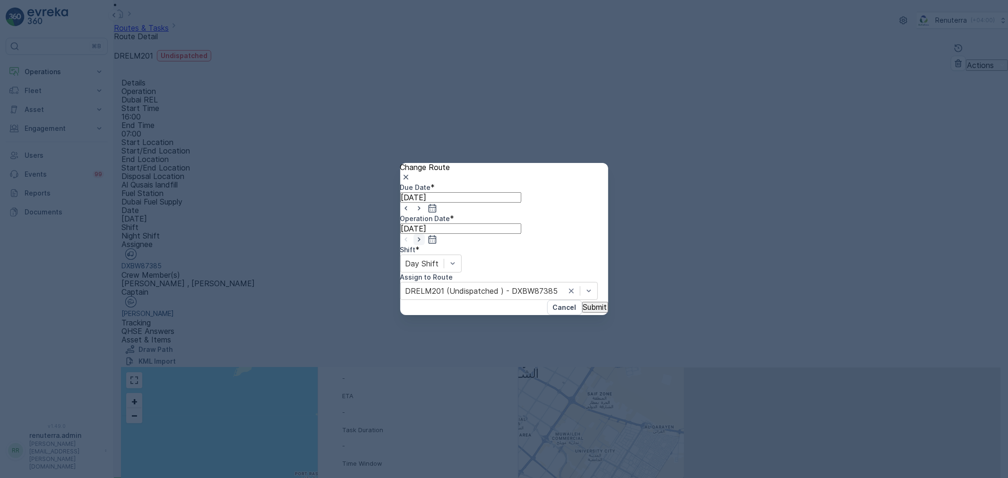
click at [424, 235] on icon "button" at bounding box center [418, 239] width 9 height 9
type input "31.08.2025"
click at [527, 286] on div at bounding box center [481, 291] width 153 height 10
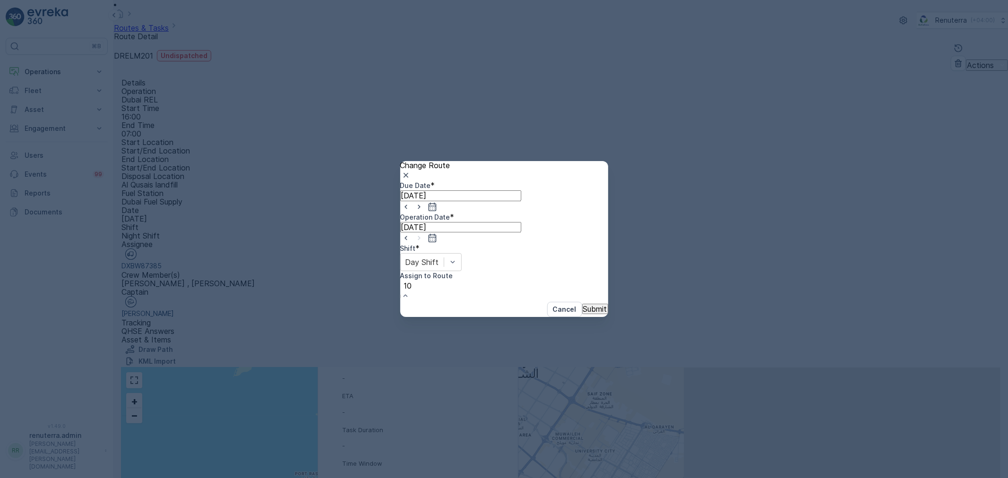
type input "101"
click at [582, 306] on button "Submit" at bounding box center [595, 311] width 26 height 10
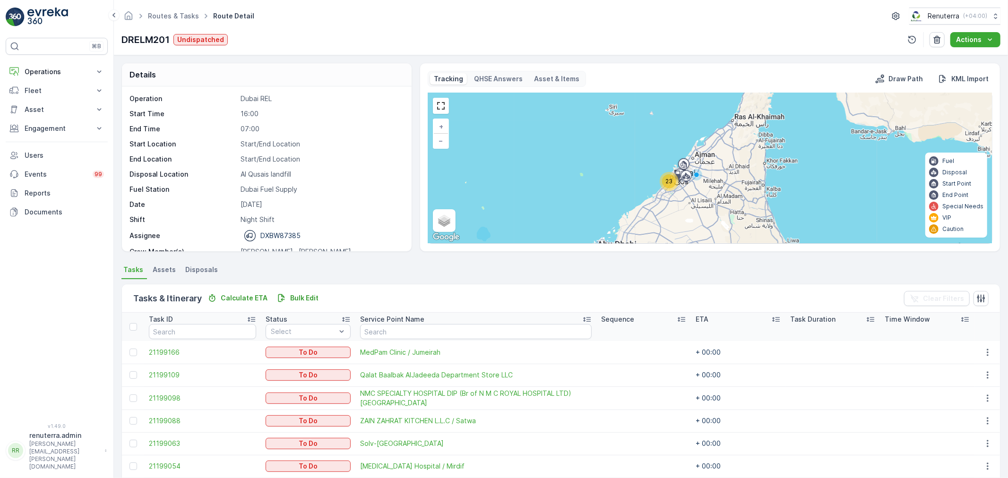
click at [662, 176] on div "23" at bounding box center [669, 181] width 19 height 19
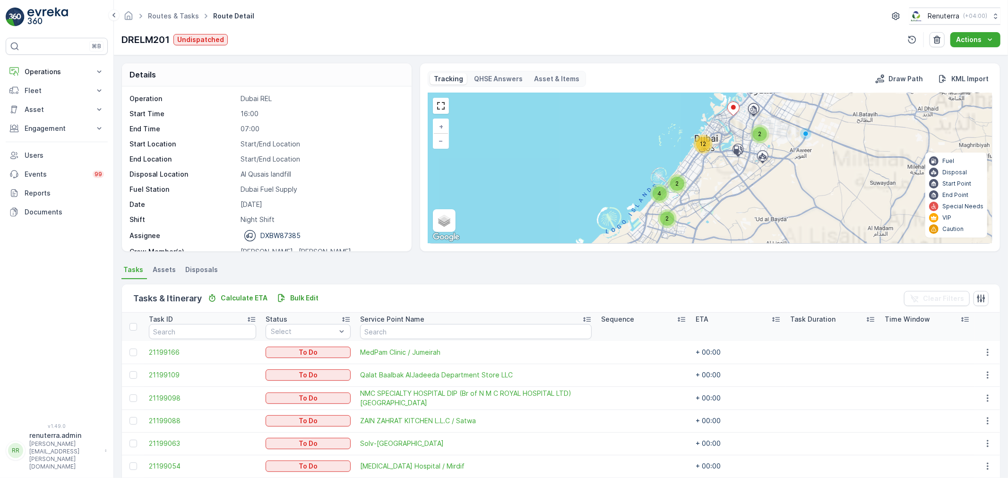
click at [705, 147] on span "12" at bounding box center [703, 143] width 6 height 7
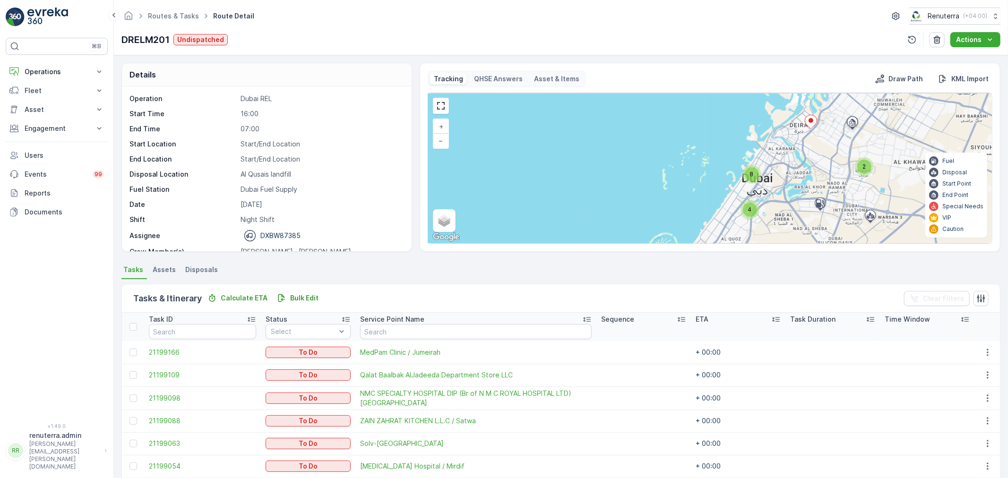
drag, startPoint x: 695, startPoint y: 181, endPoint x: 697, endPoint y: 234, distance: 53.0
click at [697, 234] on div "2 8 4 2 2 3 + − Satellite Roadmap Terrain Hybrid Leaflet Keyboard shortcuts Map…" at bounding box center [710, 168] width 564 height 150
click at [677, 166] on div "2 8 4 2 2 3 + − Satellite Roadmap Terrain Hybrid Leaflet Keyboard shortcuts Map…" at bounding box center [710, 168] width 564 height 150
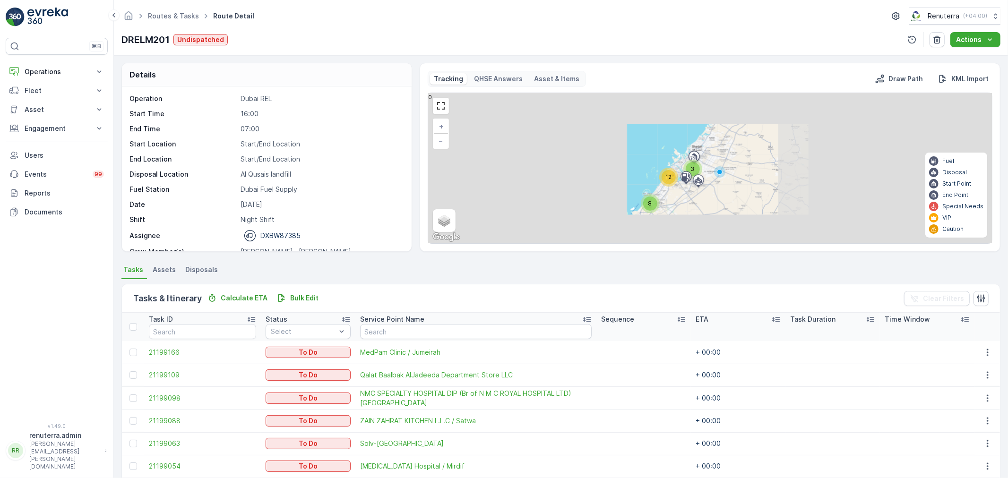
drag, startPoint x: 685, startPoint y: 169, endPoint x: 681, endPoint y: 163, distance: 6.7
click at [685, 164] on div "2 8 4 2 2 3 3 12 8 + − Satellite Roadmap Terrain Hybrid Leaflet Keyboard shortc…" at bounding box center [710, 168] width 564 height 150
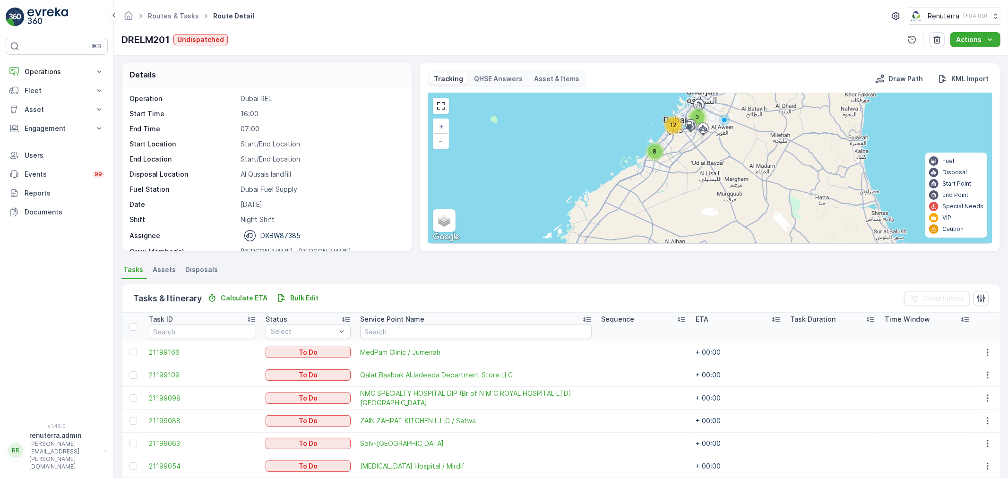
click at [660, 129] on div "3 12 8 Dubai Fuel Supply + − Satellite Roadmap Terrain Hybrid Leaflet Keyboard …" at bounding box center [710, 168] width 564 height 150
drag, startPoint x: 668, startPoint y: 128, endPoint x: 662, endPoint y: 144, distance: 17.0
click at [668, 127] on div "12" at bounding box center [673, 125] width 14 height 14
click at [649, 149] on div "8" at bounding box center [655, 150] width 14 height 14
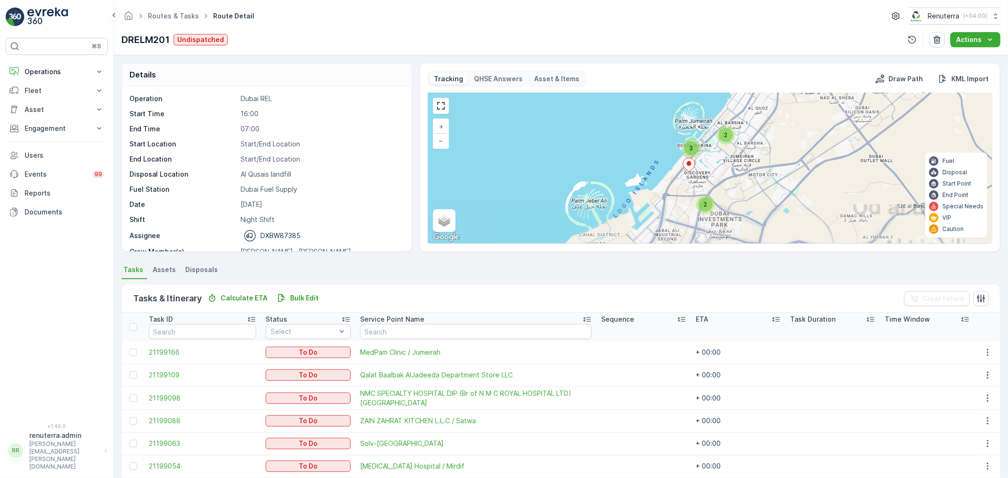
drag, startPoint x: 697, startPoint y: 157, endPoint x: 695, endPoint y: 152, distance: 5.9
click at [695, 156] on div "2 8 4 2 2 3 + − Satellite Roadmap Terrain Hybrid Leaflet Keyboard shortcuts Map…" at bounding box center [710, 168] width 564 height 150
click at [692, 149] on div "3" at bounding box center [688, 146] width 14 height 14
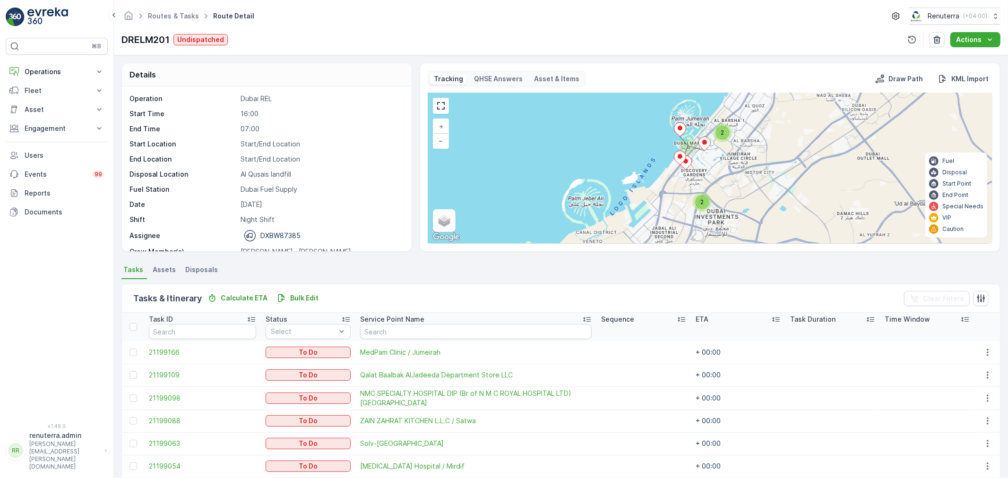
drag, startPoint x: 692, startPoint y: 175, endPoint x: 687, endPoint y: 172, distance: 5.5
click at [687, 172] on div "2 8 4 2 2 3 + − Satellite Roadmap Terrain Hybrid Leaflet Keyboard shortcuts Map…" at bounding box center [710, 168] width 564 height 150
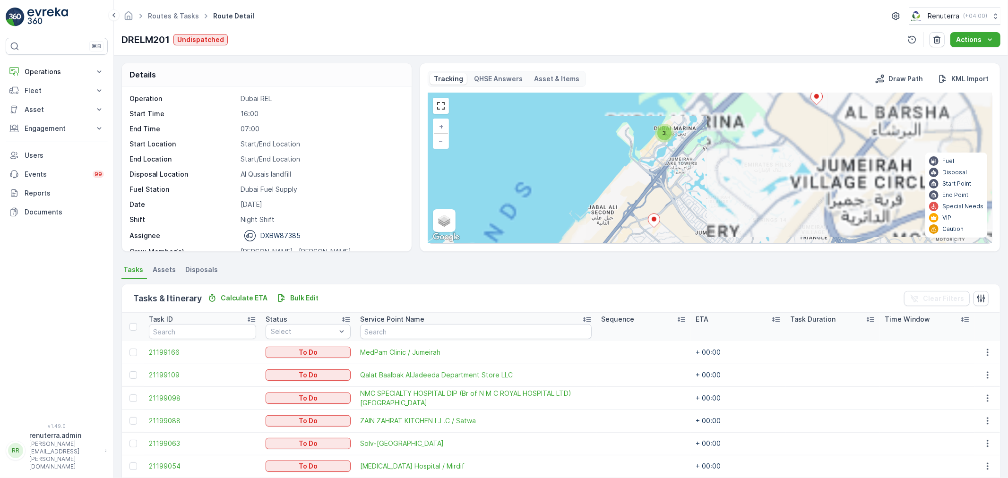
drag, startPoint x: 671, startPoint y: 182, endPoint x: 644, endPoint y: 225, distance: 50.9
click at [648, 225] on icon at bounding box center [654, 221] width 12 height 14
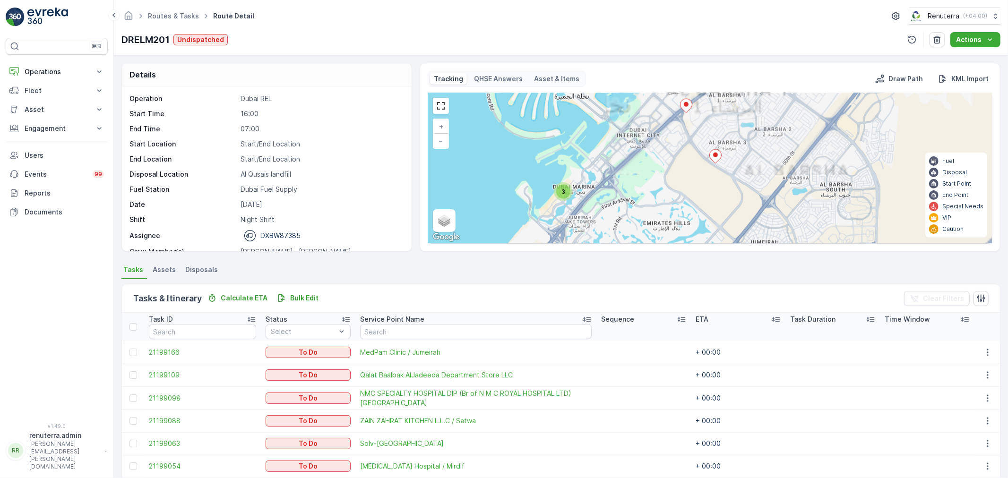
drag, startPoint x: 673, startPoint y: 190, endPoint x: 613, endPoint y: 228, distance: 70.9
click at [613, 228] on div "2 2 2 2 3 + − Satellite Roadmap Terrain Hybrid Leaflet Keyboard shortcuts Map D…" at bounding box center [710, 168] width 564 height 150
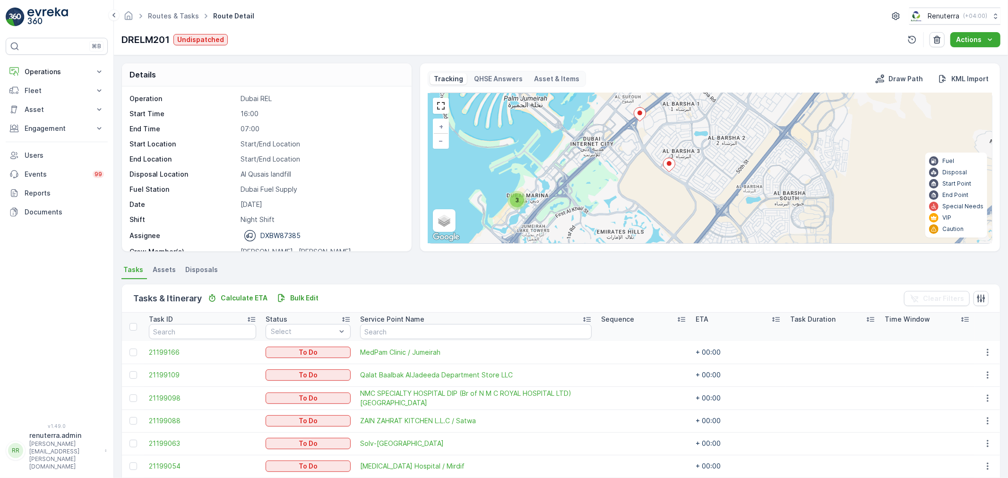
click at [634, 180] on div "2 2 2 2 3 + − Satellite Roadmap Terrain Hybrid Leaflet Keyboard shortcuts Map D…" at bounding box center [710, 168] width 564 height 150
click at [668, 166] on icon at bounding box center [669, 165] width 12 height 14
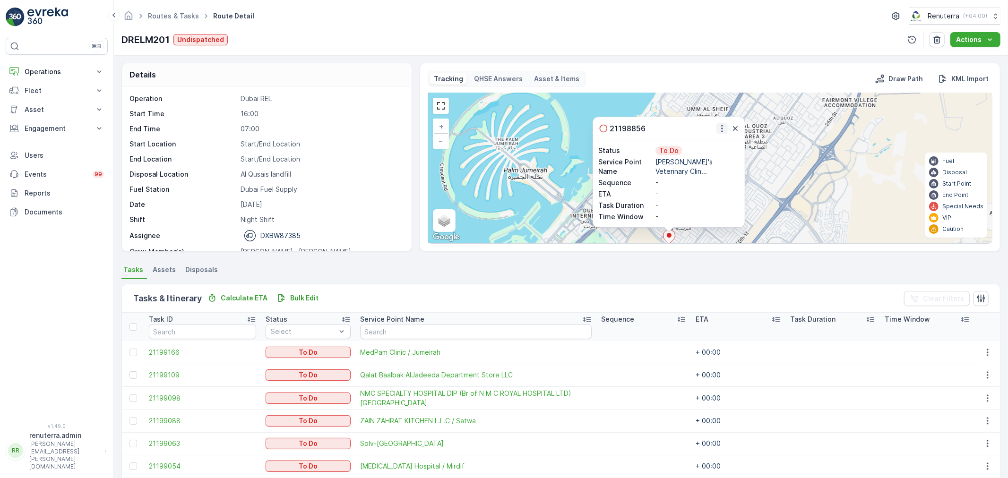
click at [720, 130] on icon "button" at bounding box center [721, 128] width 9 height 9
click at [716, 154] on span "Change Route" at bounding box center [701, 155] width 46 height 9
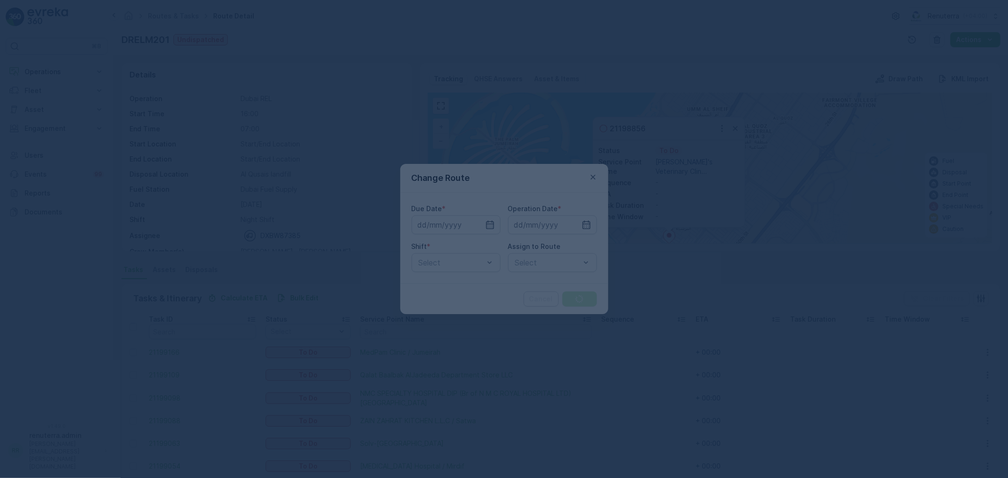
type input "[DATE]"
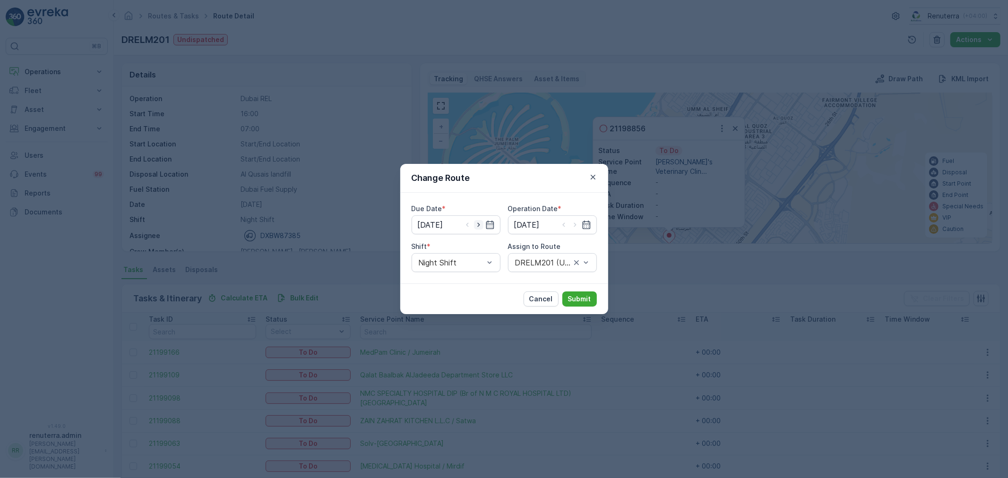
click at [476, 224] on icon "button" at bounding box center [478, 224] width 9 height 9
type input "31.08.2025"
click at [573, 223] on icon "button" at bounding box center [574, 224] width 9 height 9
type input "31.08.2025"
click at [468, 256] on div "Night Shift" at bounding box center [456, 262] width 89 height 19
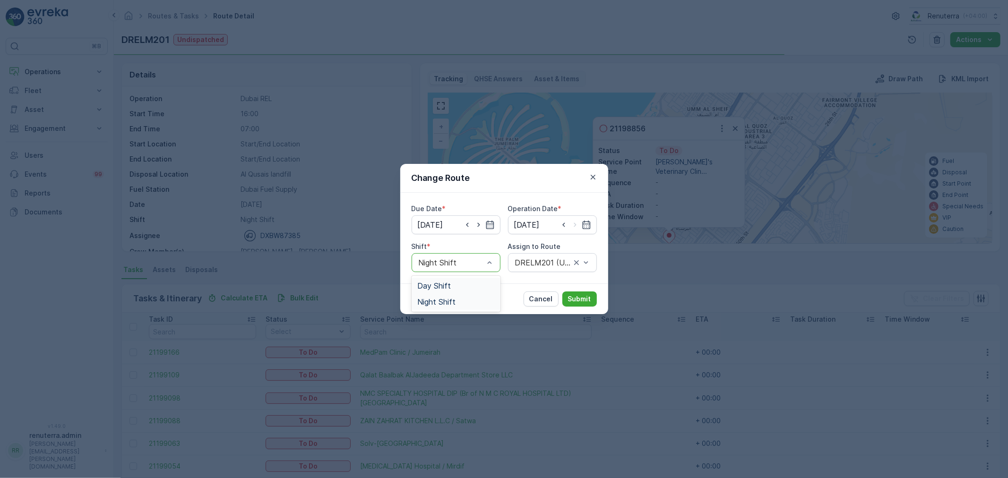
drag, startPoint x: 469, startPoint y: 271, endPoint x: 466, endPoint y: 279, distance: 8.5
click at [466, 279] on div "Day Shift" at bounding box center [456, 286] width 89 height 16
click at [542, 271] on div "DRELM201 (Undispatched ) - DXBW87385" at bounding box center [552, 262] width 89 height 19
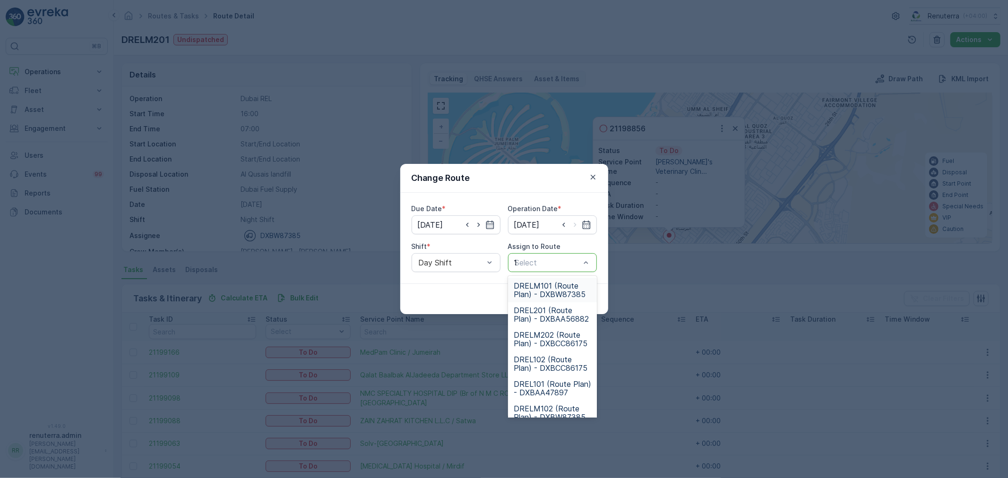
type input "101"
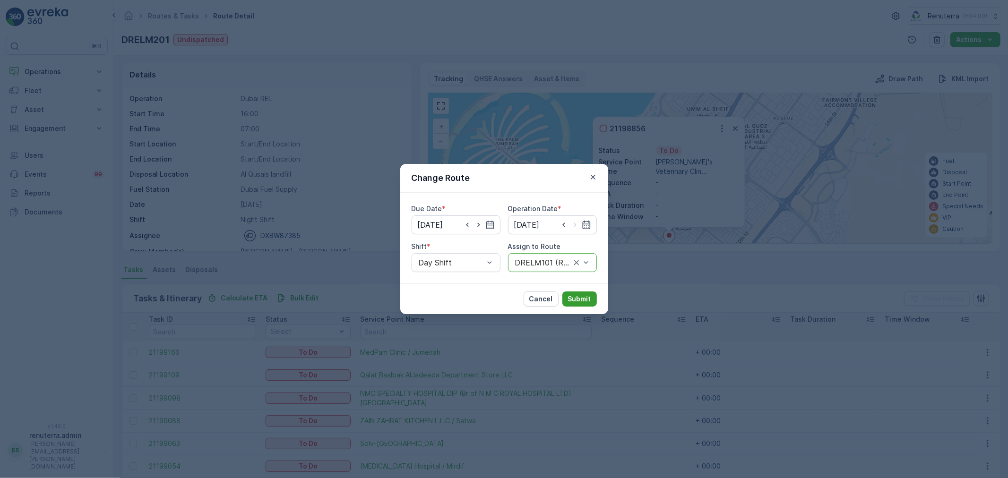
click at [575, 298] on p "Submit" at bounding box center [579, 298] width 23 height 9
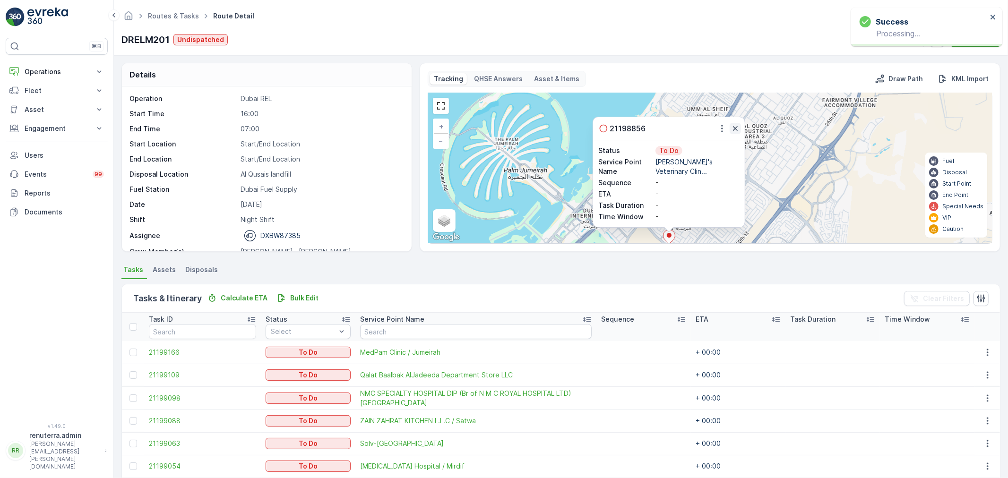
click at [729, 128] on button "button" at bounding box center [734, 128] width 11 height 11
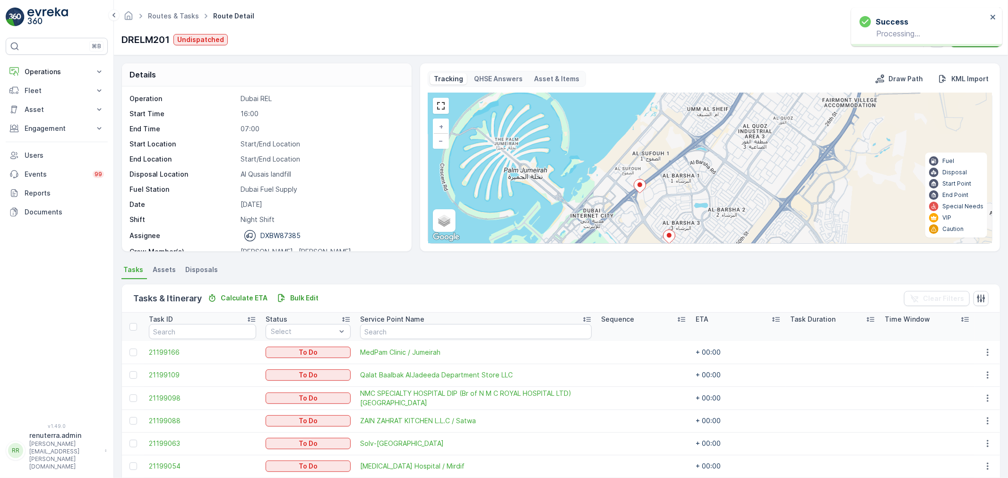
drag, startPoint x: 639, startPoint y: 183, endPoint x: 634, endPoint y: 173, distance: 11.0
click at [635, 174] on div "2 2 2 2 3 + − Satellite Roadmap Terrain Hybrid Leaflet Keyboard shortcuts Map D…" at bounding box center [710, 168] width 564 height 150
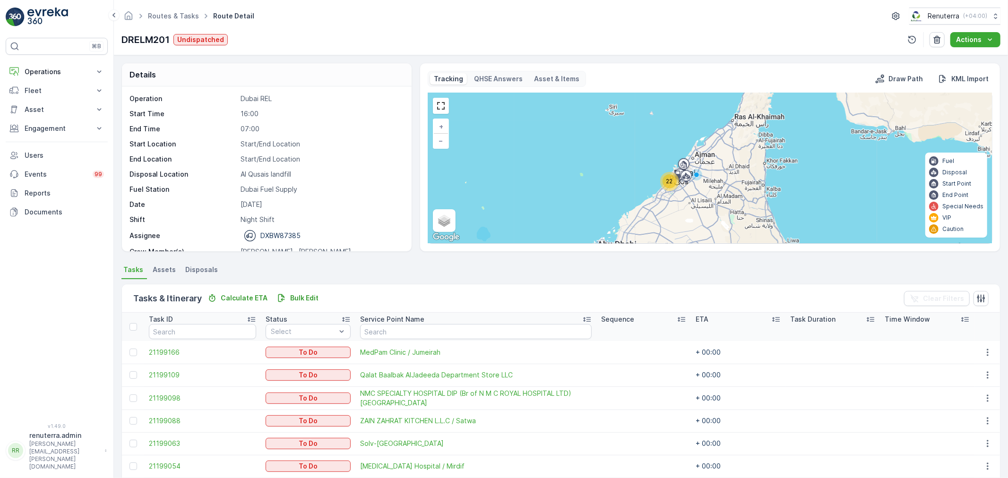
click at [665, 177] on div "22" at bounding box center [669, 181] width 14 height 14
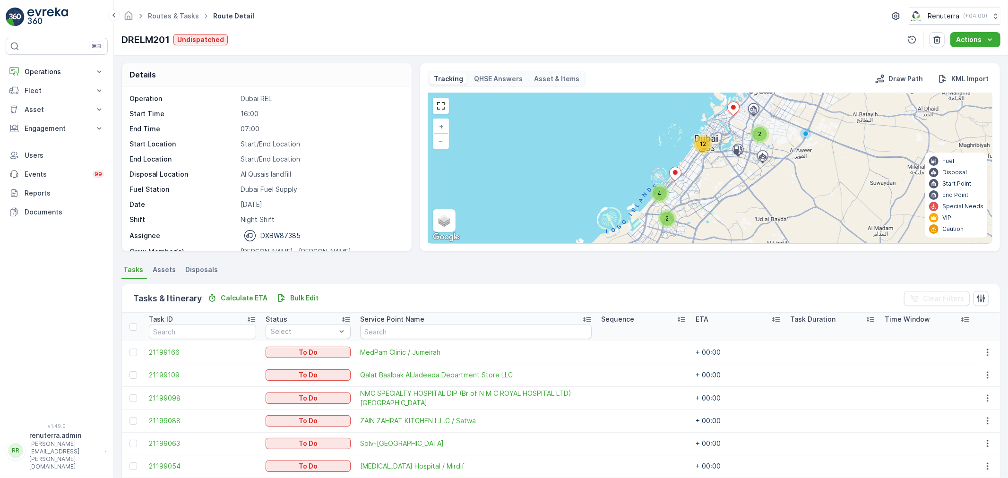
click at [704, 147] on span "12" at bounding box center [703, 143] width 6 height 7
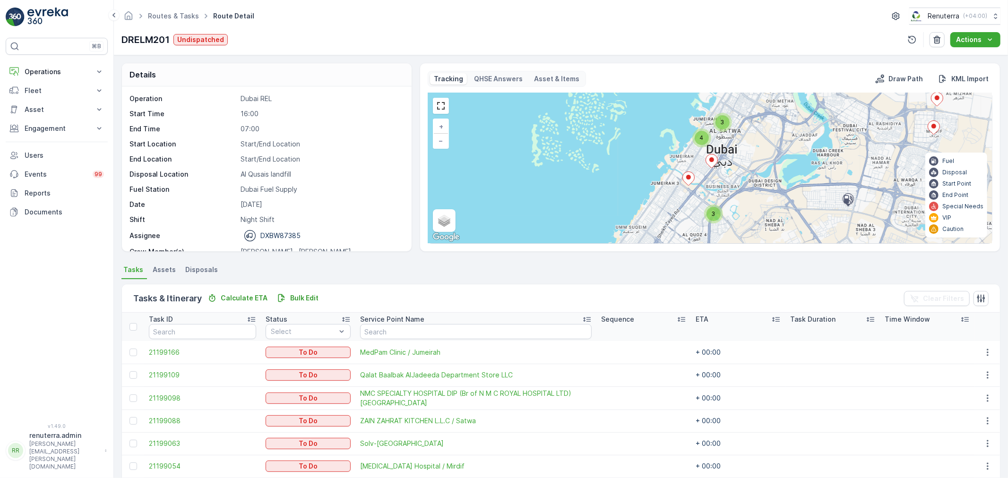
drag, startPoint x: 750, startPoint y: 189, endPoint x: 663, endPoint y: 186, distance: 87.0
click at [663, 186] on div "3 4 3 2 3 + − Satellite Roadmap Terrain Hybrid Leaflet Keyboard shortcuts Map D…" at bounding box center [710, 168] width 564 height 150
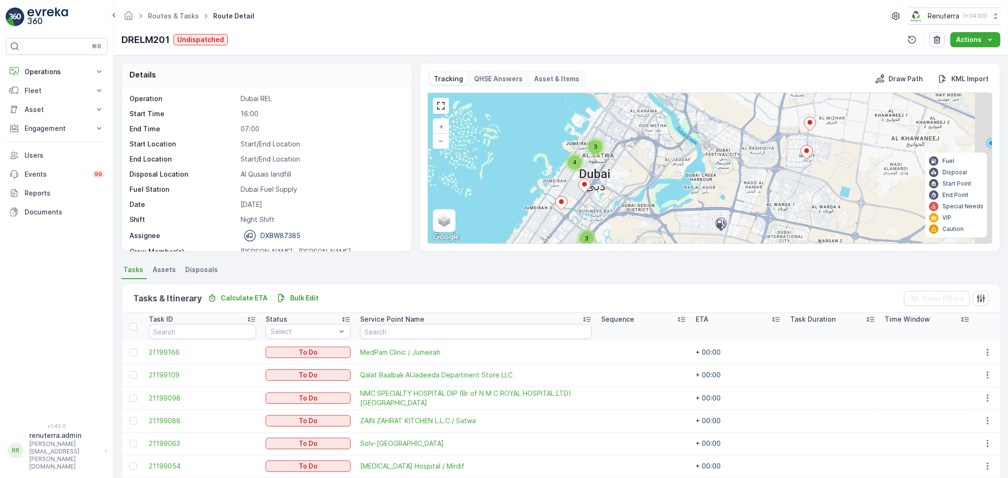
drag, startPoint x: 762, startPoint y: 164, endPoint x: 687, endPoint y: 221, distance: 93.5
click at [687, 221] on div "3 4 3 2 3 + − Satellite Roadmap Terrain Hybrid Leaflet Keyboard shortcuts Map D…" at bounding box center [710, 168] width 564 height 150
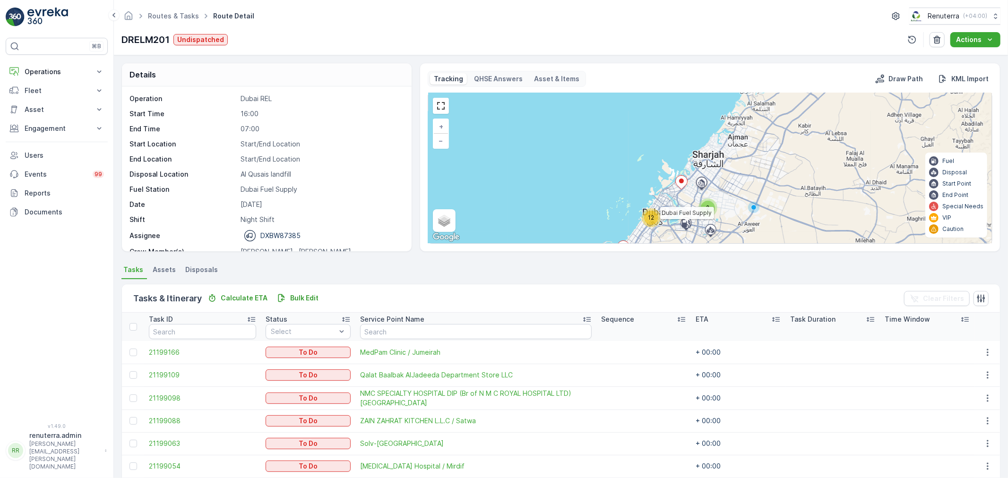
drag, startPoint x: 681, startPoint y: 224, endPoint x: 725, endPoint y: 114, distance: 118.1
click at [695, 219] on div at bounding box center [686, 223] width 18 height 9
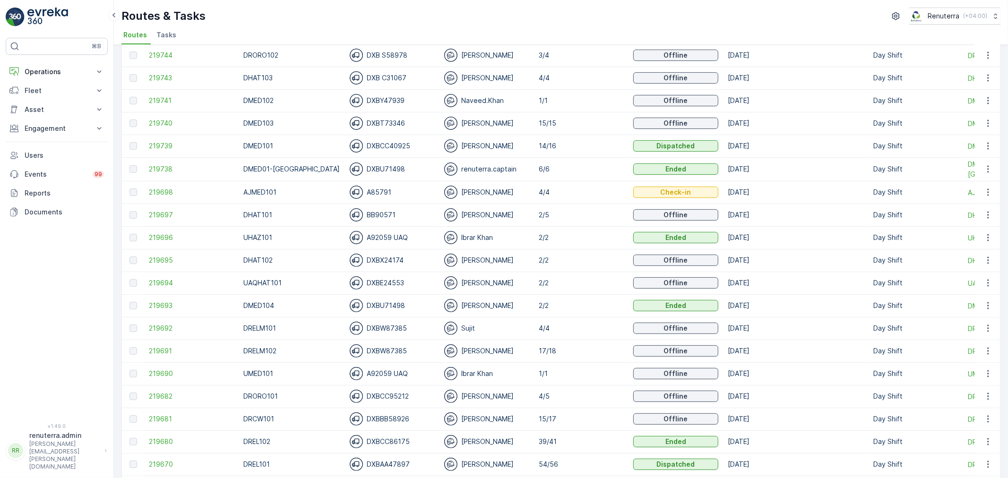
scroll to position [210, 0]
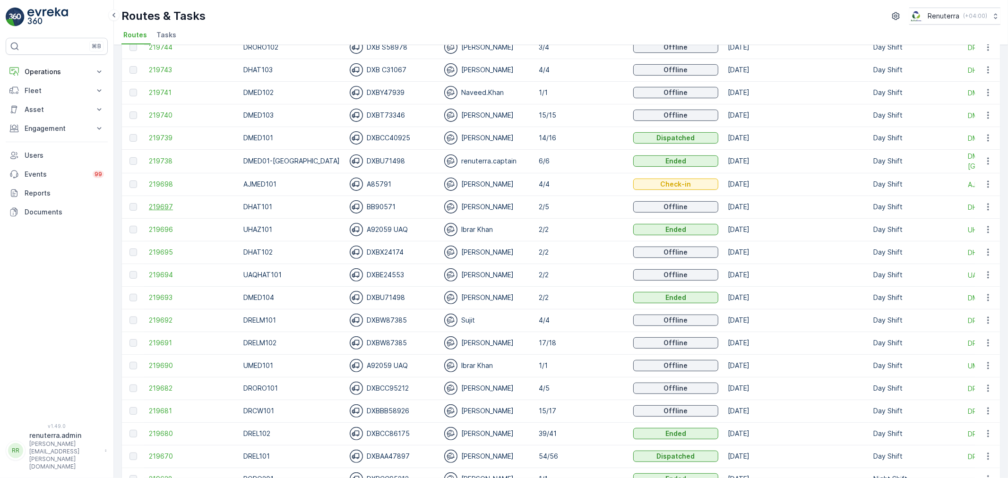
click at [163, 204] on span "219697" at bounding box center [191, 206] width 85 height 9
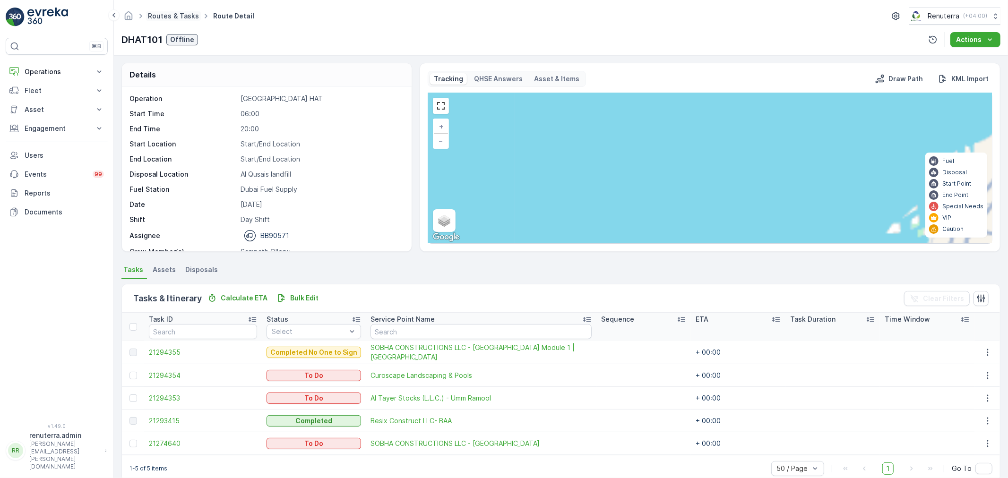
click at [184, 15] on link "Routes & Tasks" at bounding box center [173, 16] width 51 height 8
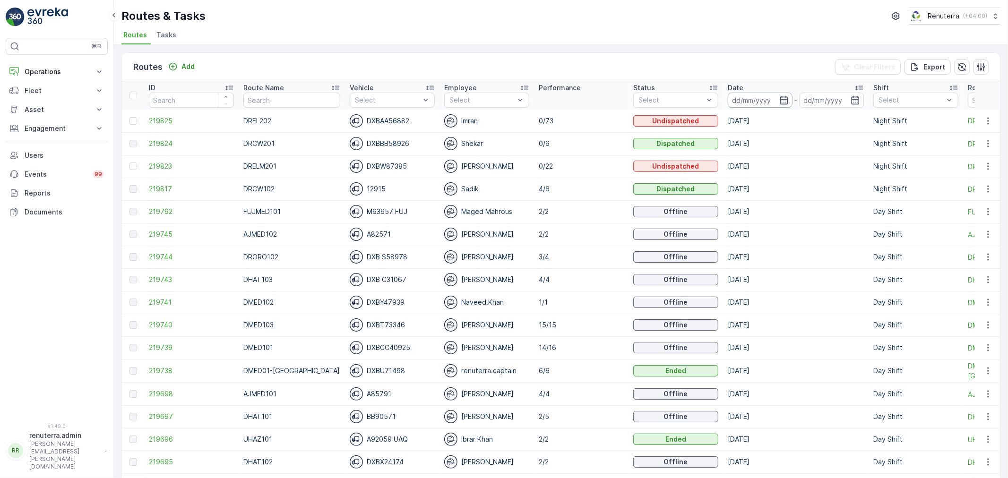
click at [731, 102] on input at bounding box center [760, 100] width 65 height 15
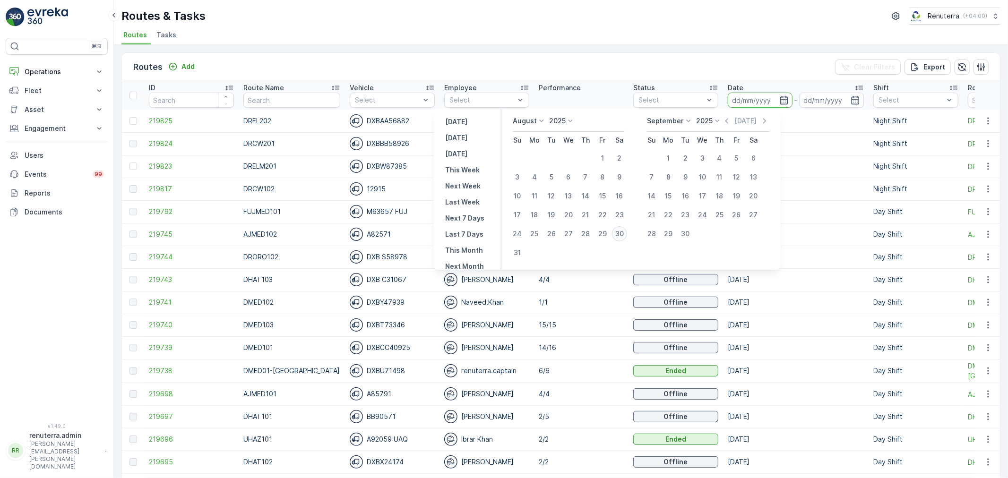
click at [626, 231] on div "30" at bounding box center [619, 233] width 15 height 15
type input "[DATE]"
click at [626, 231] on div "30" at bounding box center [619, 233] width 15 height 15
type input "[DATE]"
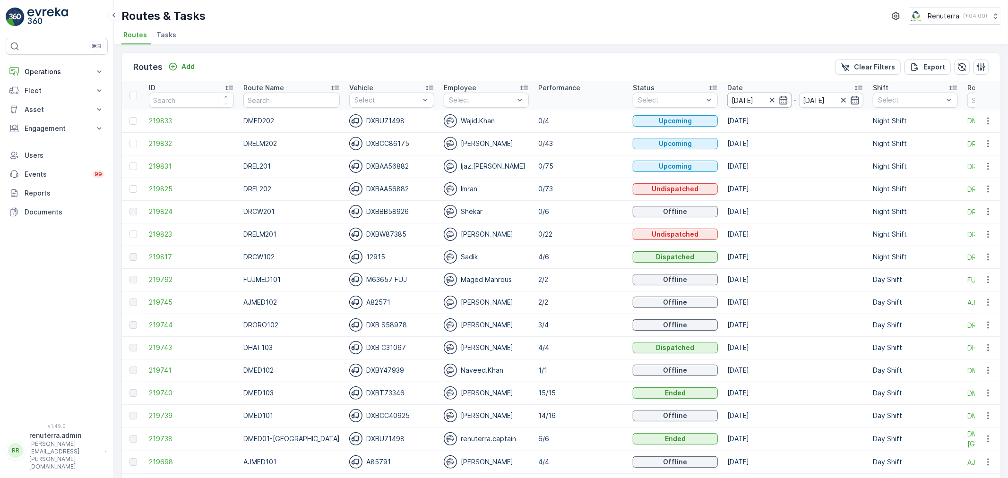
click at [739, 93] on input "[DATE]" at bounding box center [759, 100] width 65 height 15
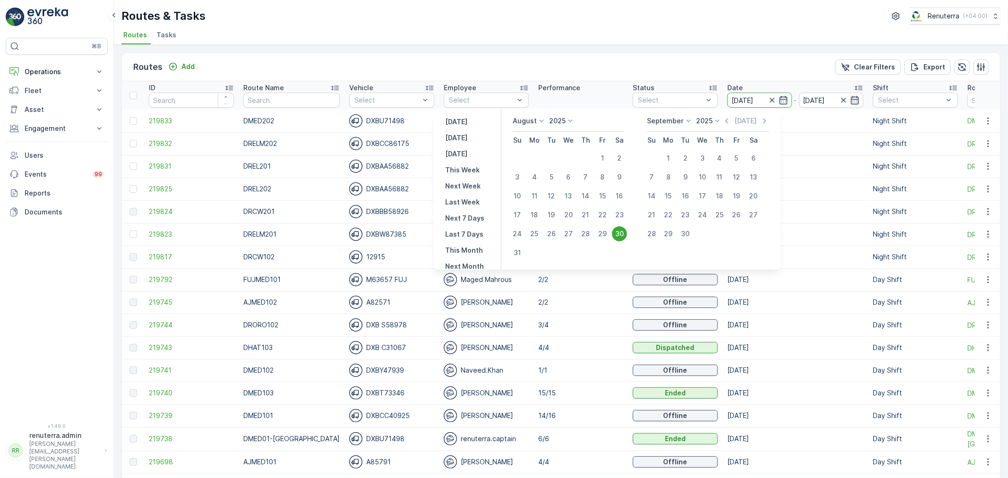
click at [621, 229] on div "30" at bounding box center [619, 233] width 15 height 15
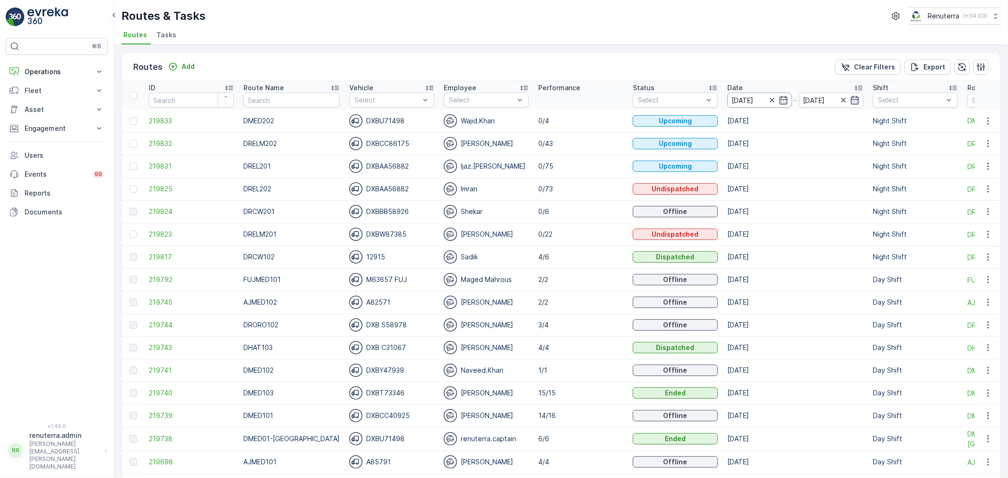
click at [761, 94] on input "[DATE]" at bounding box center [759, 100] width 65 height 15
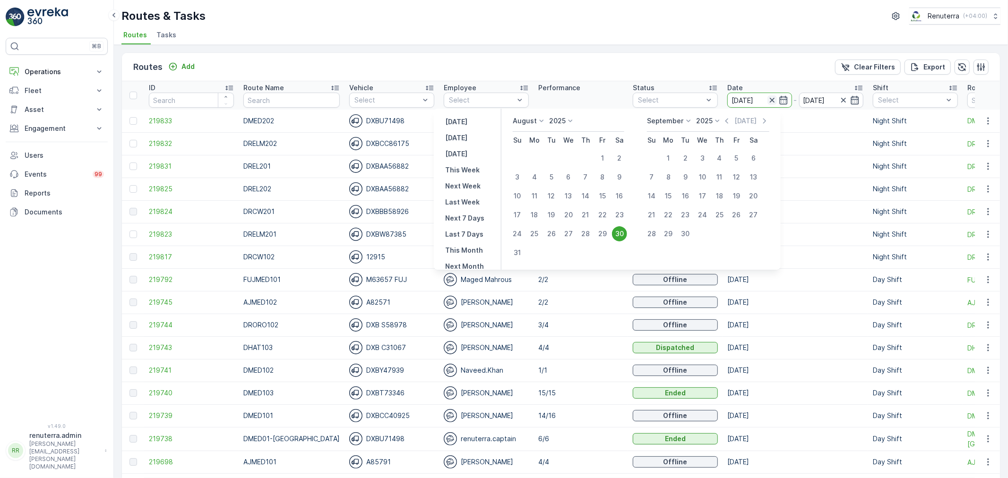
click at [769, 100] on icon "button" at bounding box center [771, 100] width 5 height 5
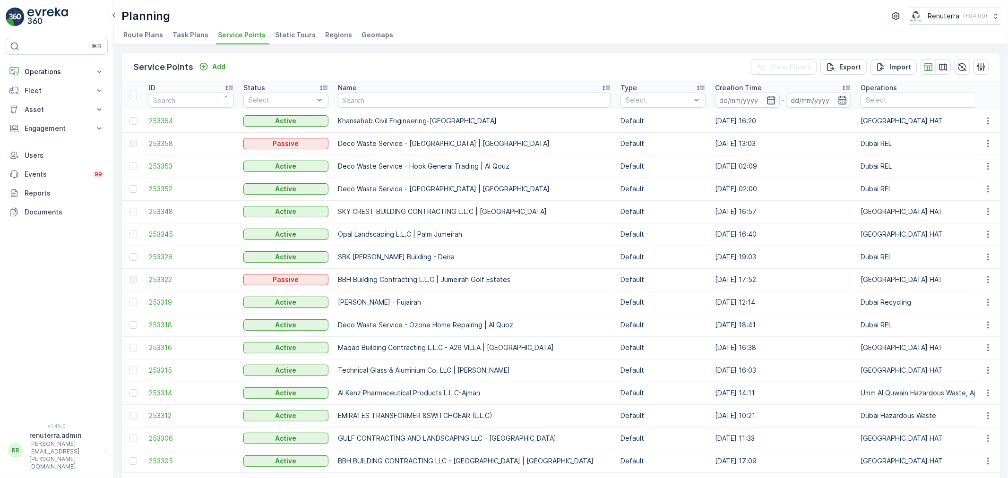
click at [333, 106] on th "Name" at bounding box center [474, 95] width 283 height 28
click at [342, 102] on input "text" at bounding box center [474, 100] width 273 height 15
type input "Khan"
click at [375, 102] on input "Khan" at bounding box center [474, 100] width 273 height 15
drag, startPoint x: 366, startPoint y: 103, endPoint x: 327, endPoint y: 95, distance: 39.1
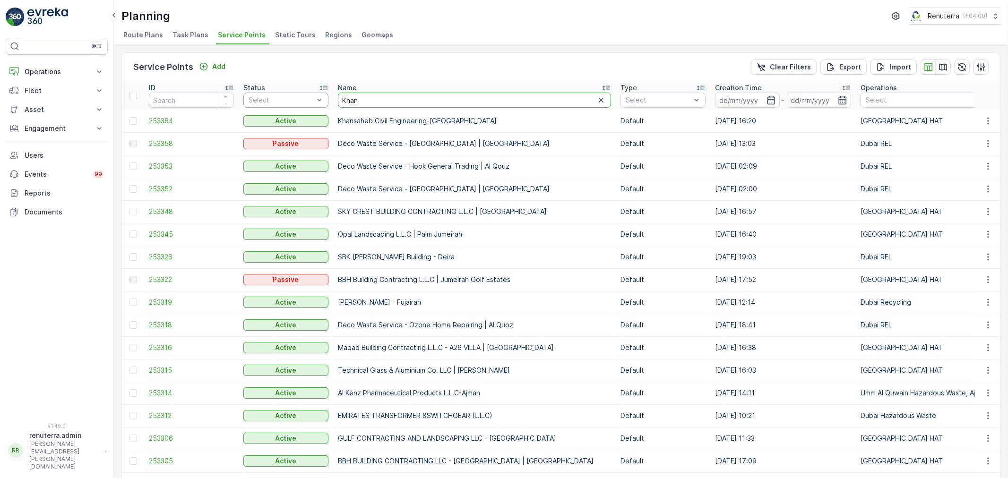
type input "MK"
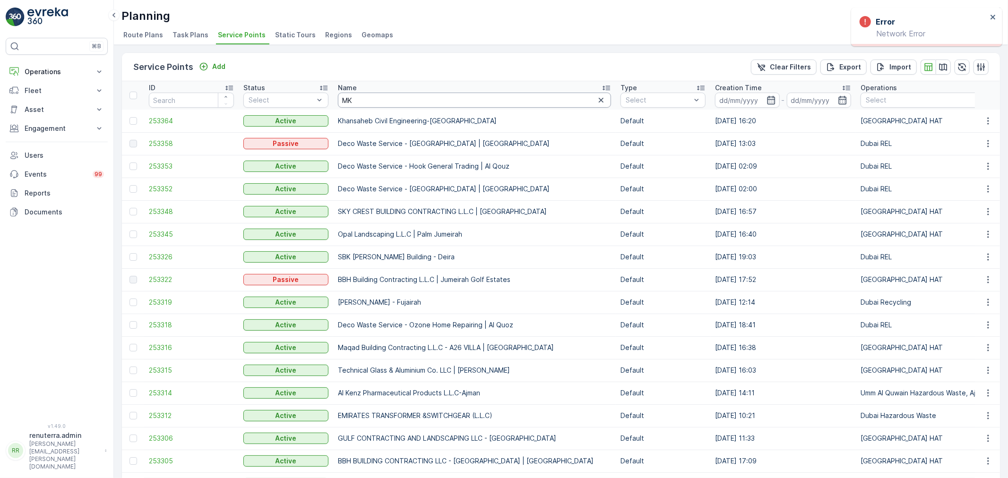
type input "M"
type input "Deco waste"
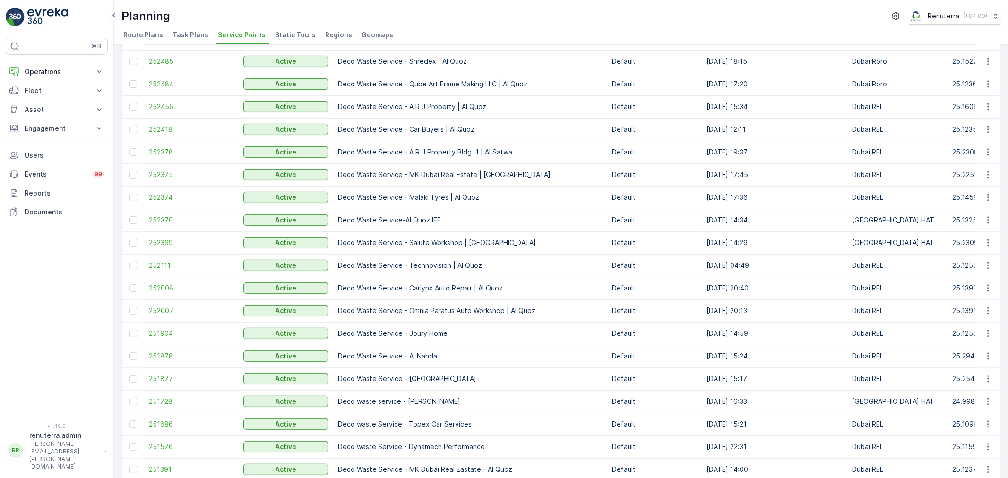
scroll to position [367, 0]
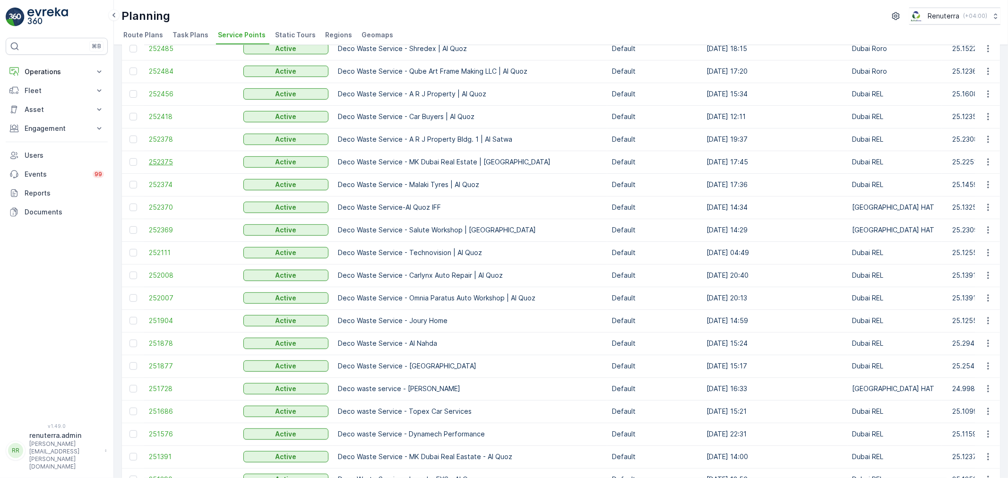
click at [151, 157] on span "252375" at bounding box center [191, 161] width 85 height 9
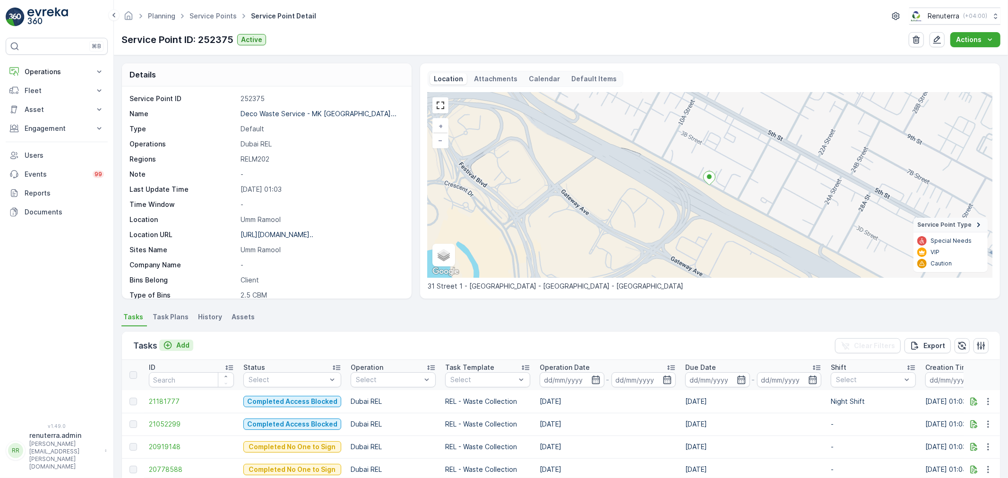
click at [179, 345] on p "Add" at bounding box center [182, 345] width 13 height 9
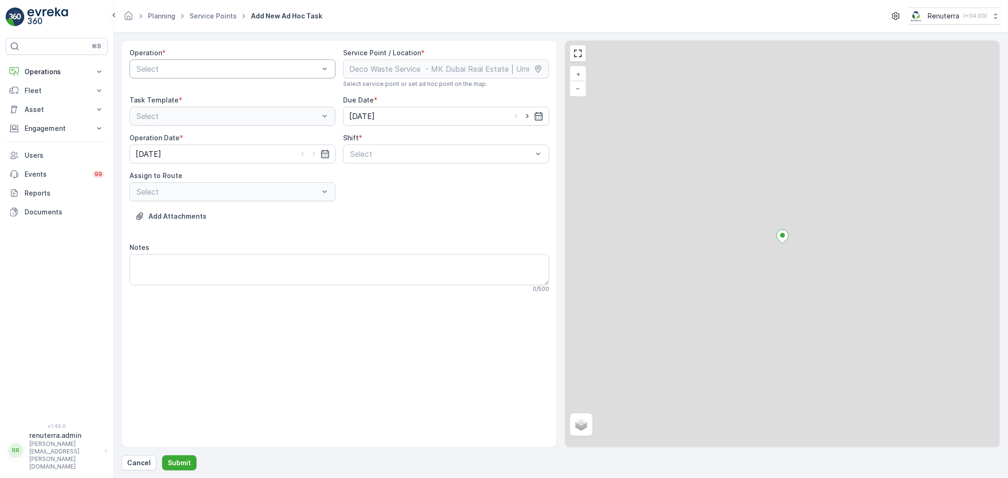
click at [232, 71] on div at bounding box center [228, 69] width 184 height 9
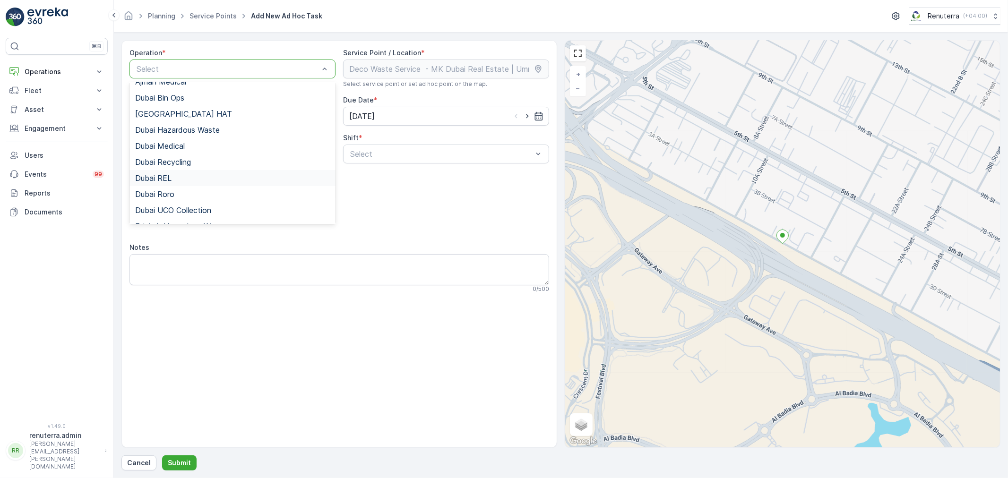
scroll to position [105, 0]
click at [180, 104] on div "Dubai REL" at bounding box center [232, 100] width 206 height 16
click at [386, 154] on div at bounding box center [441, 154] width 184 height 9
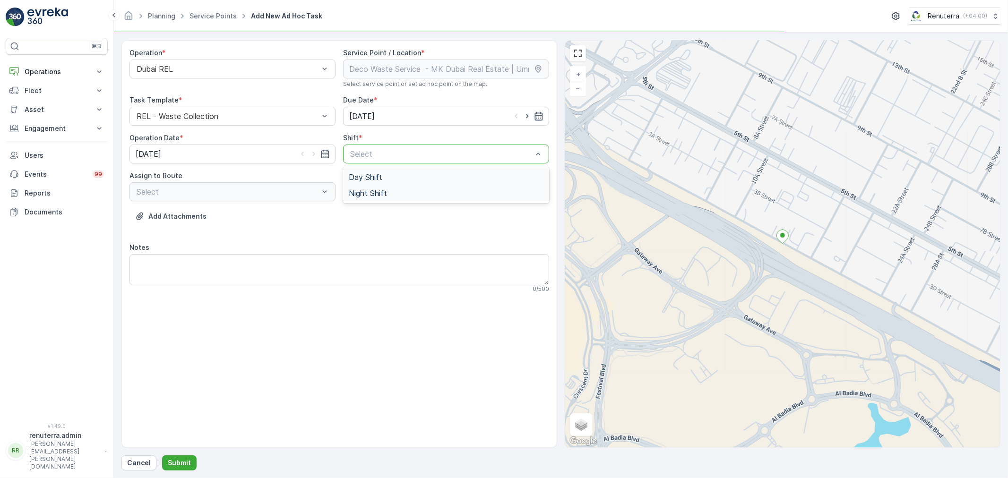
click at [371, 197] on div "Night Shift" at bounding box center [446, 193] width 206 height 16
click at [287, 194] on div at bounding box center [228, 192] width 184 height 9
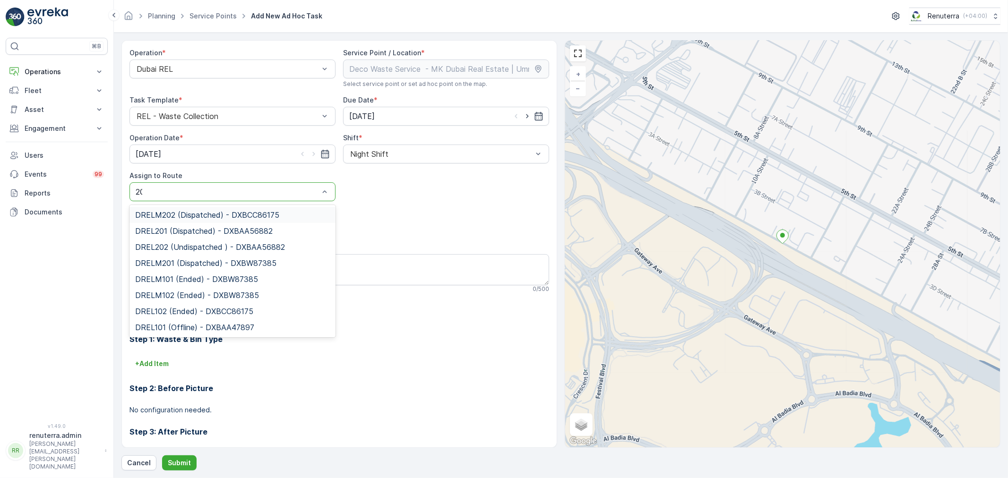
type input "202"
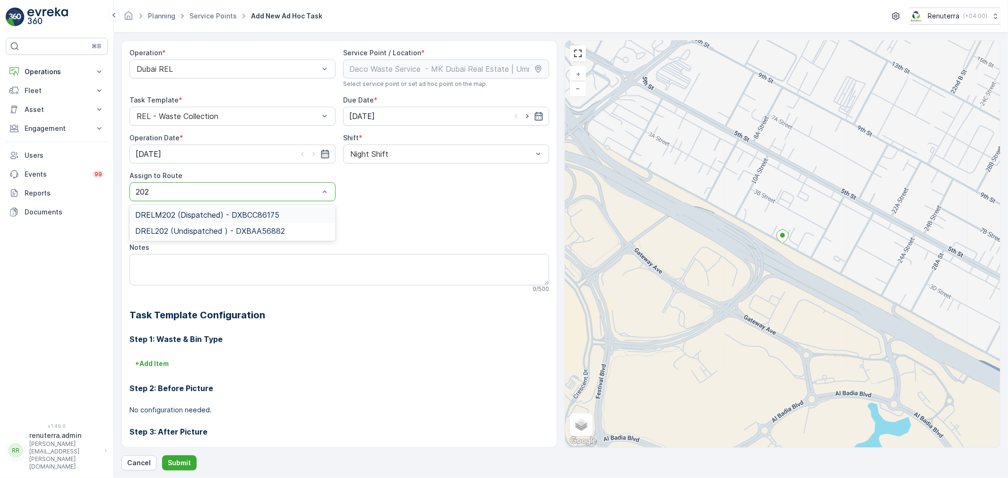
click at [250, 211] on span "DRELM202 (Dispatched) - DXBCC86175" at bounding box center [207, 215] width 144 height 9
click at [177, 460] on p "Submit" at bounding box center [179, 462] width 23 height 9
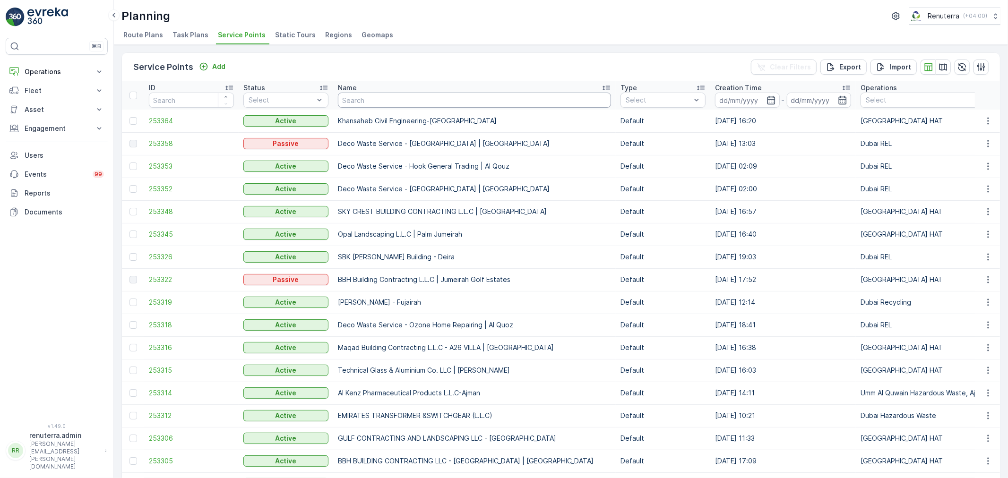
click at [367, 102] on input "text" at bounding box center [474, 100] width 273 height 15
type input "Huraiz"
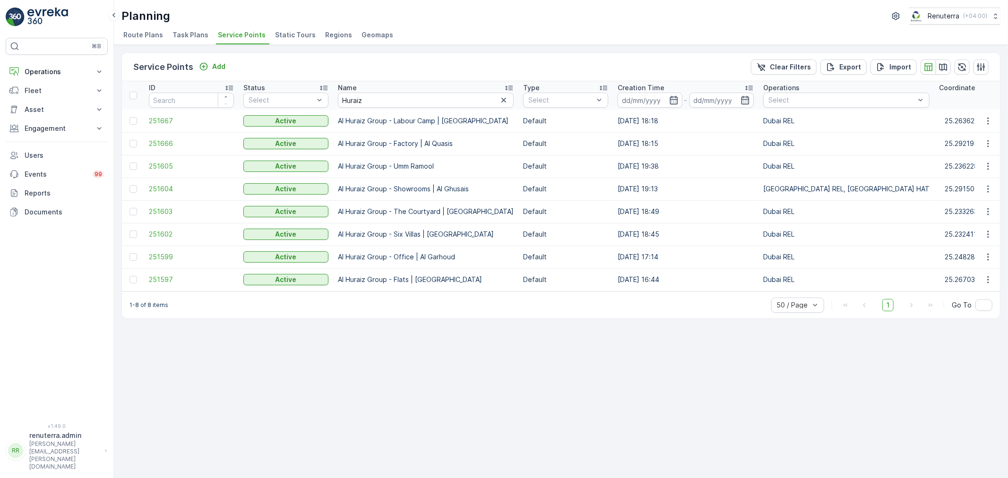
click at [182, 227] on td "251602" at bounding box center [191, 234] width 94 height 23
click at [180, 231] on span "251602" at bounding box center [191, 234] width 85 height 9
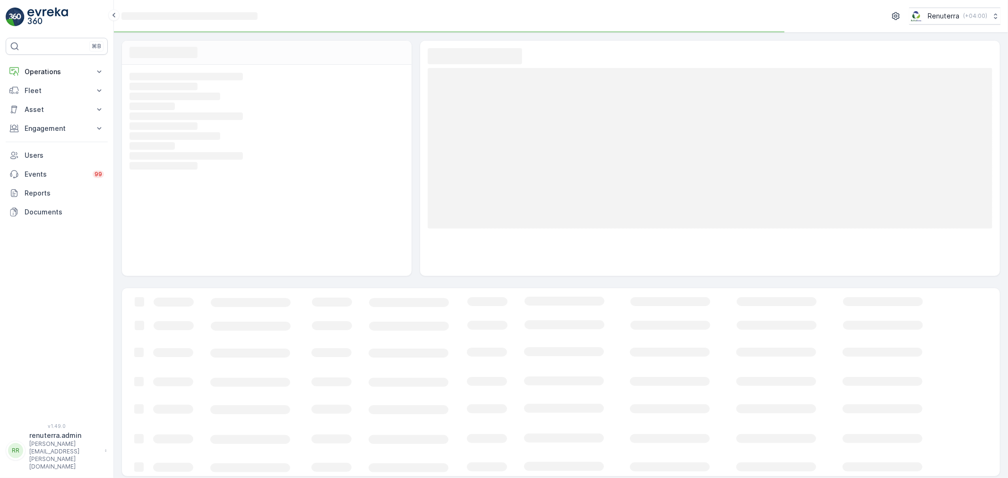
scroll to position [6, 0]
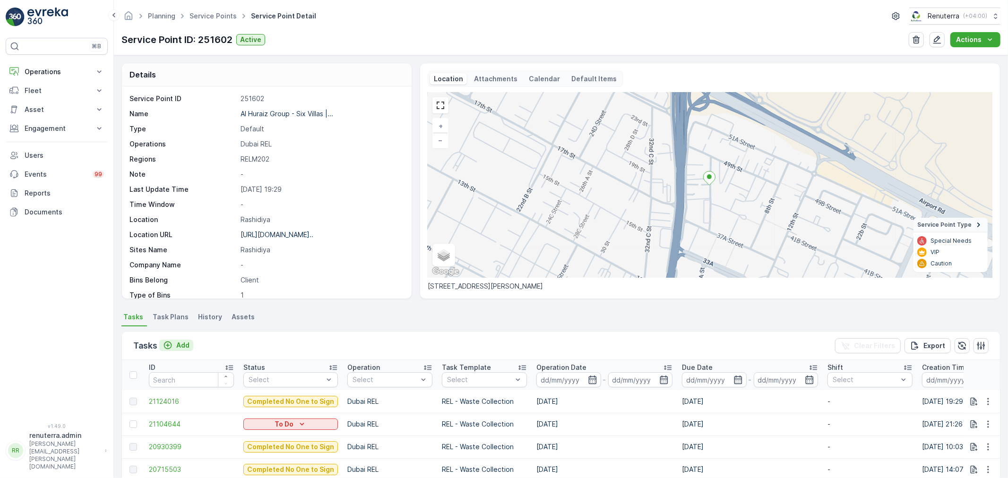
click at [181, 348] on p "Add" at bounding box center [182, 345] width 13 height 9
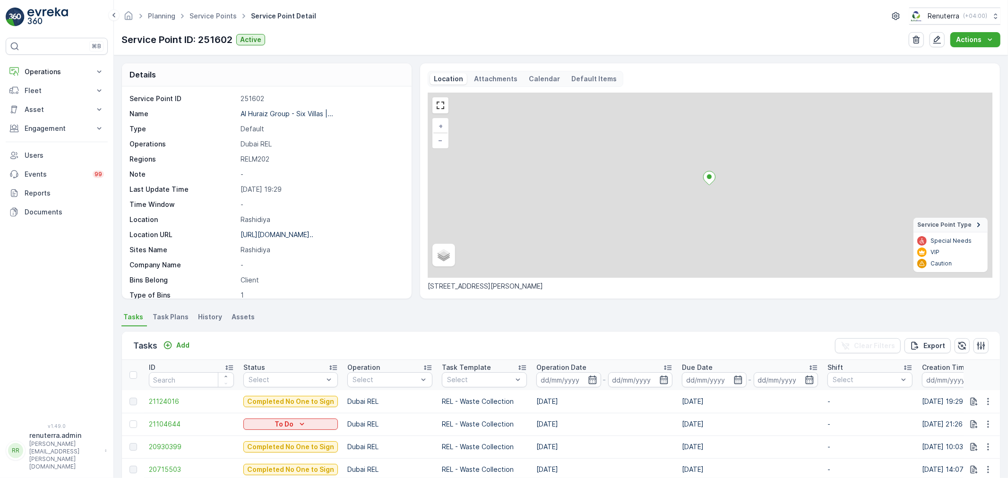
scroll to position [138, 0]
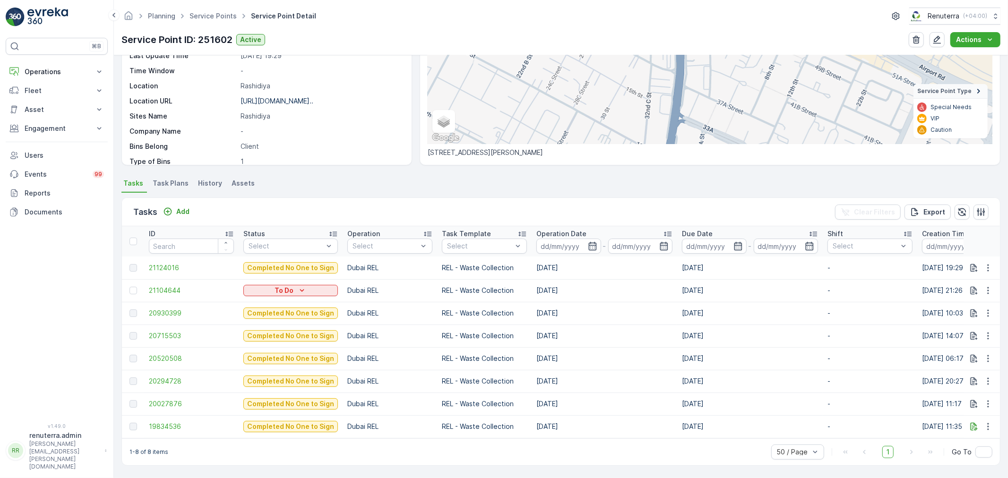
click at [131, 279] on td at bounding box center [133, 290] width 22 height 23
click at [133, 287] on div at bounding box center [133, 291] width 8 height 8
click at [129, 287] on input "checkbox" at bounding box center [129, 287] width 0 height 0
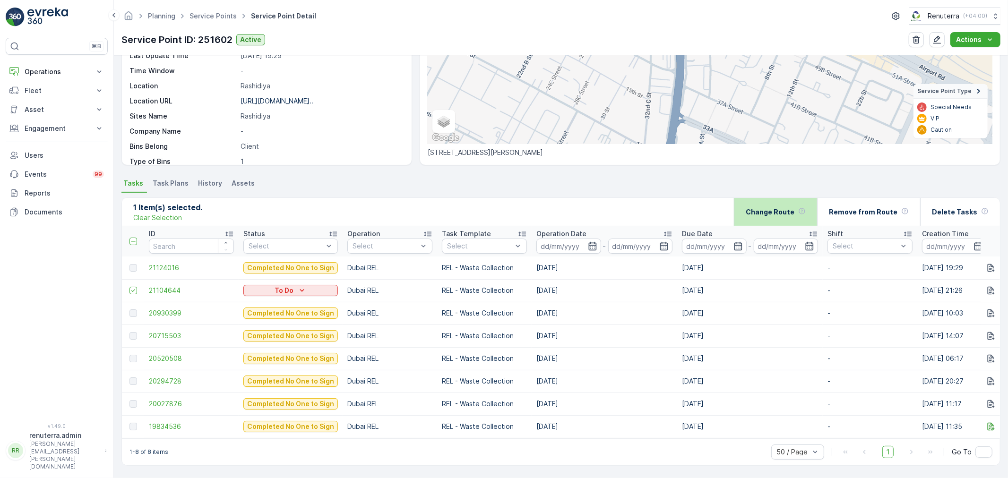
click at [778, 213] on div "Change Route" at bounding box center [776, 212] width 60 height 28
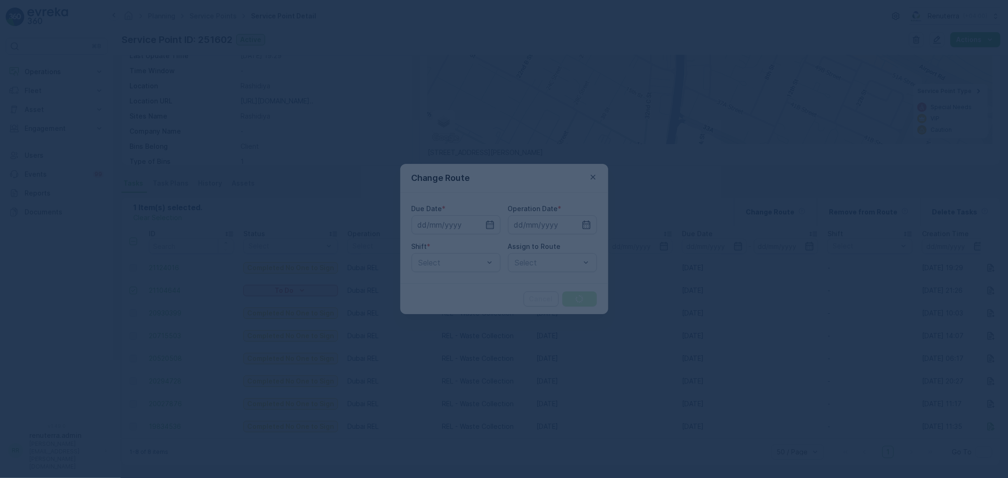
type input "21.08.2025"
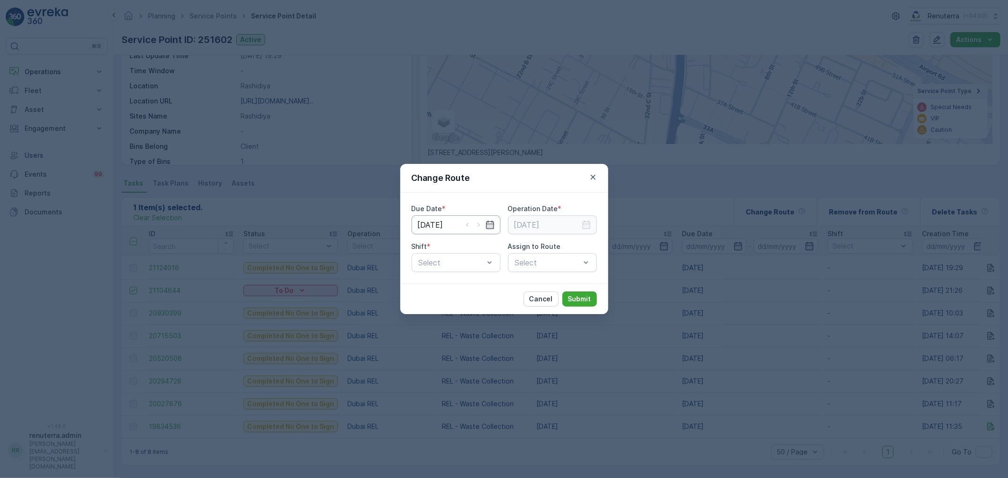
click at [461, 227] on input "21.08.2025" at bounding box center [456, 224] width 89 height 19
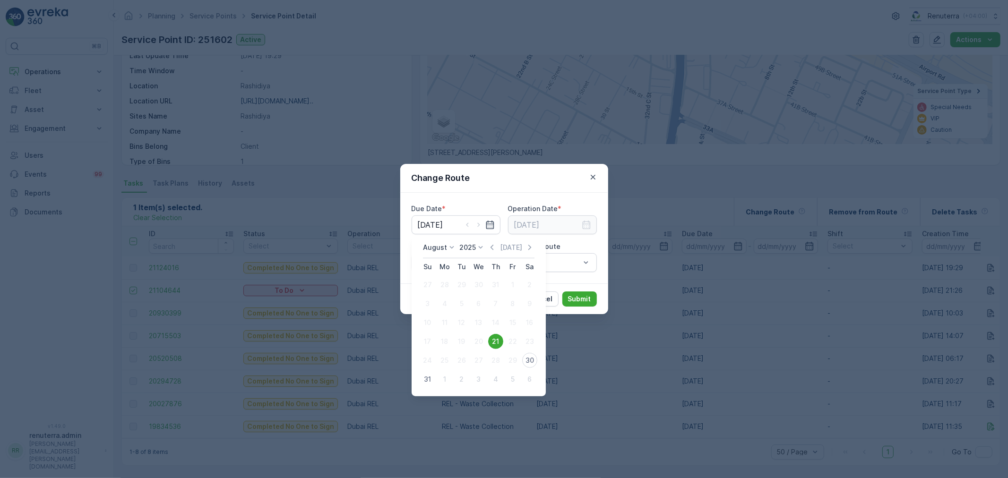
drag, startPoint x: 423, startPoint y: 384, endPoint x: 446, endPoint y: 369, distance: 27.7
click at [422, 383] on div "31" at bounding box center [427, 379] width 15 height 15
type input "[DATE]"
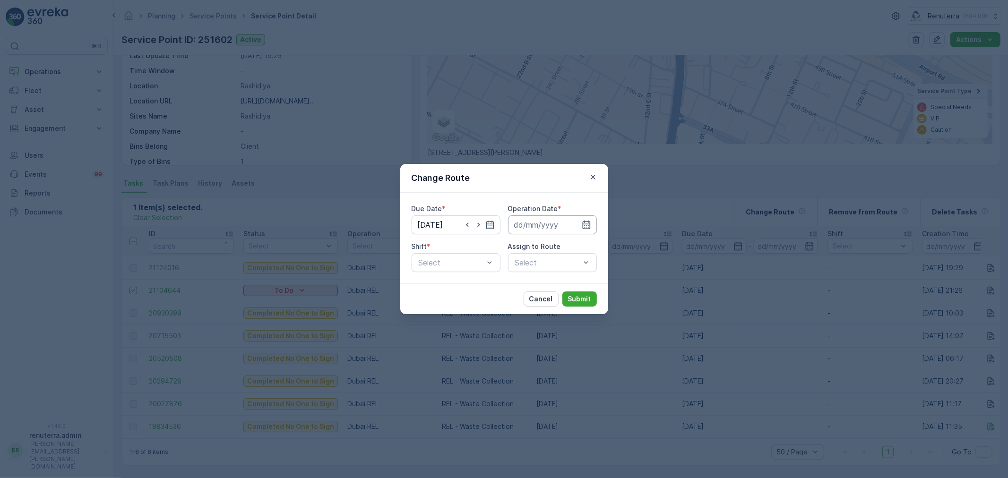
drag, startPoint x: 540, startPoint y: 225, endPoint x: 546, endPoint y: 233, distance: 10.1
click at [541, 224] on input at bounding box center [552, 224] width 89 height 19
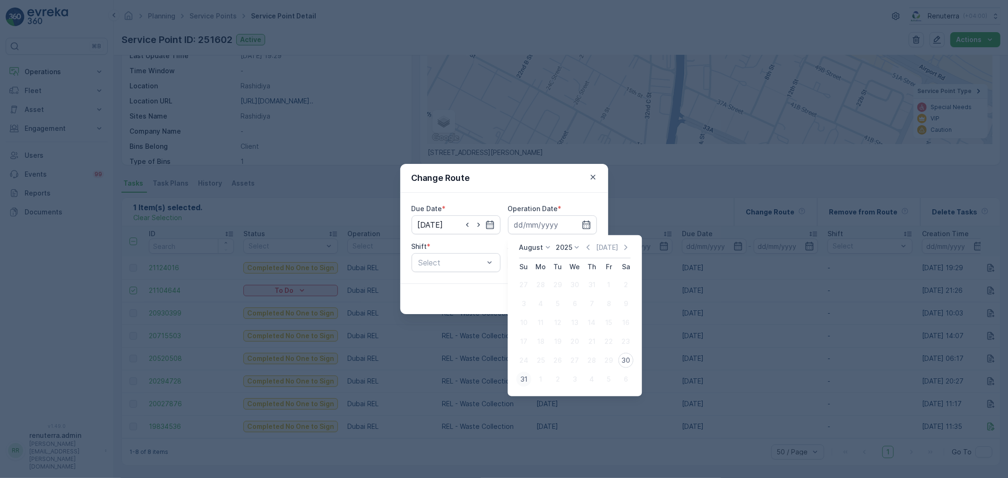
click at [523, 376] on div "31" at bounding box center [523, 379] width 15 height 15
type input "[DATE]"
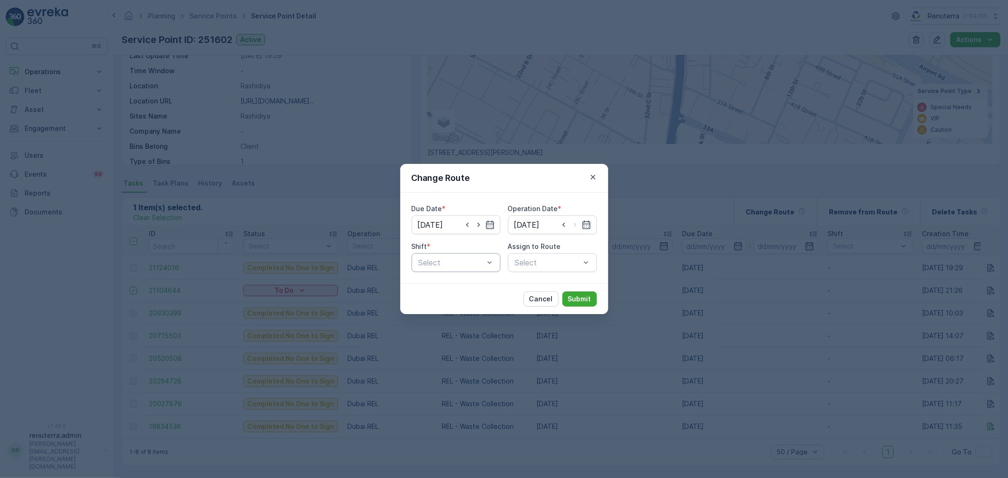
click at [462, 262] on div at bounding box center [451, 262] width 67 height 9
click at [467, 287] on div "Day Shift" at bounding box center [455, 286] width 77 height 9
drag, startPoint x: 454, startPoint y: 254, endPoint x: 455, endPoint y: 269, distance: 15.6
click at [454, 254] on div "Day Shift" at bounding box center [456, 262] width 89 height 19
click at [451, 309] on div "Cancel Submit" at bounding box center [504, 298] width 208 height 31
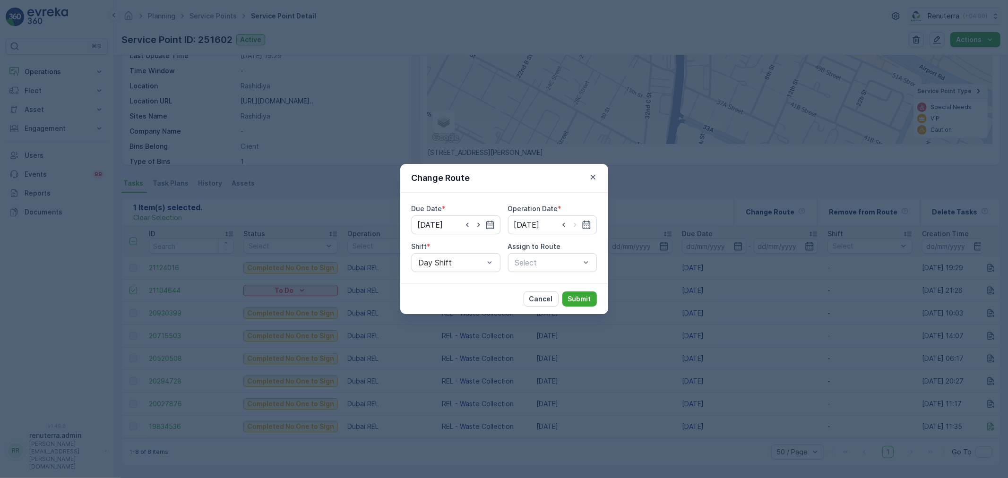
drag, startPoint x: 469, startPoint y: 268, endPoint x: 471, endPoint y: 275, distance: 6.6
click at [471, 267] on div "Day Shift" at bounding box center [456, 262] width 89 height 19
click at [463, 299] on div "Night Shift" at bounding box center [455, 302] width 77 height 9
click at [530, 265] on div at bounding box center [547, 262] width 67 height 9
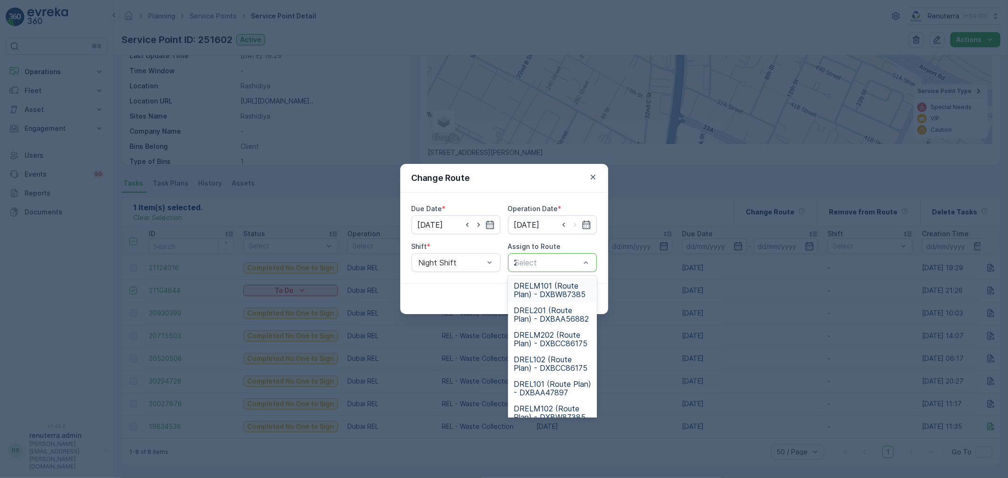
type input "202"
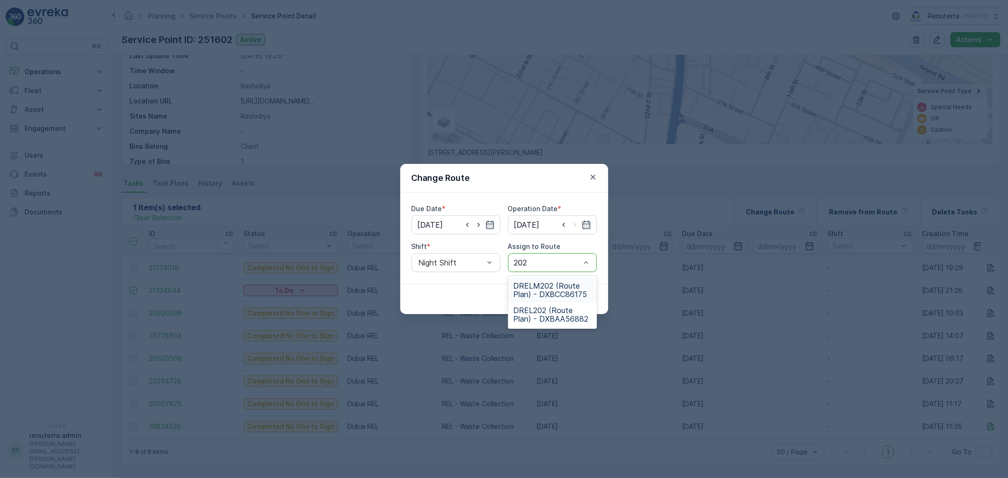
click at [554, 283] on span "DRELM202 (Route Plan) - DXBCC86175" at bounding box center [552, 290] width 77 height 17
click at [570, 297] on p "Submit" at bounding box center [579, 298] width 23 height 9
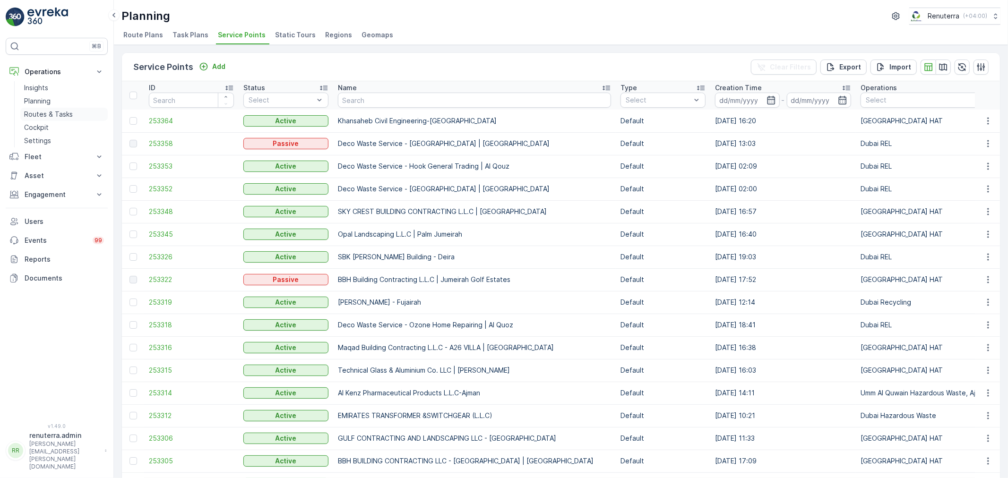
drag, startPoint x: 57, startPoint y: 113, endPoint x: 67, endPoint y: 115, distance: 10.1
click at [669, 390] on td "Default" at bounding box center [663, 393] width 94 height 23
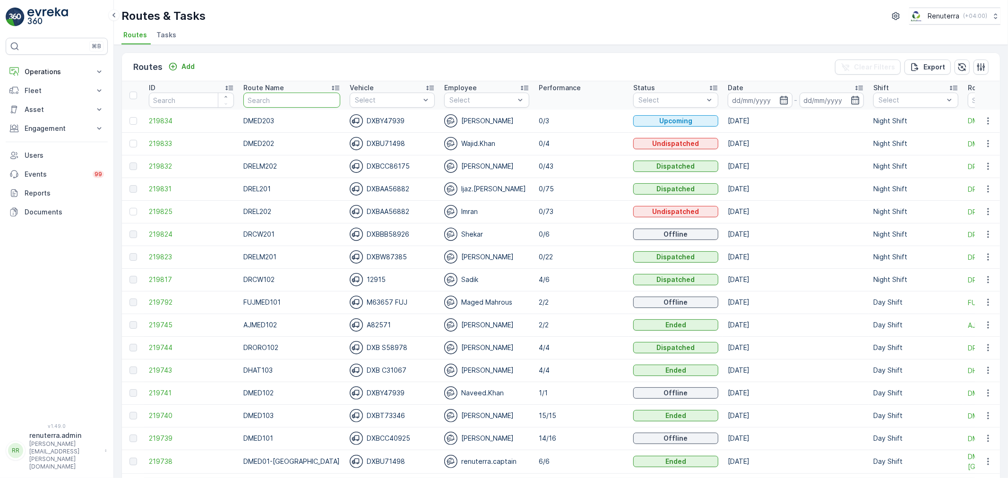
click at [306, 105] on input "text" at bounding box center [291, 100] width 97 height 15
type input "DRELM202"
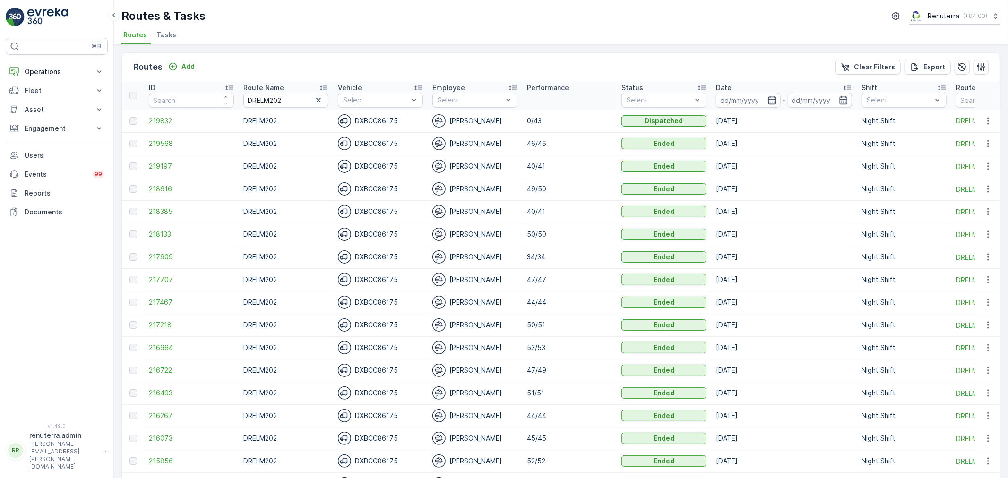
click at [190, 122] on span "219832" at bounding box center [191, 120] width 85 height 9
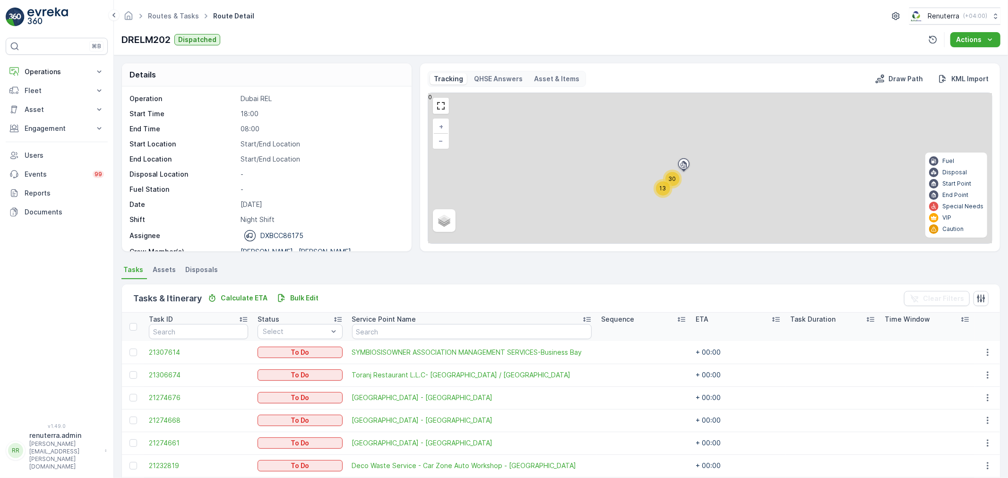
click at [408, 322] on p "Service Point Name" at bounding box center [384, 319] width 64 height 9
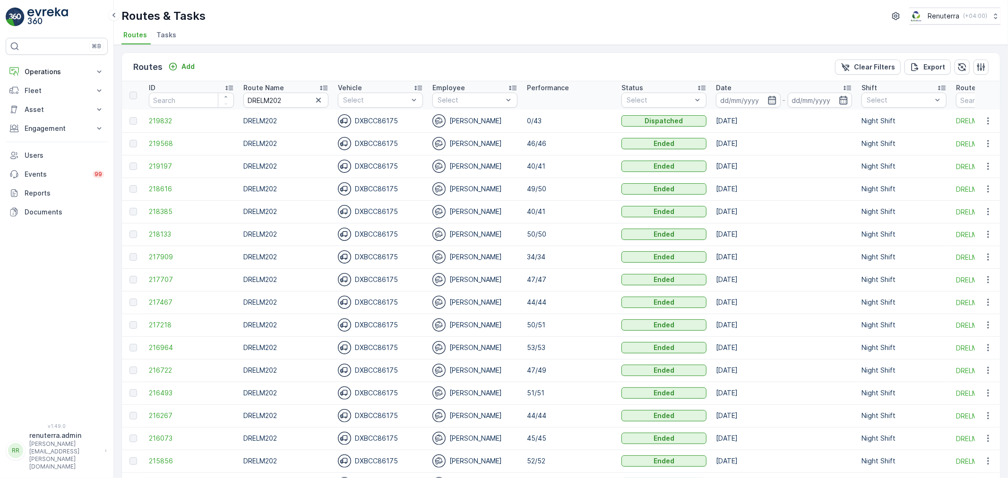
drag, startPoint x: 319, startPoint y: 104, endPoint x: 210, endPoint y: 110, distance: 109.3
click at [312, 103] on input "DRELM202" at bounding box center [285, 100] width 85 height 15
click at [319, 99] on icon "button" at bounding box center [318, 99] width 9 height 9
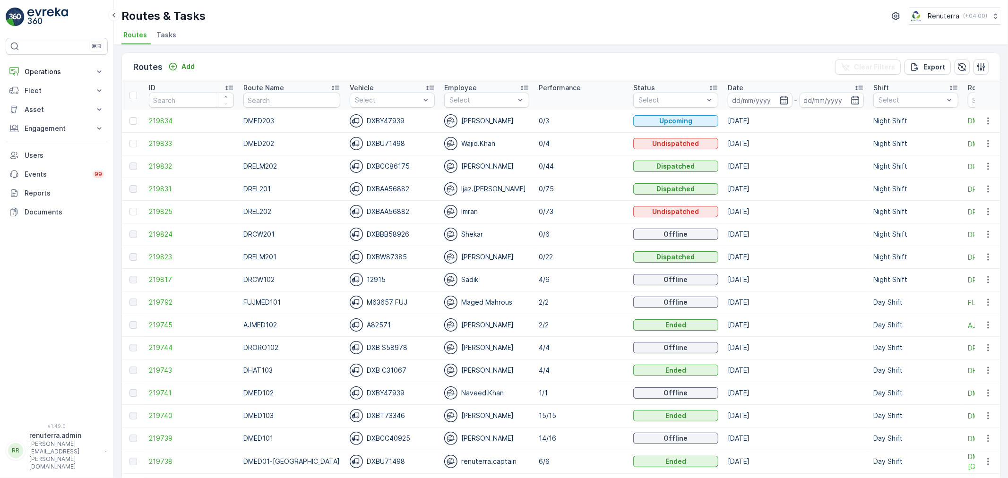
click at [739, 83] on div "Date" at bounding box center [796, 87] width 136 height 9
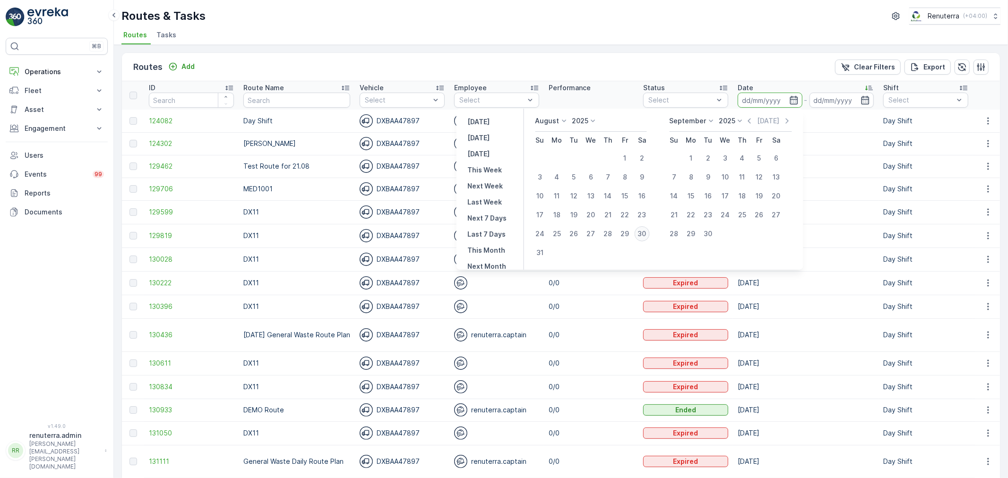
click at [649, 230] on div "30" at bounding box center [641, 233] width 15 height 15
type input "30.08.2025"
click at [649, 230] on div "30" at bounding box center [641, 233] width 15 height 15
type input "30.08.2025"
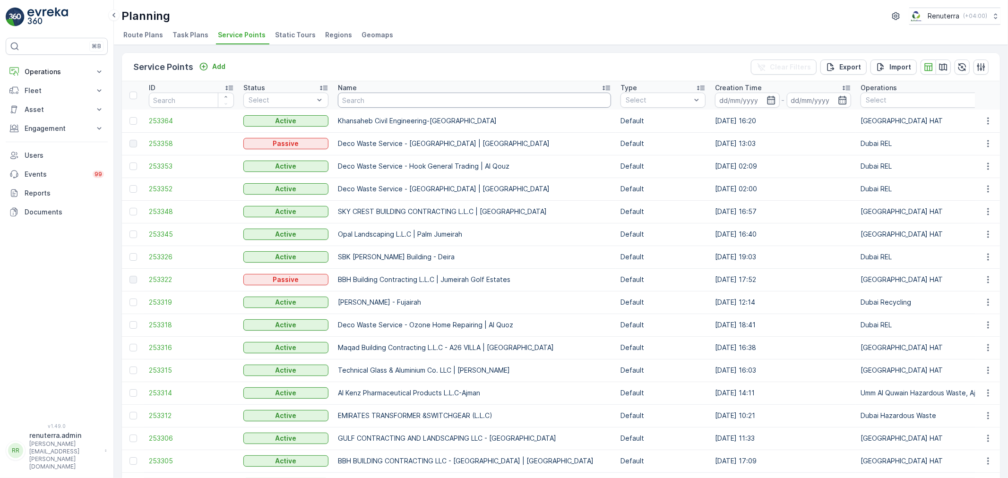
click at [378, 101] on input "text" at bounding box center [474, 100] width 273 height 15
type input "Deco"
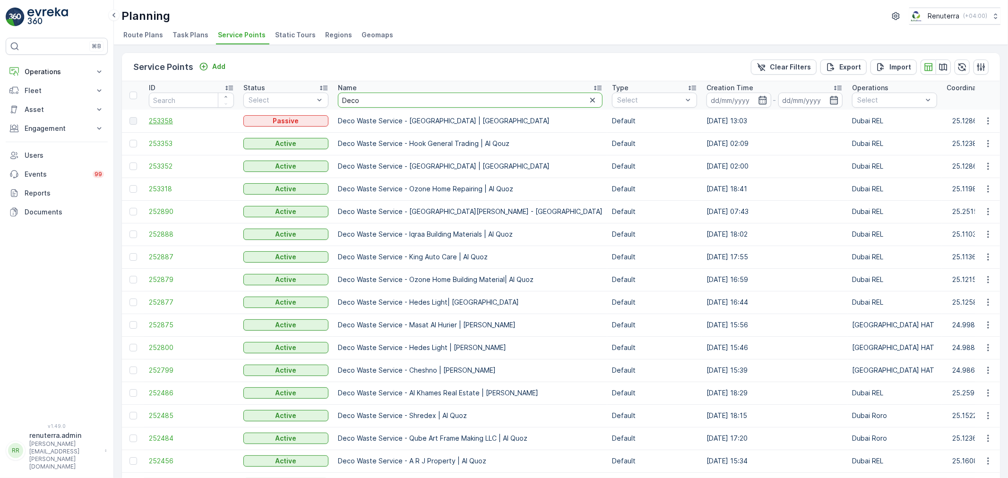
drag, startPoint x: 372, startPoint y: 96, endPoint x: 221, endPoint y: 115, distance: 151.9
type input "h"
type input "k"
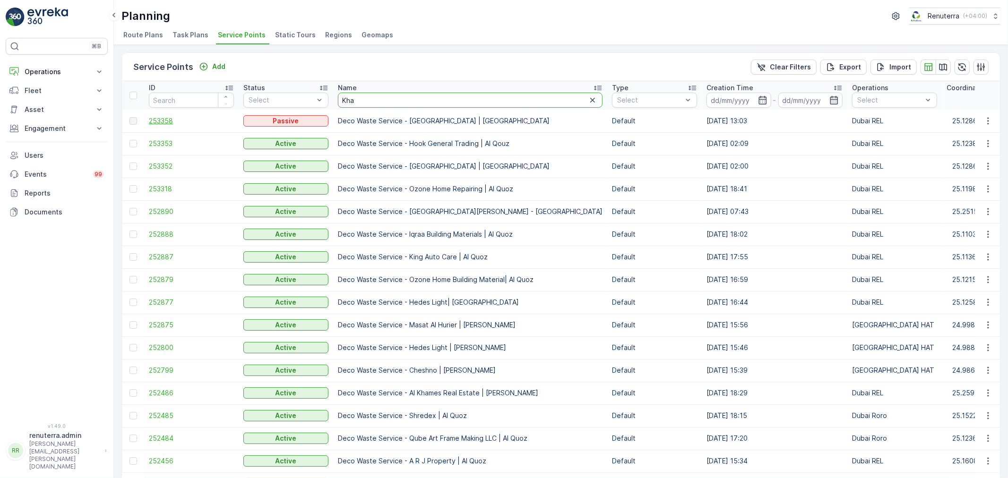
type input "Khan"
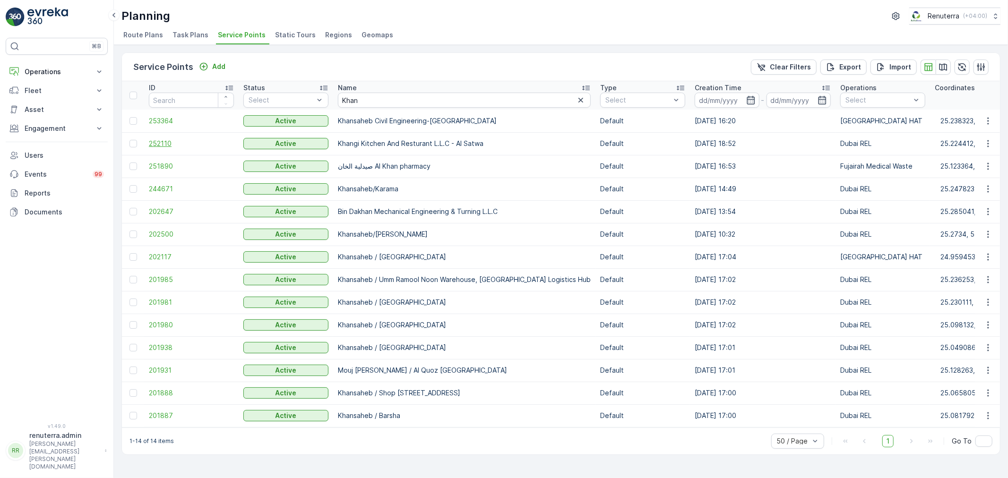
click at [206, 144] on span "252110" at bounding box center [191, 143] width 85 height 9
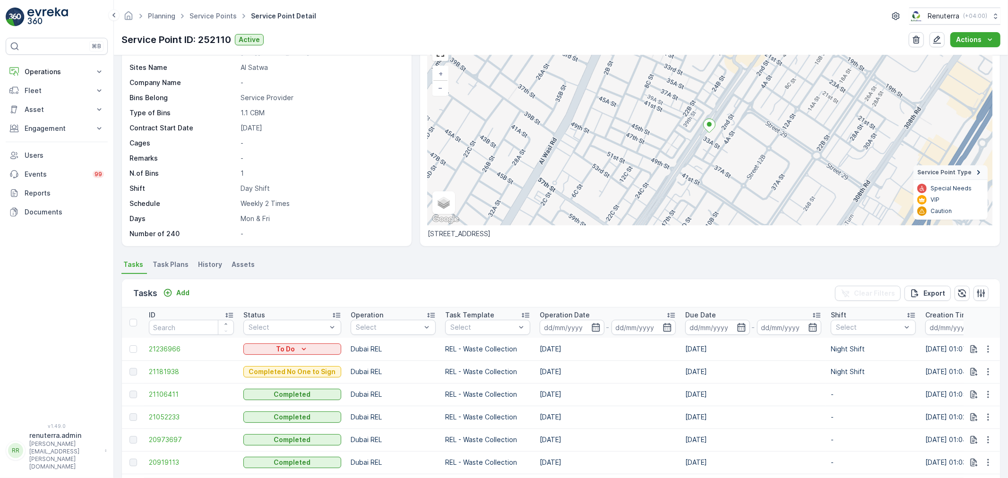
scroll to position [105, 0]
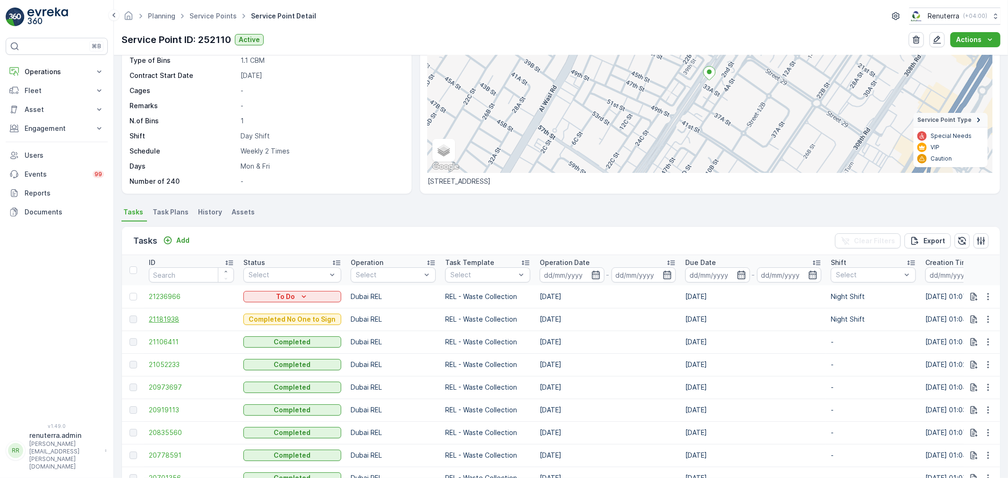
click at [183, 320] on span "21181938" at bounding box center [191, 319] width 85 height 9
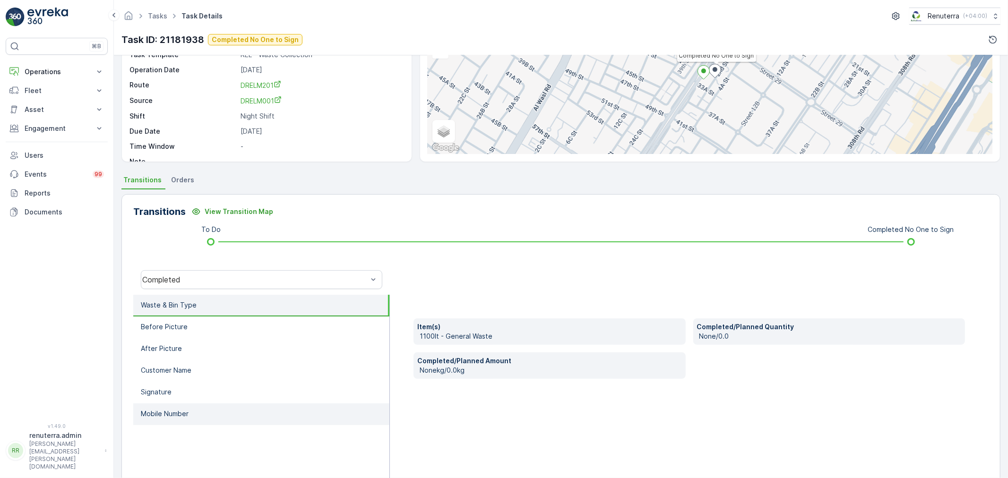
scroll to position [105, 0]
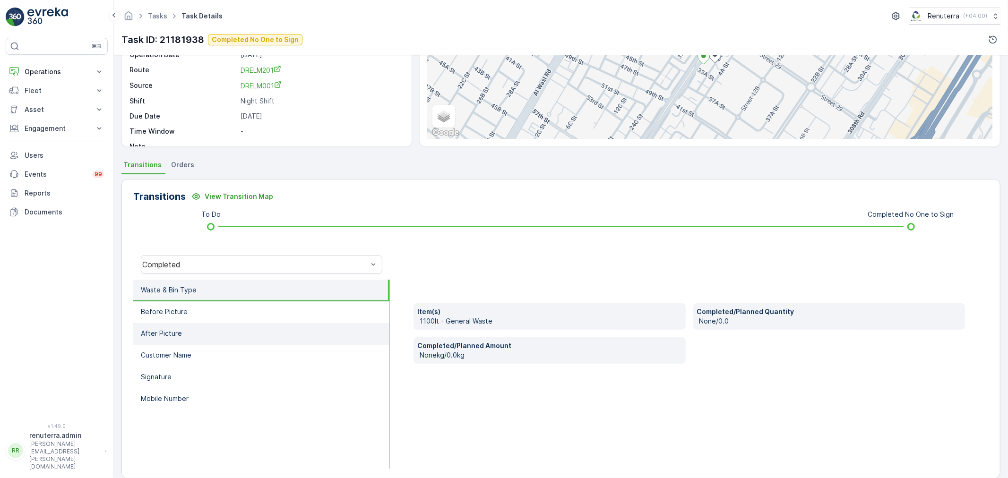
click at [243, 327] on li "After Picture" at bounding box center [261, 334] width 256 height 22
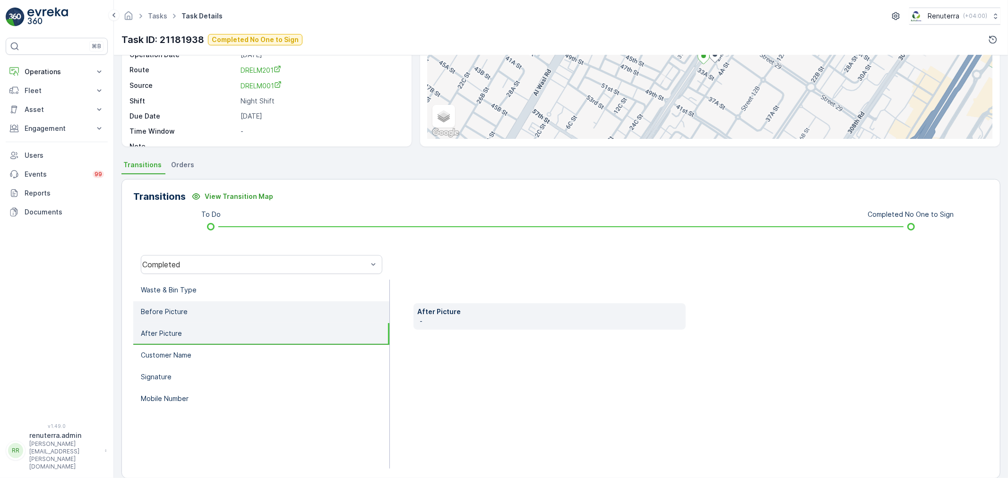
click at [257, 305] on li "Before Picture" at bounding box center [261, 312] width 256 height 22
drag, startPoint x: 251, startPoint y: 276, endPoint x: 253, endPoint y: 261, distance: 15.2
click at [252, 272] on div "Completed" at bounding box center [261, 264] width 257 height 30
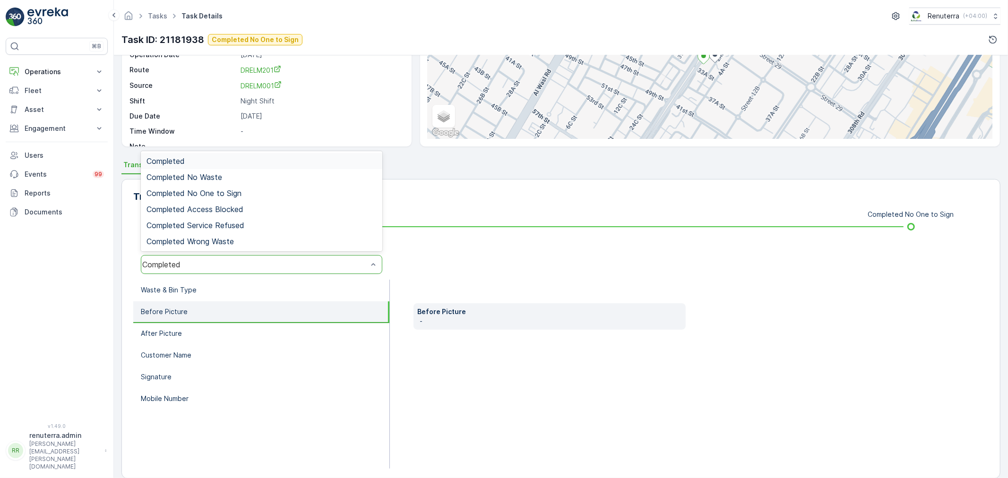
click at [253, 261] on div "Completed" at bounding box center [254, 264] width 225 height 9
click at [240, 199] on div "Completed No One to Sign" at bounding box center [261, 193] width 241 height 16
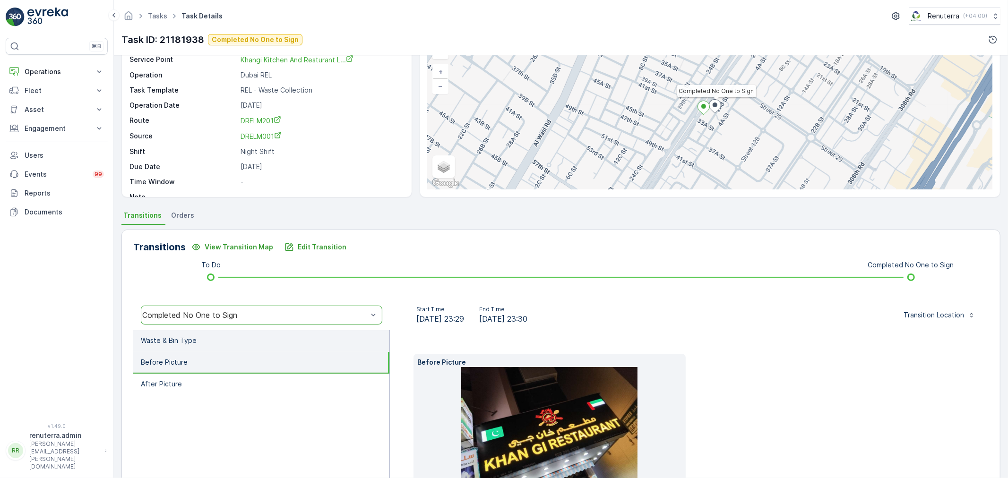
scroll to position [52, 0]
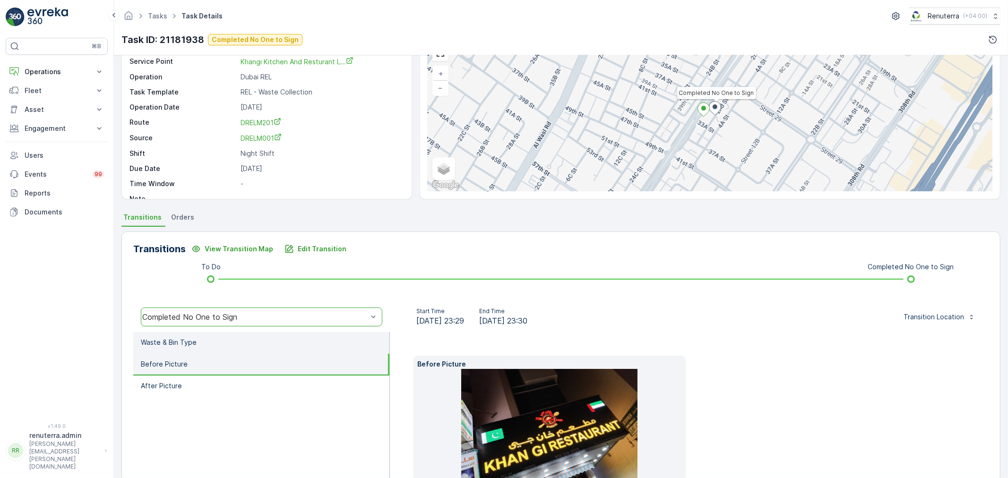
click at [224, 342] on li "Waste & Bin Type" at bounding box center [261, 343] width 256 height 22
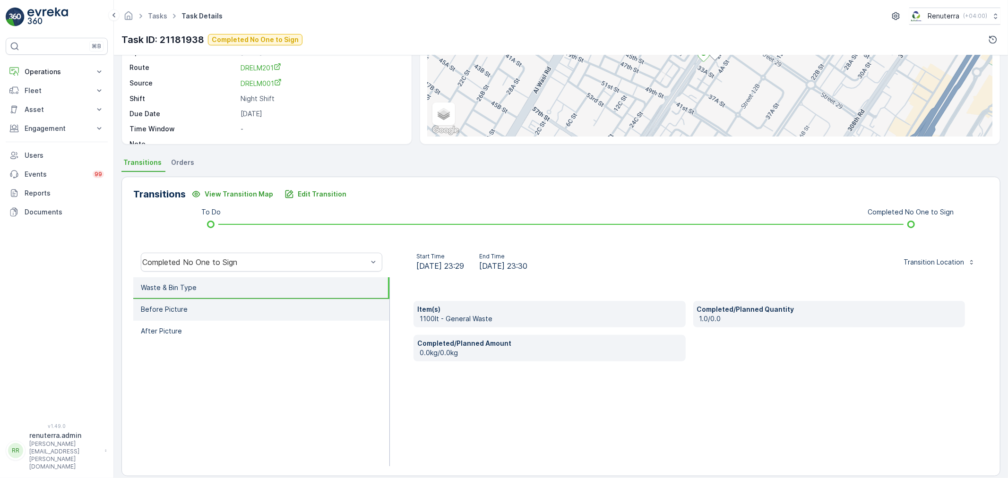
scroll to position [117, 0]
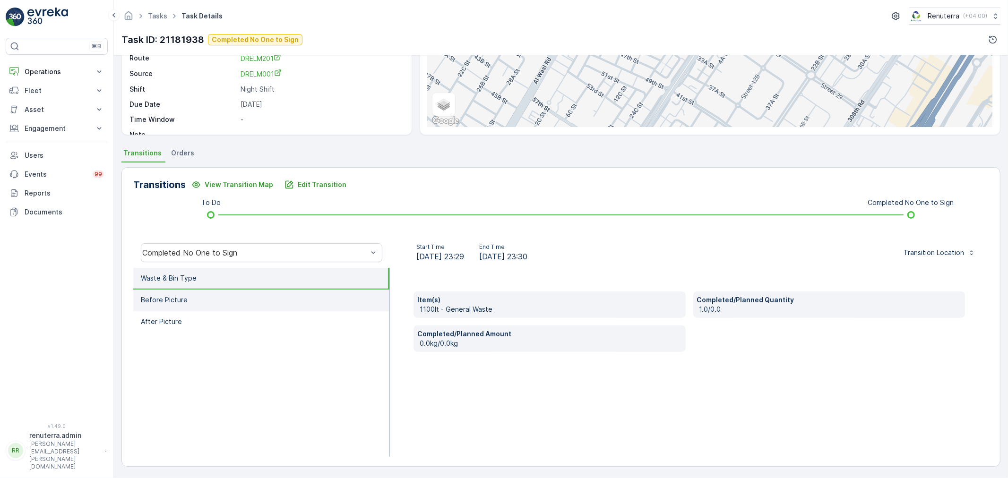
click at [235, 312] on li "After Picture" at bounding box center [261, 322] width 256 height 22
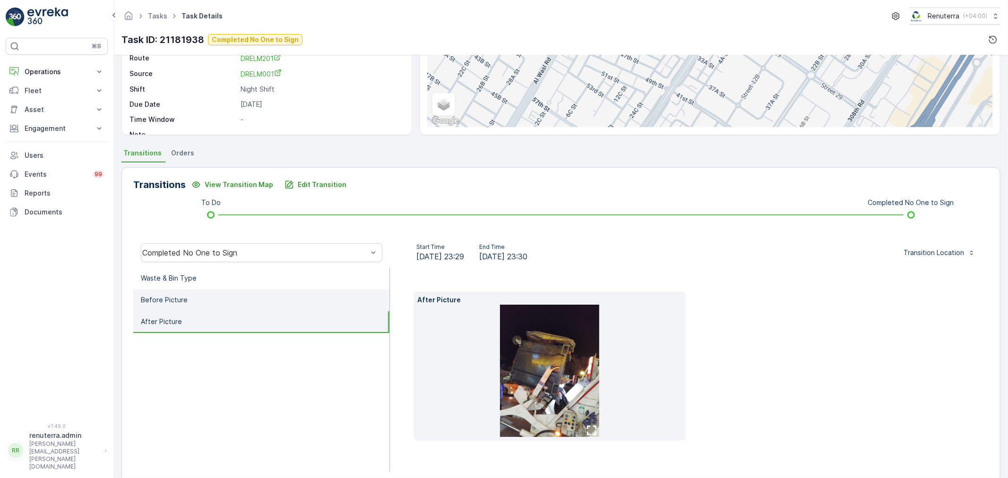
click at [238, 303] on li "Before Picture" at bounding box center [261, 301] width 256 height 22
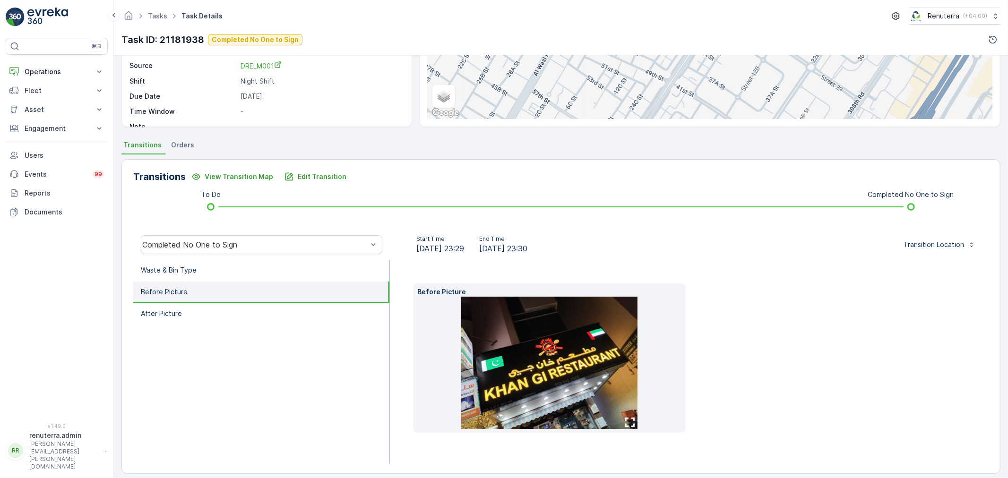
scroll to position [132, 0]
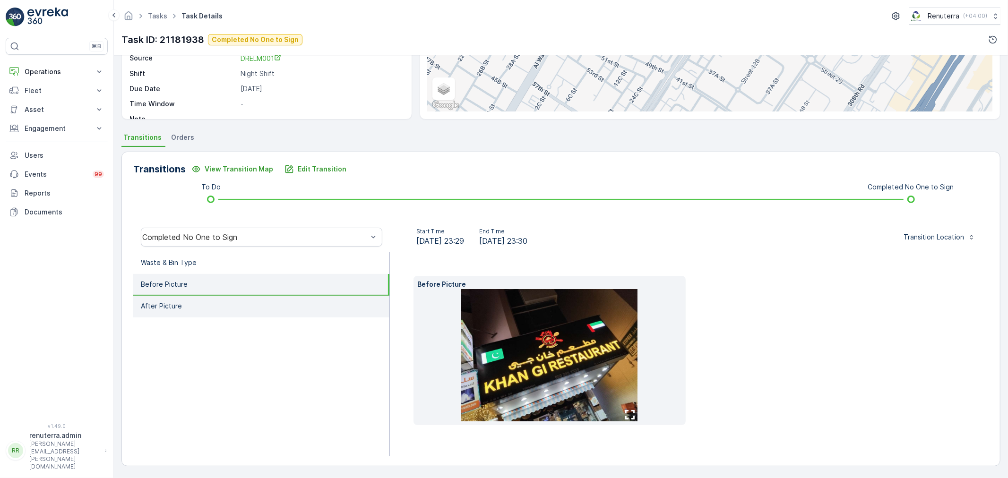
click at [194, 303] on li "After Picture" at bounding box center [261, 307] width 256 height 22
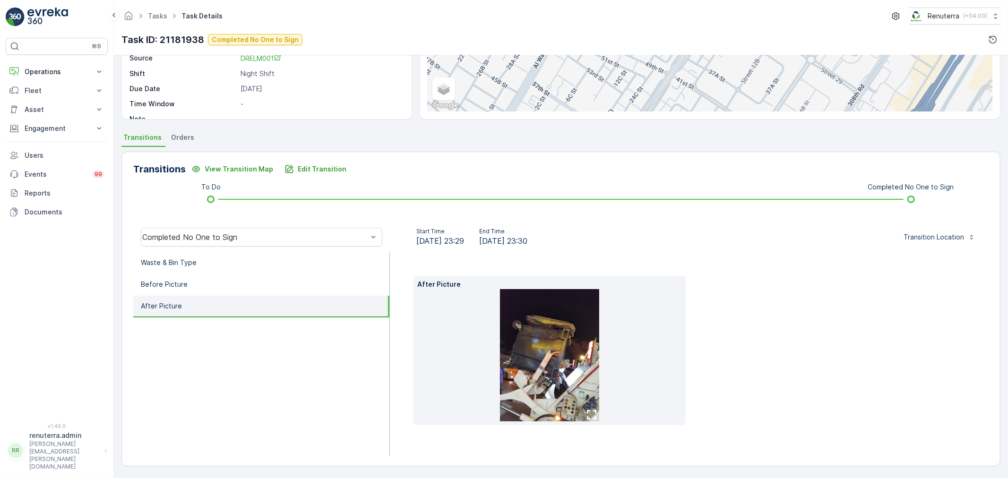
click at [551, 362] on img at bounding box center [549, 355] width 99 height 132
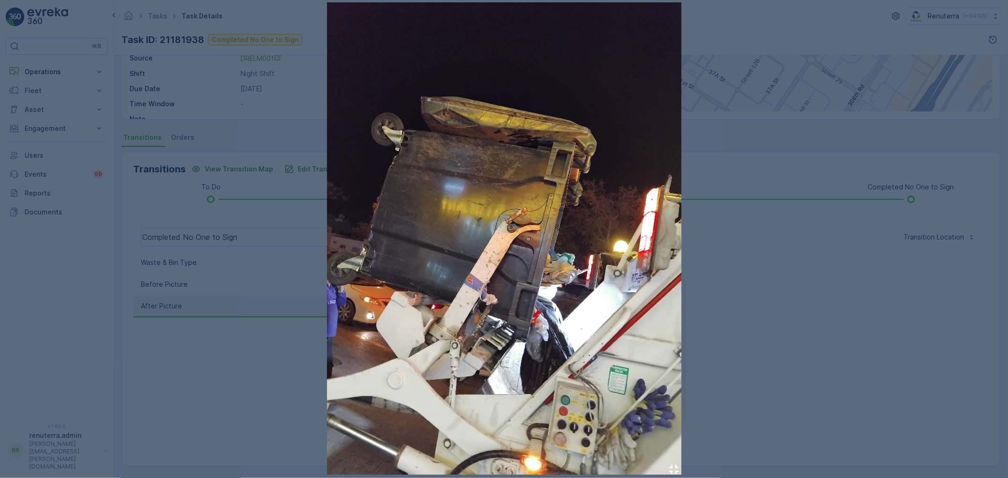
click at [254, 293] on div at bounding box center [504, 239] width 1008 height 478
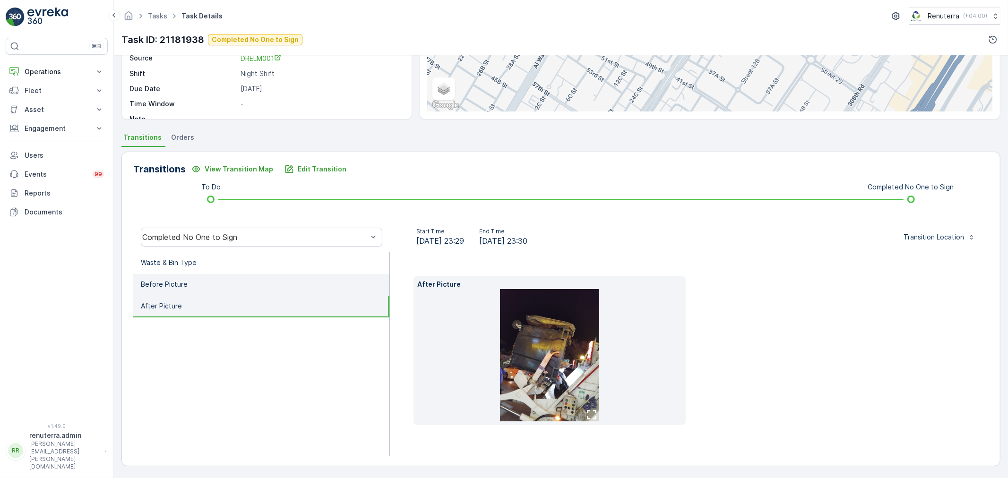
click at [245, 285] on li "Before Picture" at bounding box center [261, 285] width 256 height 22
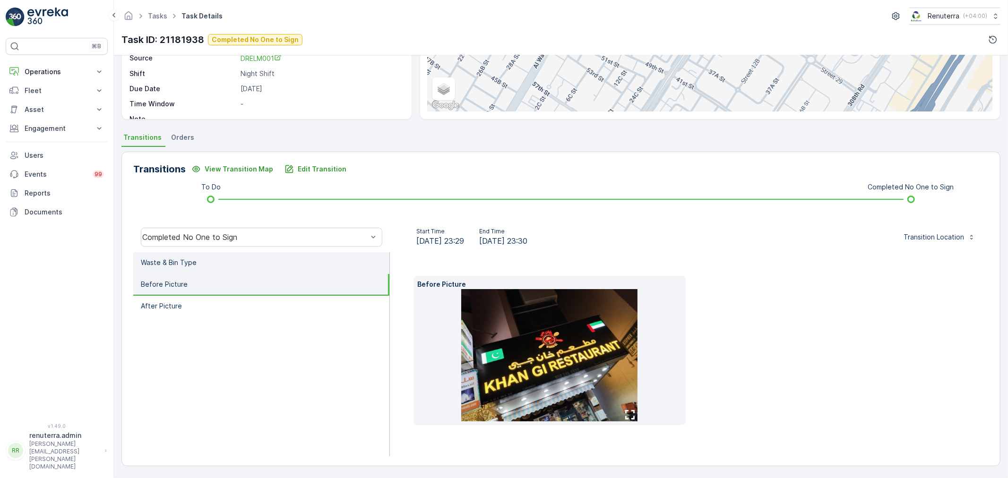
click at [268, 262] on li "Waste & Bin Type" at bounding box center [261, 263] width 256 height 22
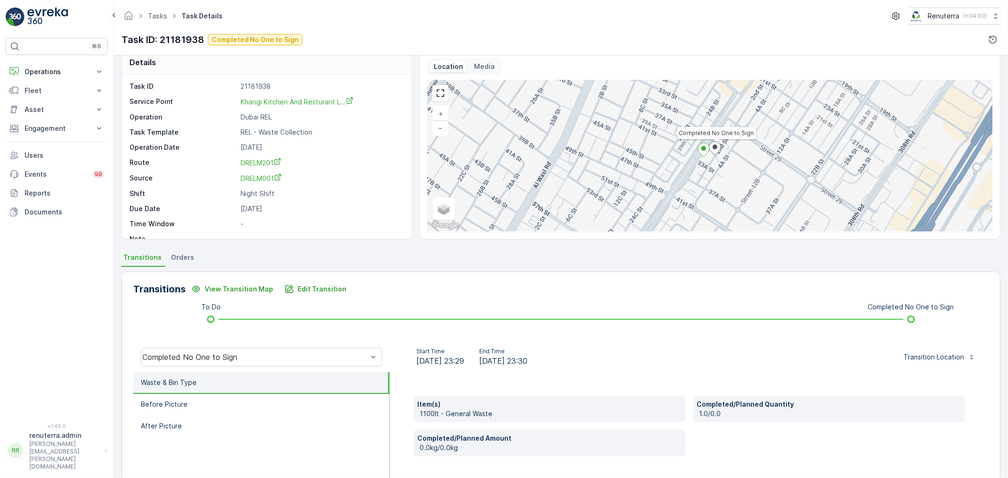
scroll to position [0, 0]
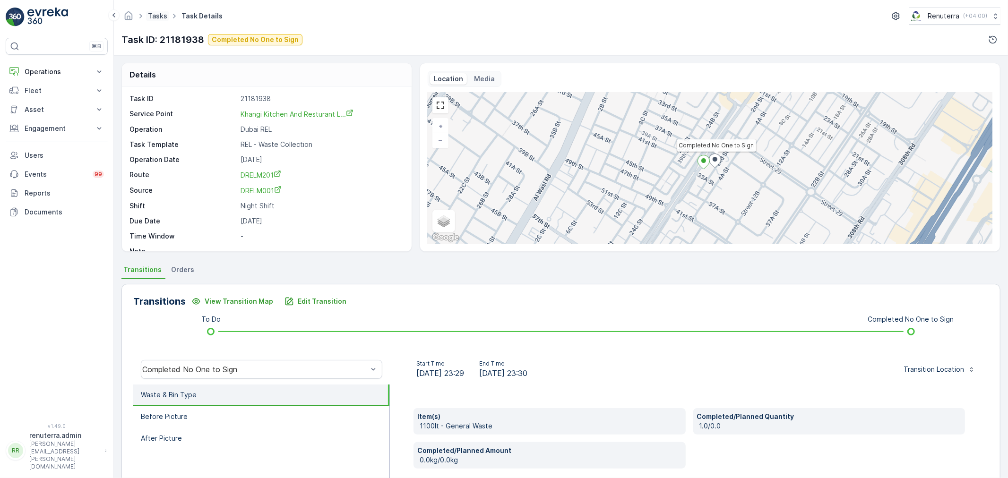
click at [163, 16] on link "Tasks" at bounding box center [157, 16] width 19 height 8
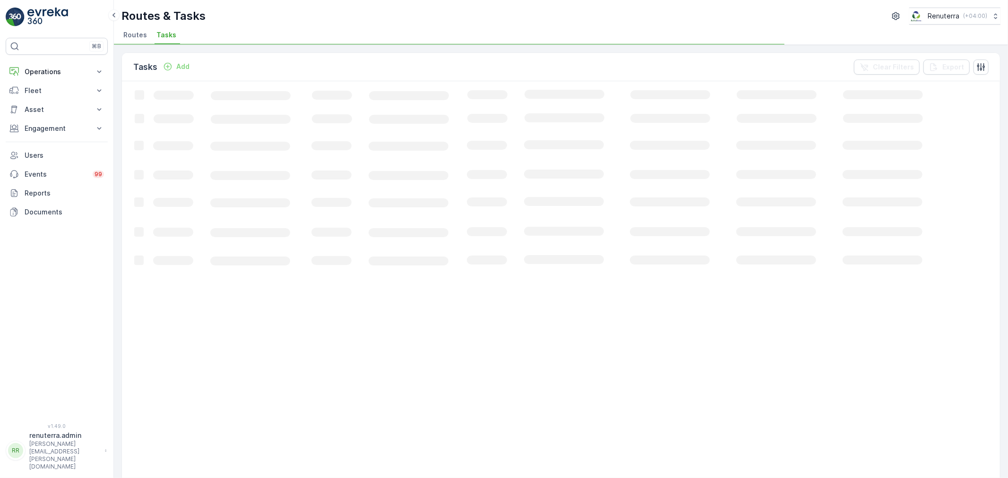
click at [134, 43] on li "Routes" at bounding box center [135, 36] width 29 height 16
click at [132, 41] on li "Routes" at bounding box center [135, 36] width 29 height 16
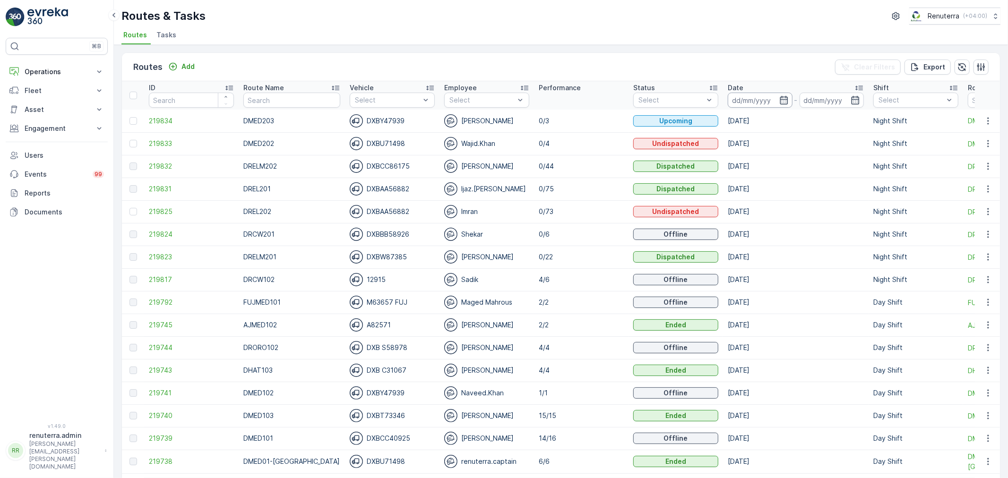
click at [728, 93] on input at bounding box center [760, 100] width 65 height 15
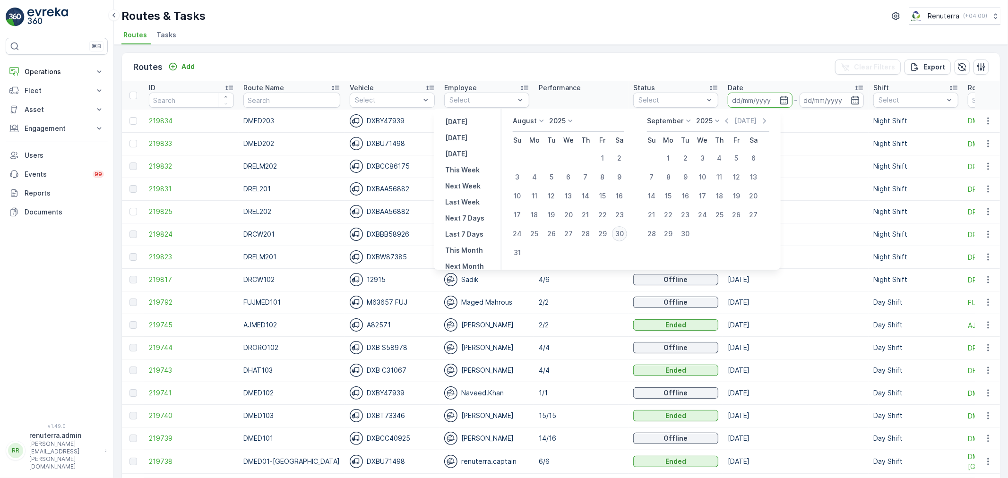
click at [620, 230] on div "30" at bounding box center [619, 233] width 15 height 15
type input "30.08.2025"
click at [620, 230] on div "30" at bounding box center [619, 233] width 15 height 15
type input "30.08.2025"
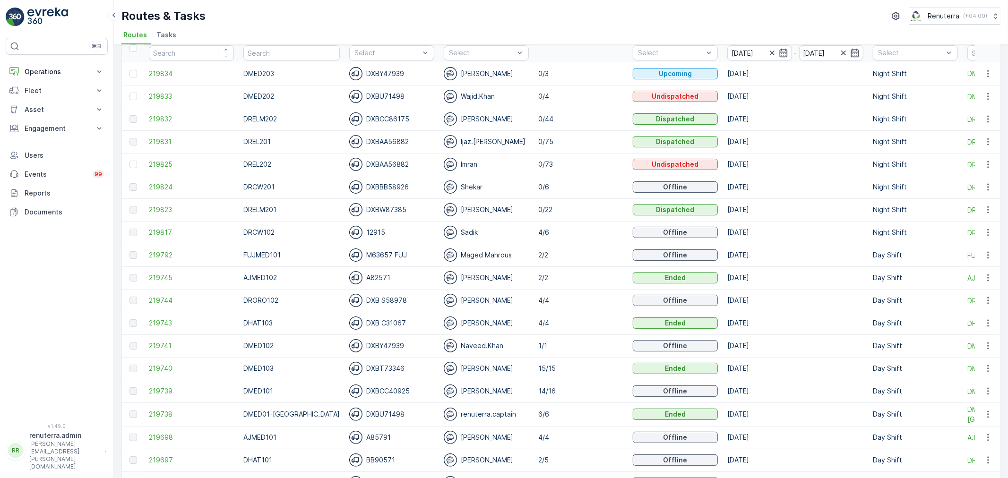
scroll to position [52, 0]
